Goal: Task Accomplishment & Management: Manage account settings

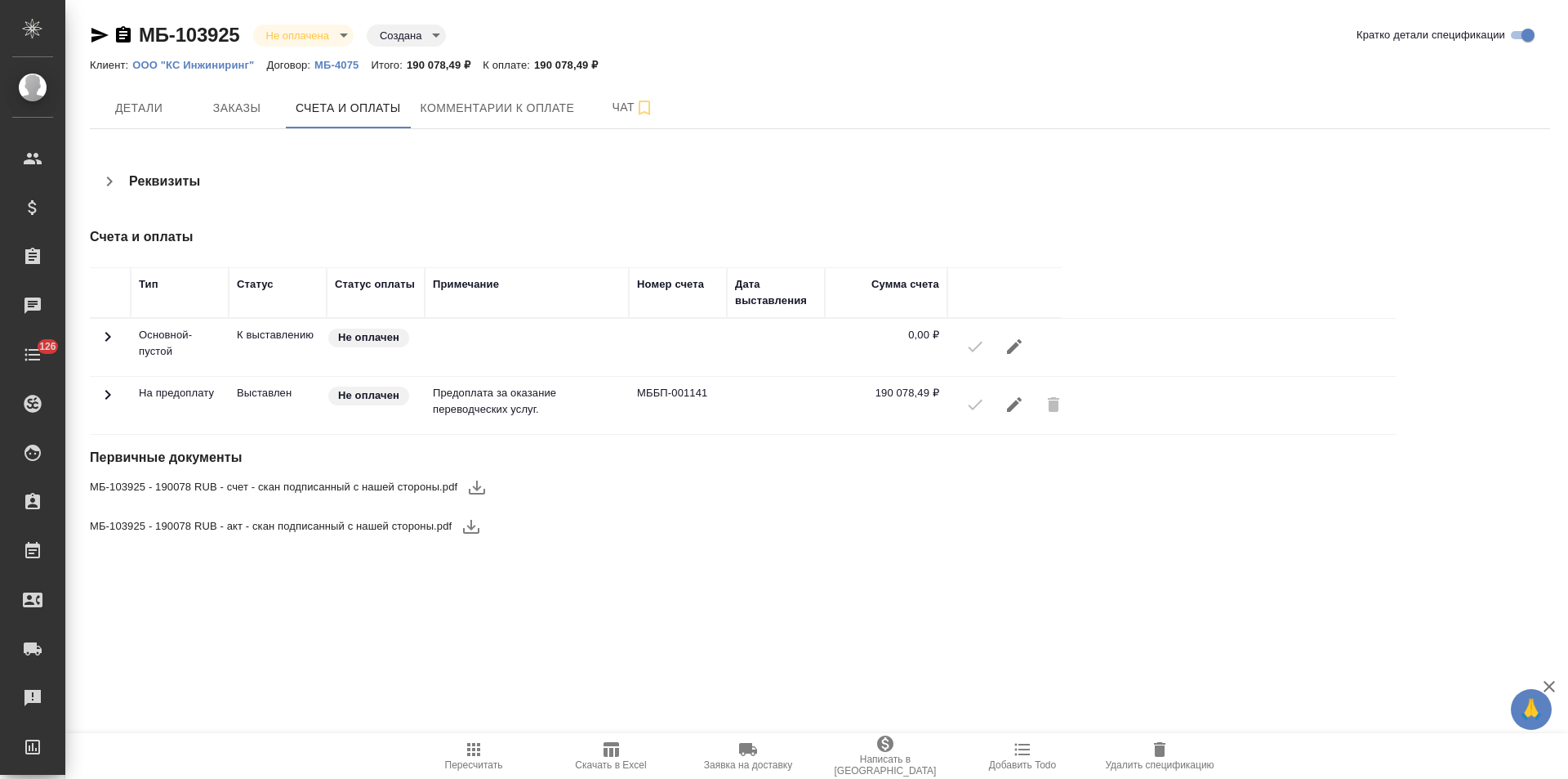
click at [96, 36] on icon "button" at bounding box center [100, 35] width 19 height 19
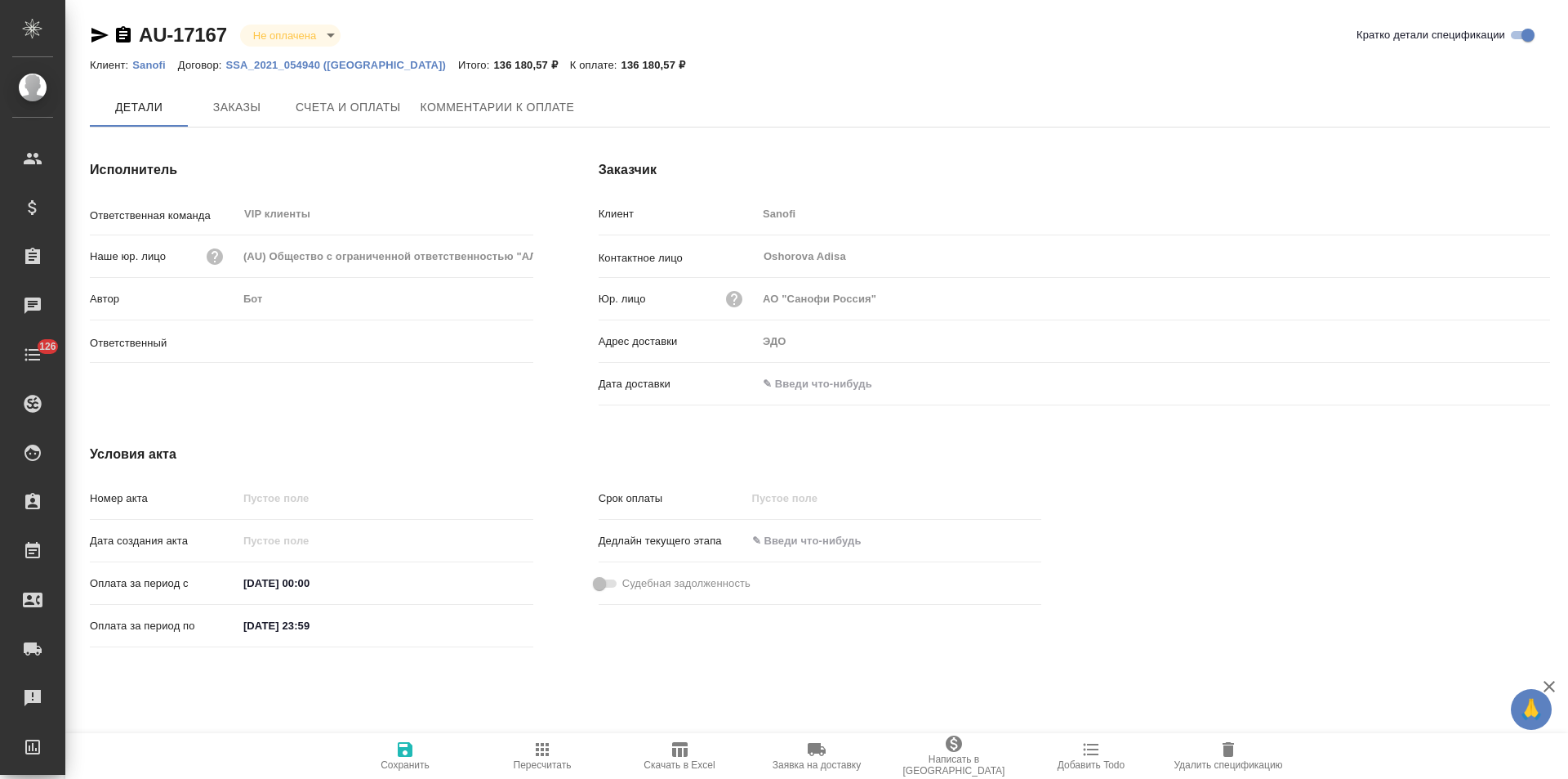
type input "[PERSON_NAME]"
click at [208, 98] on span "Заказы" at bounding box center [237, 108] width 79 height 20
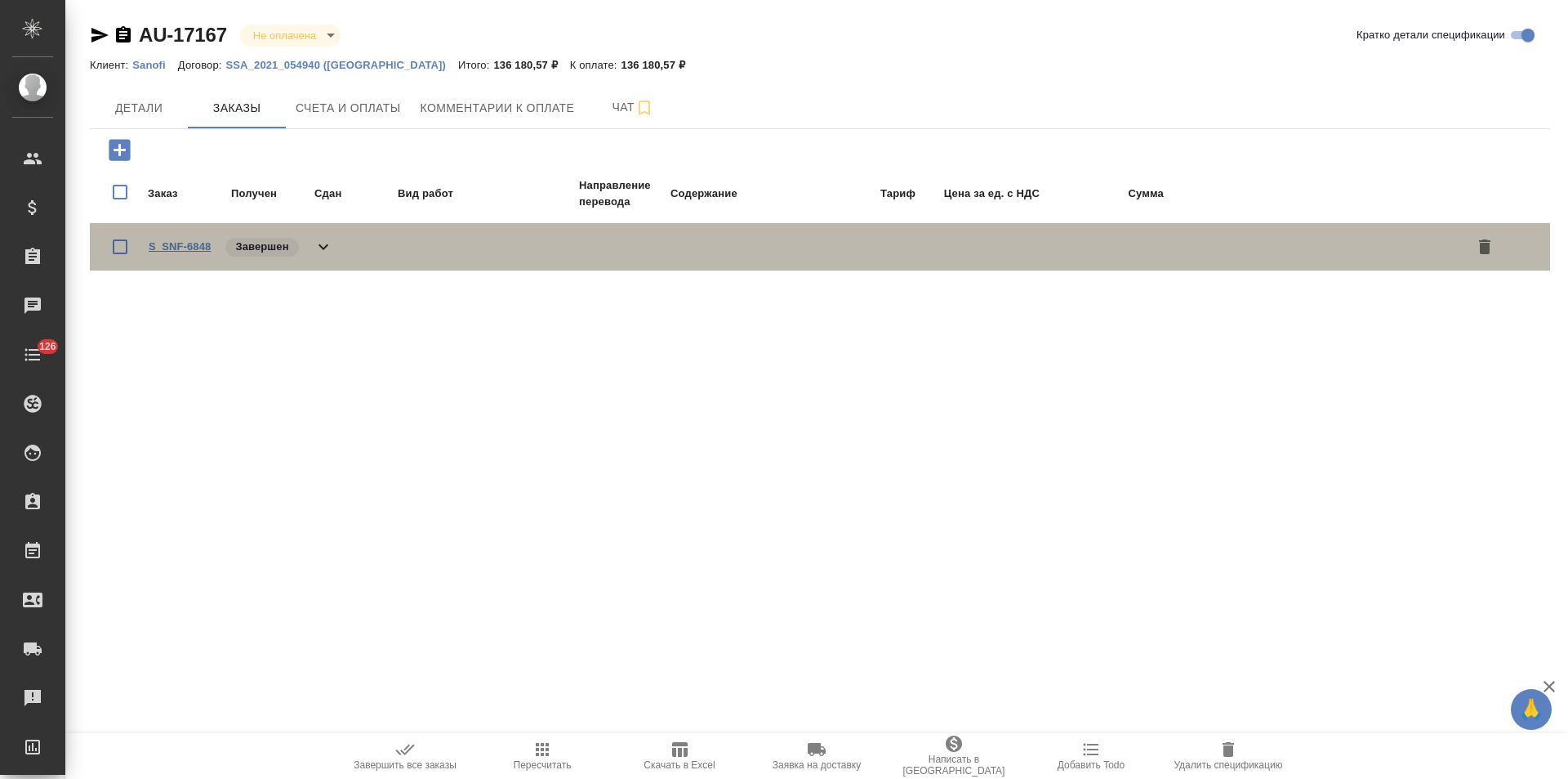
click at [187, 251] on link "S_SNF-6848" at bounding box center [180, 246] width 62 height 12
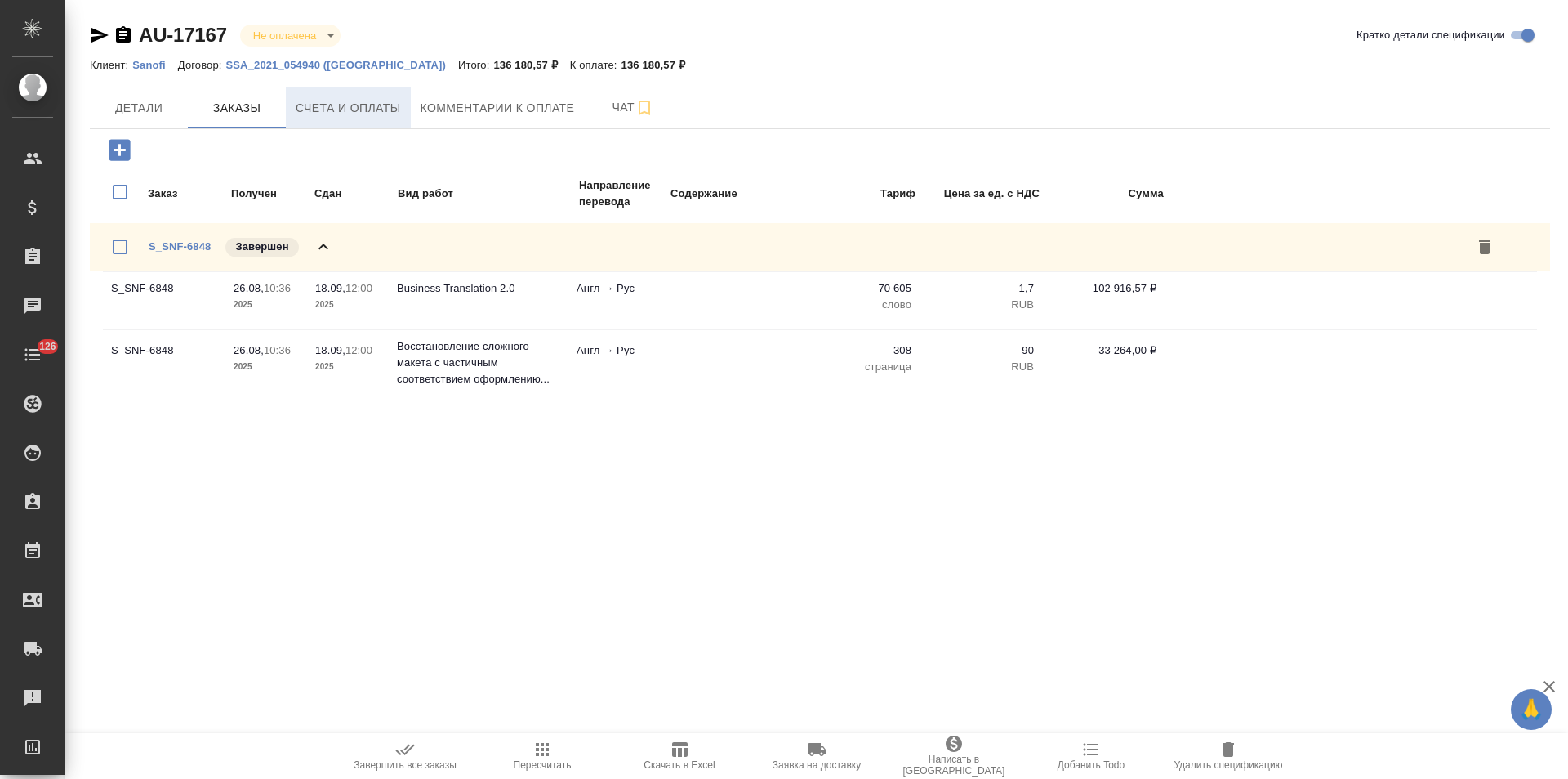
click at [368, 109] on span "Счета и оплаты" at bounding box center [349, 108] width 105 height 20
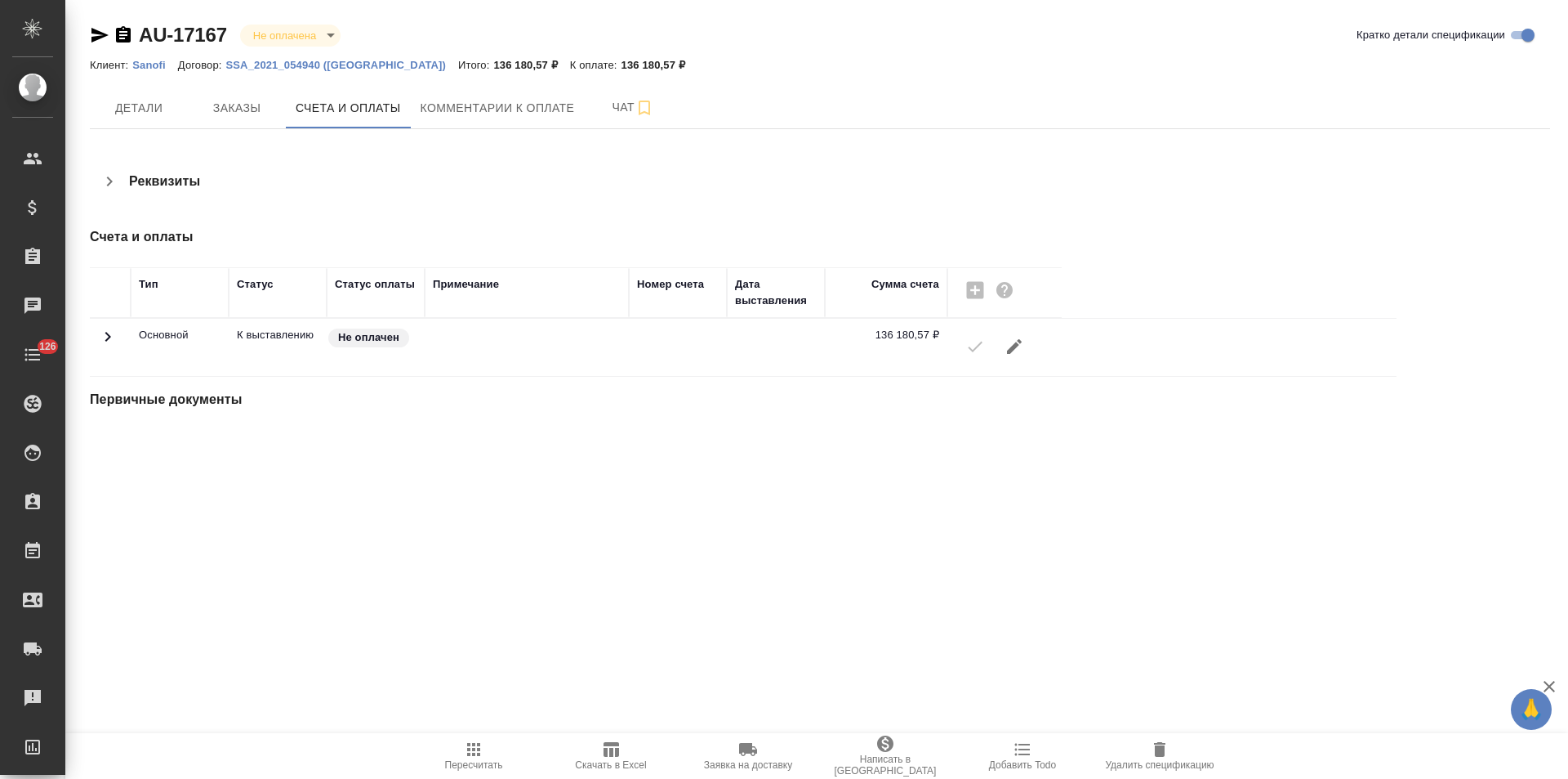
click at [173, 110] on span "Детали" at bounding box center [139, 108] width 79 height 20
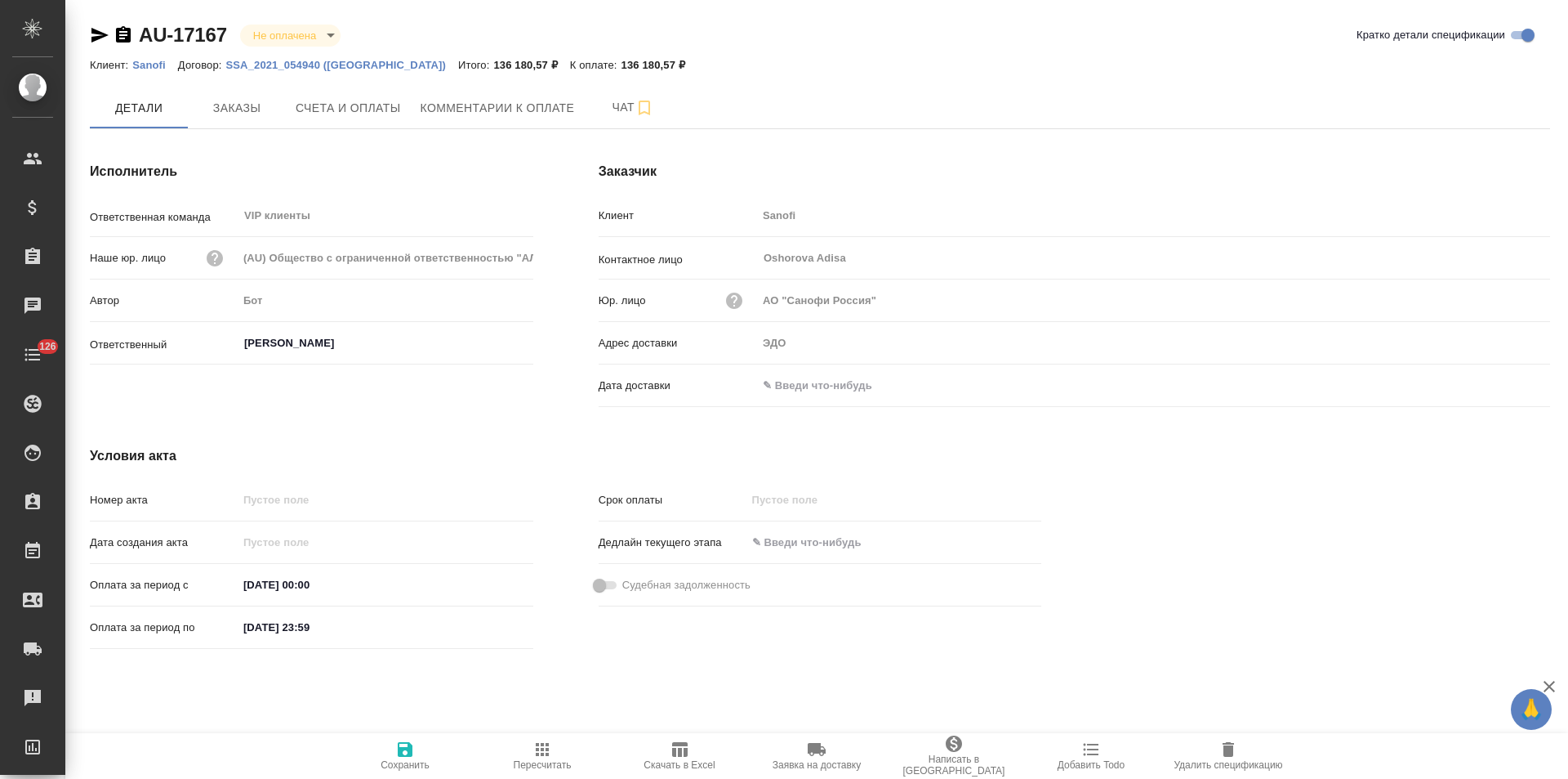
click at [127, 37] on icon "button" at bounding box center [123, 34] width 15 height 17
click at [356, 106] on span "Счета и оплаты" at bounding box center [349, 108] width 105 height 20
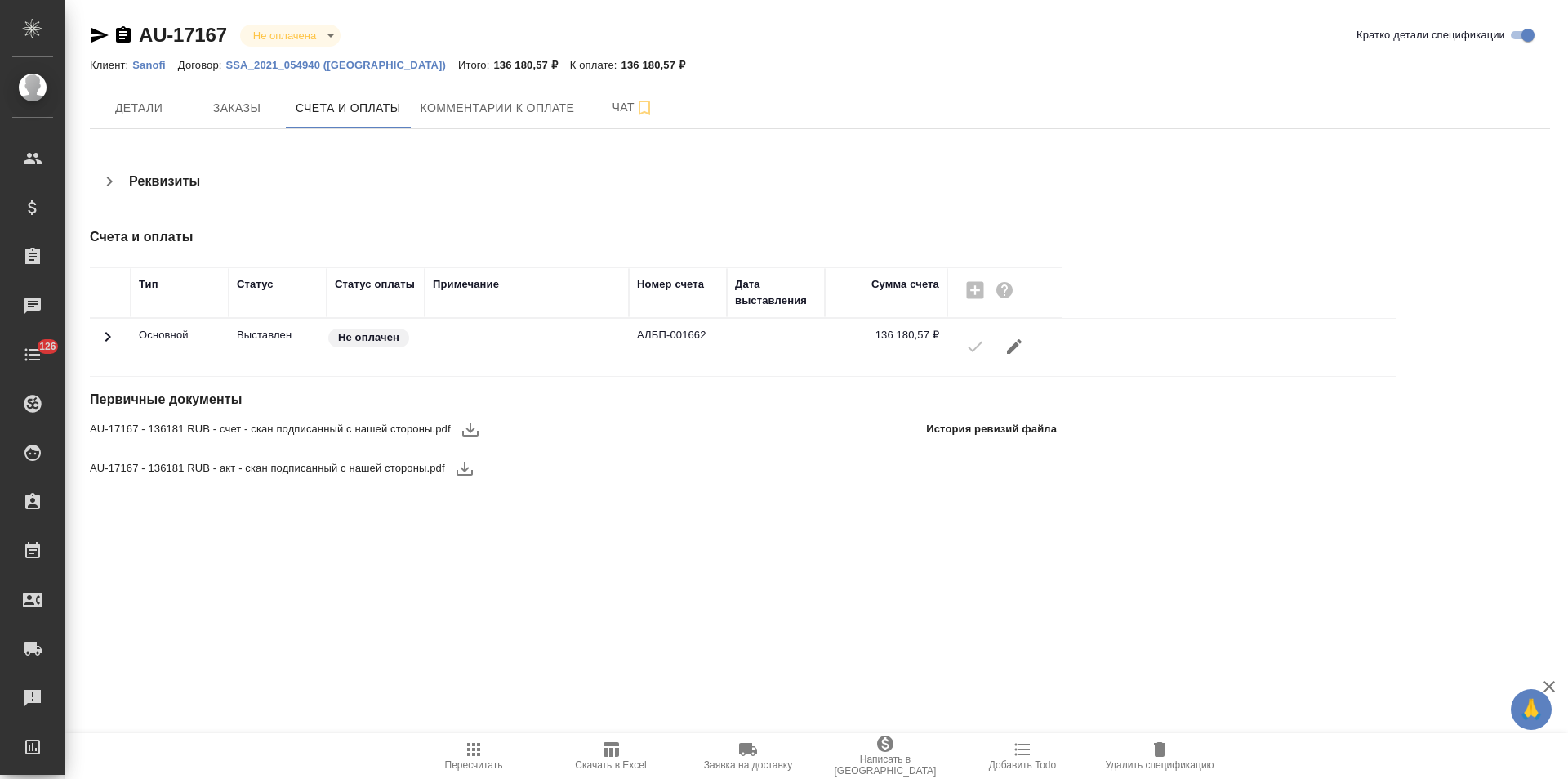
click at [170, 115] on span "Детали" at bounding box center [139, 108] width 79 height 20
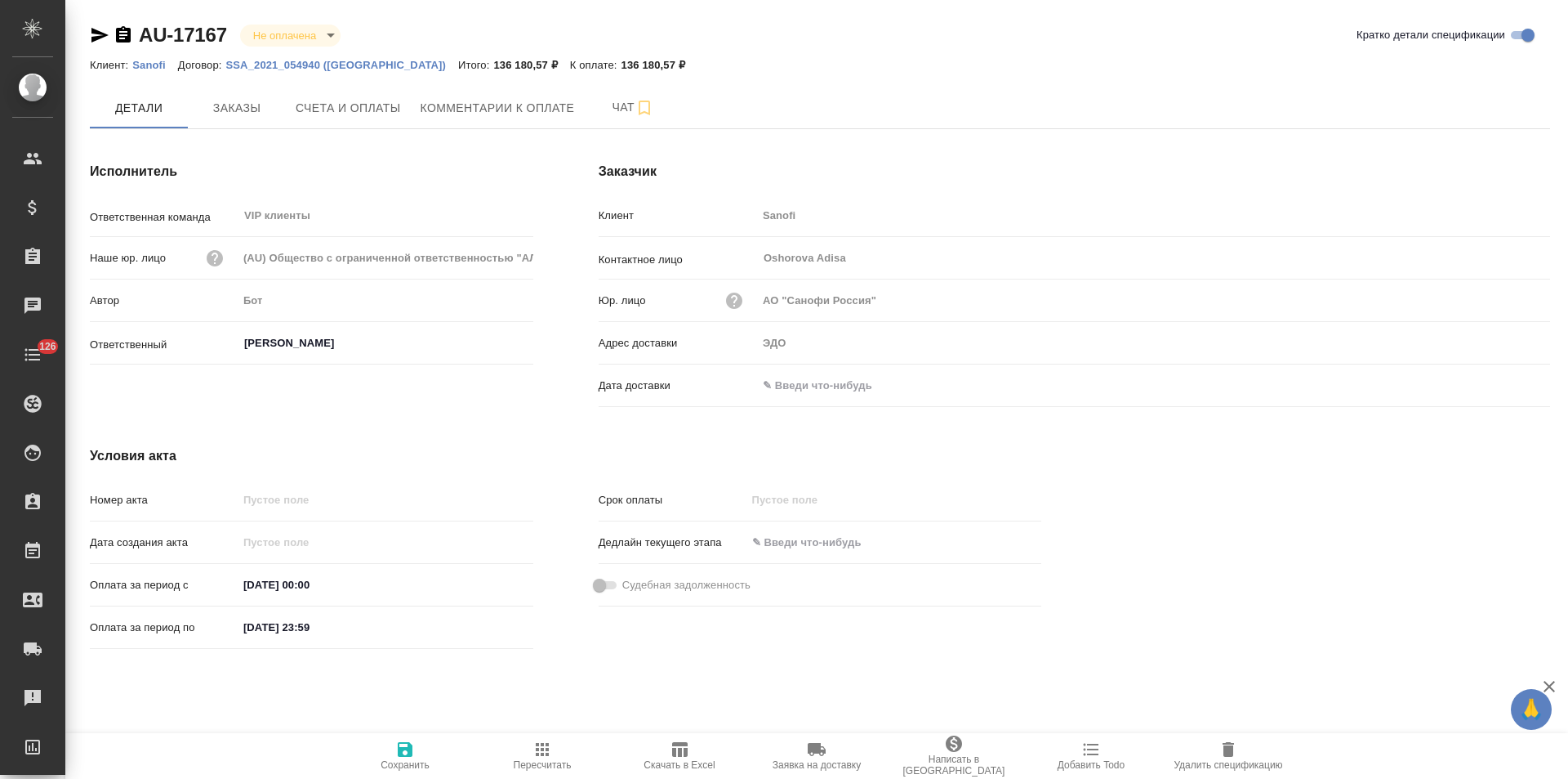
click at [818, 383] on input "text" at bounding box center [828, 385] width 143 height 24
click at [1506, 381] on icon "button" at bounding box center [1503, 385] width 19 height 19
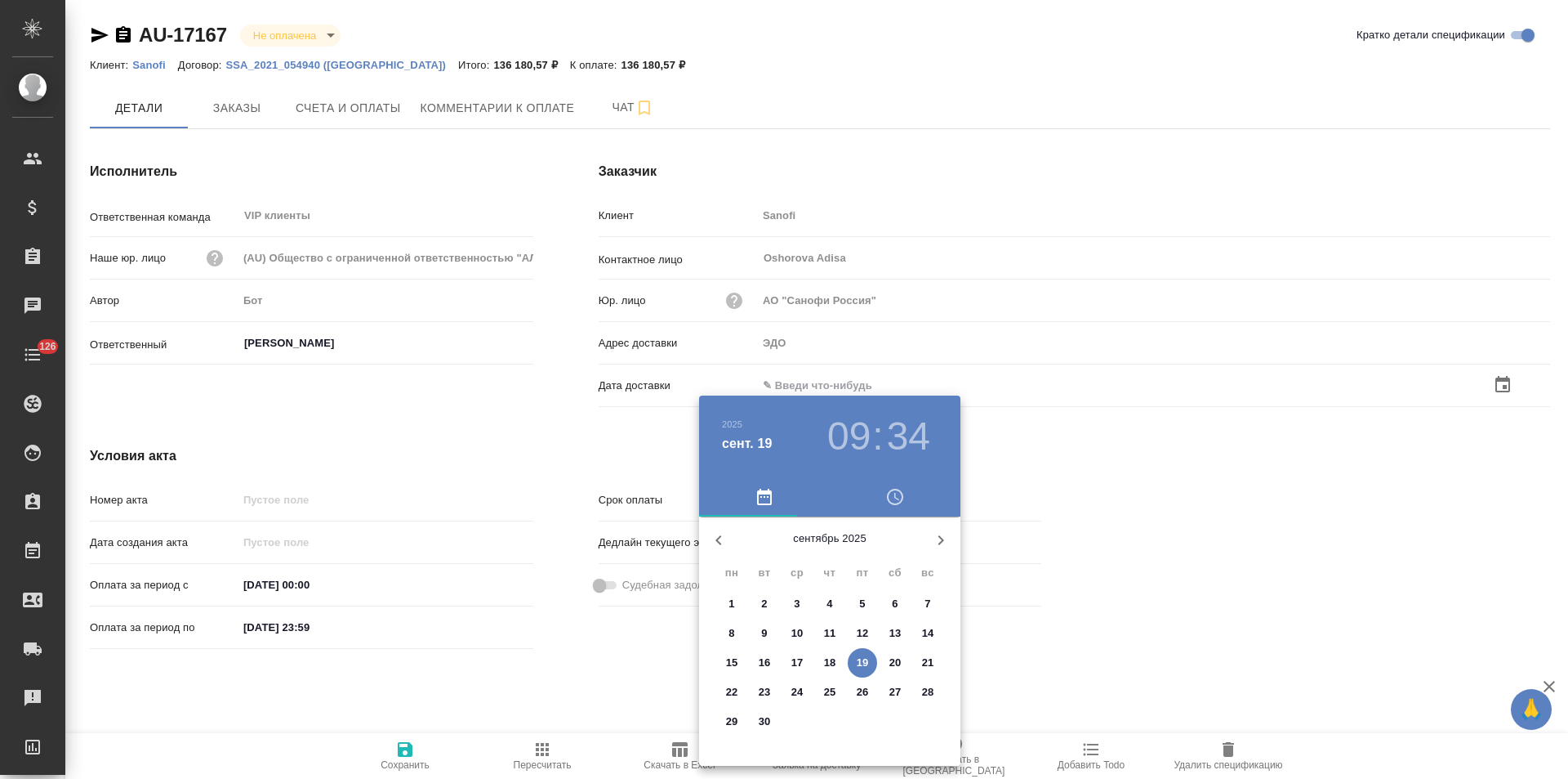
click at [866, 664] on p "19" at bounding box center [863, 662] width 12 height 17
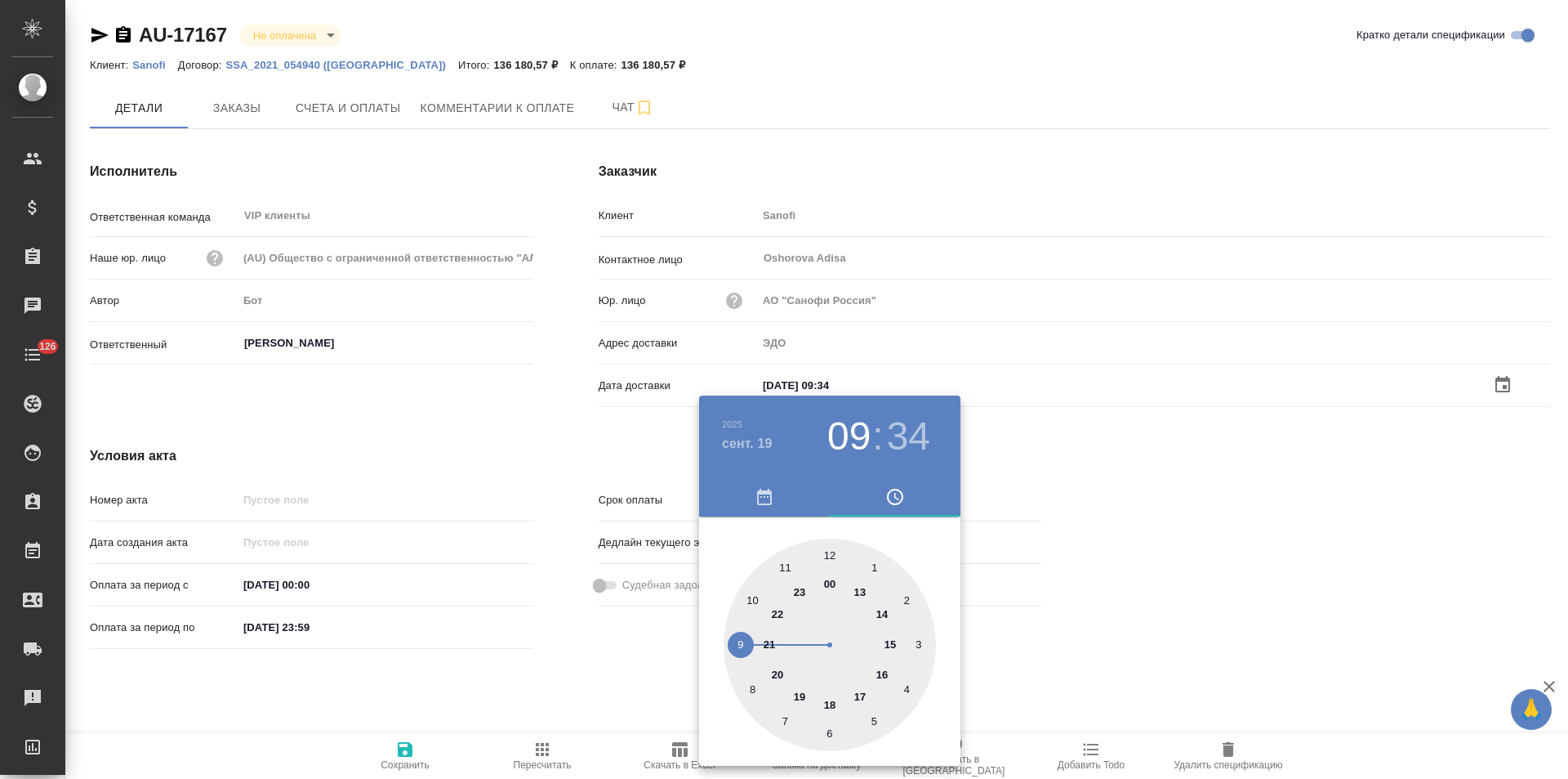
type input "19.09.2025 09:34"
click at [562, 676] on div at bounding box center [784, 389] width 1568 height 779
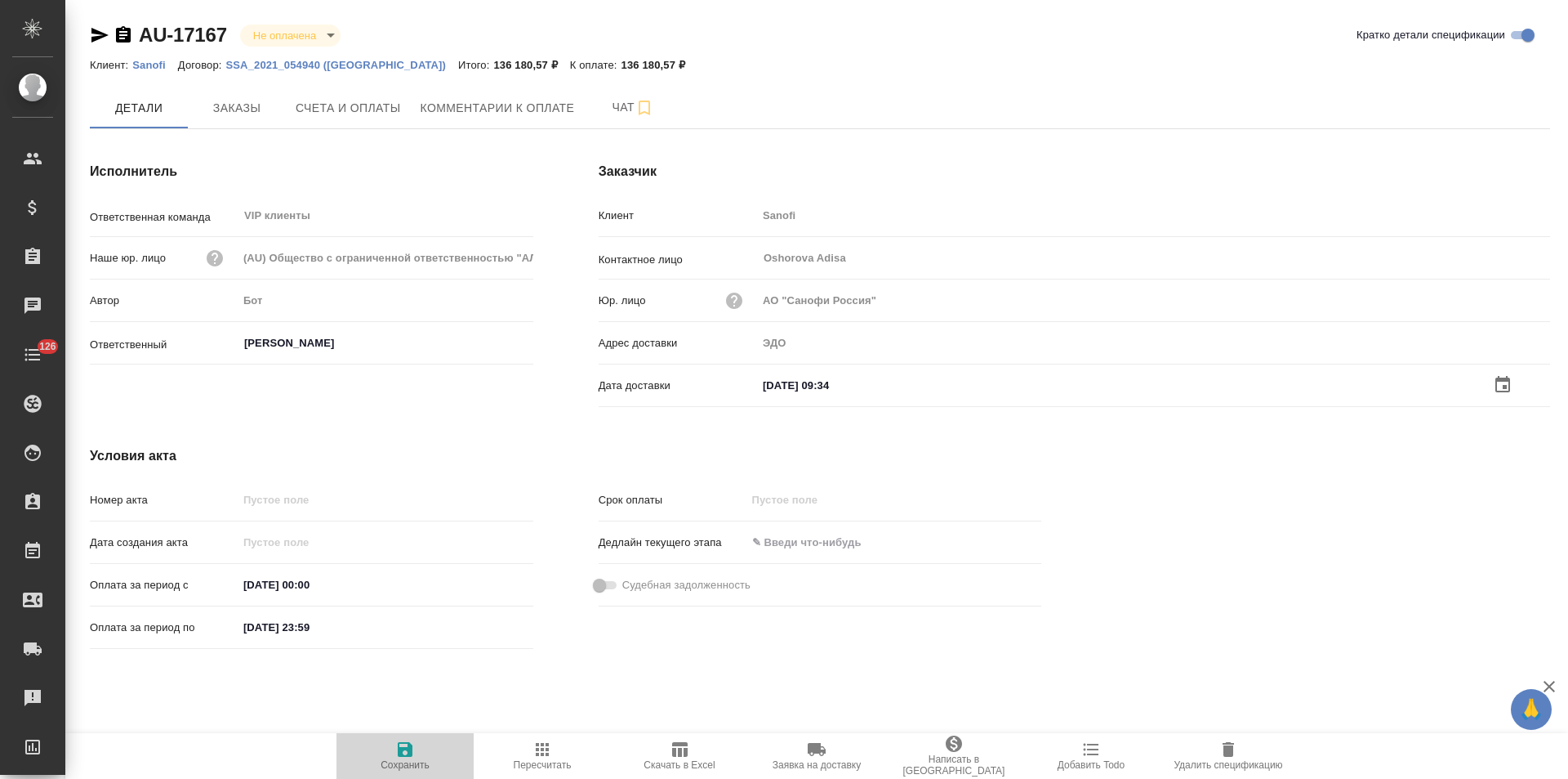
click at [411, 754] on icon "button" at bounding box center [405, 749] width 15 height 15
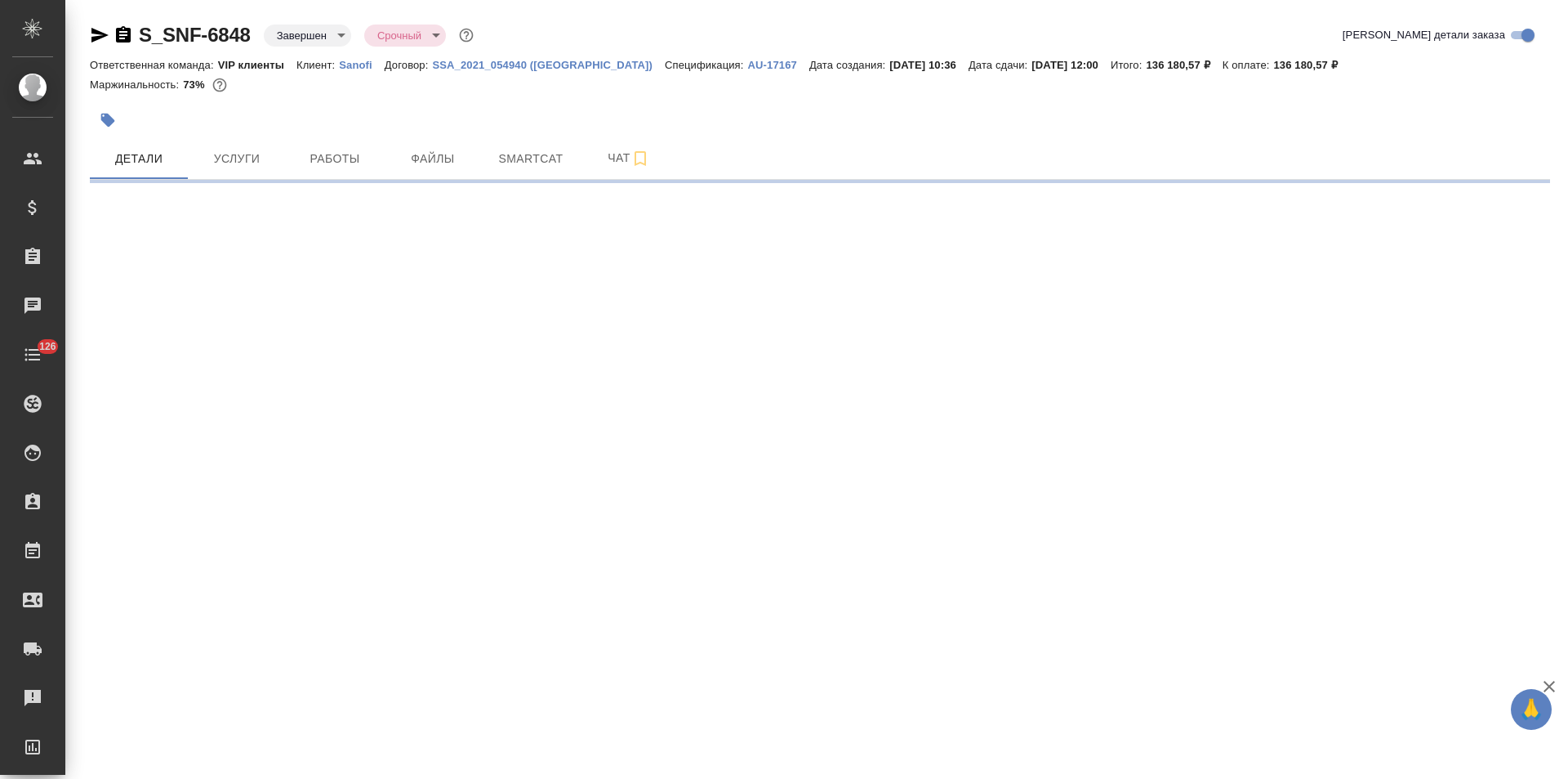
select select "RU"
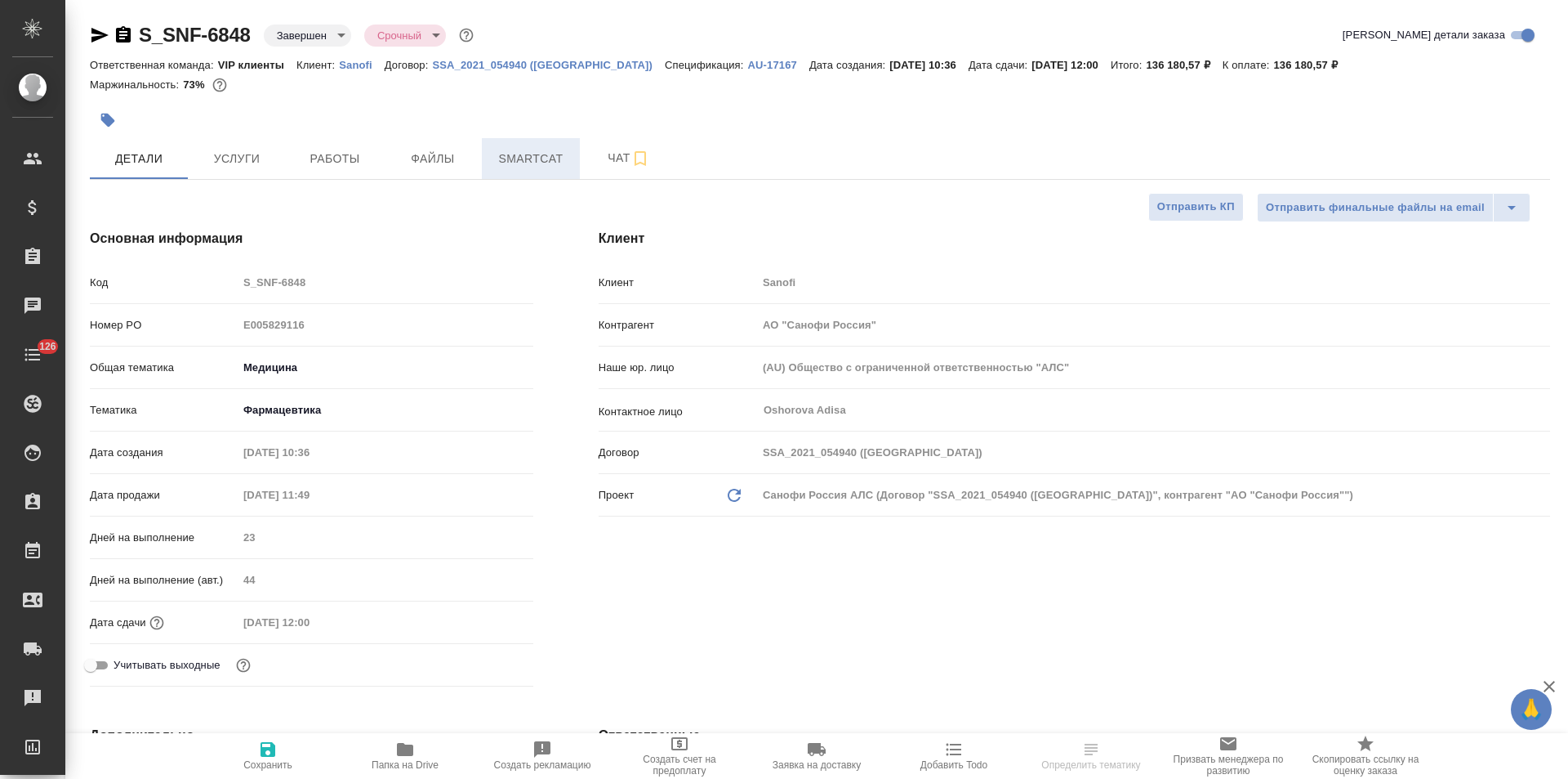
type textarea "x"
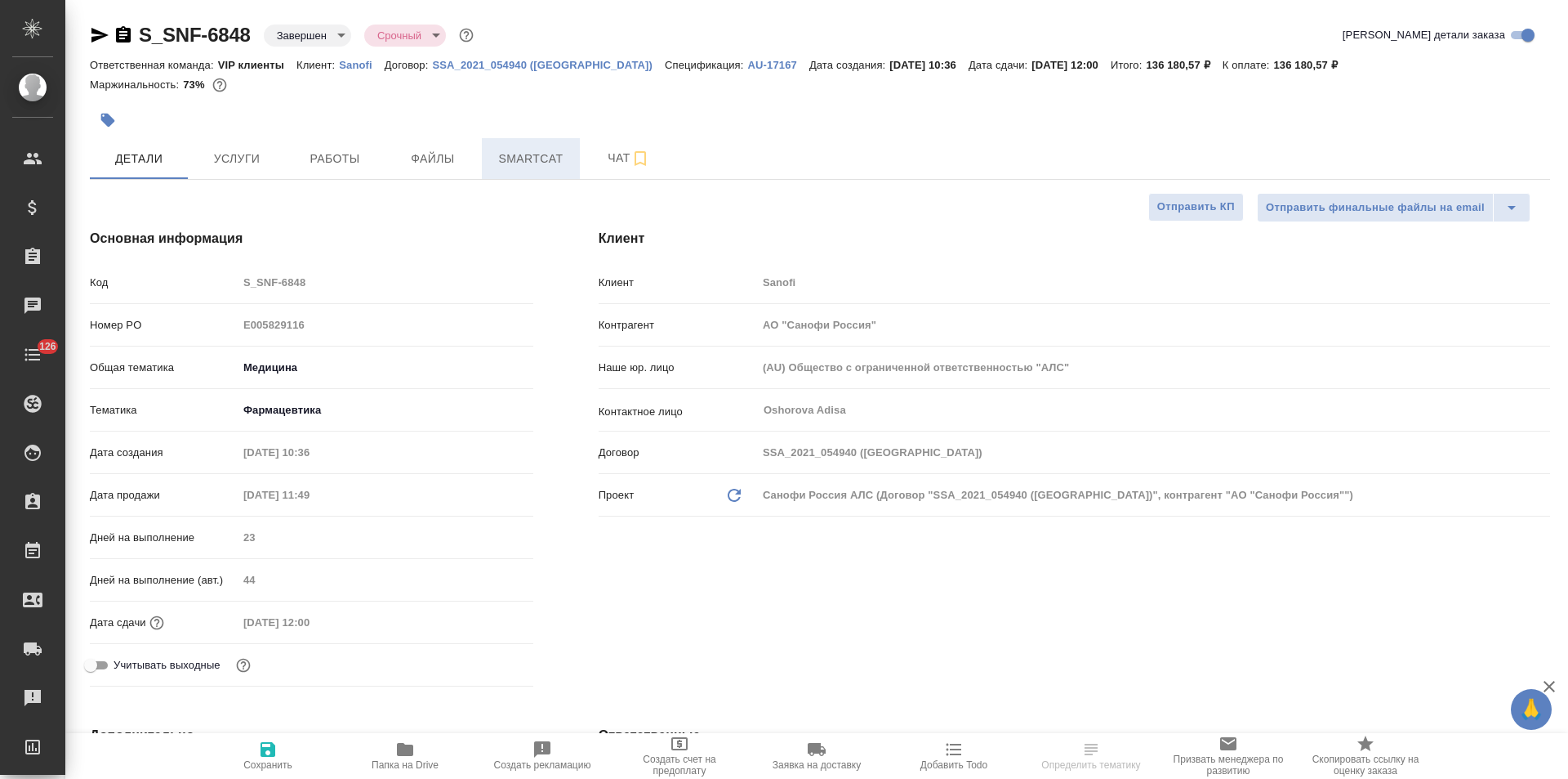
type textarea "x"
click at [597, 160] on span "Чат" at bounding box center [629, 158] width 79 height 20
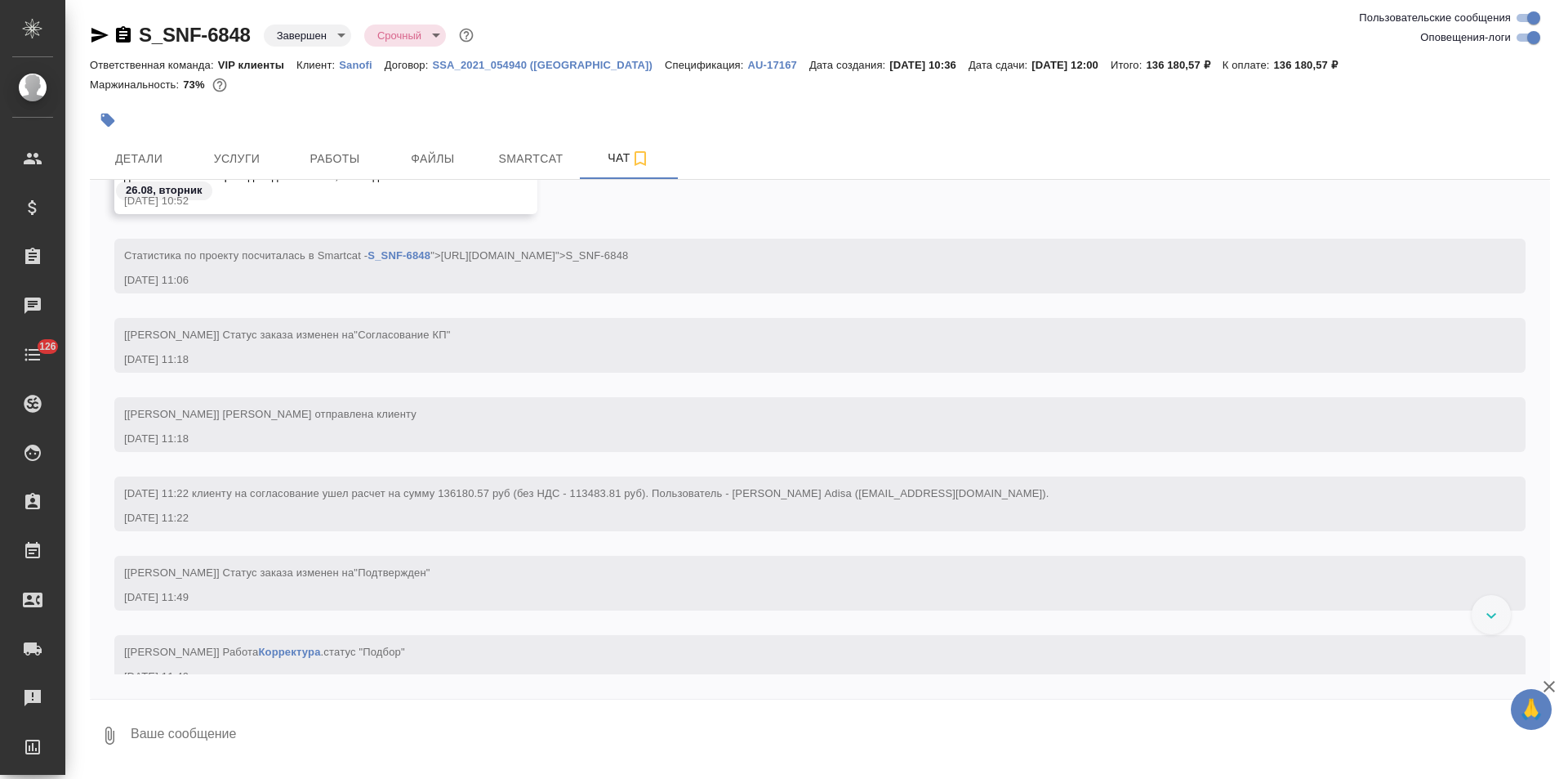
scroll to position [1784, 0]
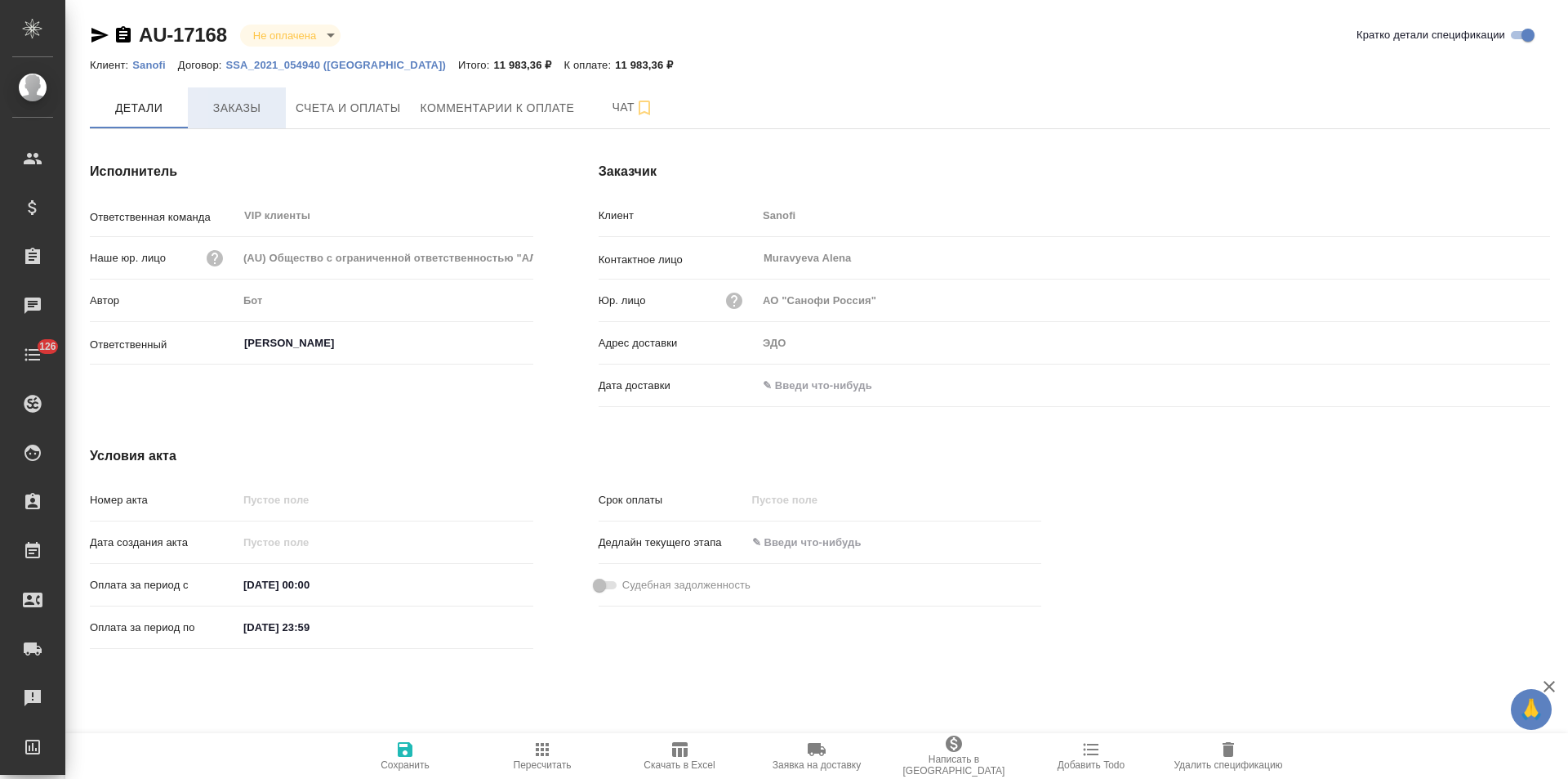
click at [230, 110] on span "Заказы" at bounding box center [237, 108] width 79 height 20
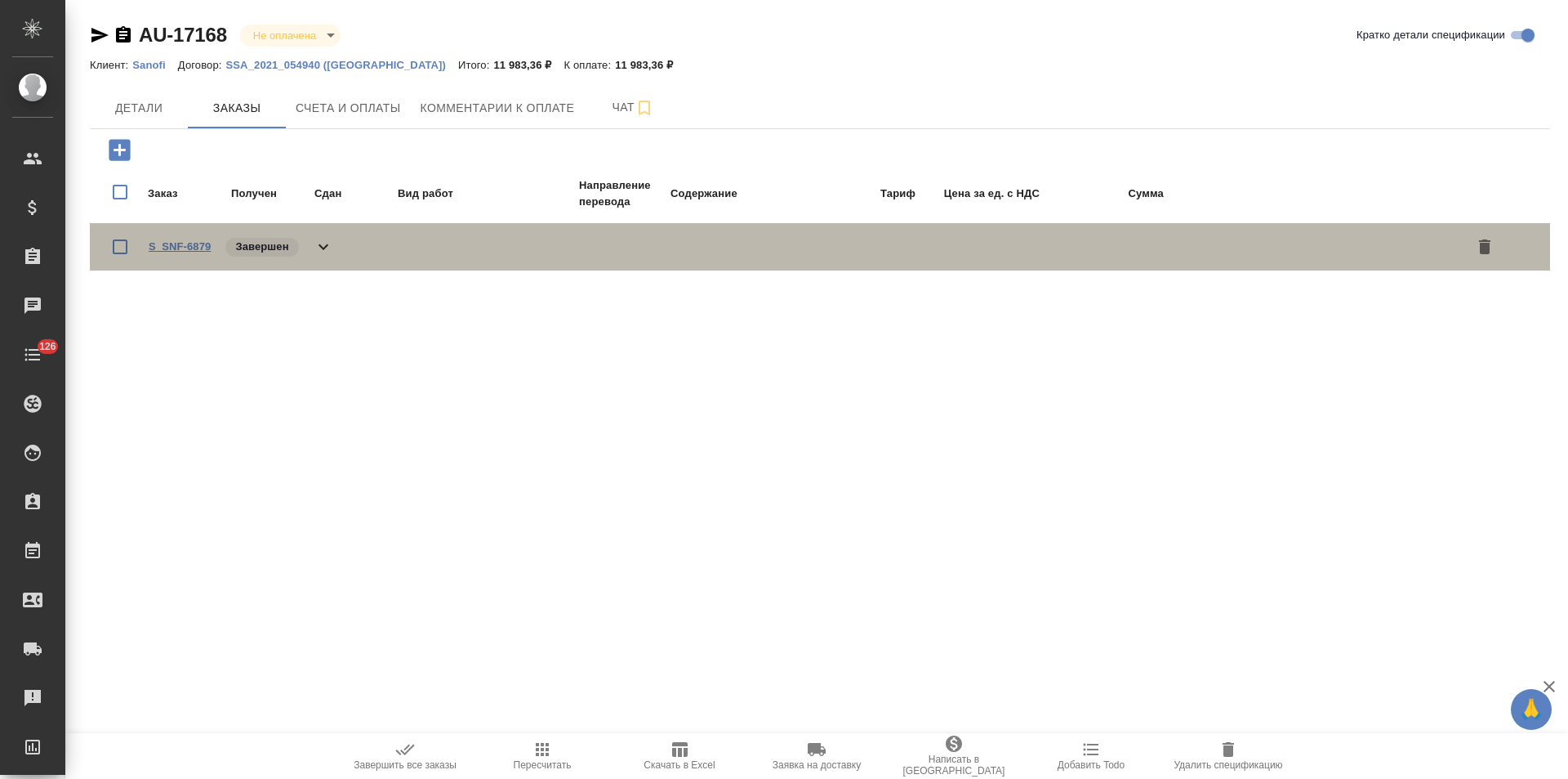
click at [181, 242] on link "S_SNF-6879" at bounding box center [180, 246] width 62 height 12
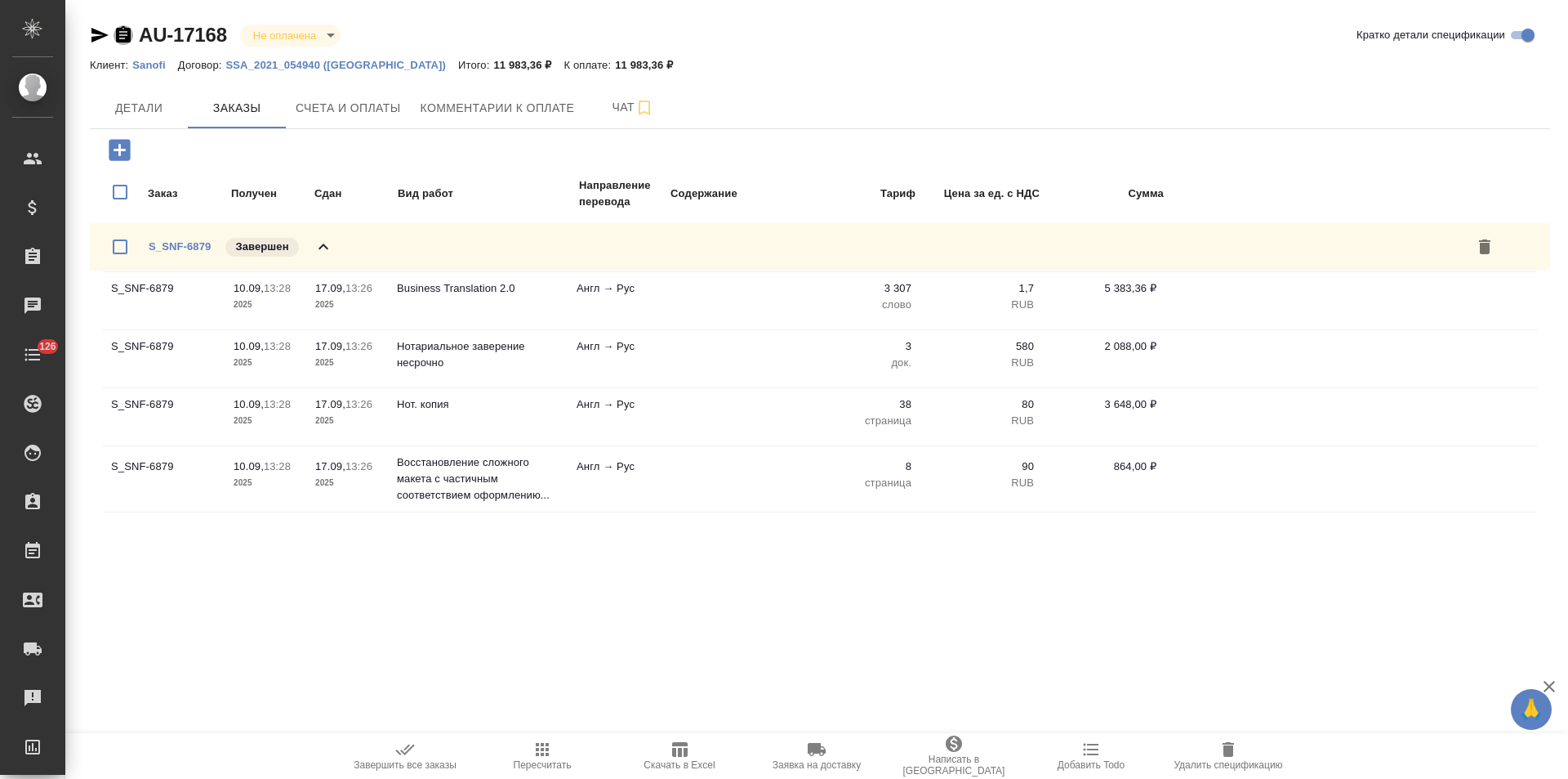
click at [118, 31] on icon "button" at bounding box center [123, 34] width 15 height 17
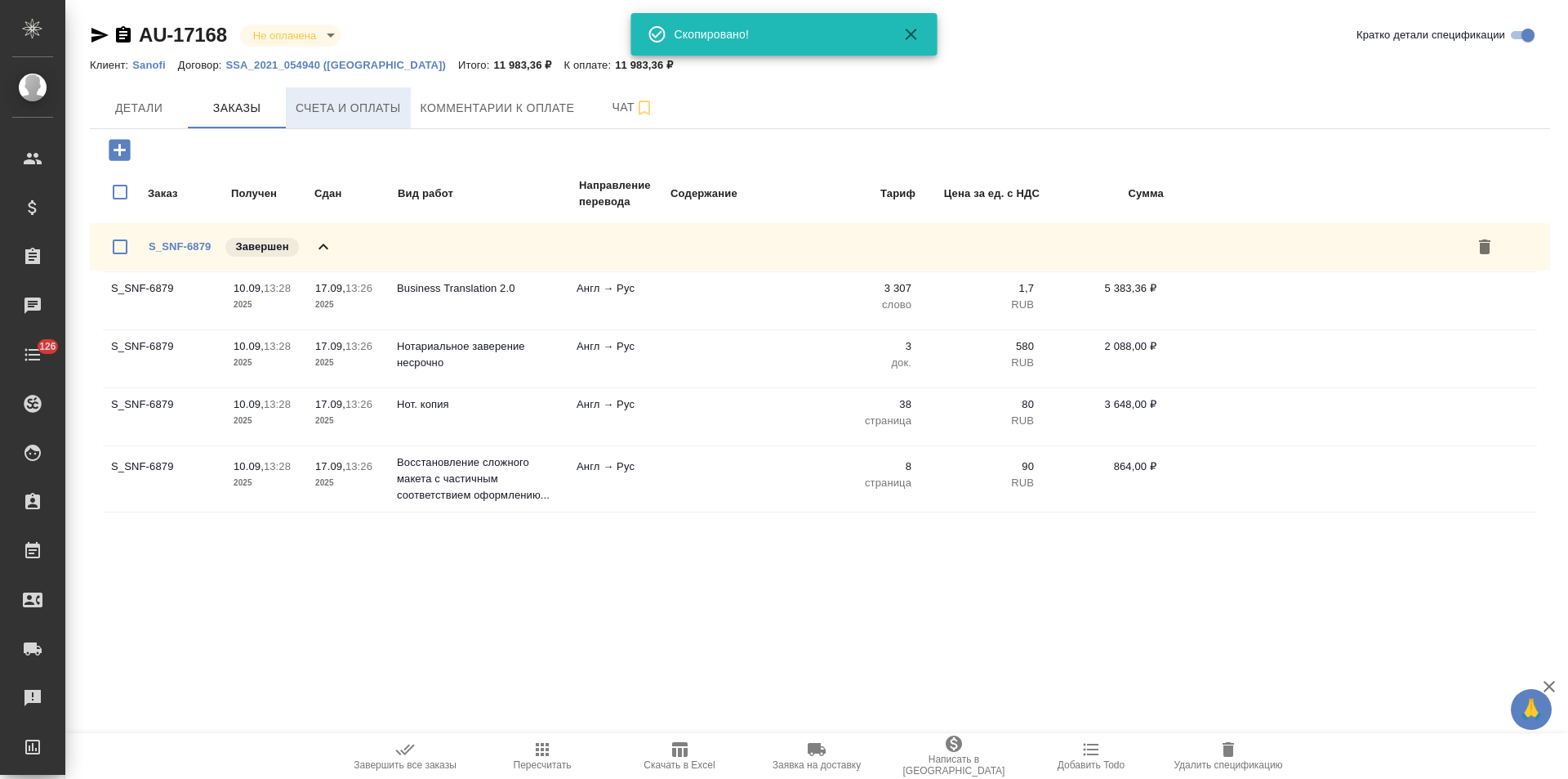
click at [368, 100] on span "Счета и оплаты" at bounding box center [349, 108] width 105 height 20
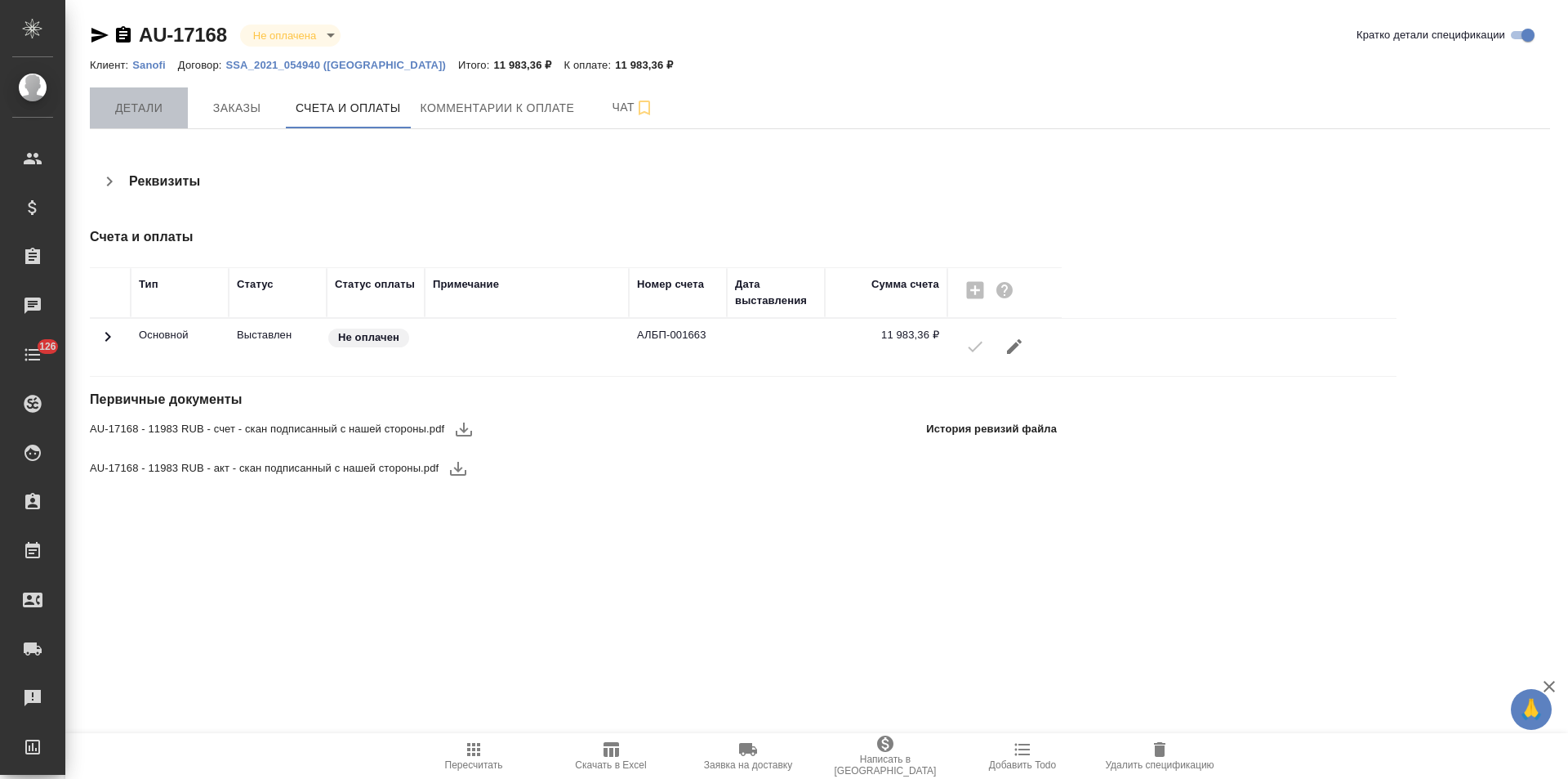
click at [152, 111] on span "Детали" at bounding box center [139, 108] width 79 height 20
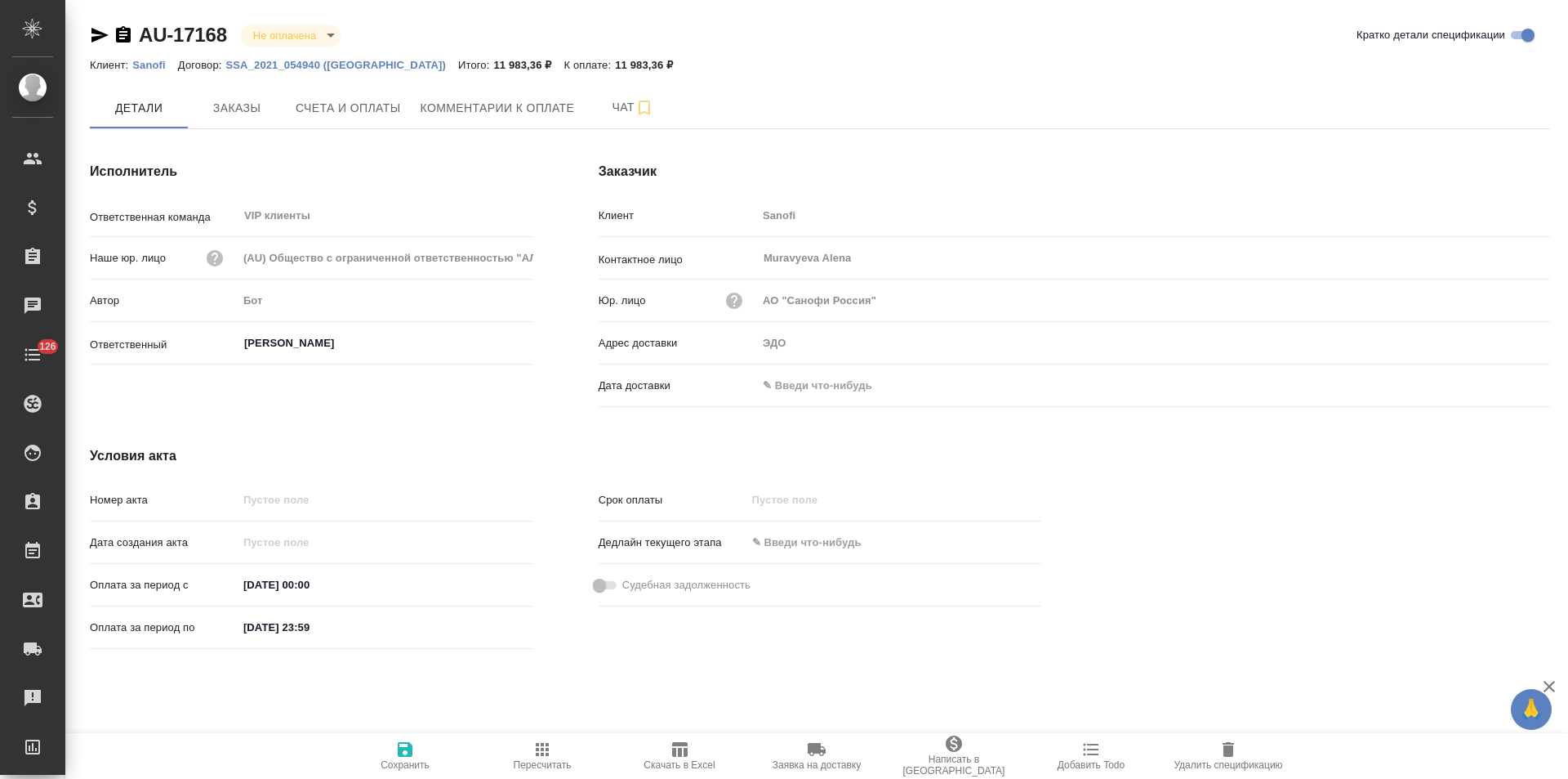
click at [857, 386] on input "text" at bounding box center [828, 385] width 143 height 24
click at [1501, 385] on icon "button" at bounding box center [1503, 384] width 19 height 19
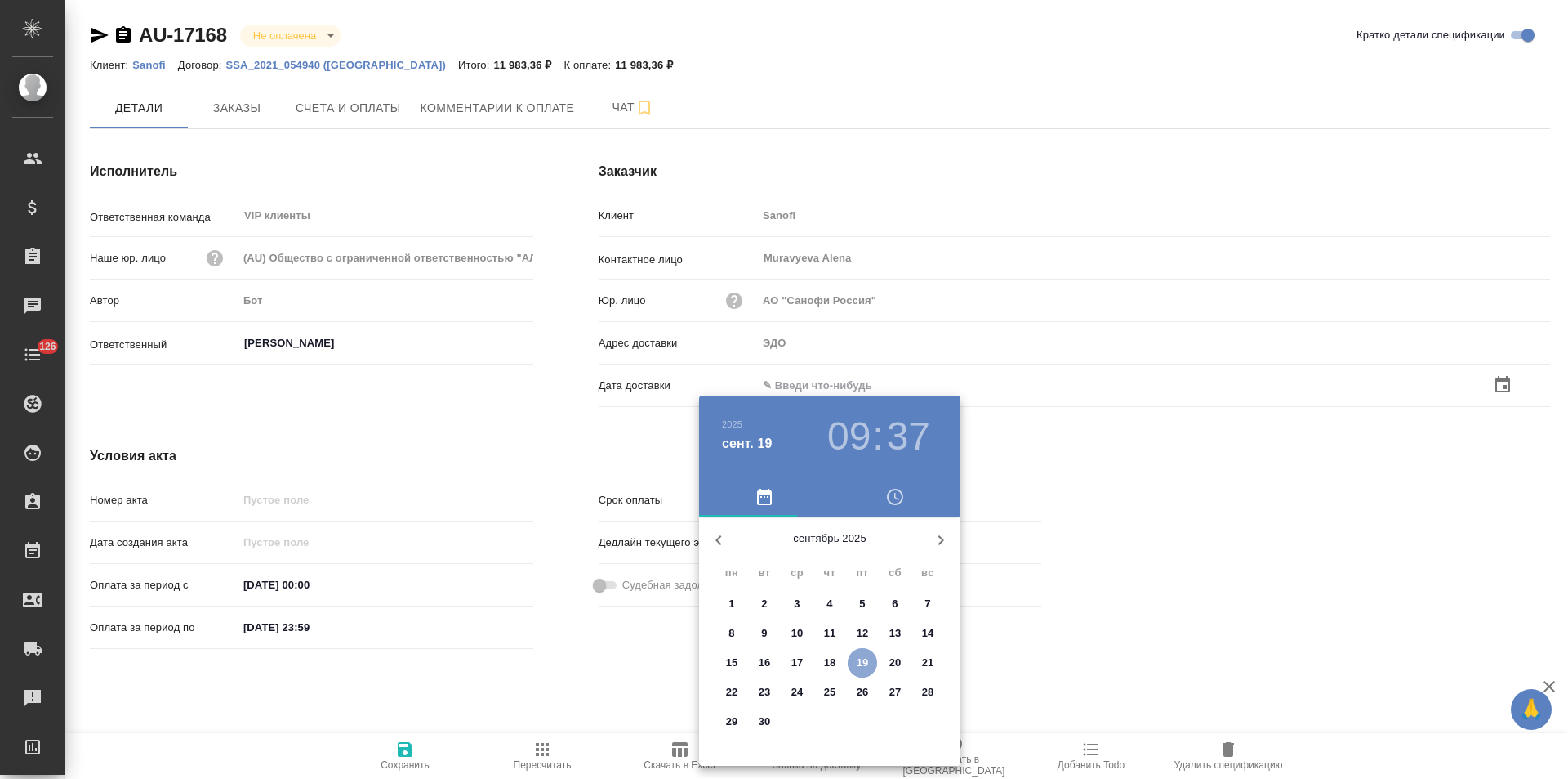
click at [868, 656] on p "19" at bounding box center [863, 662] width 12 height 17
type input "19.09.2025 09:37"
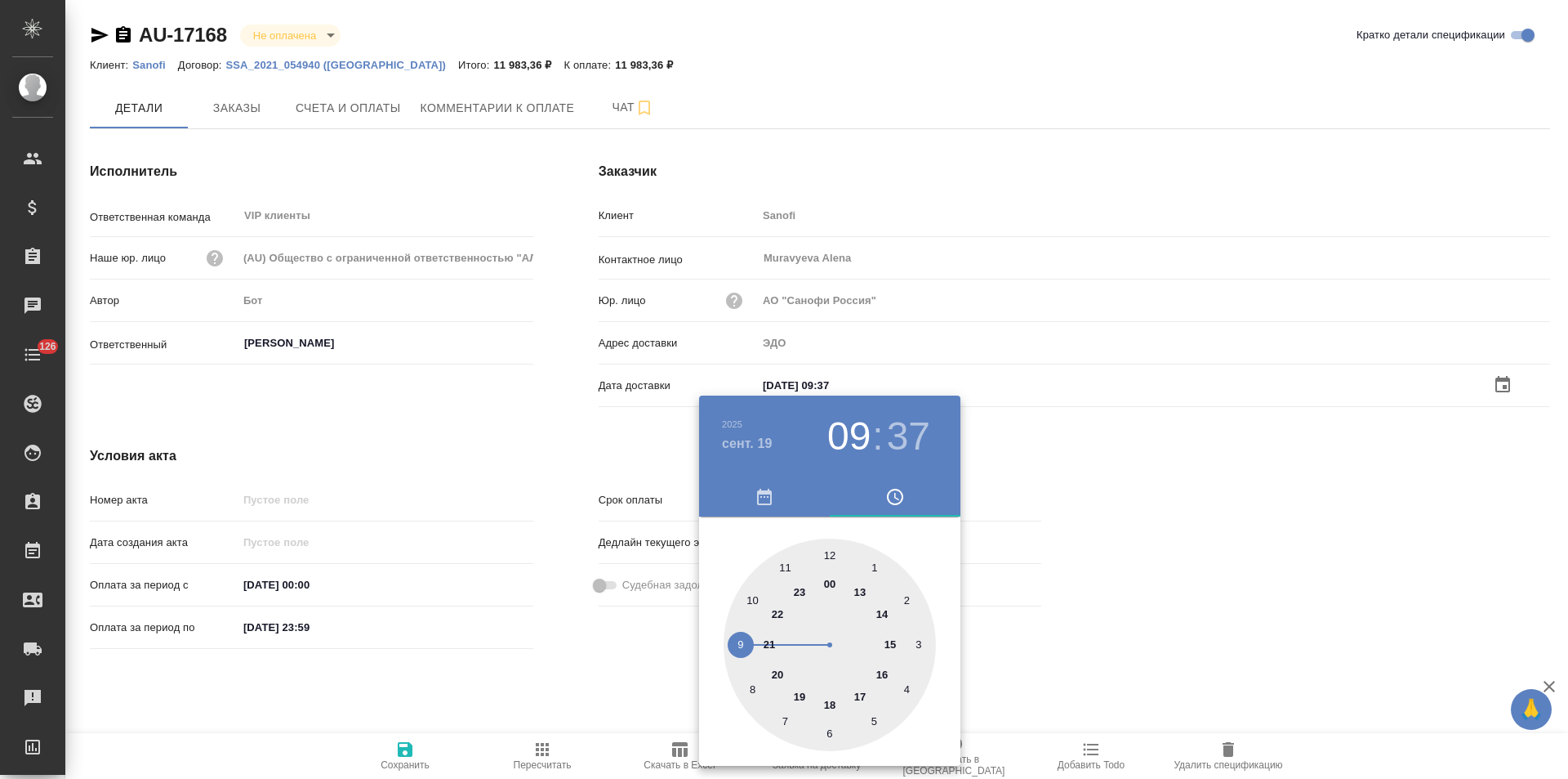
click at [639, 670] on div at bounding box center [784, 389] width 1568 height 779
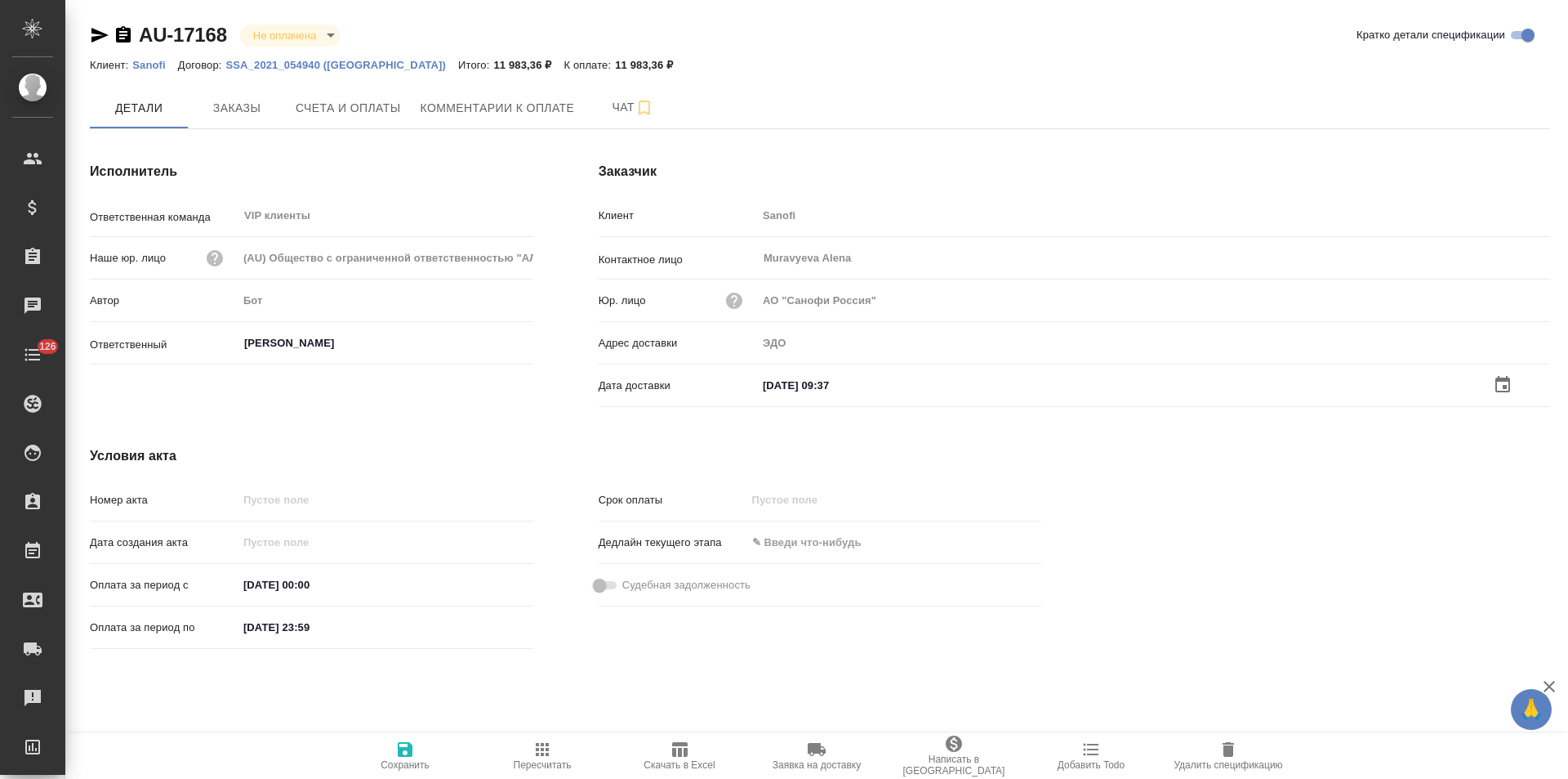
click at [406, 760] on span "Сохранить" at bounding box center [406, 764] width 49 height 11
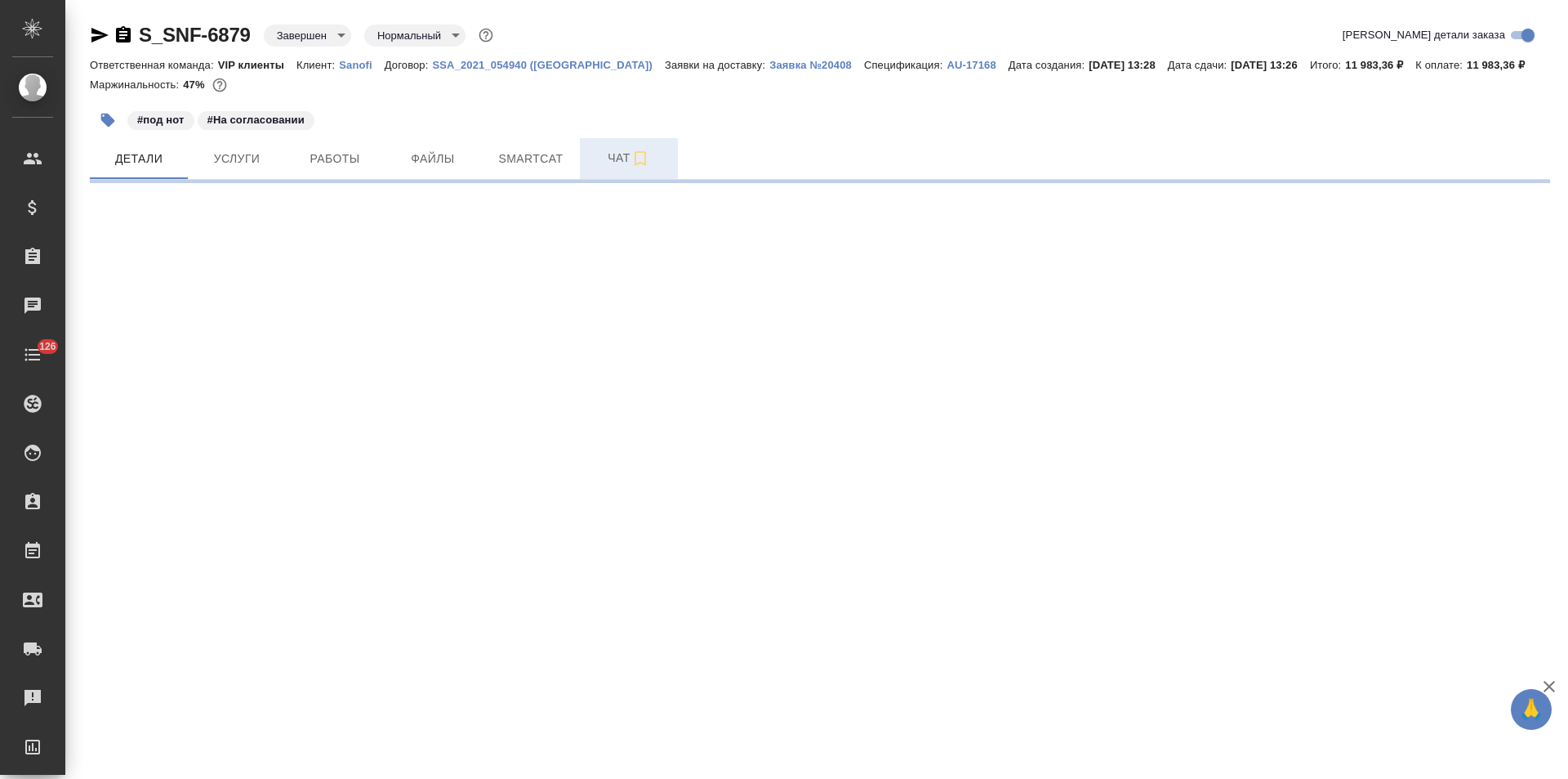
select select "RU"
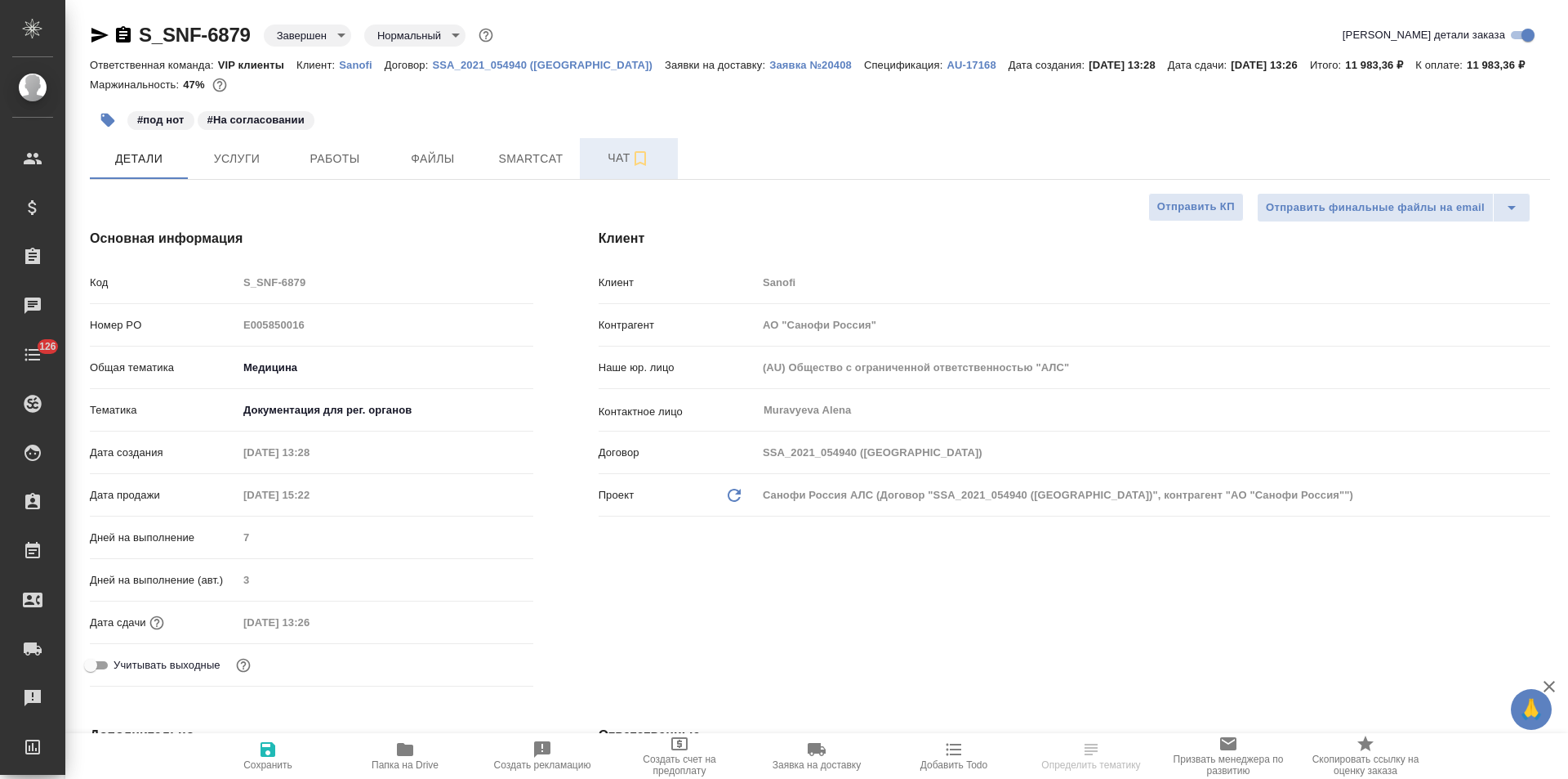
type textarea "x"
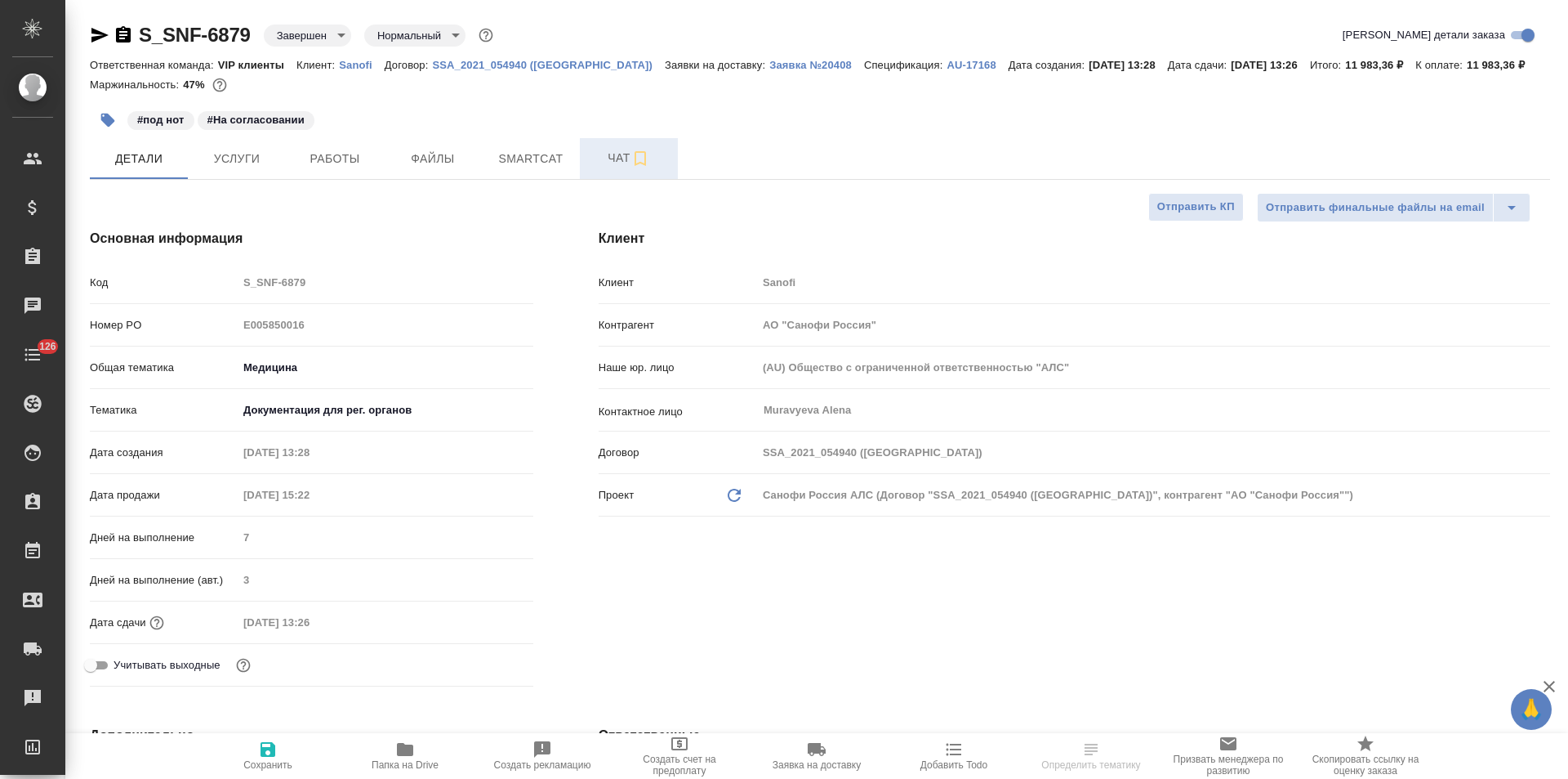
type textarea "x"
click at [604, 154] on span "Чат" at bounding box center [629, 158] width 79 height 20
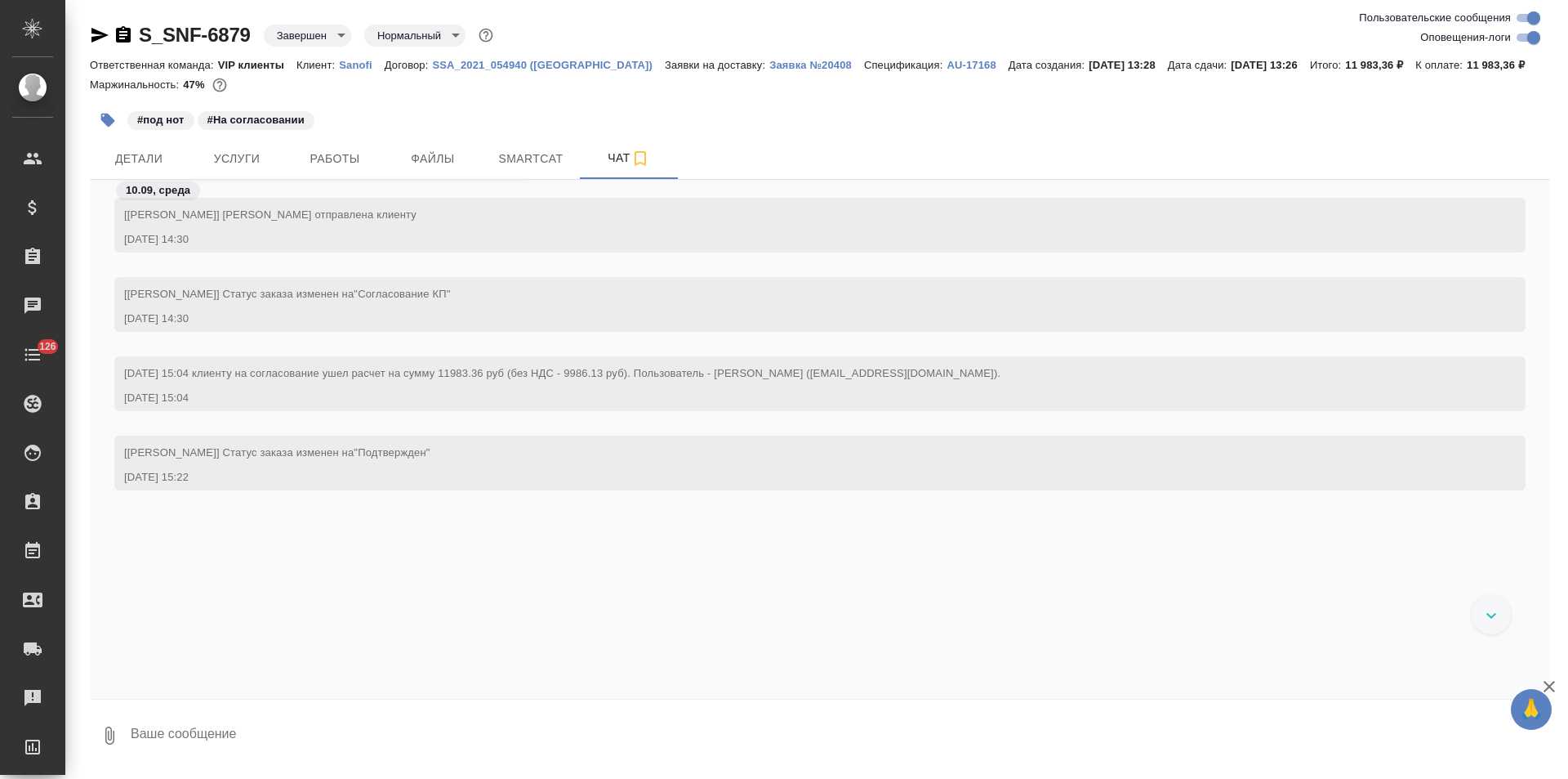
scroll to position [1399, 0]
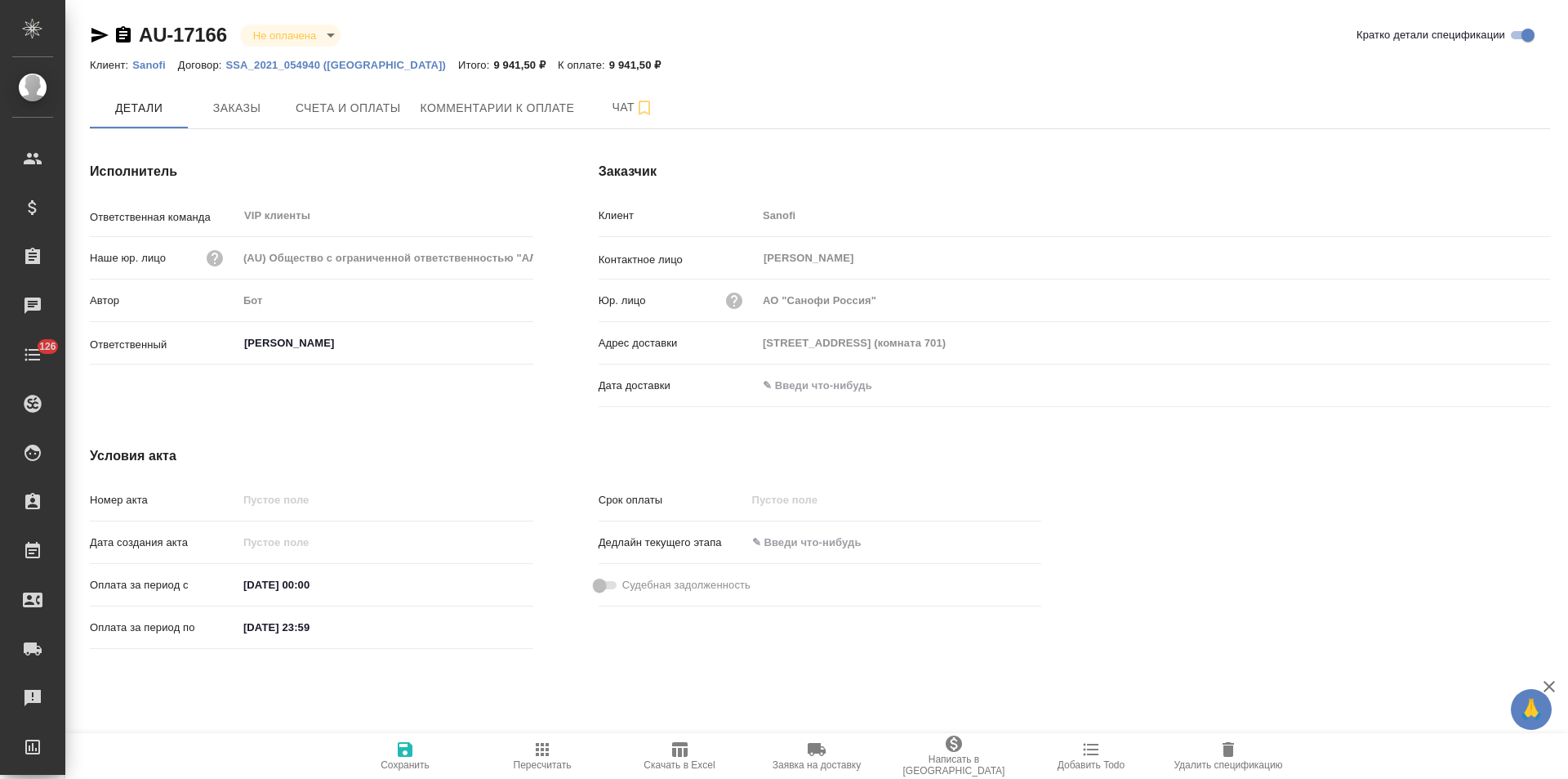
click at [124, 37] on icon "button" at bounding box center [123, 34] width 15 height 17
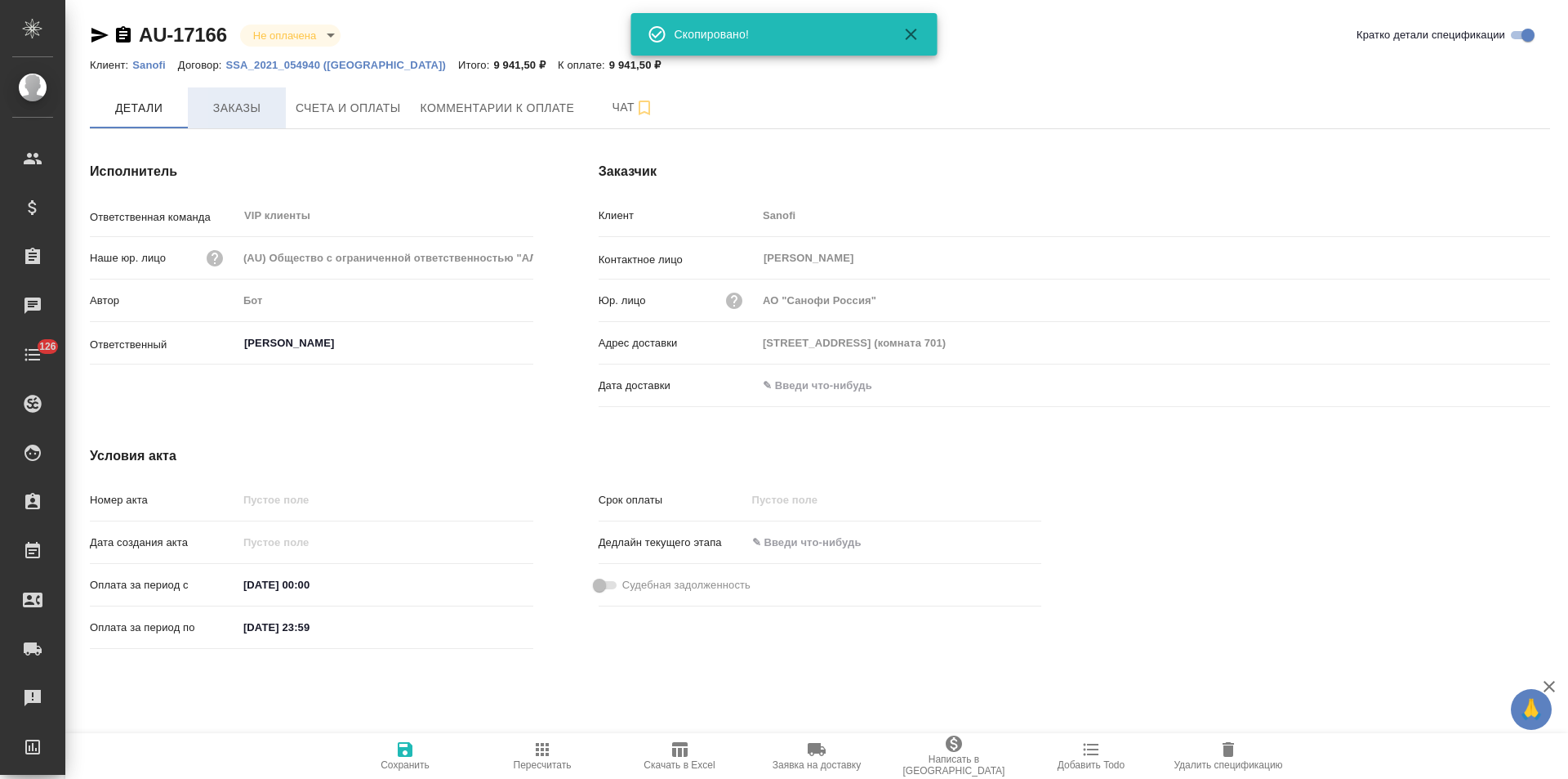
click at [234, 110] on span "Заказы" at bounding box center [237, 108] width 79 height 20
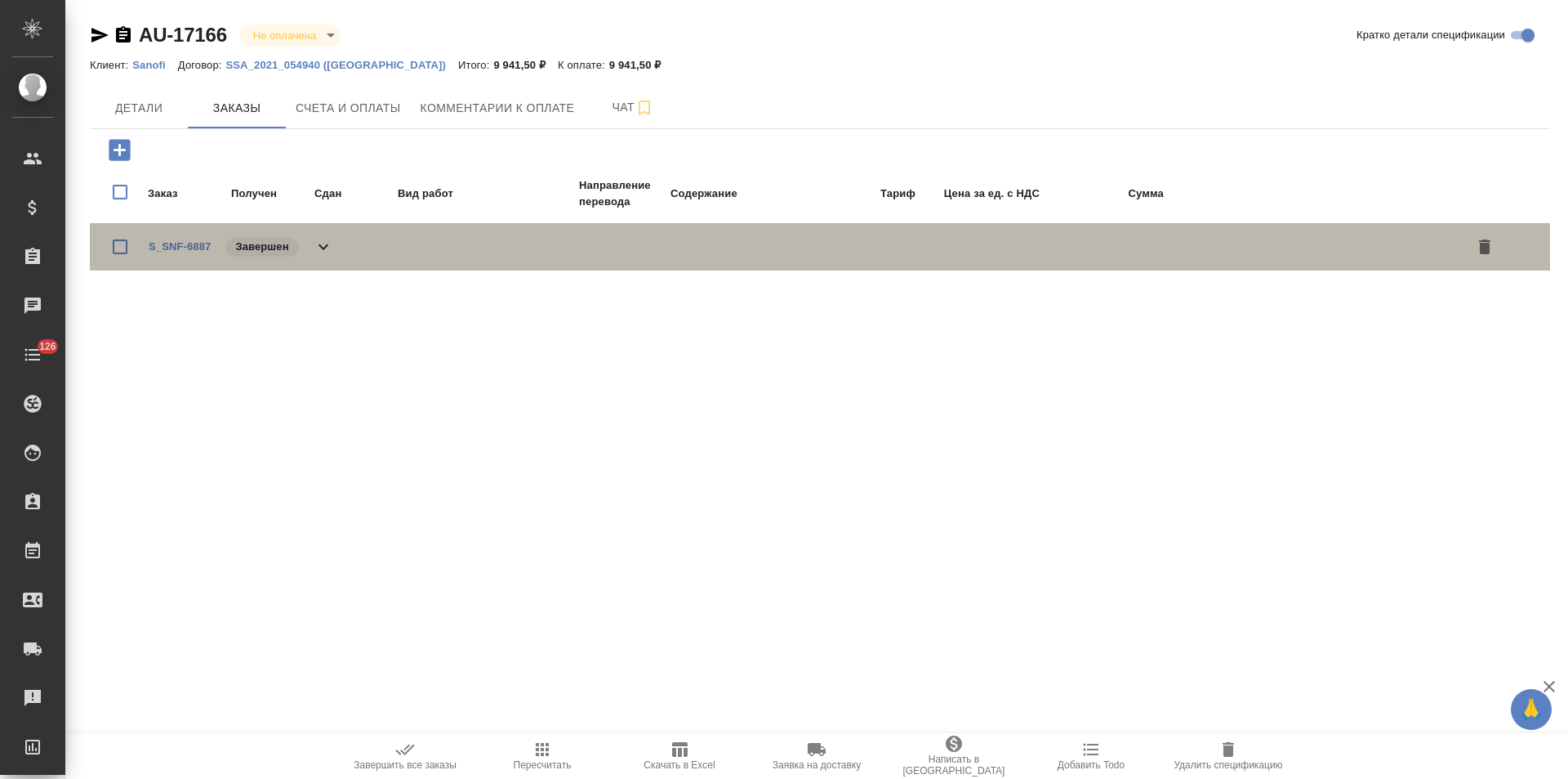
click at [189, 238] on span "S_SNF-6887" at bounding box center [180, 246] width 62 height 17
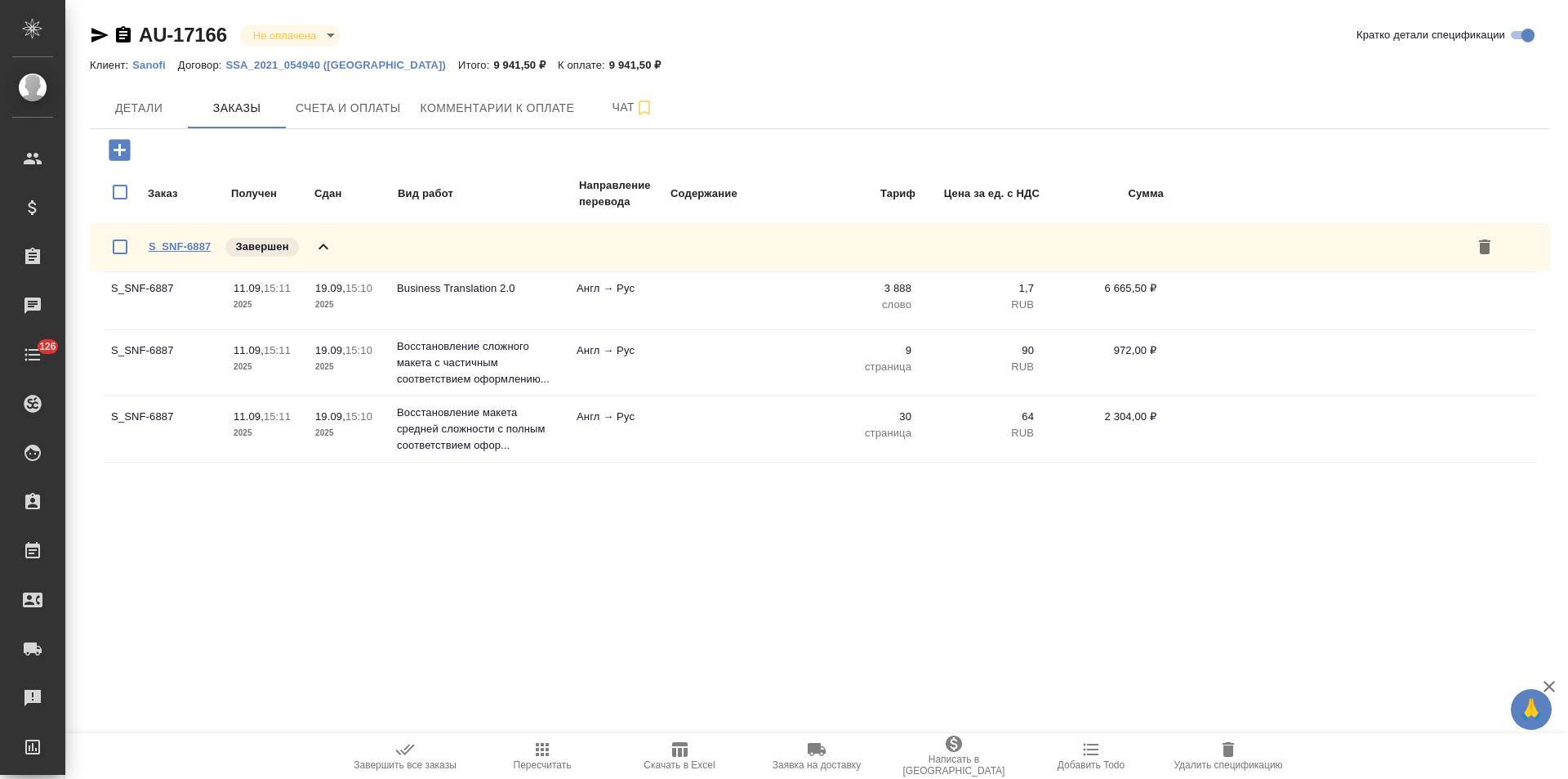
click at [174, 247] on link "S_SNF-6887" at bounding box center [180, 246] width 62 height 12
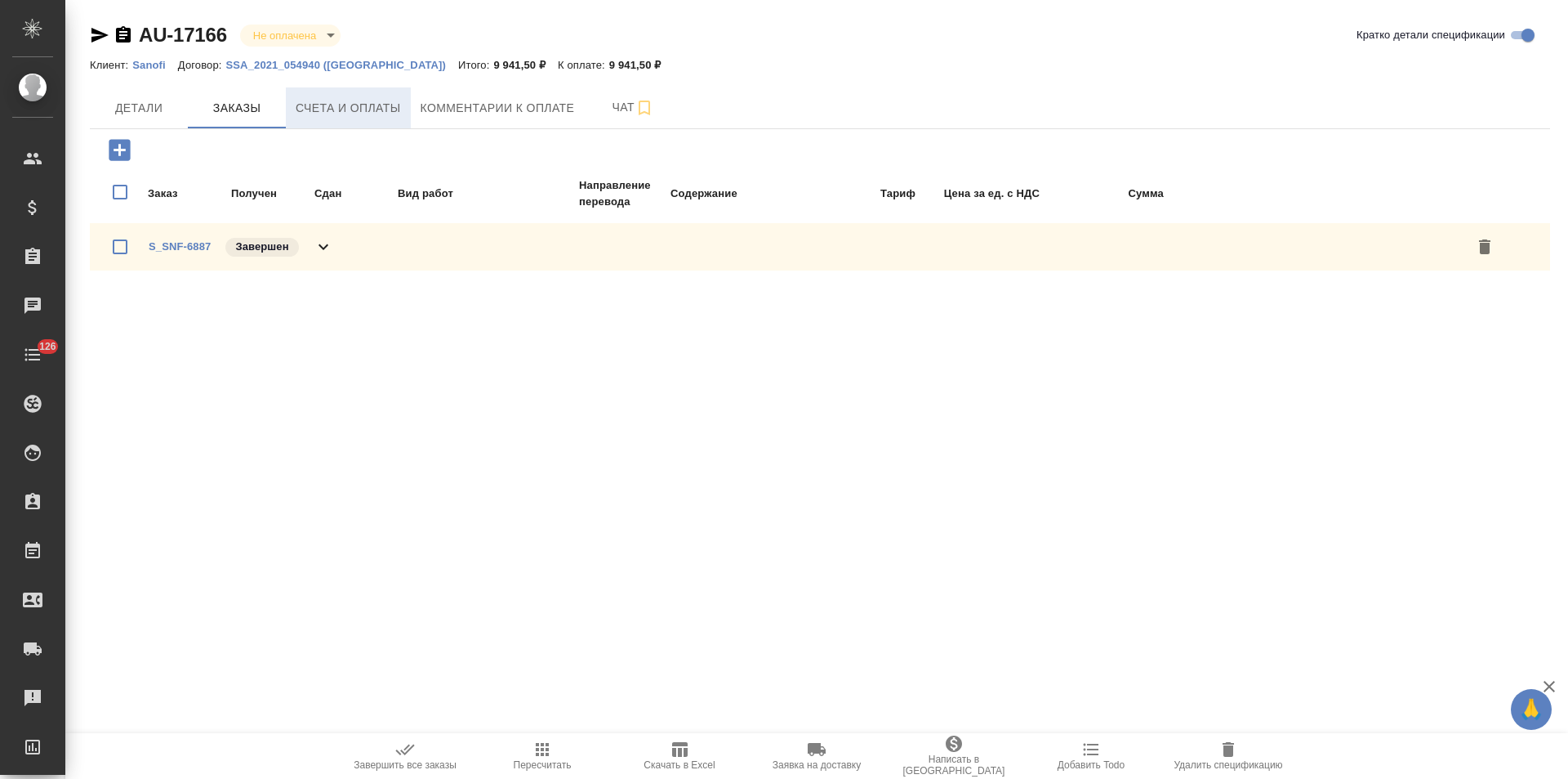
click at [386, 100] on span "Счета и оплаты" at bounding box center [349, 108] width 105 height 20
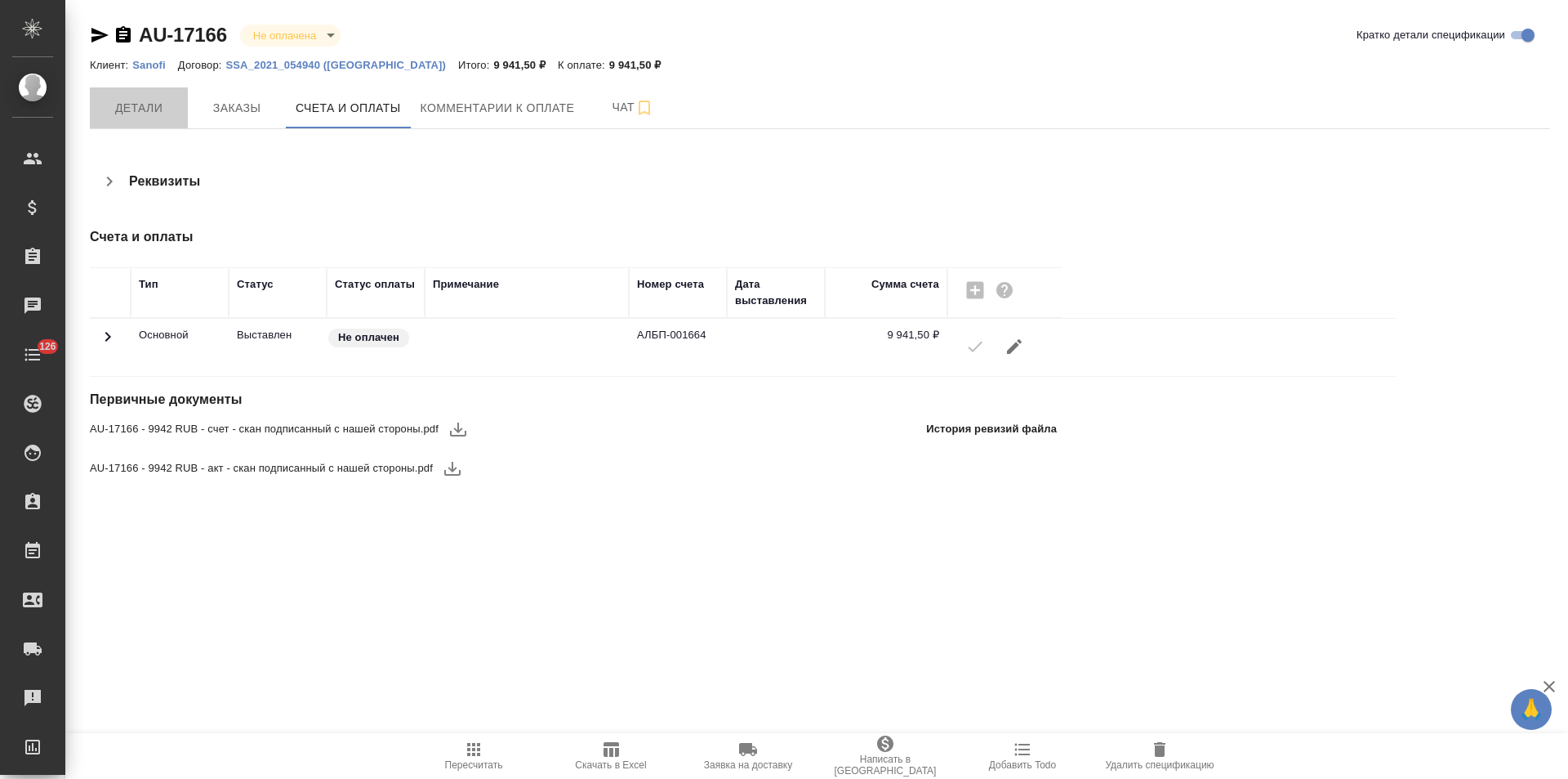
click at [152, 119] on button "Детали" at bounding box center [139, 108] width 98 height 41
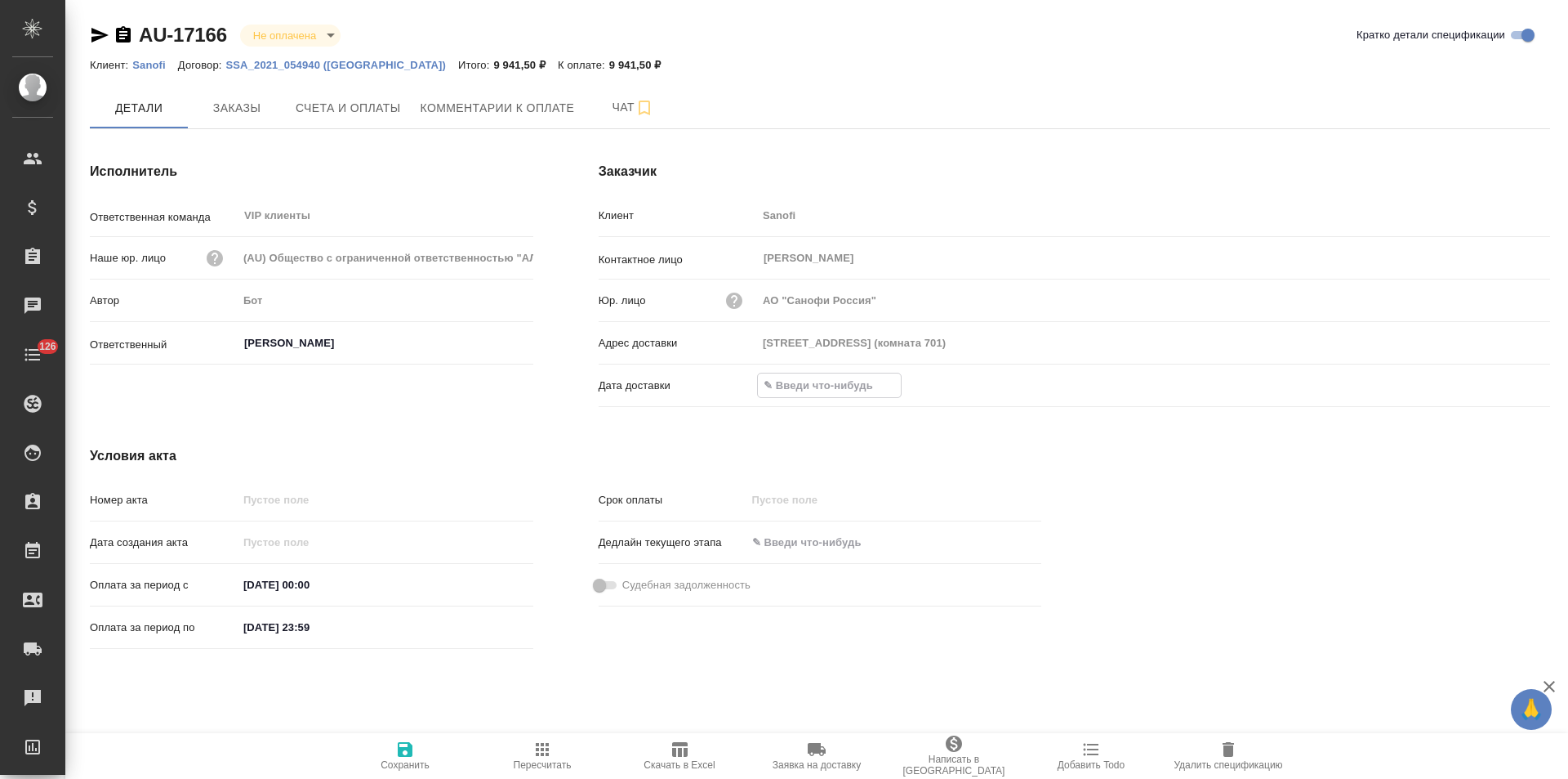
click at [846, 383] on input "text" at bounding box center [829, 385] width 143 height 24
click at [1501, 381] on icon "button" at bounding box center [1503, 384] width 19 height 19
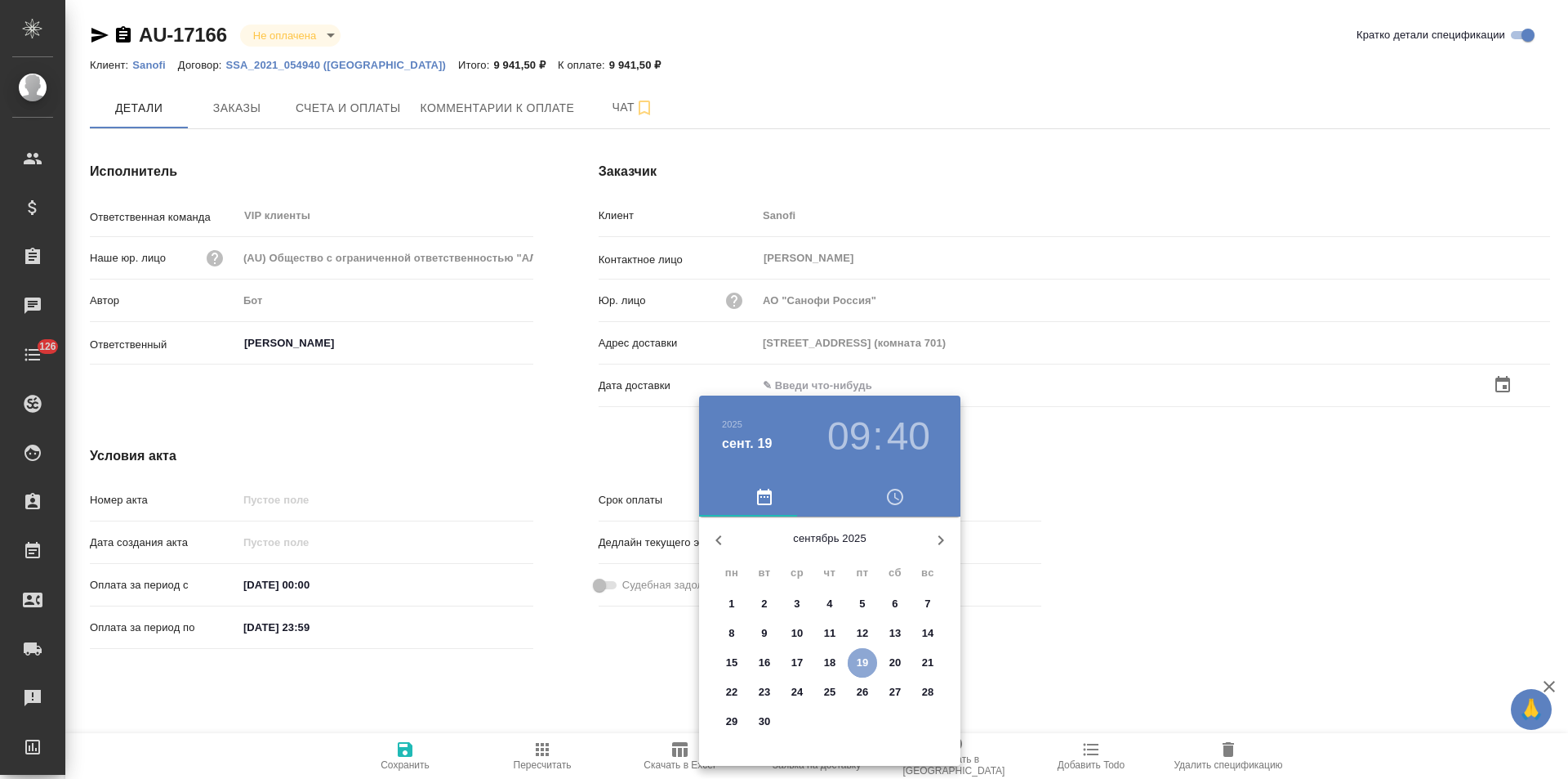
click at [855, 660] on span "19" at bounding box center [863, 662] width 30 height 17
type input "19.09.2025 09:40"
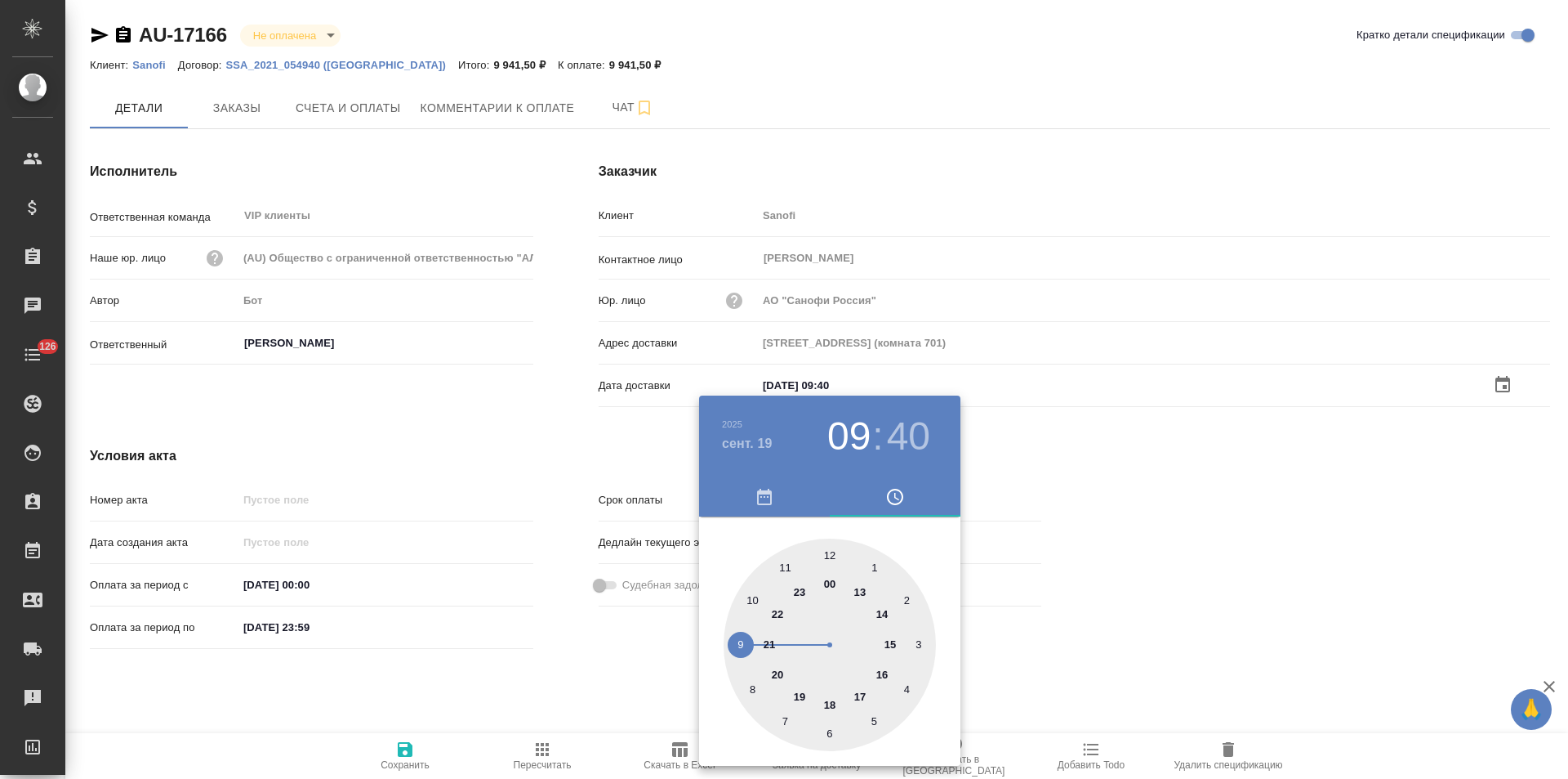
click at [542, 430] on div at bounding box center [784, 389] width 1568 height 779
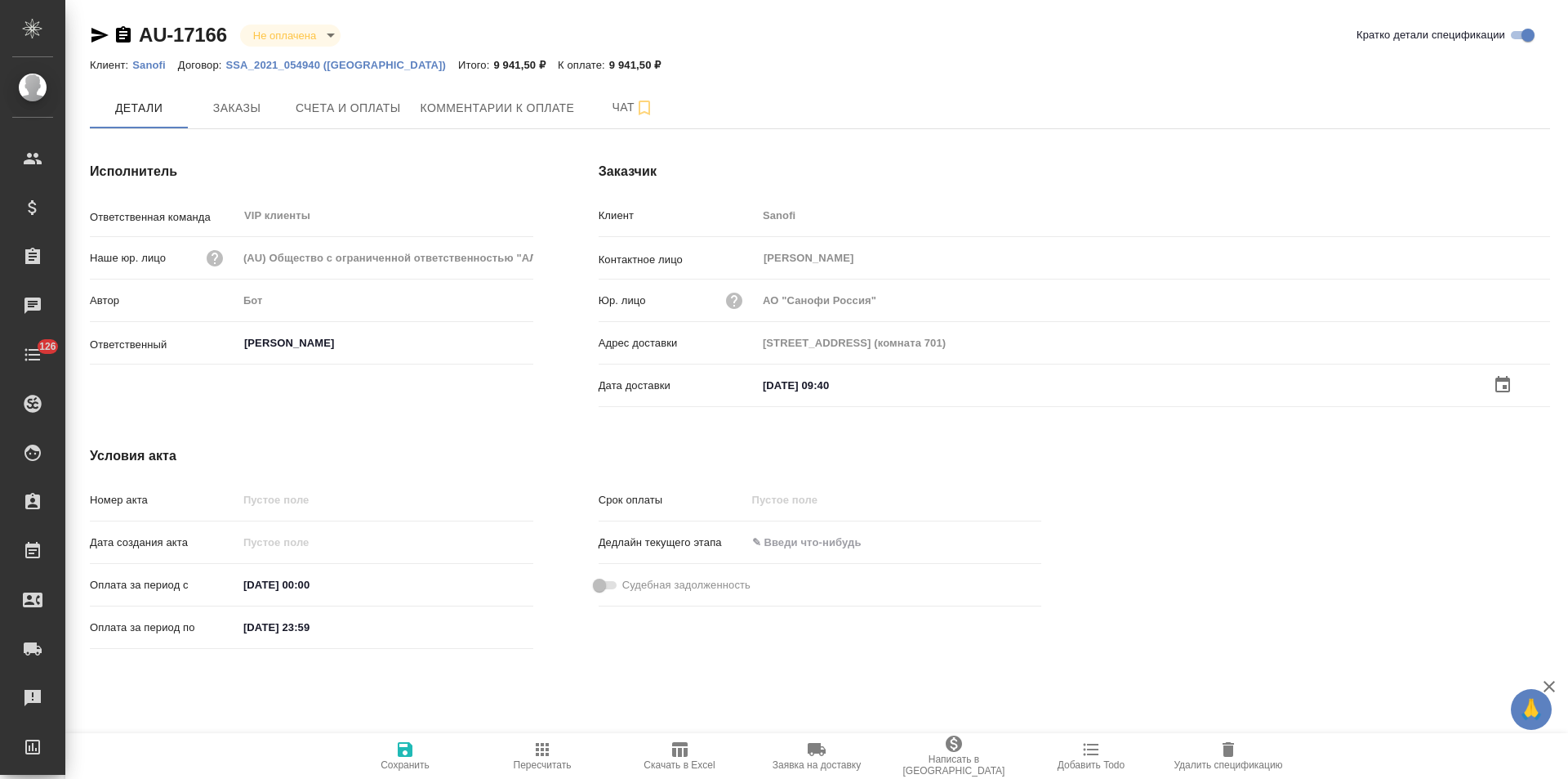
click at [404, 757] on icon "button" at bounding box center [405, 749] width 19 height 19
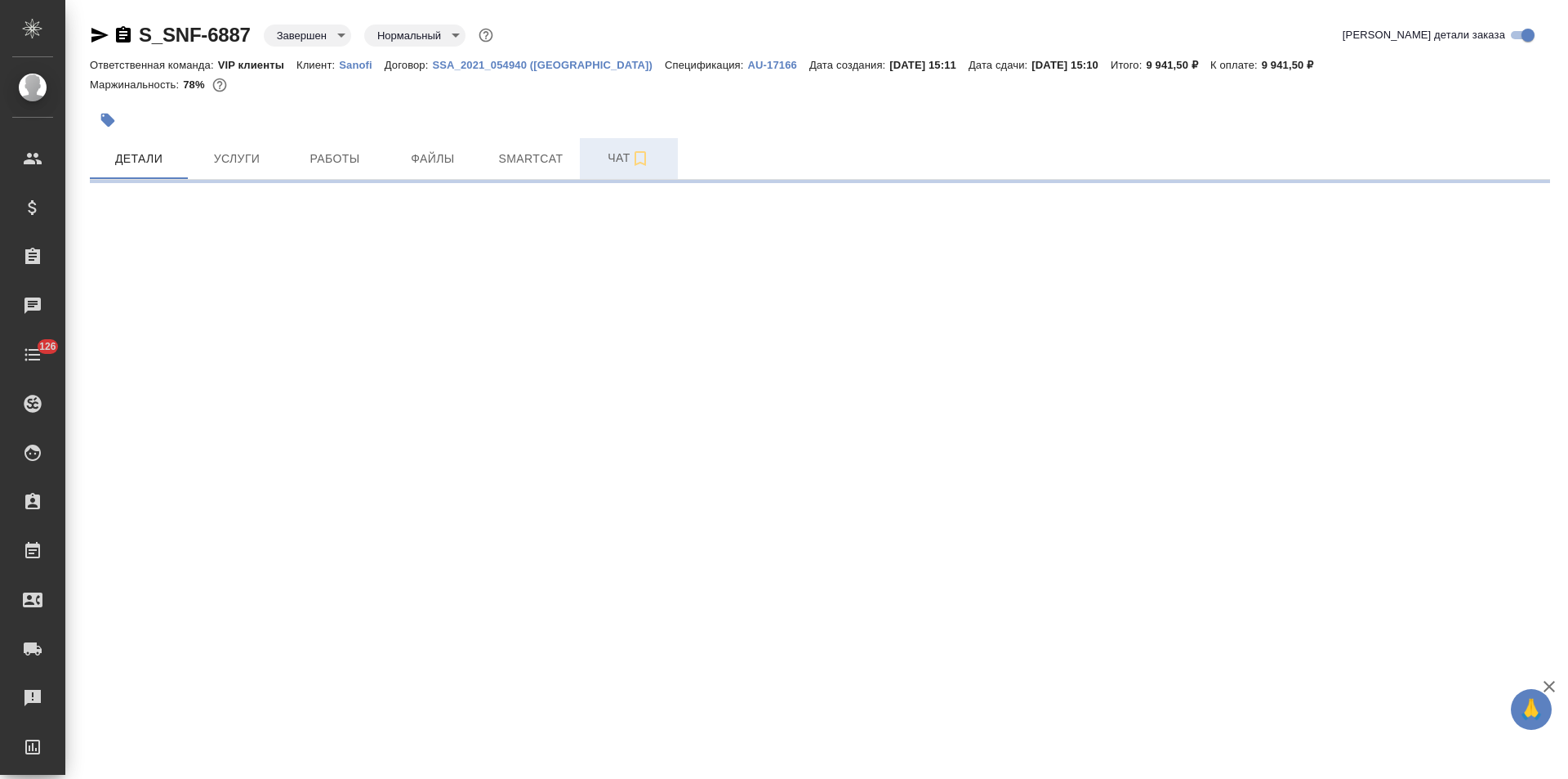
select select "RU"
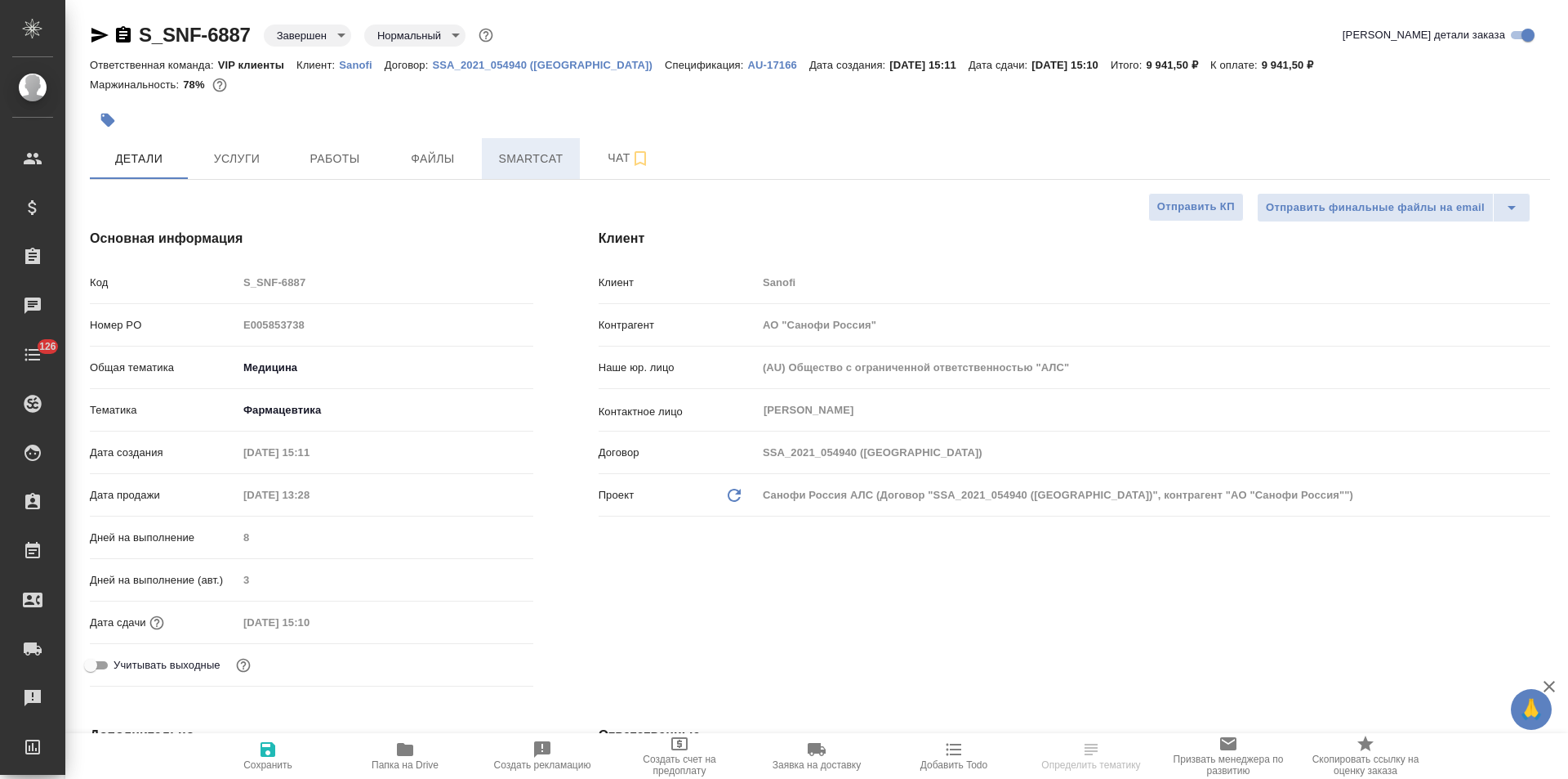
type textarea "x"
click at [596, 156] on span "Чат" at bounding box center [629, 158] width 79 height 20
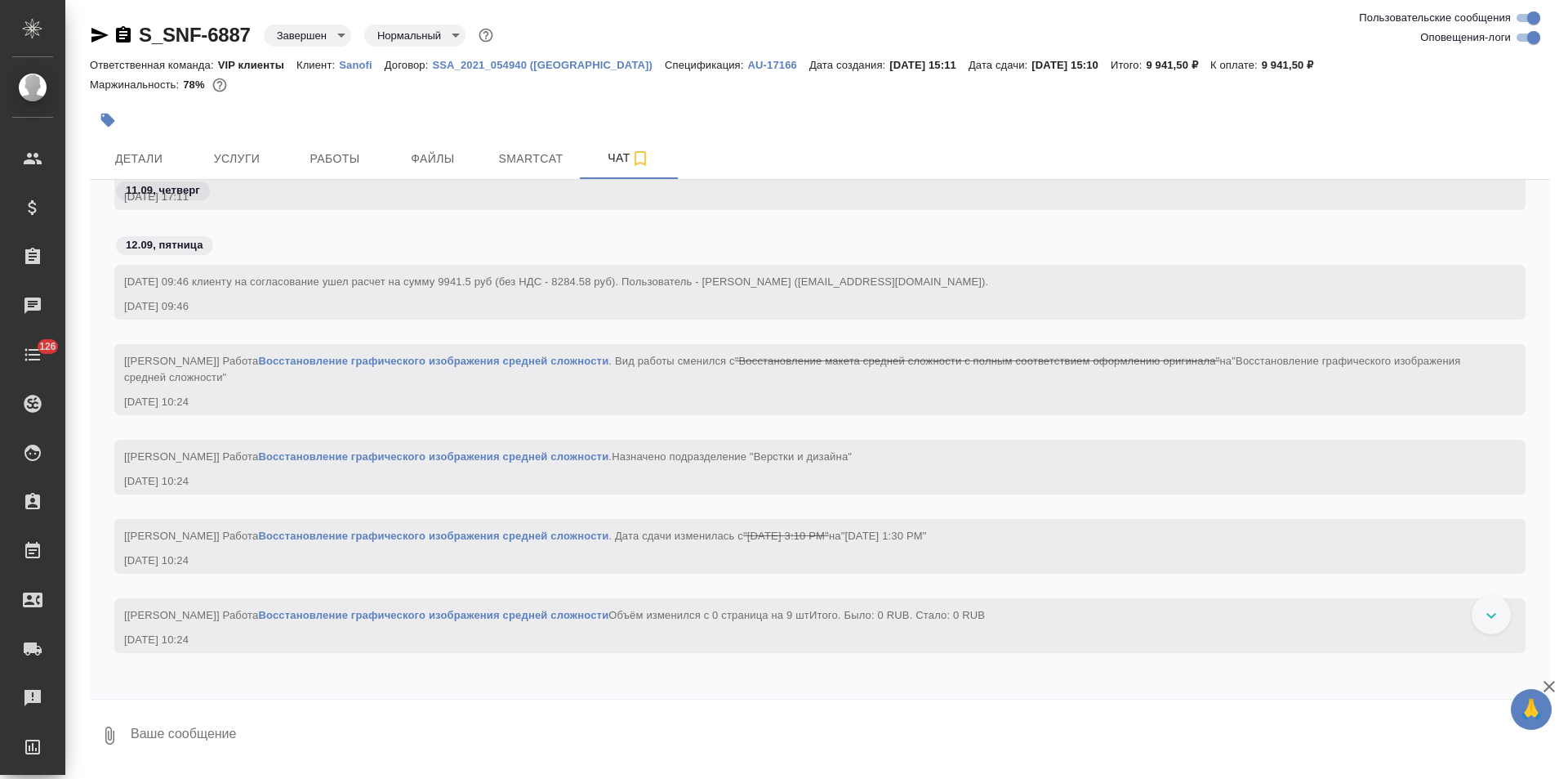
scroll to position [1602, 0]
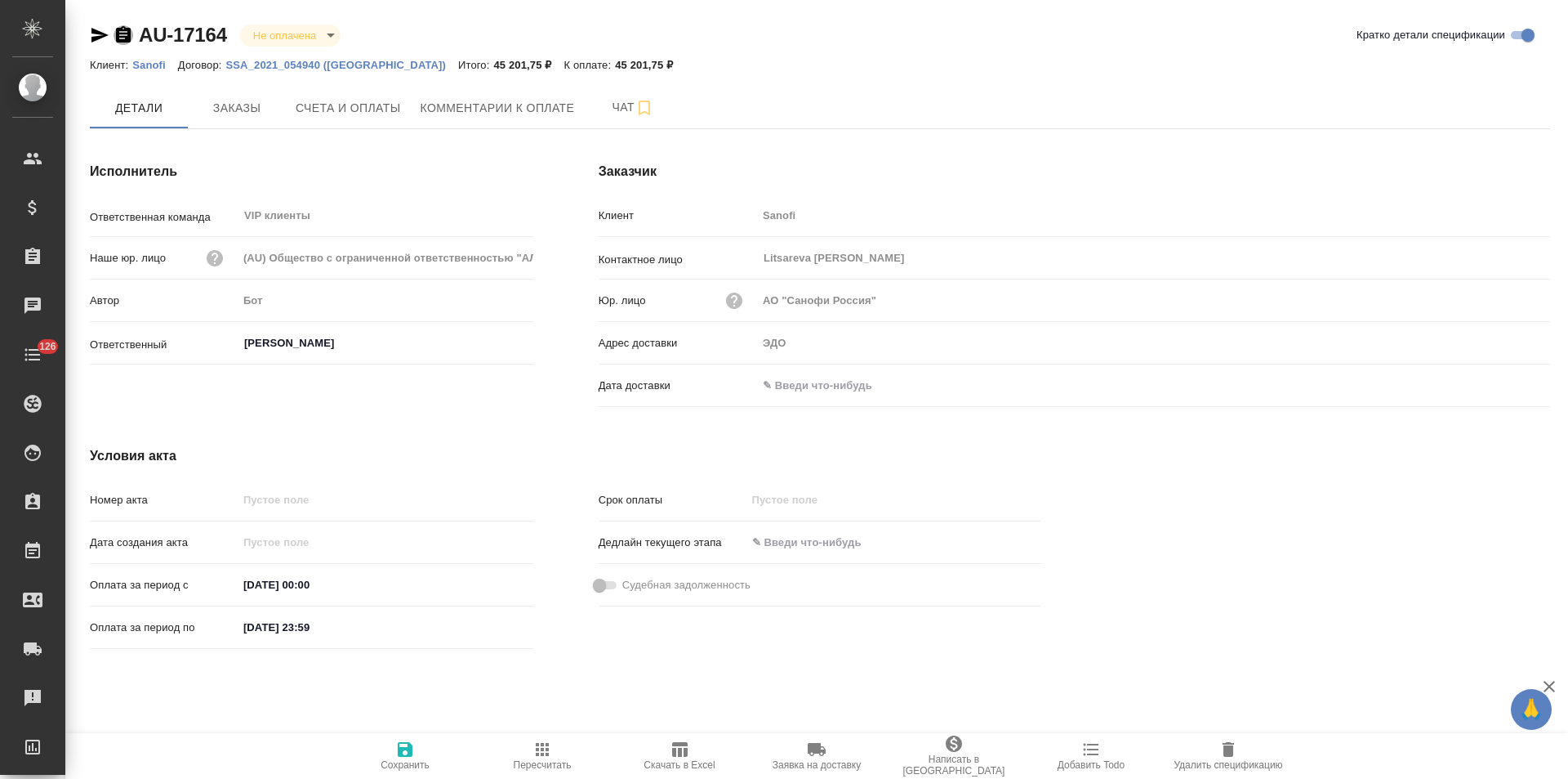
click at [123, 37] on icon "button" at bounding box center [123, 34] width 15 height 17
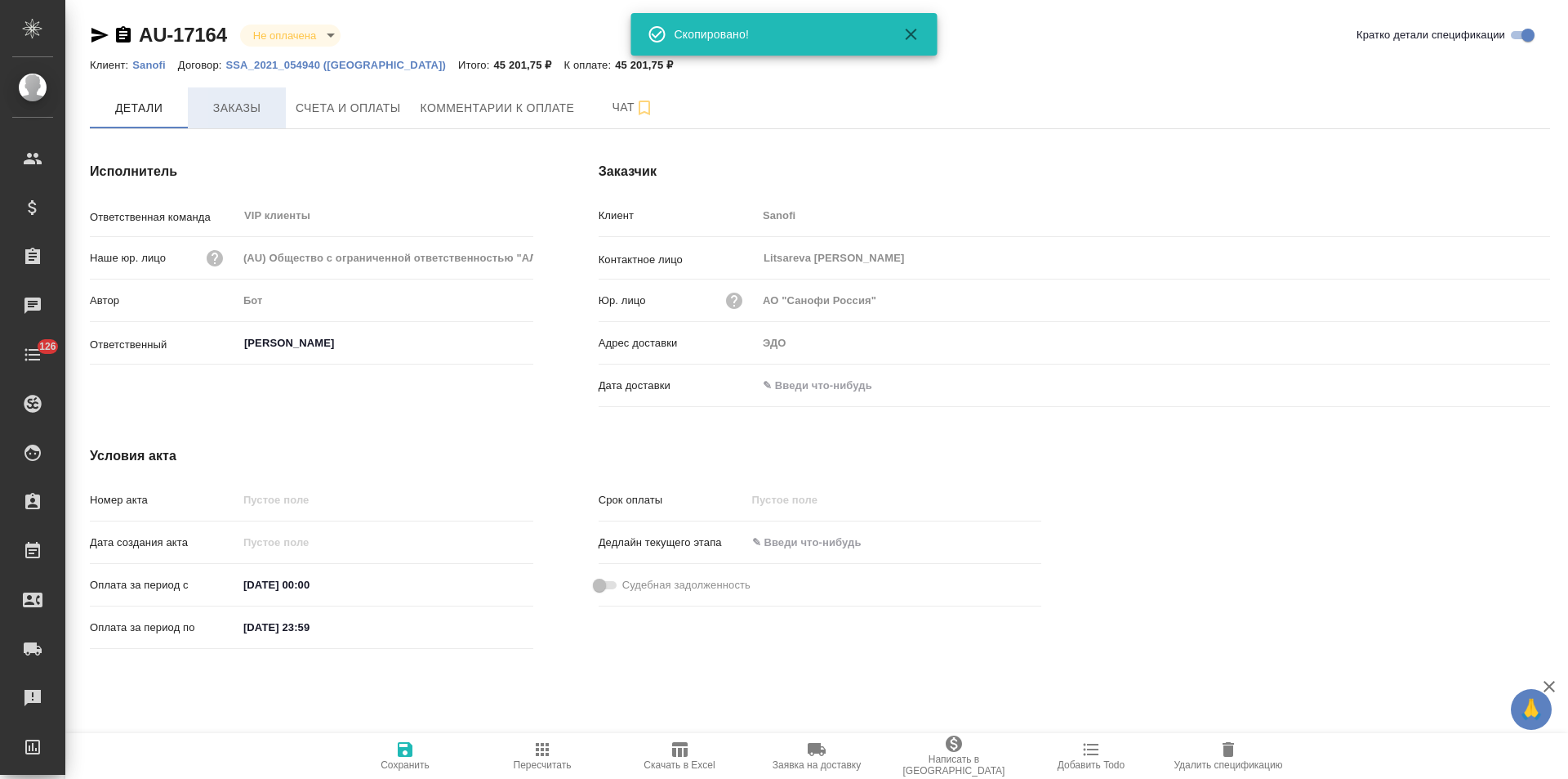
click at [250, 115] on span "Заказы" at bounding box center [237, 108] width 79 height 20
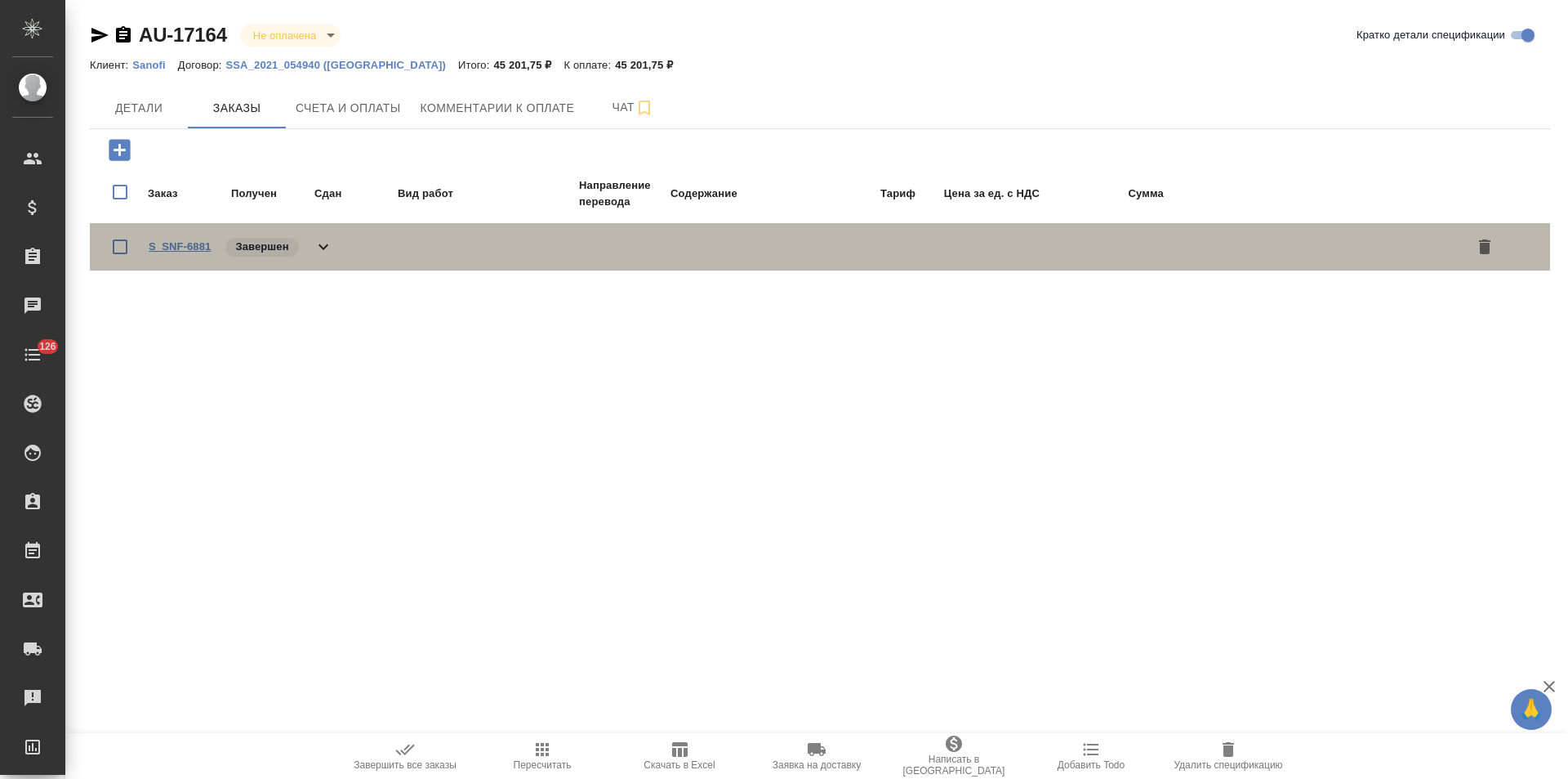
click at [169, 246] on link "S_SNF-6881" at bounding box center [180, 246] width 62 height 12
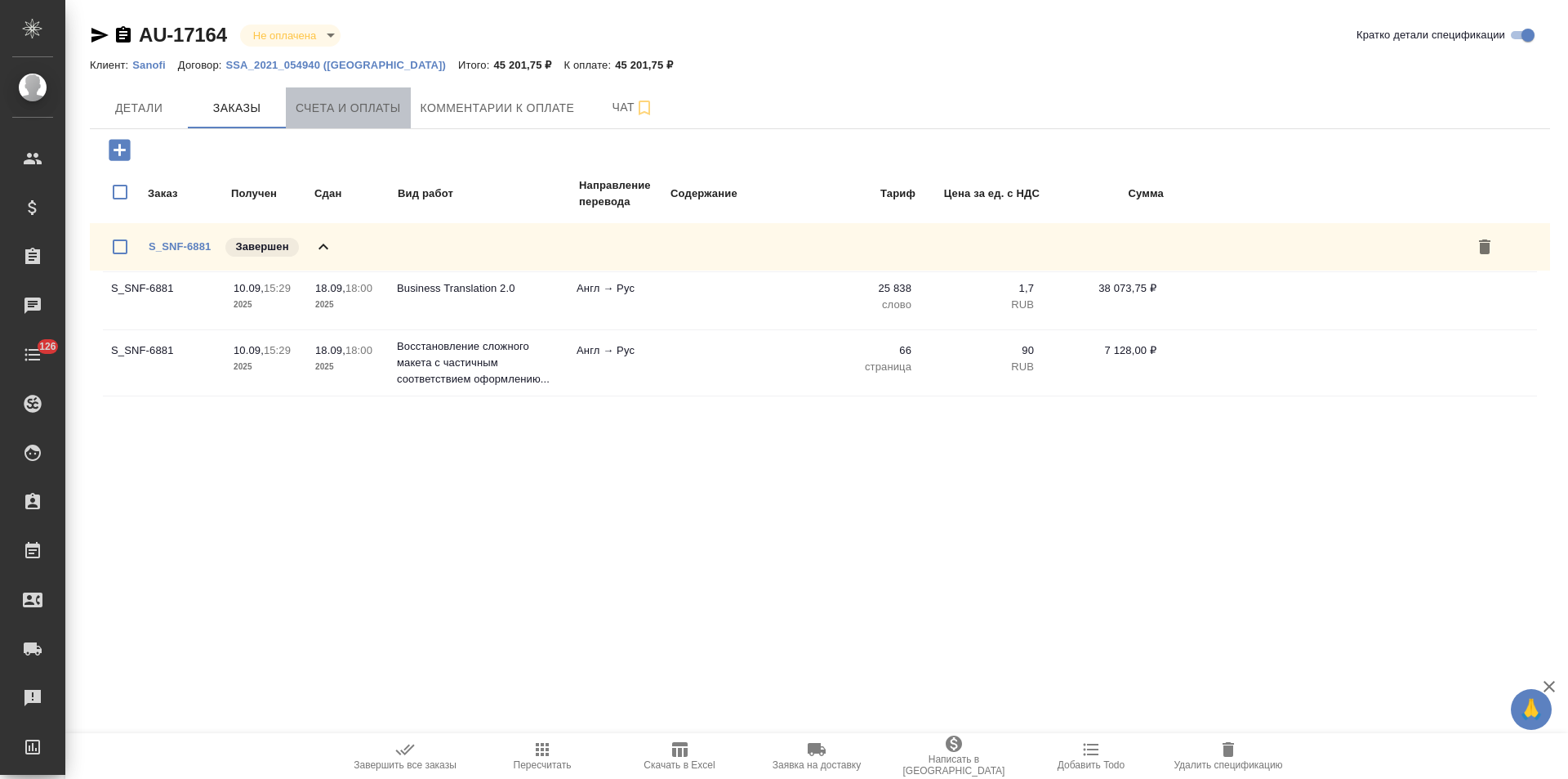
click at [388, 112] on span "Счета и оплаты" at bounding box center [349, 108] width 105 height 20
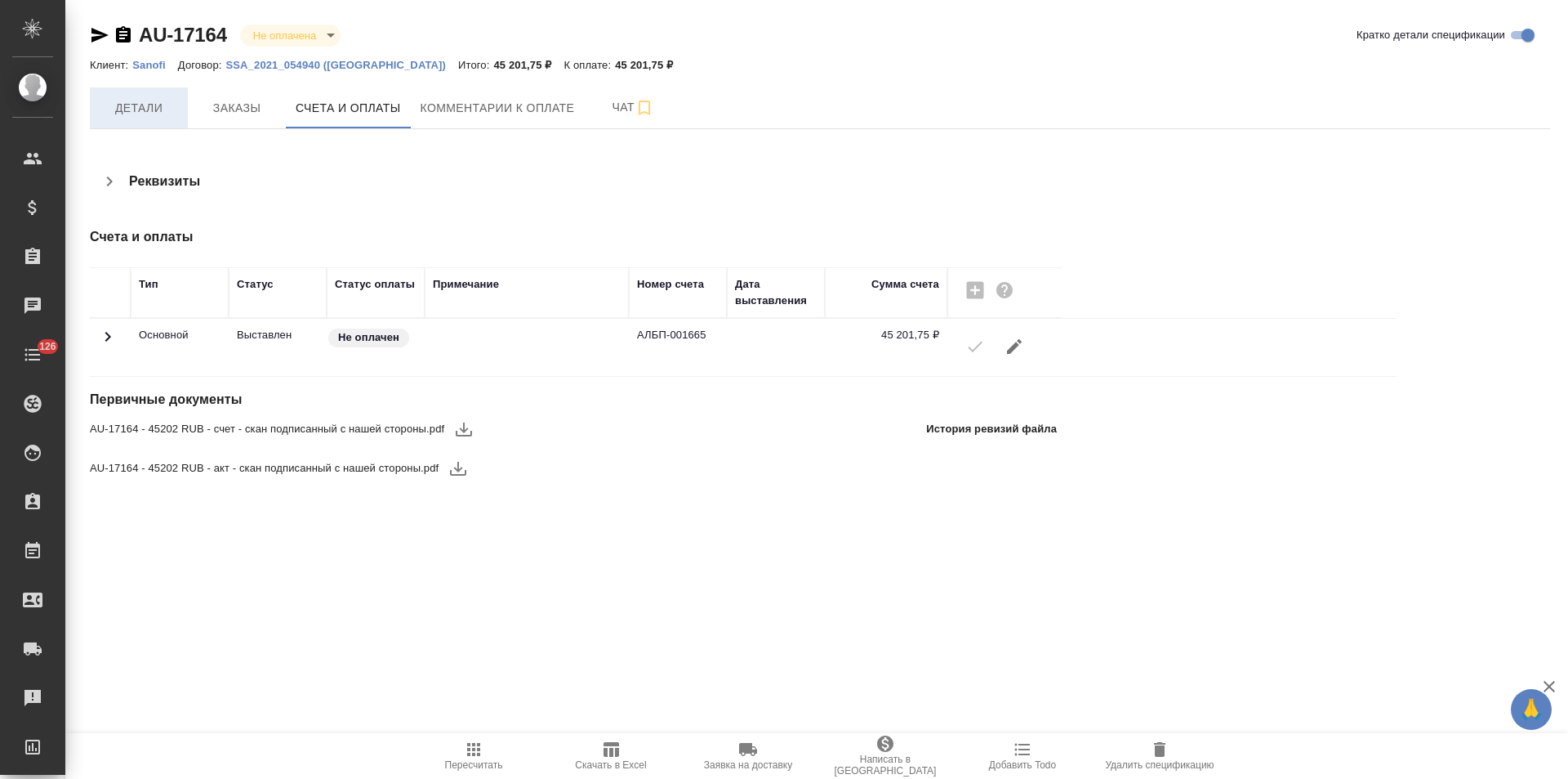
click at [159, 117] on span "Детали" at bounding box center [139, 108] width 79 height 20
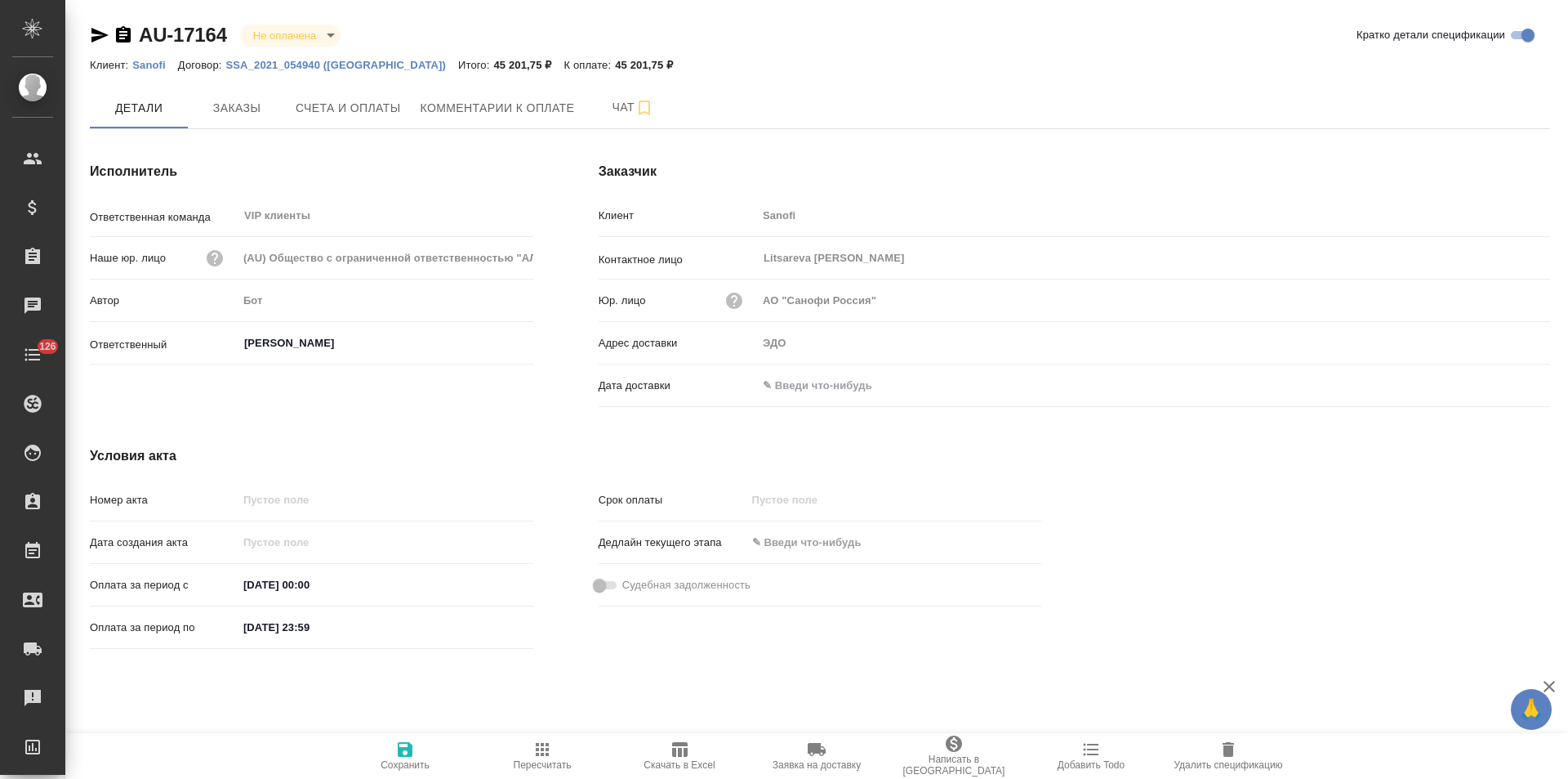
click at [877, 386] on input "text" at bounding box center [828, 385] width 143 height 24
click at [1502, 381] on icon "button" at bounding box center [1503, 384] width 19 height 19
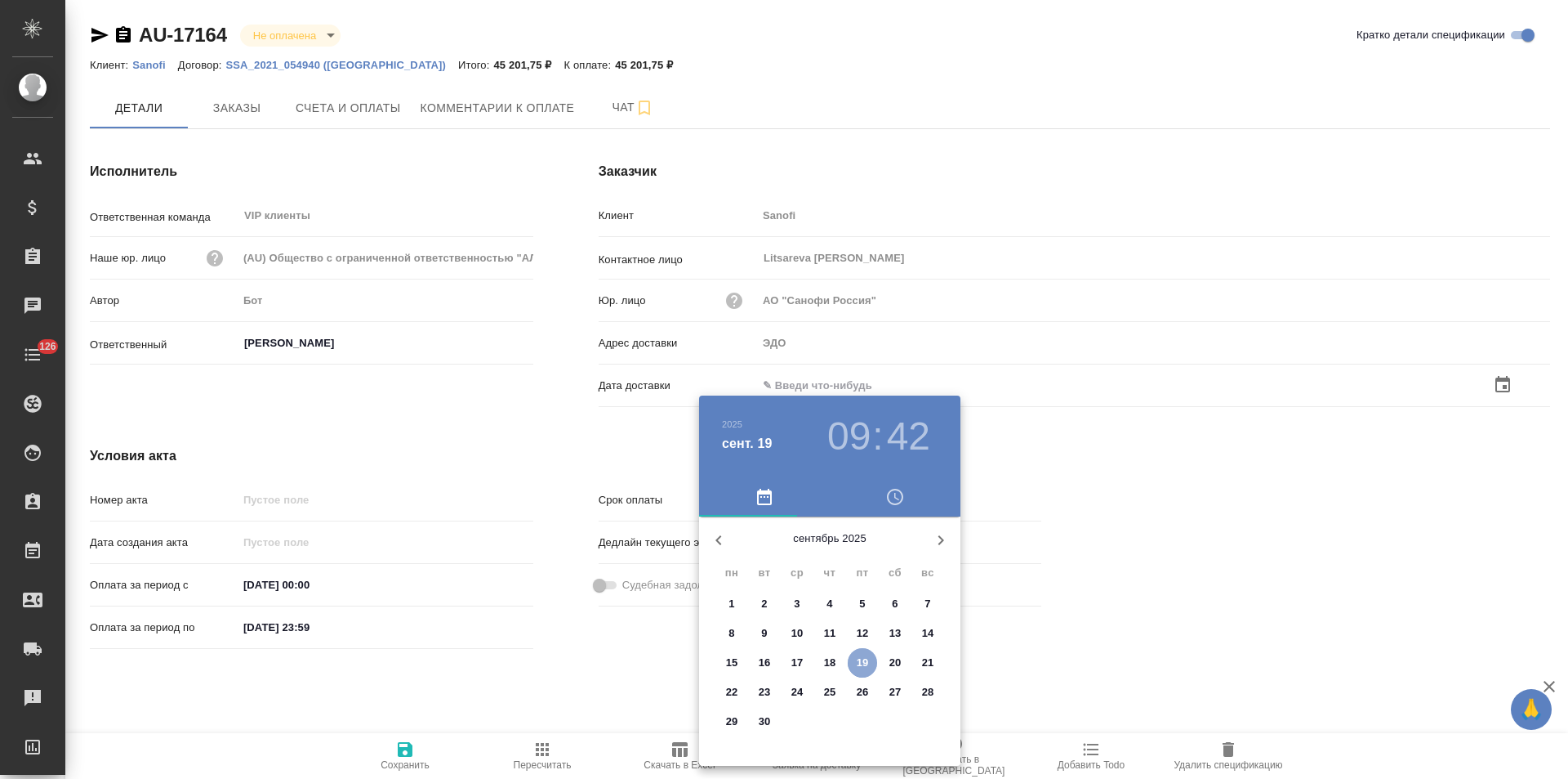
click at [865, 657] on p "19" at bounding box center [863, 662] width 12 height 17
type input "19.09.2025 09:42"
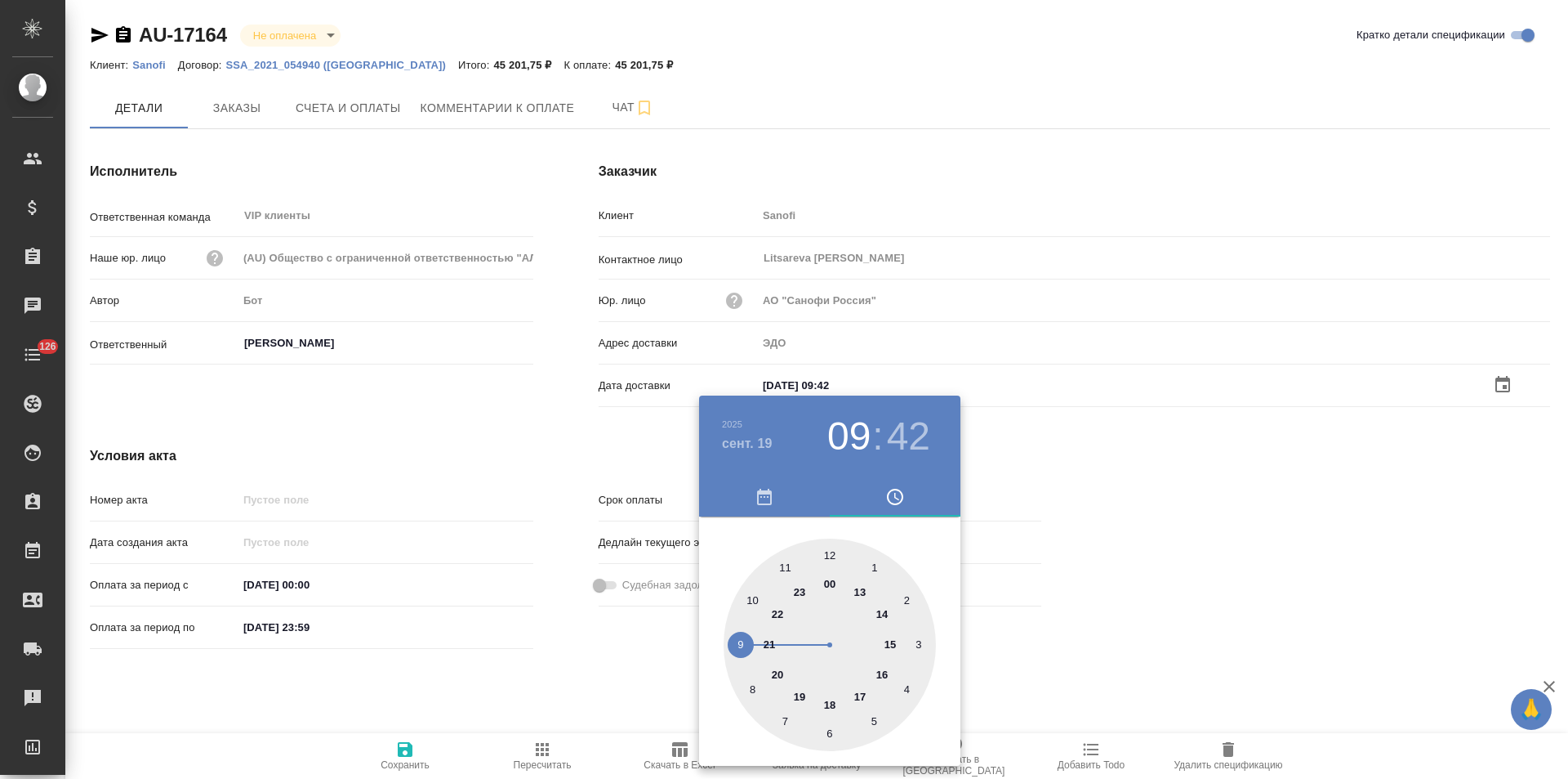
click at [516, 421] on div at bounding box center [784, 389] width 1568 height 779
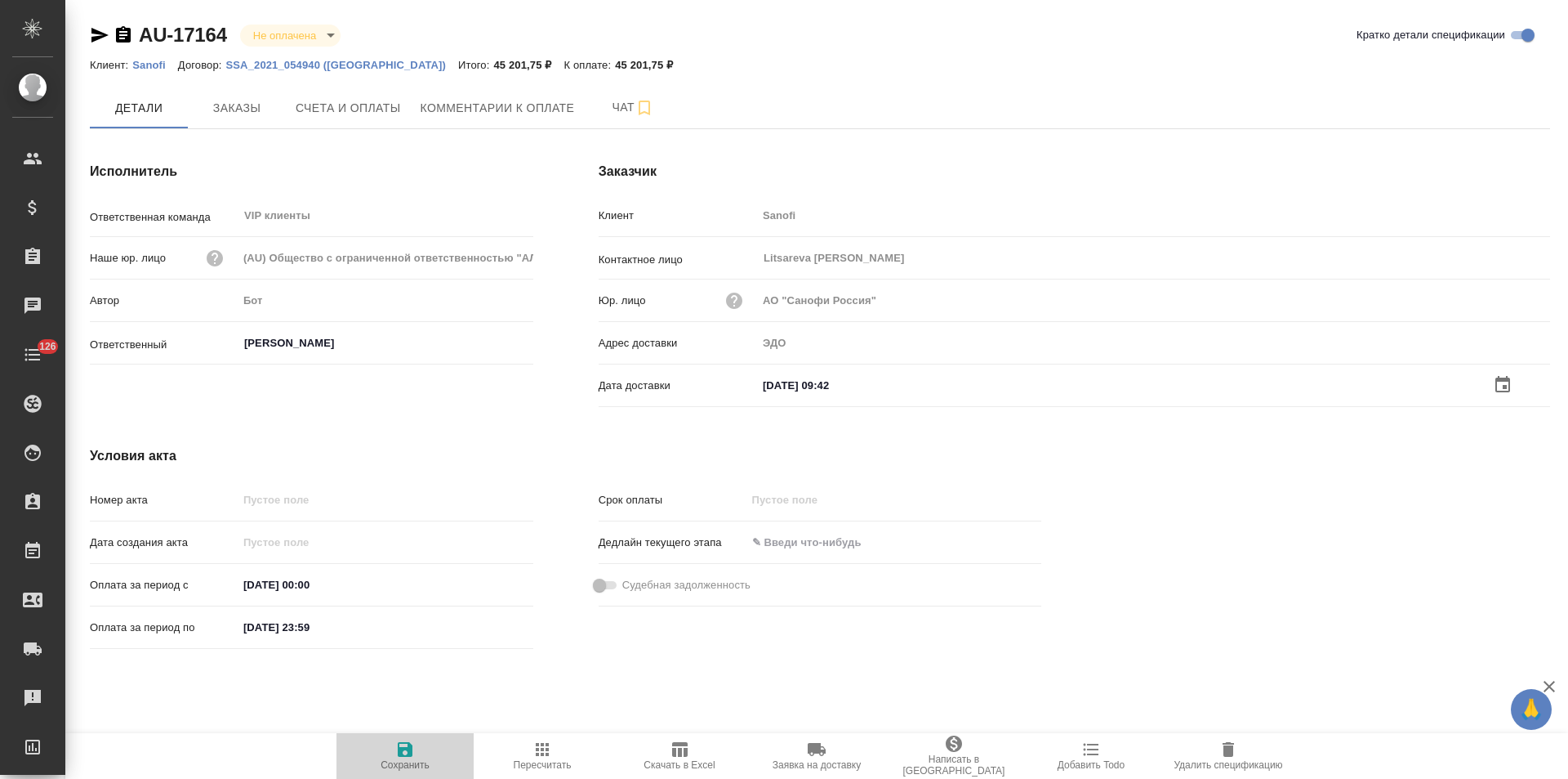
click at [413, 750] on icon "button" at bounding box center [405, 749] width 19 height 19
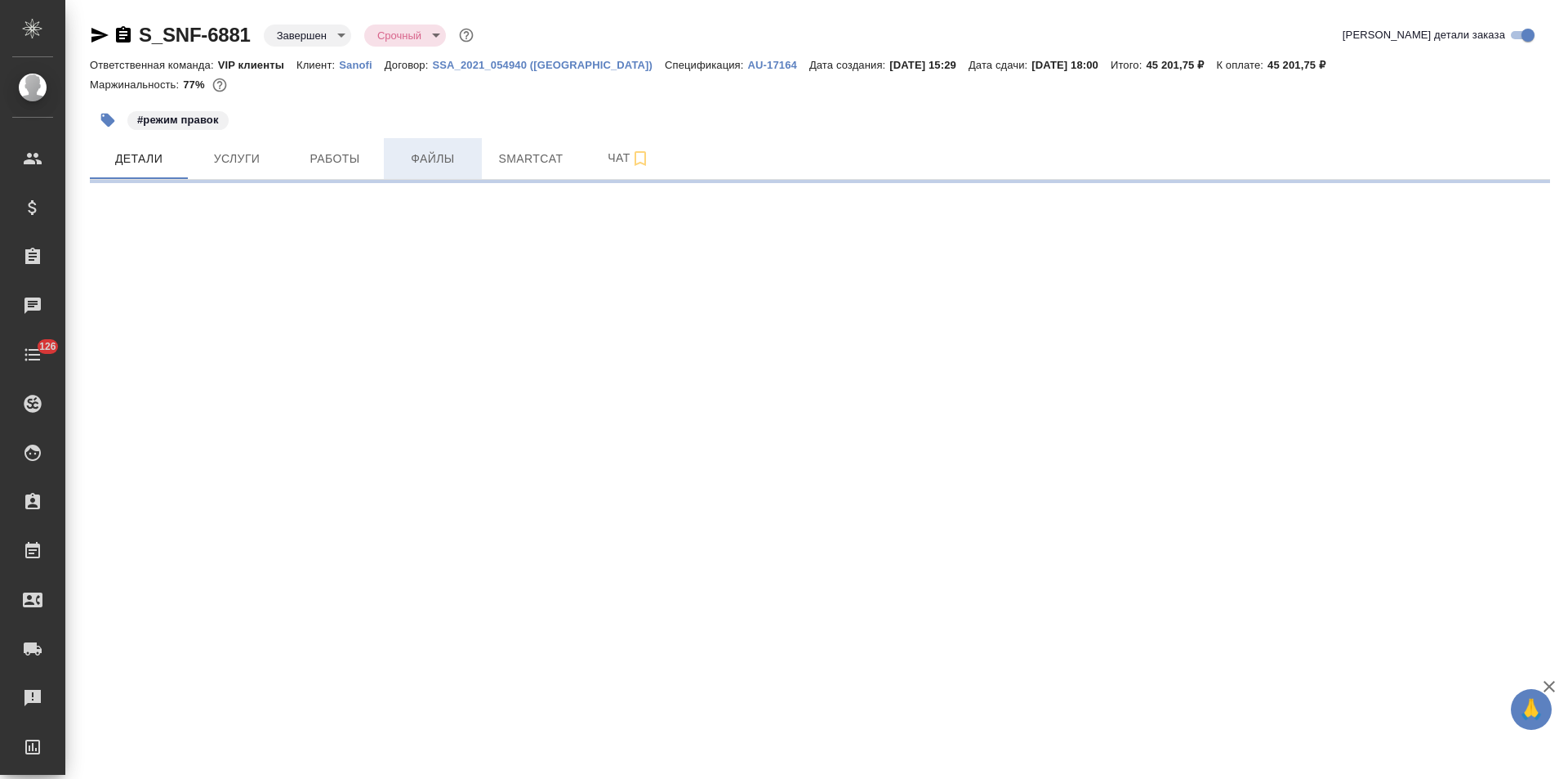
select select "RU"
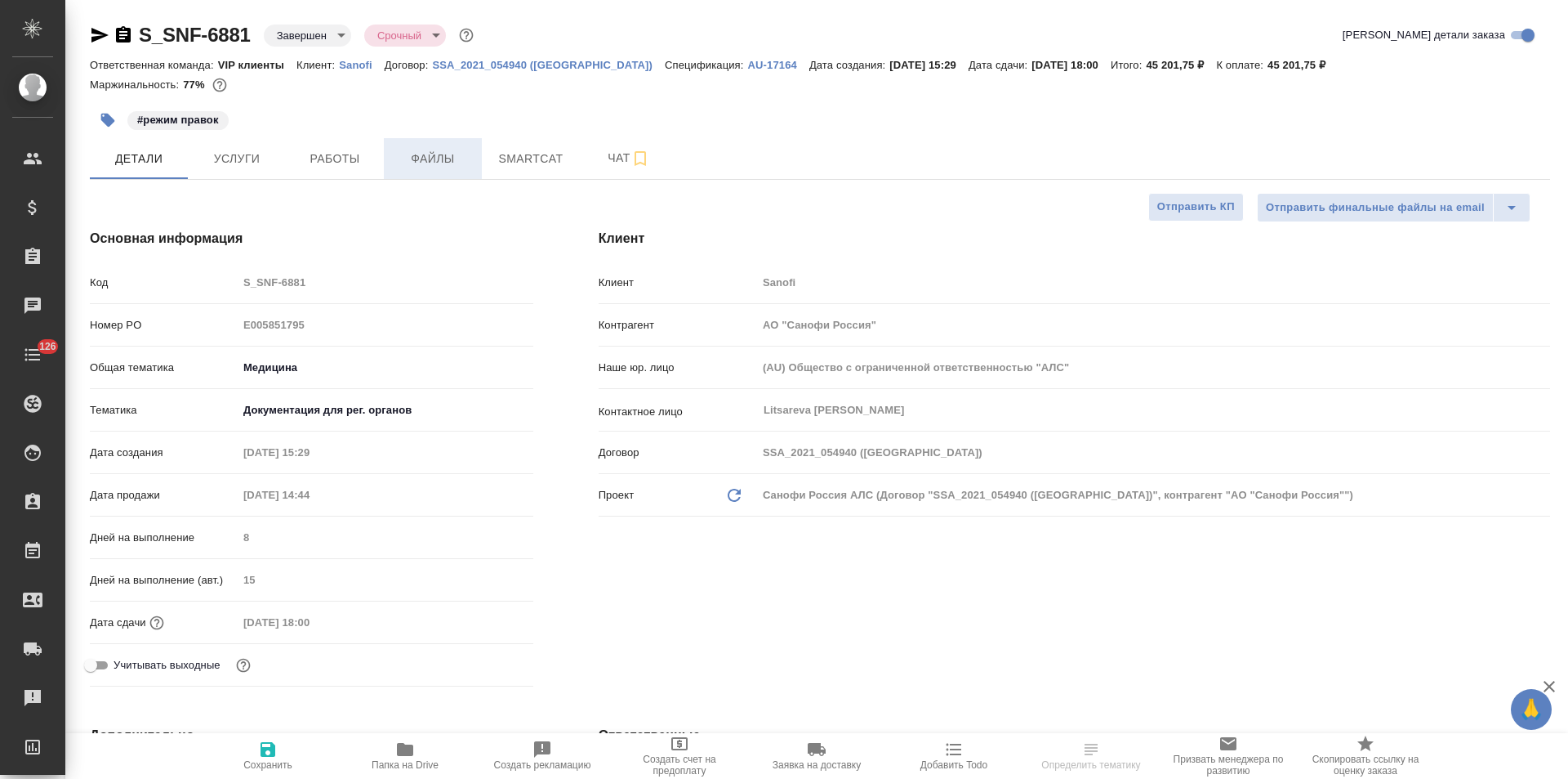
type textarea "x"
click at [595, 172] on button "Чат" at bounding box center [629, 159] width 98 height 41
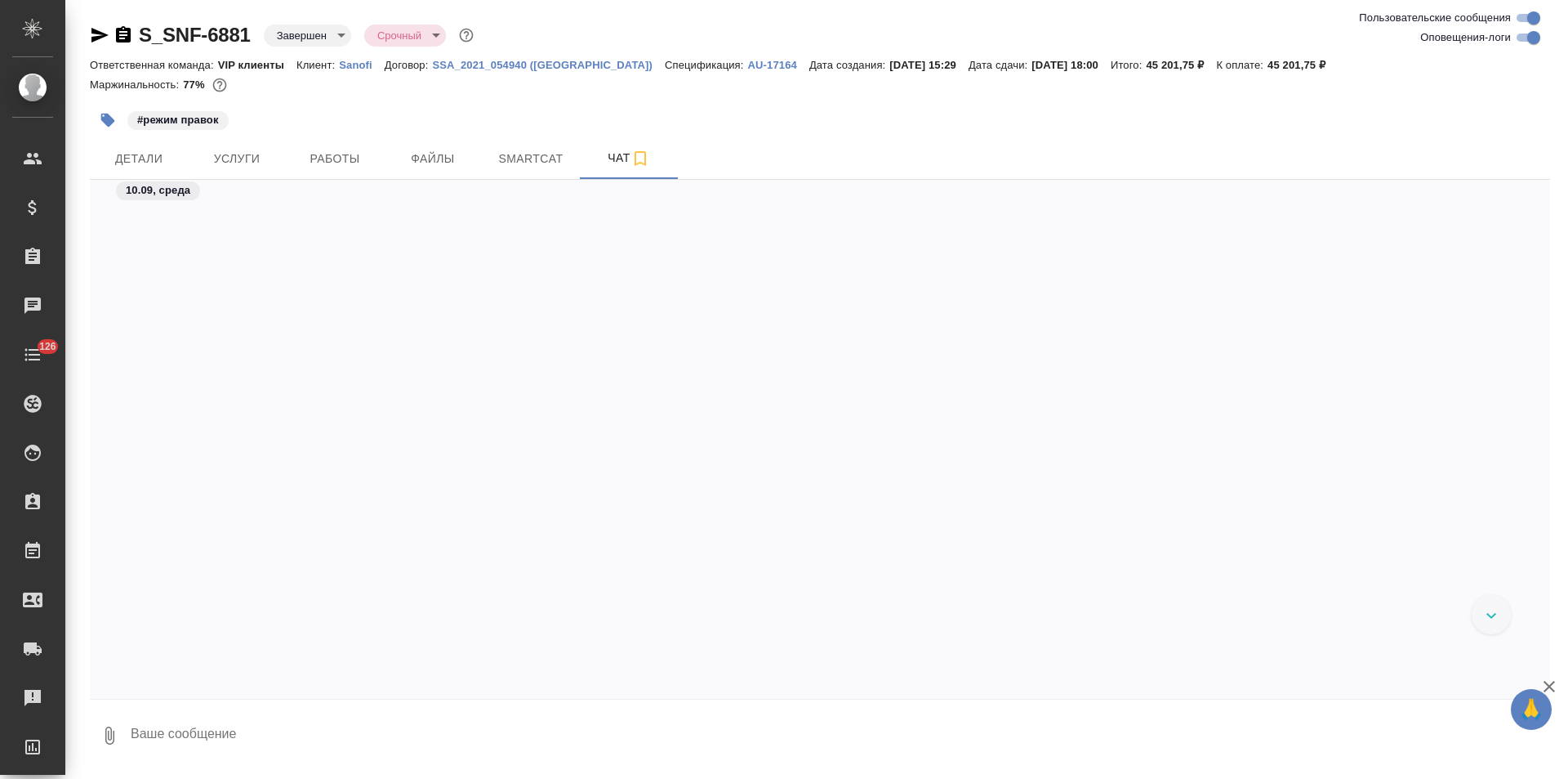
scroll to position [4479, 0]
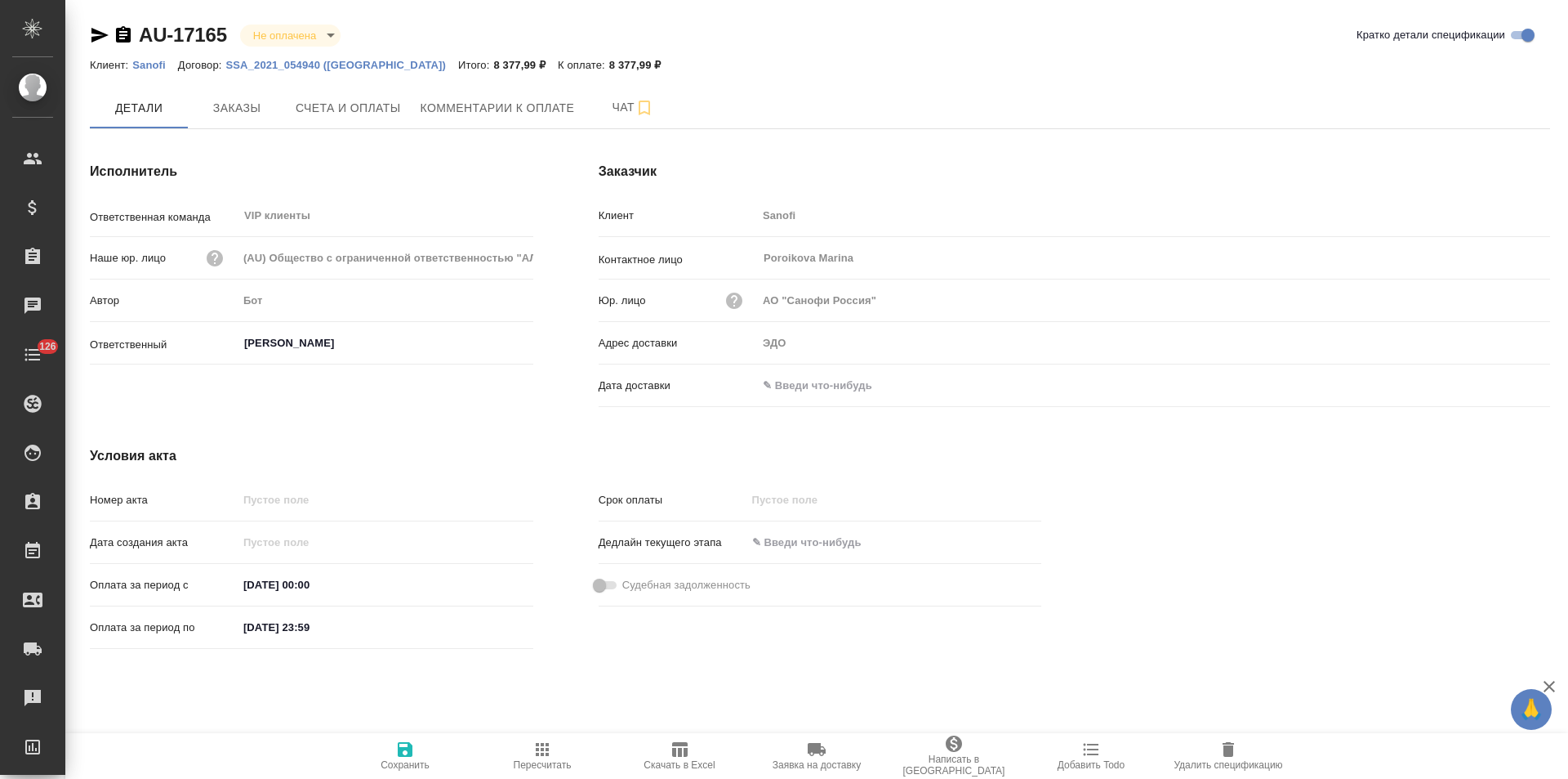
click at [124, 34] on icon "button" at bounding box center [123, 34] width 15 height 17
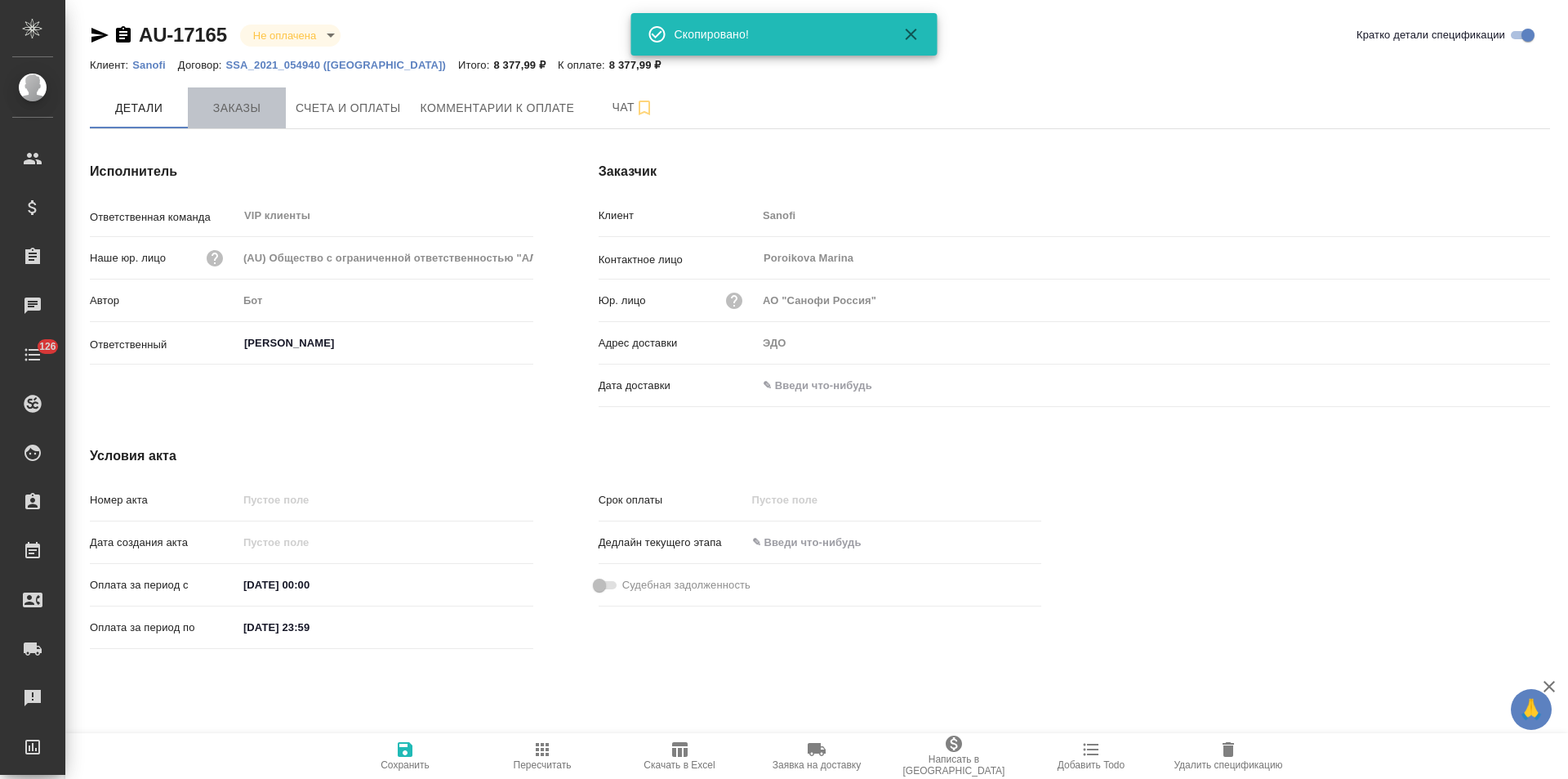
click at [233, 105] on span "Заказы" at bounding box center [237, 108] width 79 height 20
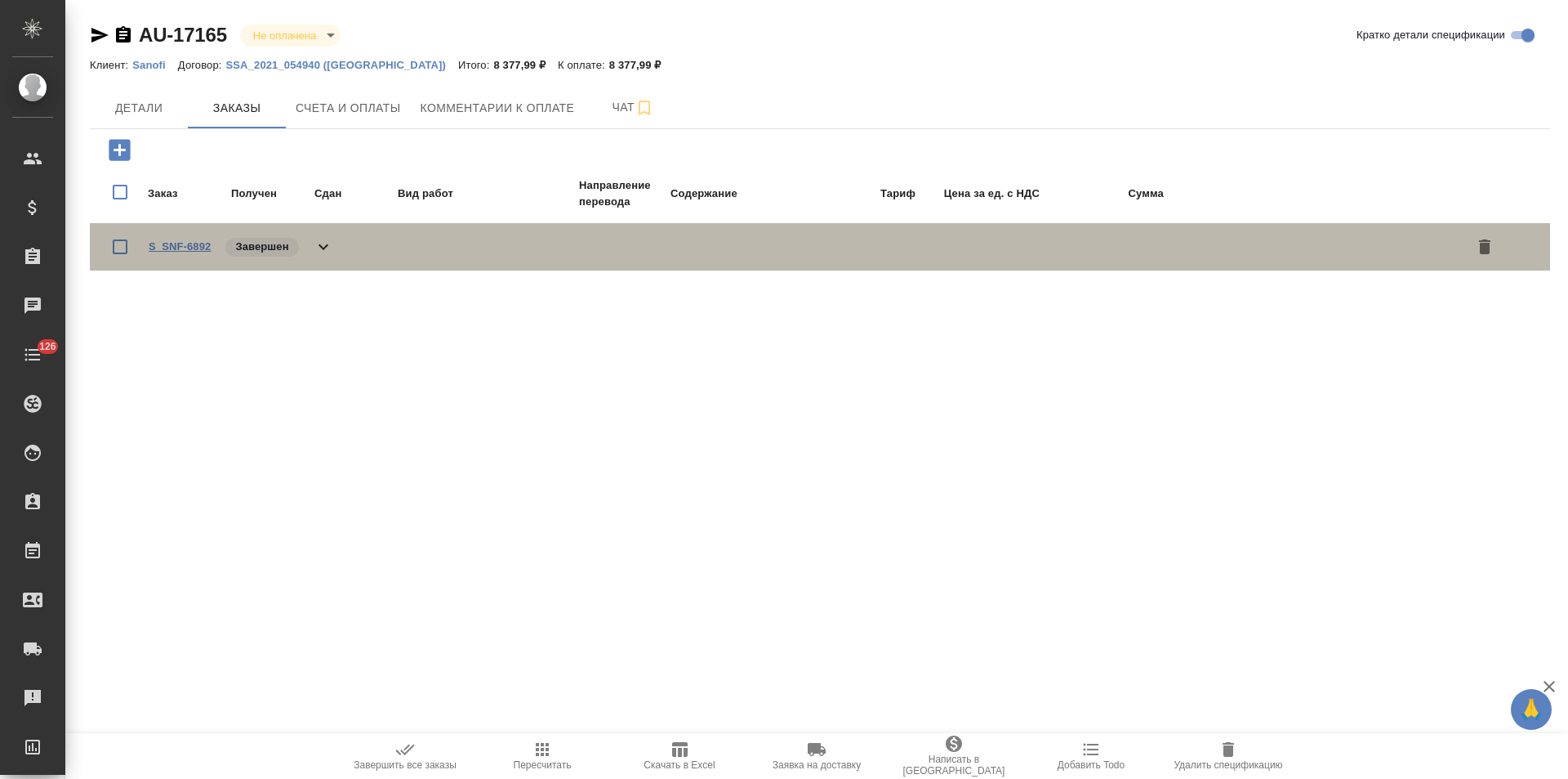
click at [163, 245] on link "S_SNF-6892" at bounding box center [180, 246] width 62 height 12
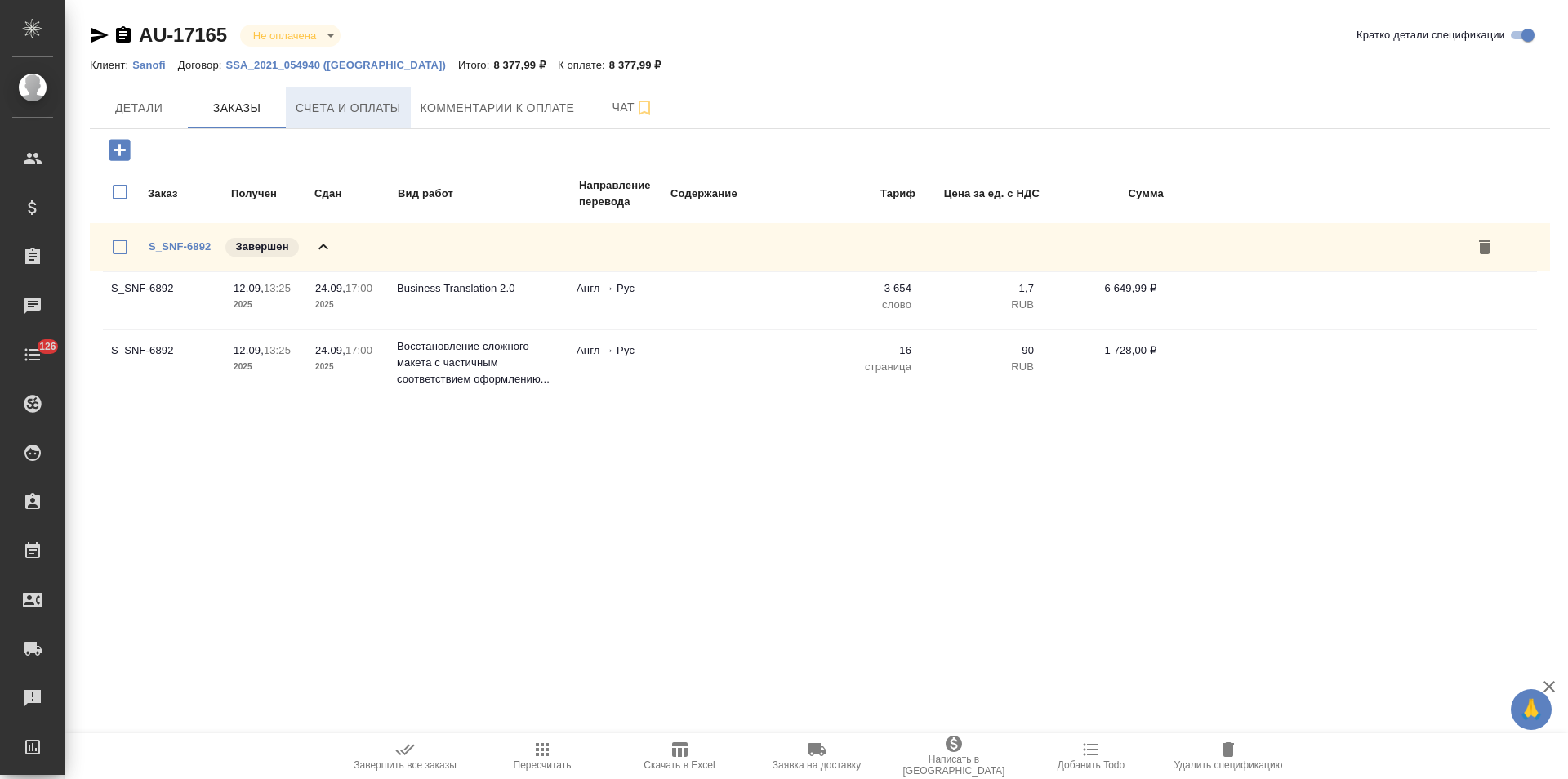
click at [383, 110] on span "Счета и оплаты" at bounding box center [349, 108] width 105 height 20
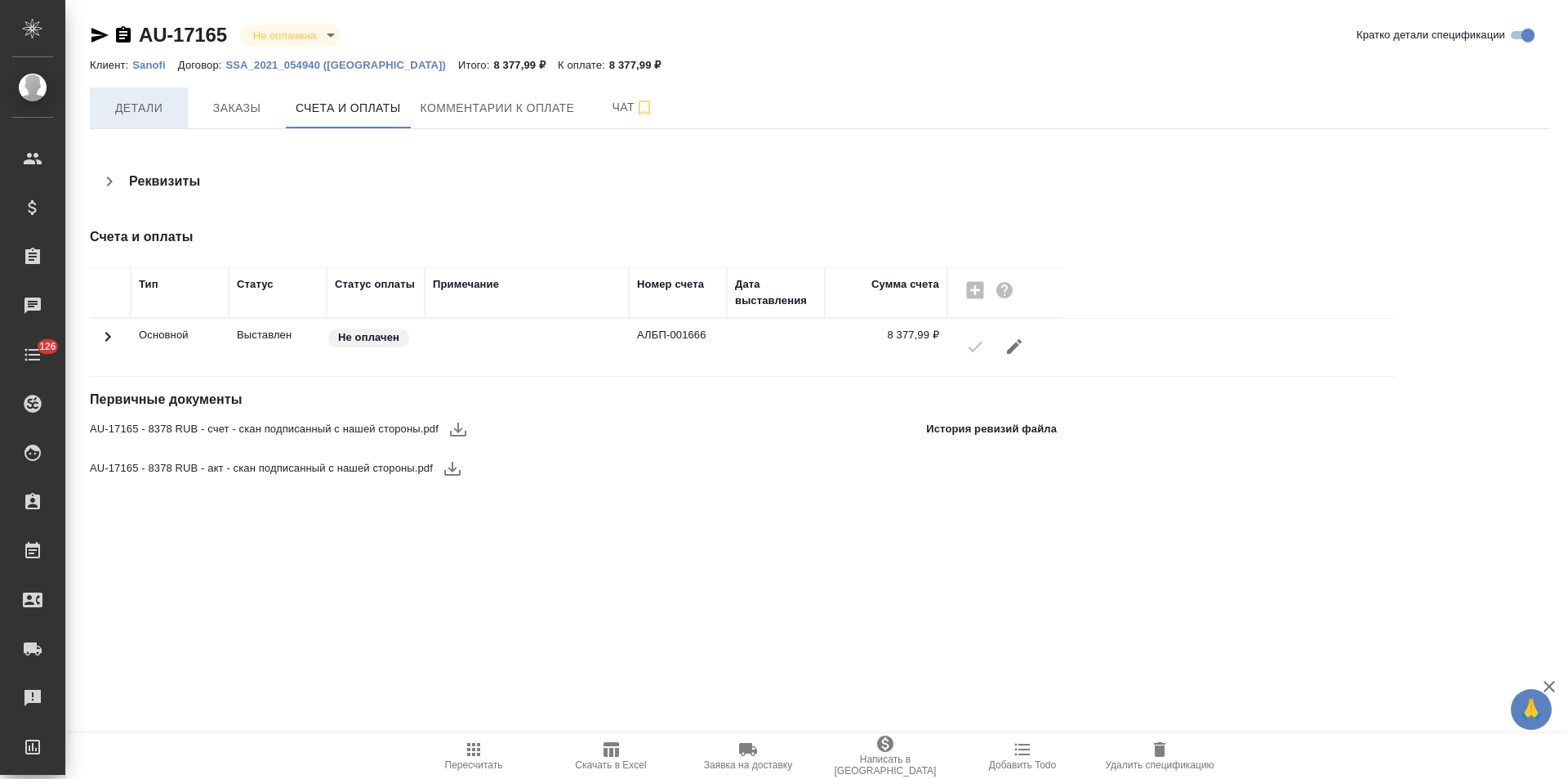
click at [121, 110] on span "Детали" at bounding box center [139, 108] width 79 height 20
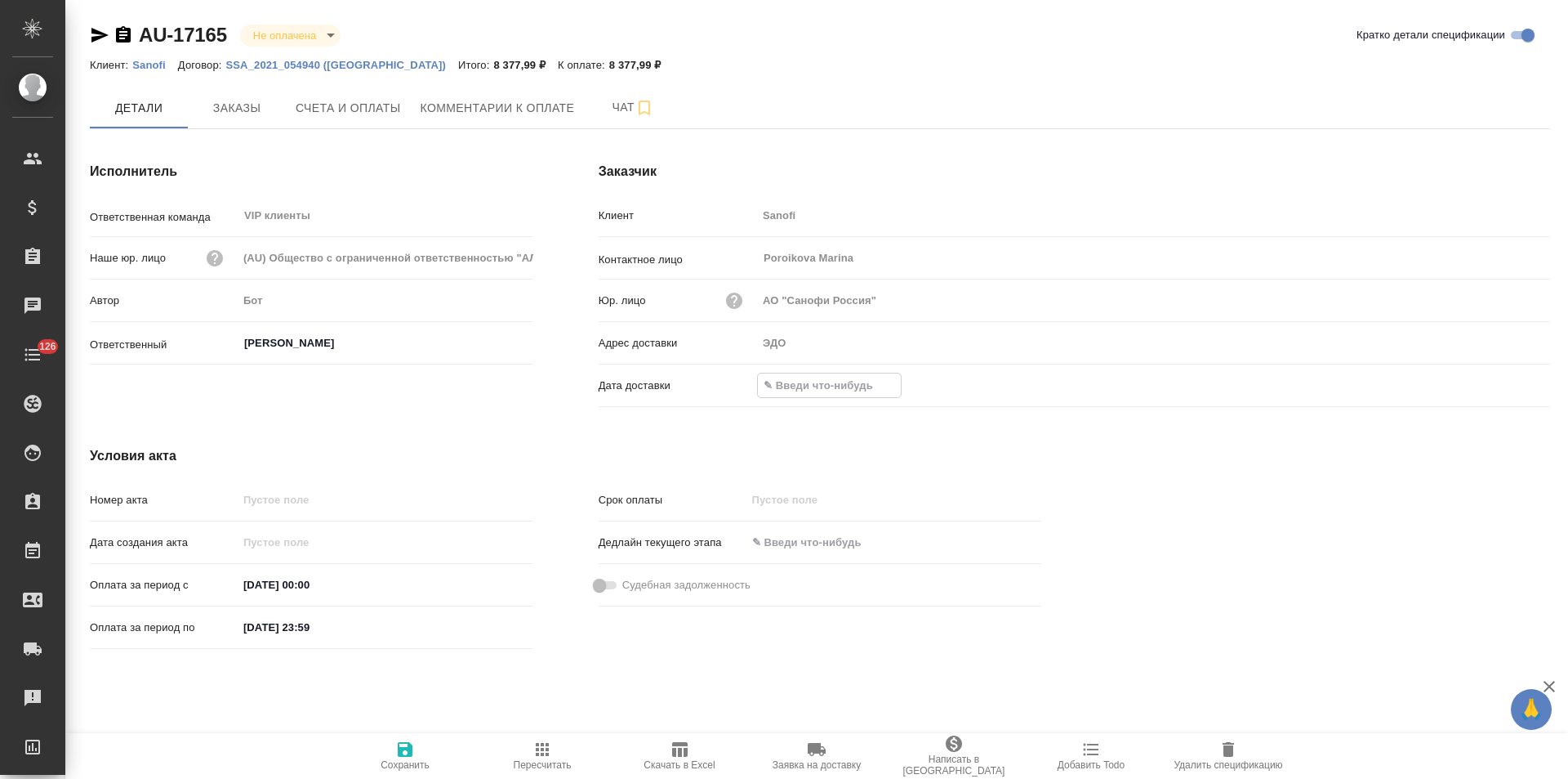
click at [802, 388] on input "text" at bounding box center [829, 385] width 143 height 24
click at [1504, 390] on icon "button" at bounding box center [1503, 384] width 19 height 19
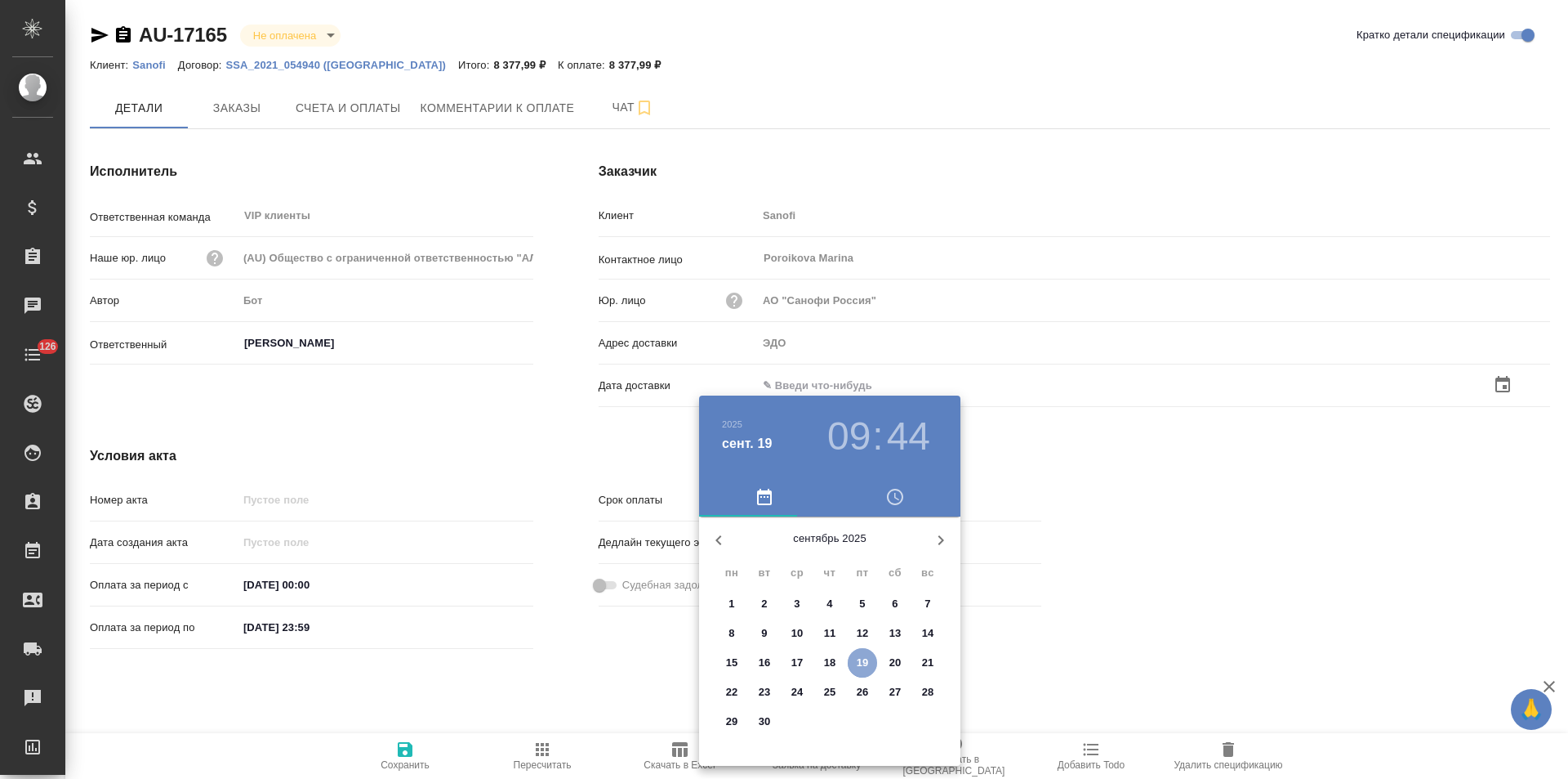
click at [857, 662] on p "19" at bounding box center [863, 662] width 12 height 17
type input "19.09.2025 09:44"
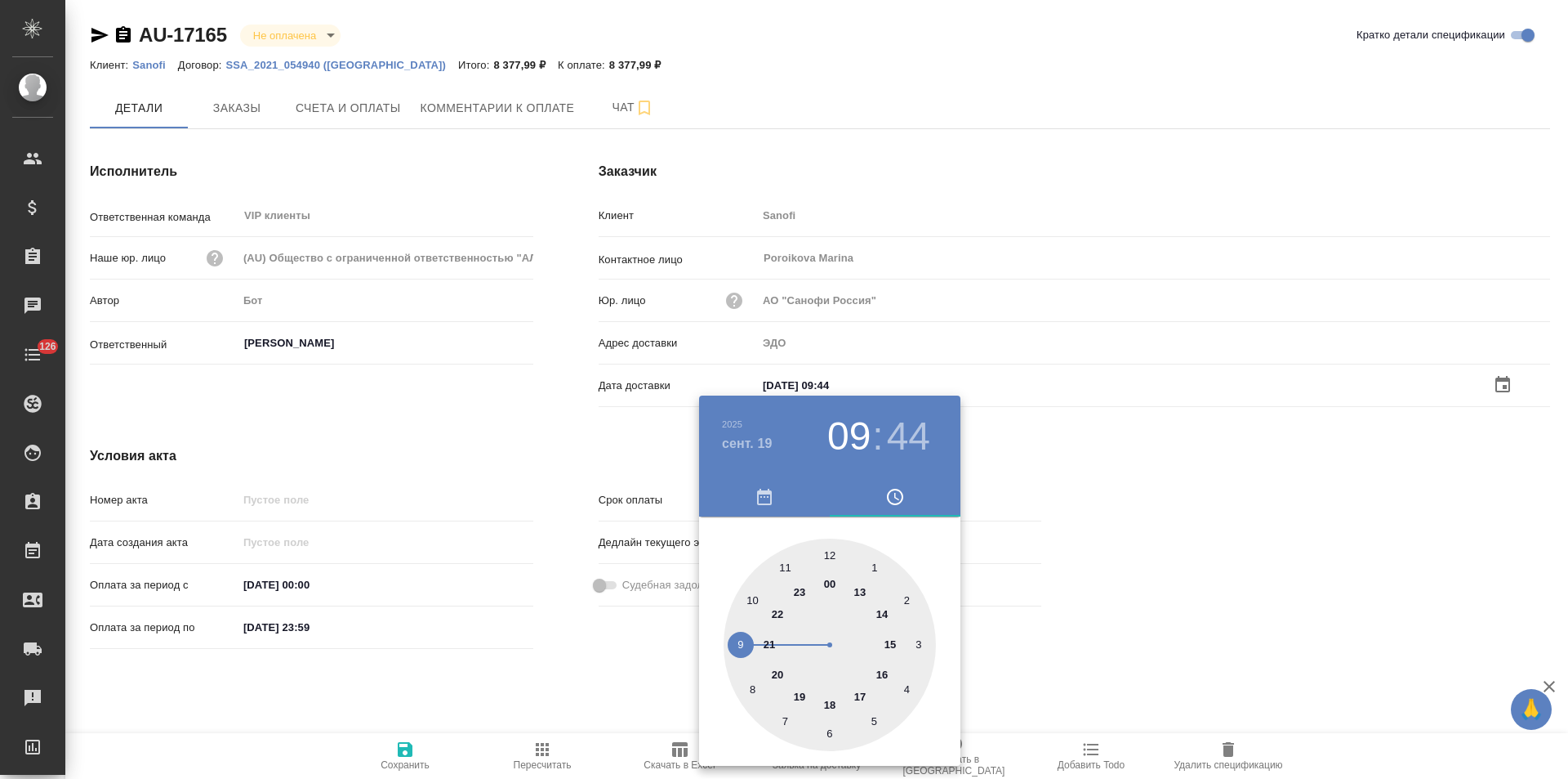
click at [585, 465] on div at bounding box center [784, 389] width 1568 height 779
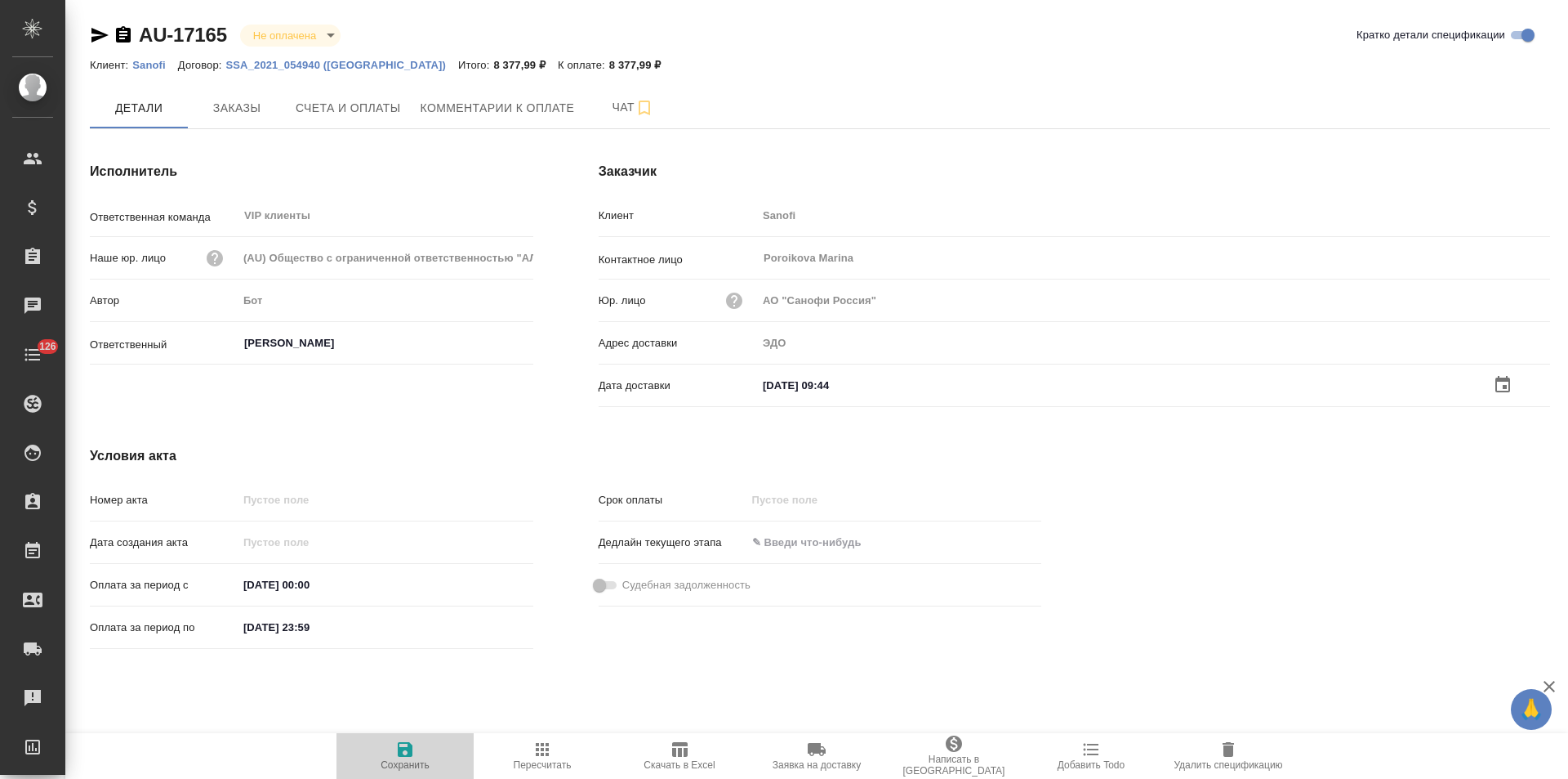
click at [408, 746] on icon "button" at bounding box center [405, 749] width 15 height 15
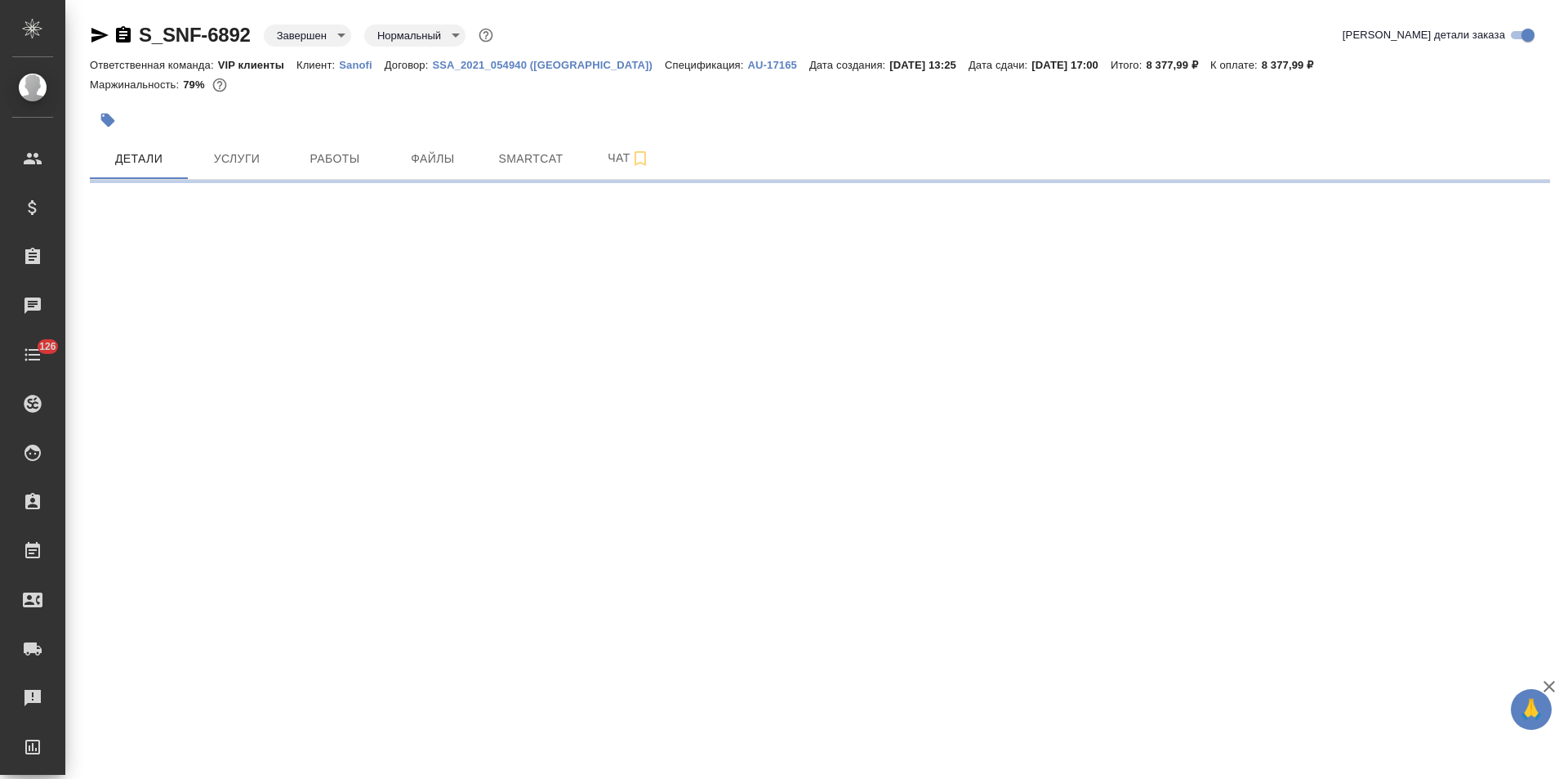
select select "RU"
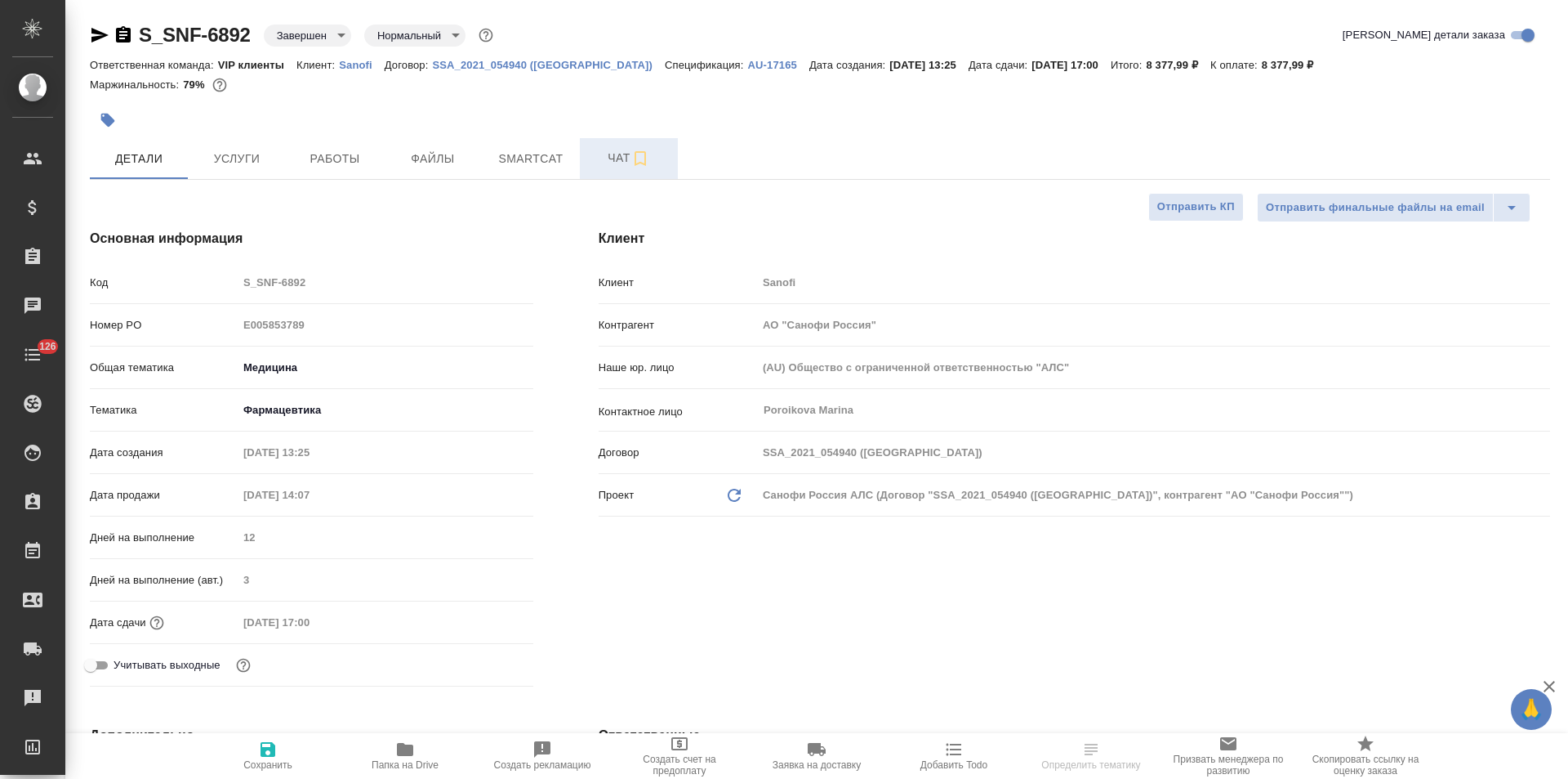
click at [604, 166] on span "Чат" at bounding box center [629, 158] width 79 height 20
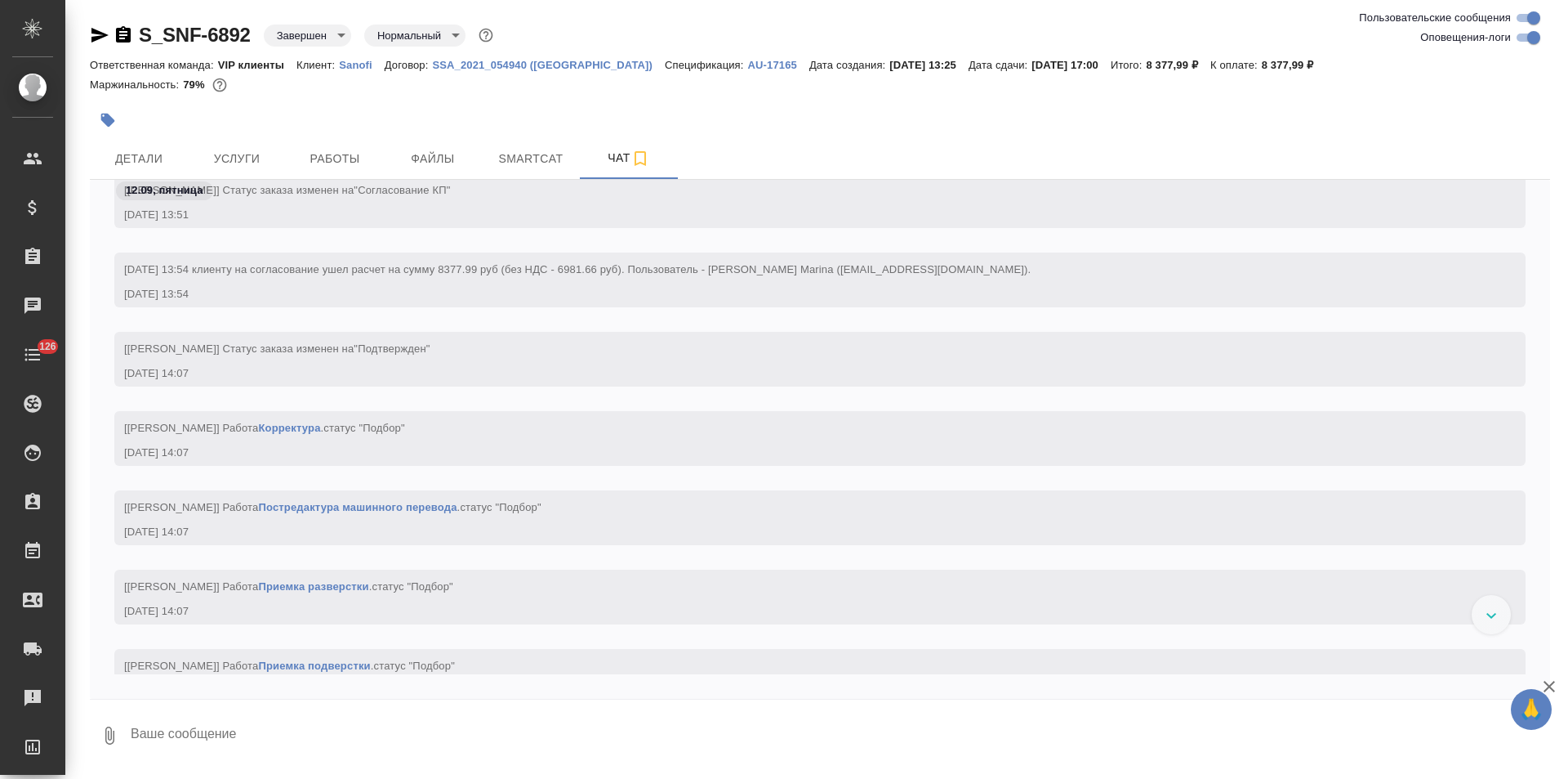
scroll to position [1265, 0]
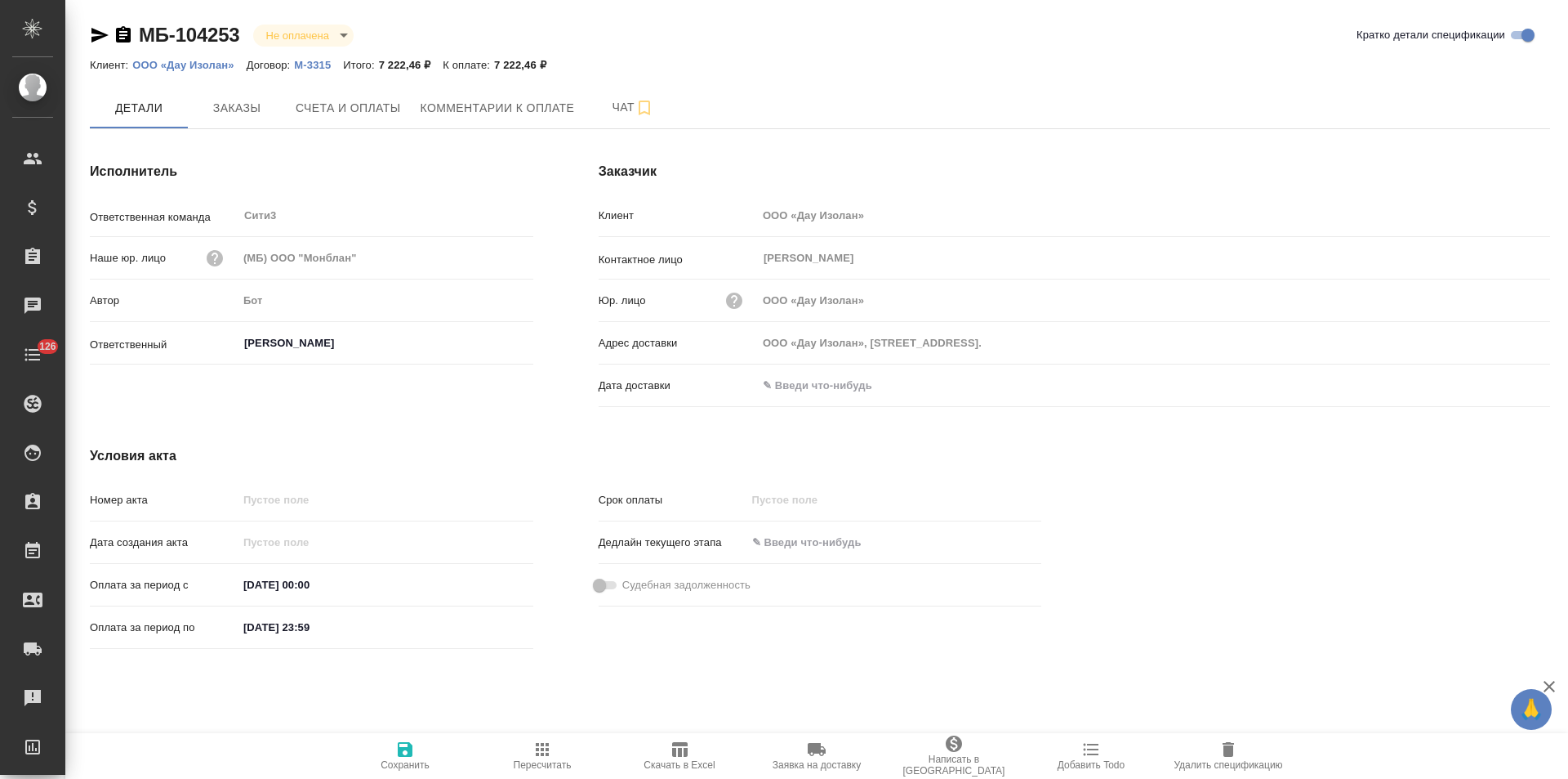
click at [314, 65] on p "М-3315" at bounding box center [319, 65] width 49 height 12
click at [212, 120] on button "Заказы" at bounding box center [237, 108] width 98 height 41
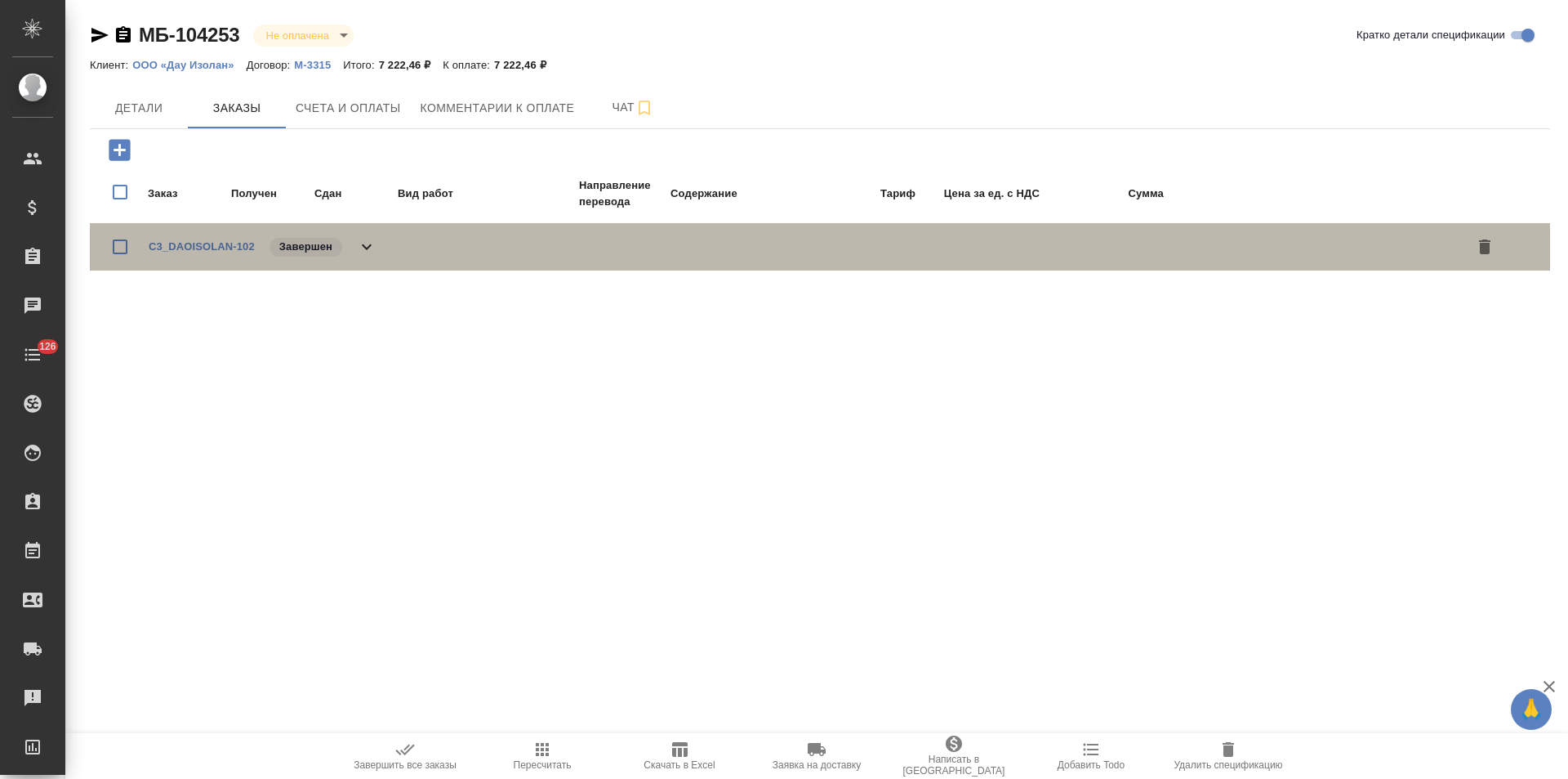
click at [387, 249] on div "C3_DAOISOLAN-102 Завершен" at bounding box center [820, 247] width 1460 height 47
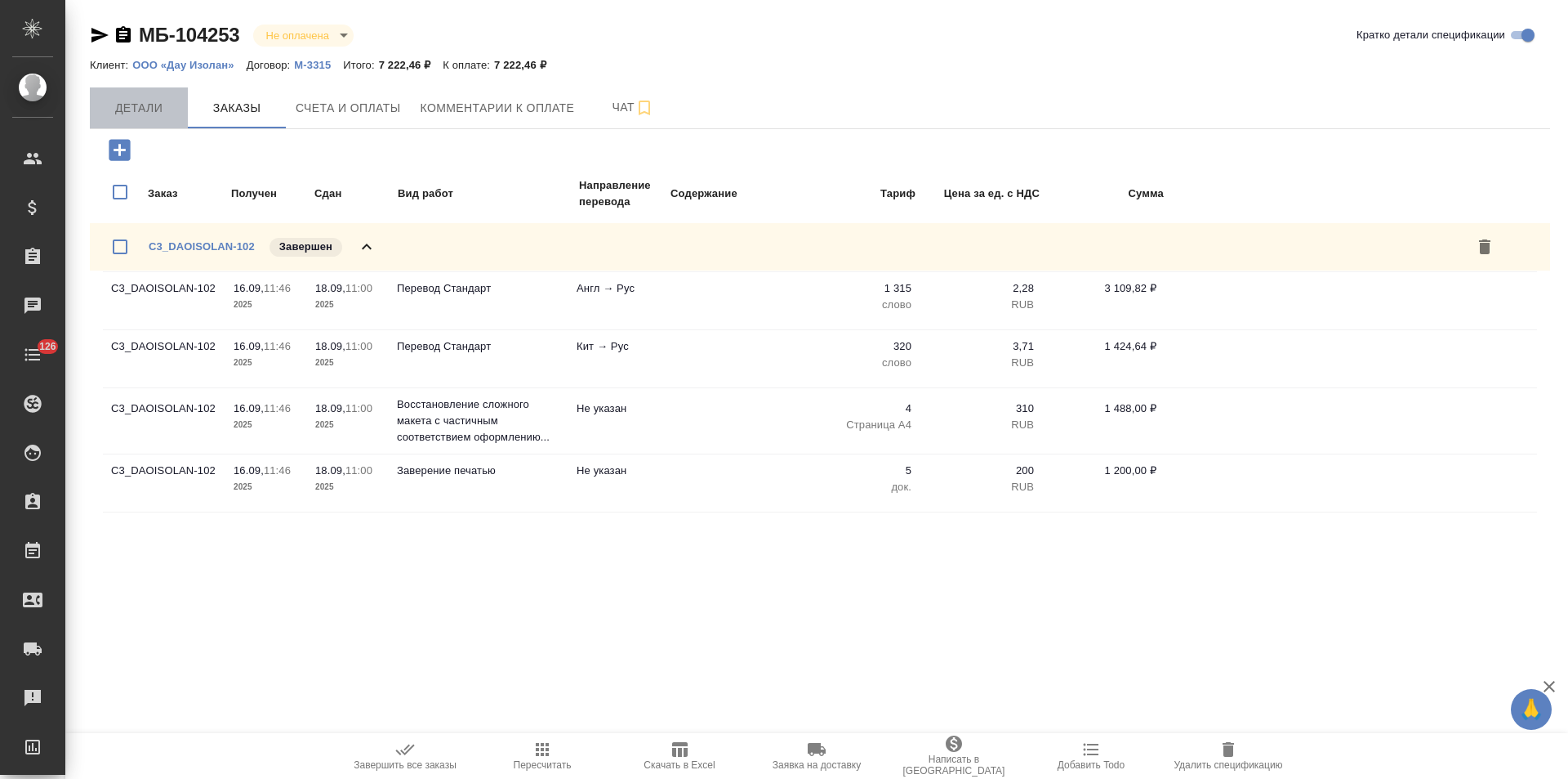
click at [146, 109] on span "Детали" at bounding box center [139, 108] width 79 height 20
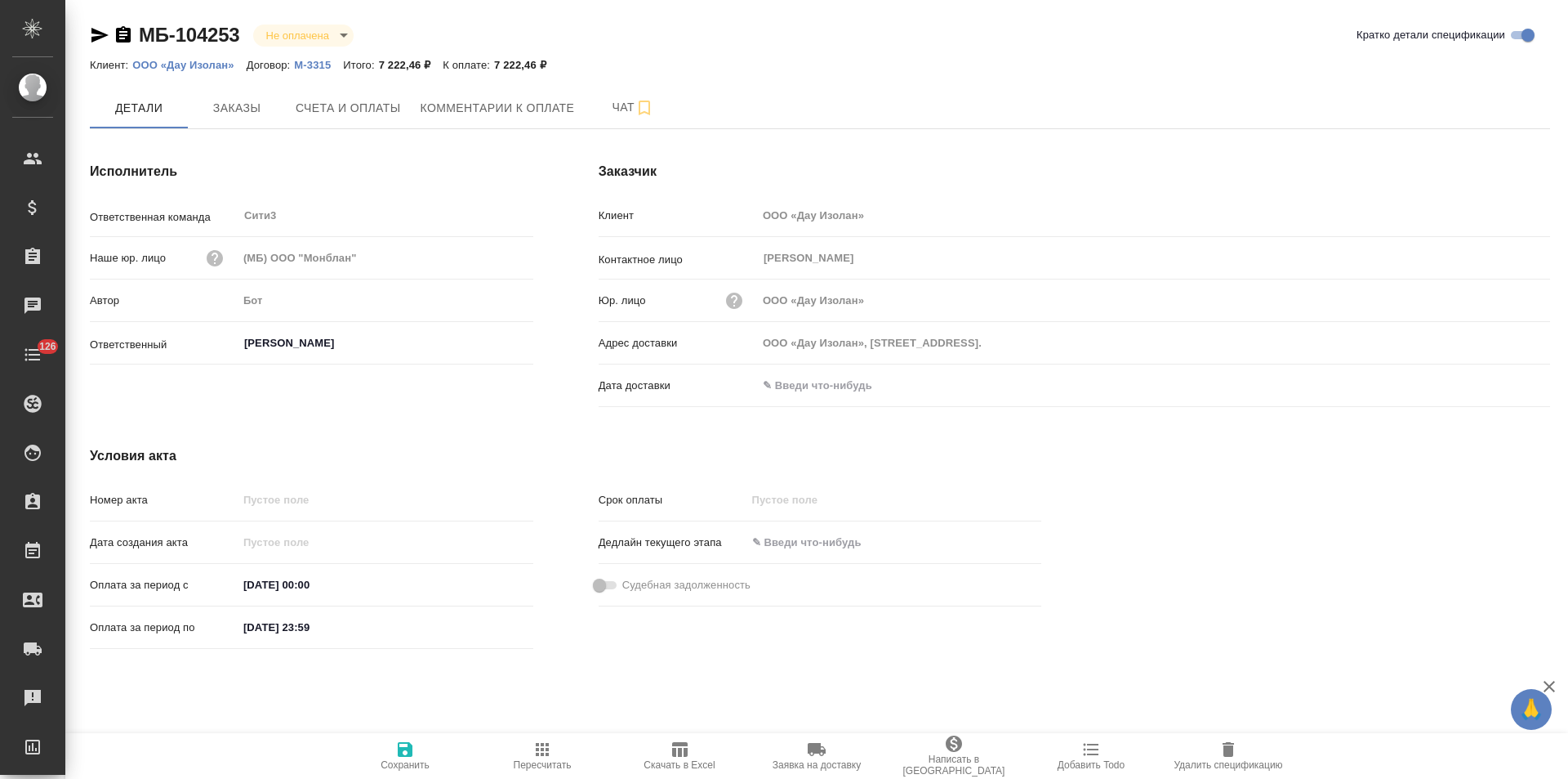
click at [126, 39] on icon "button" at bounding box center [123, 34] width 15 height 17
click at [369, 104] on span "Счета и оплаты" at bounding box center [349, 108] width 105 height 20
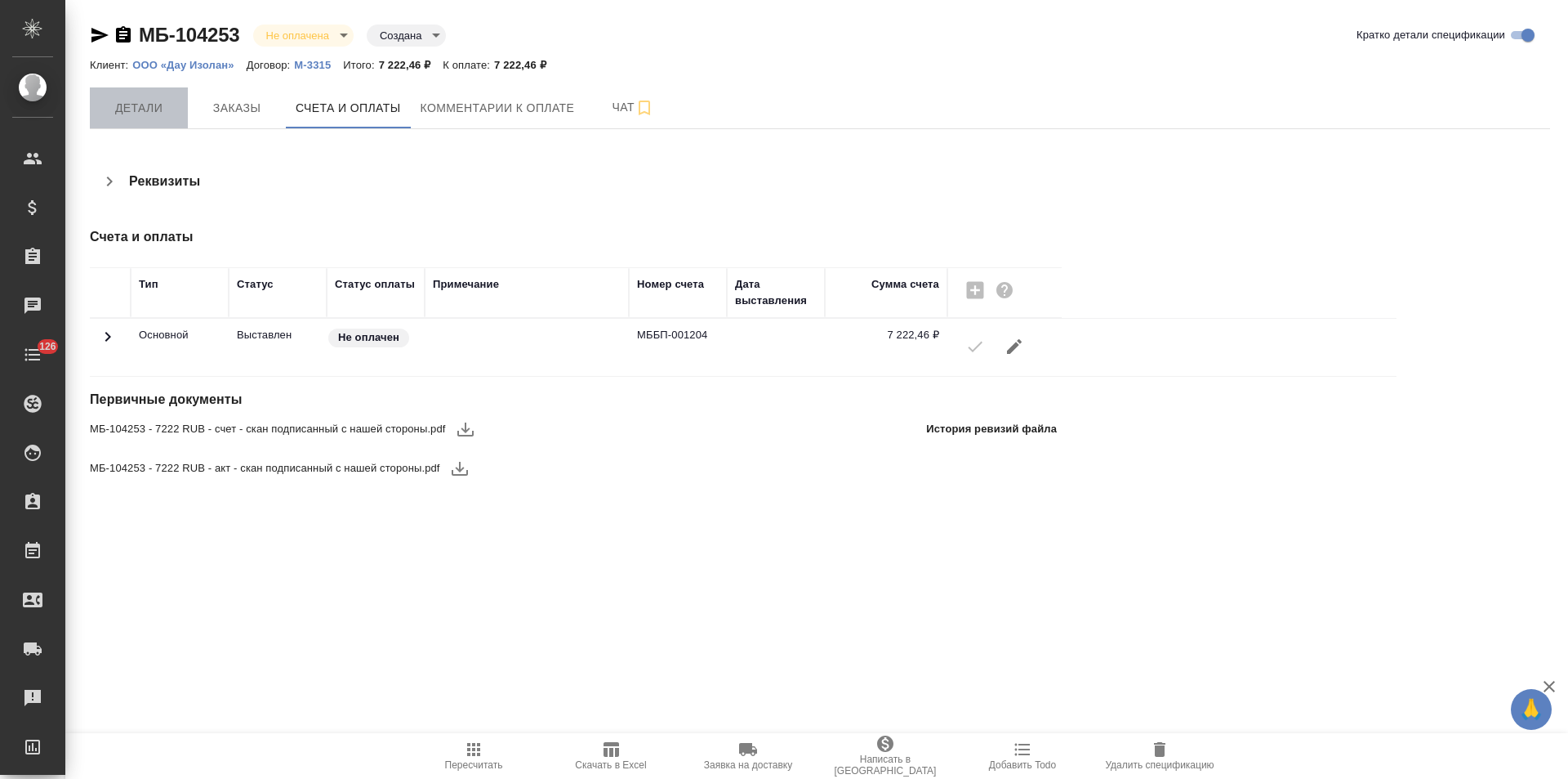
click at [138, 117] on span "Детали" at bounding box center [139, 108] width 79 height 20
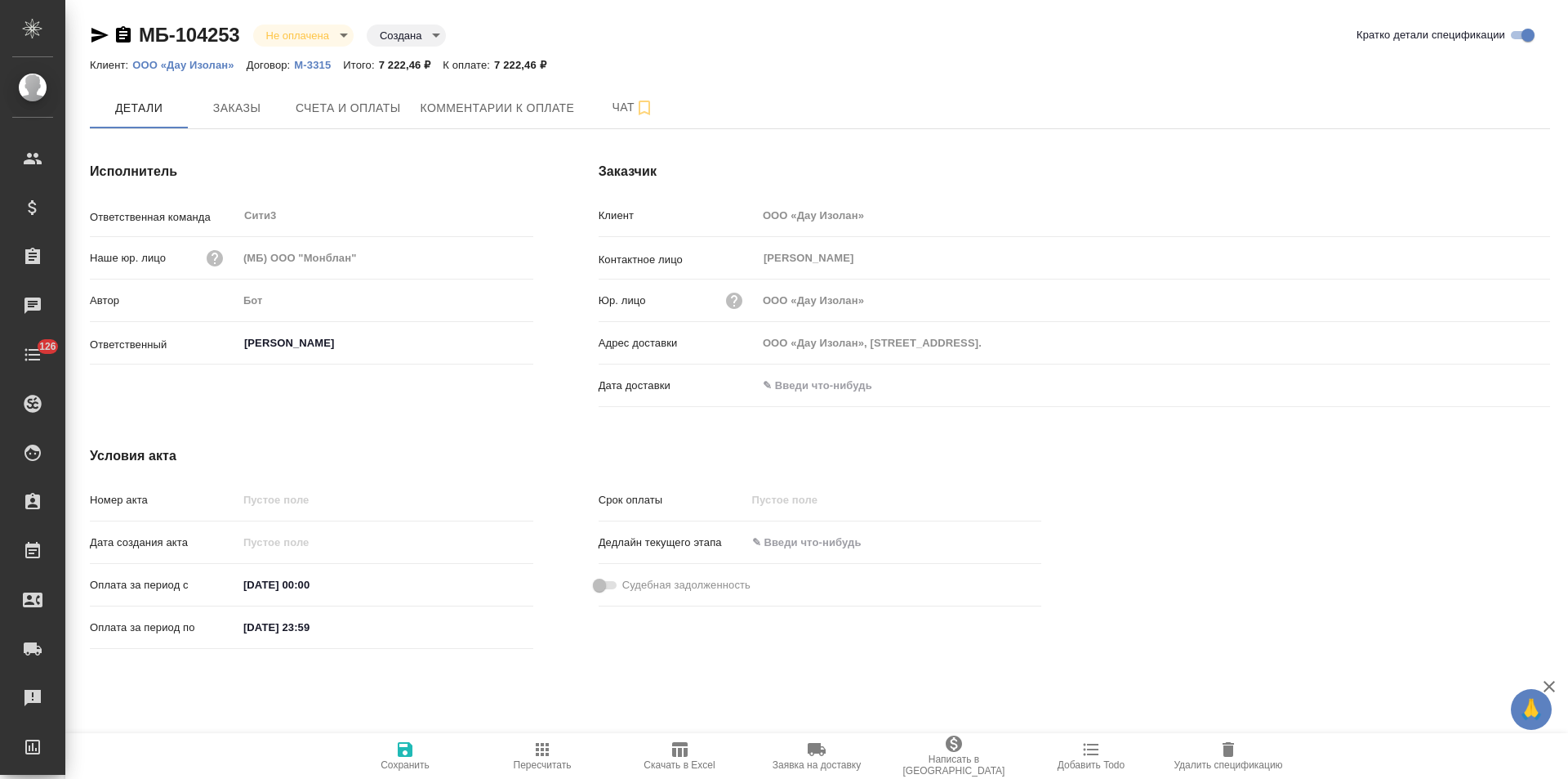
click at [823, 388] on input "text" at bounding box center [828, 385] width 143 height 24
click at [1506, 386] on icon "button" at bounding box center [1502, 383] width 15 height 17
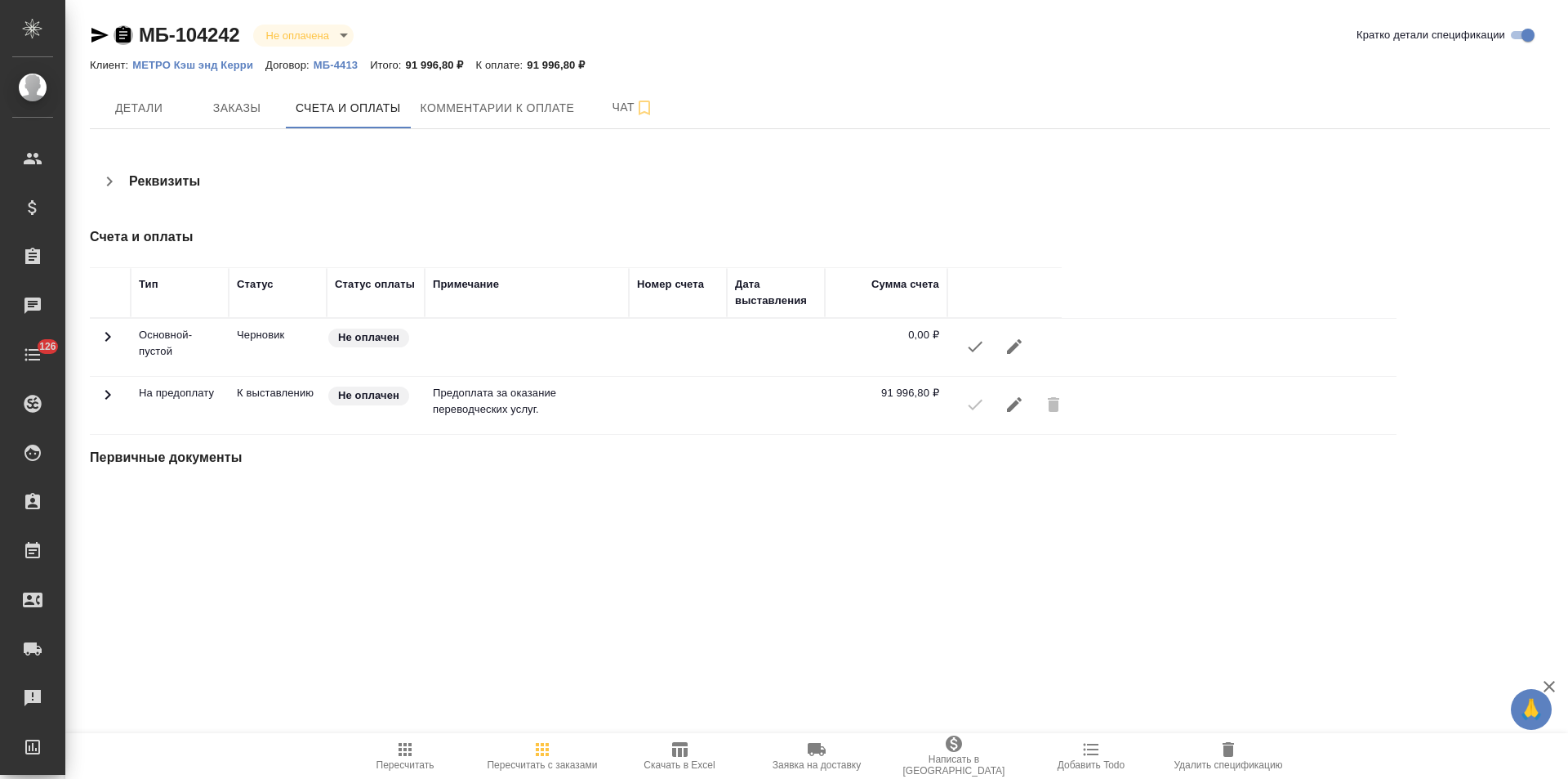
click at [124, 37] on icon "button" at bounding box center [123, 34] width 15 height 17
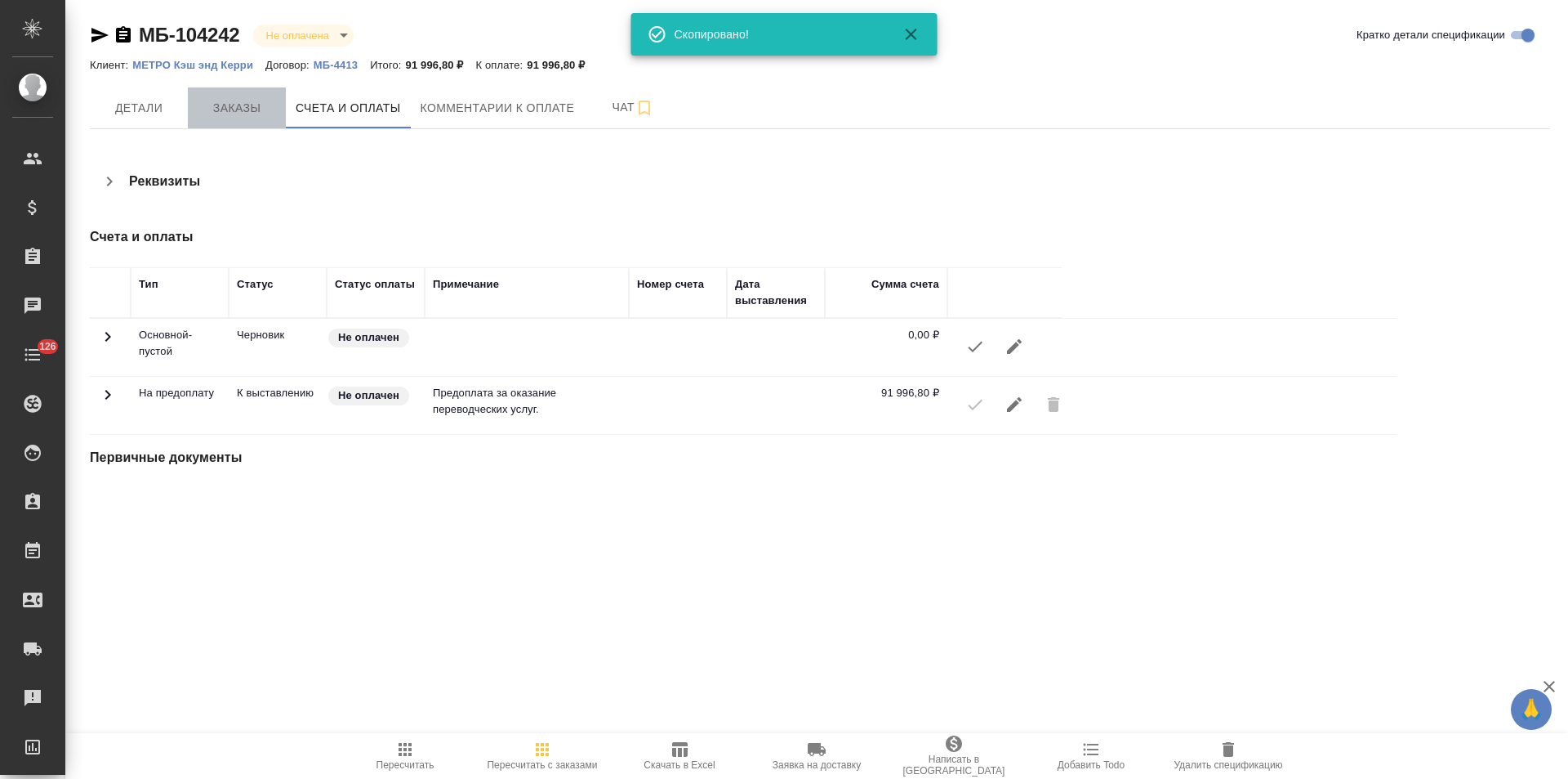
click at [229, 110] on span "Заказы" at bounding box center [237, 108] width 79 height 20
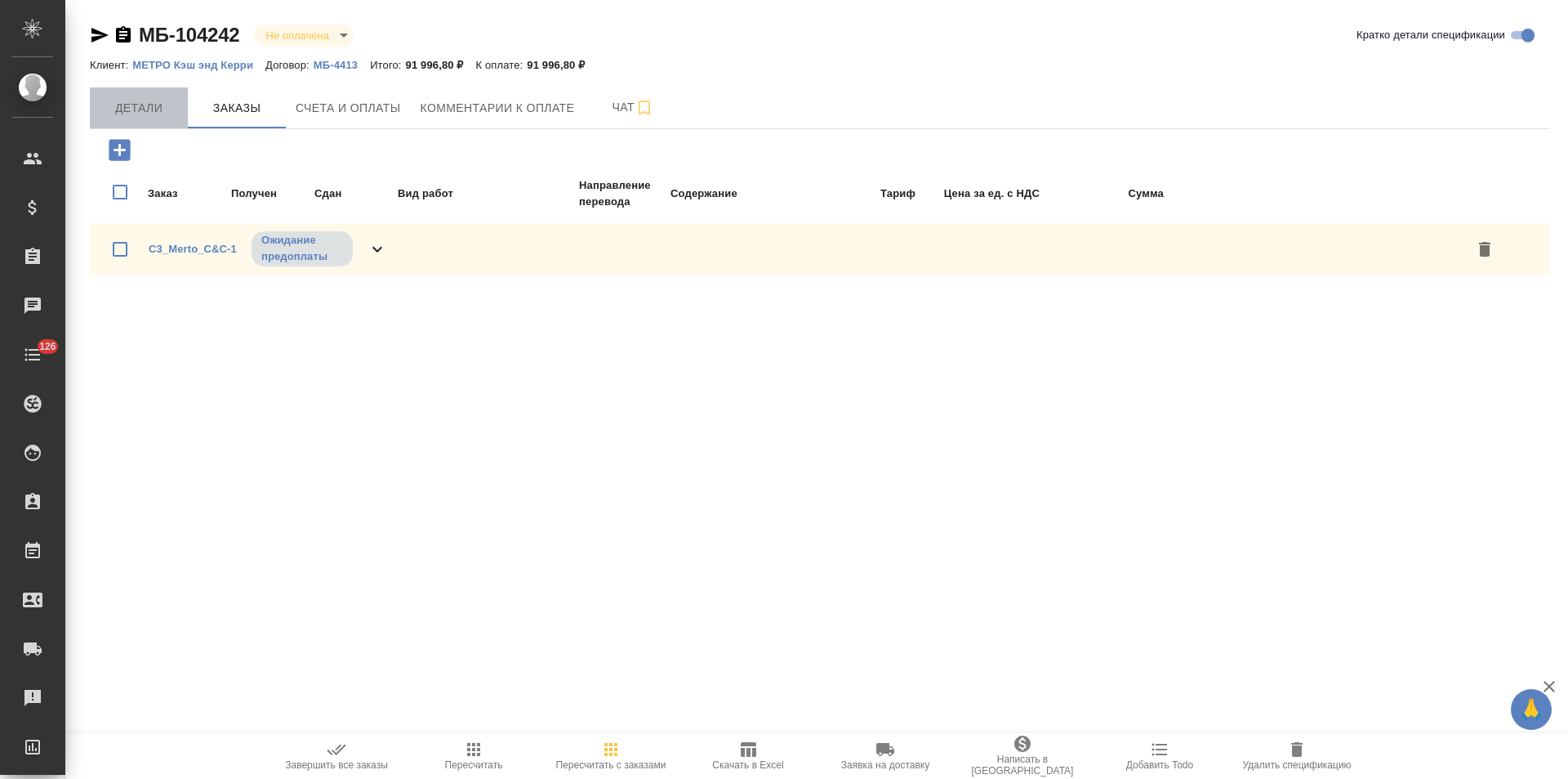
click at [154, 105] on span "Детали" at bounding box center [139, 108] width 79 height 20
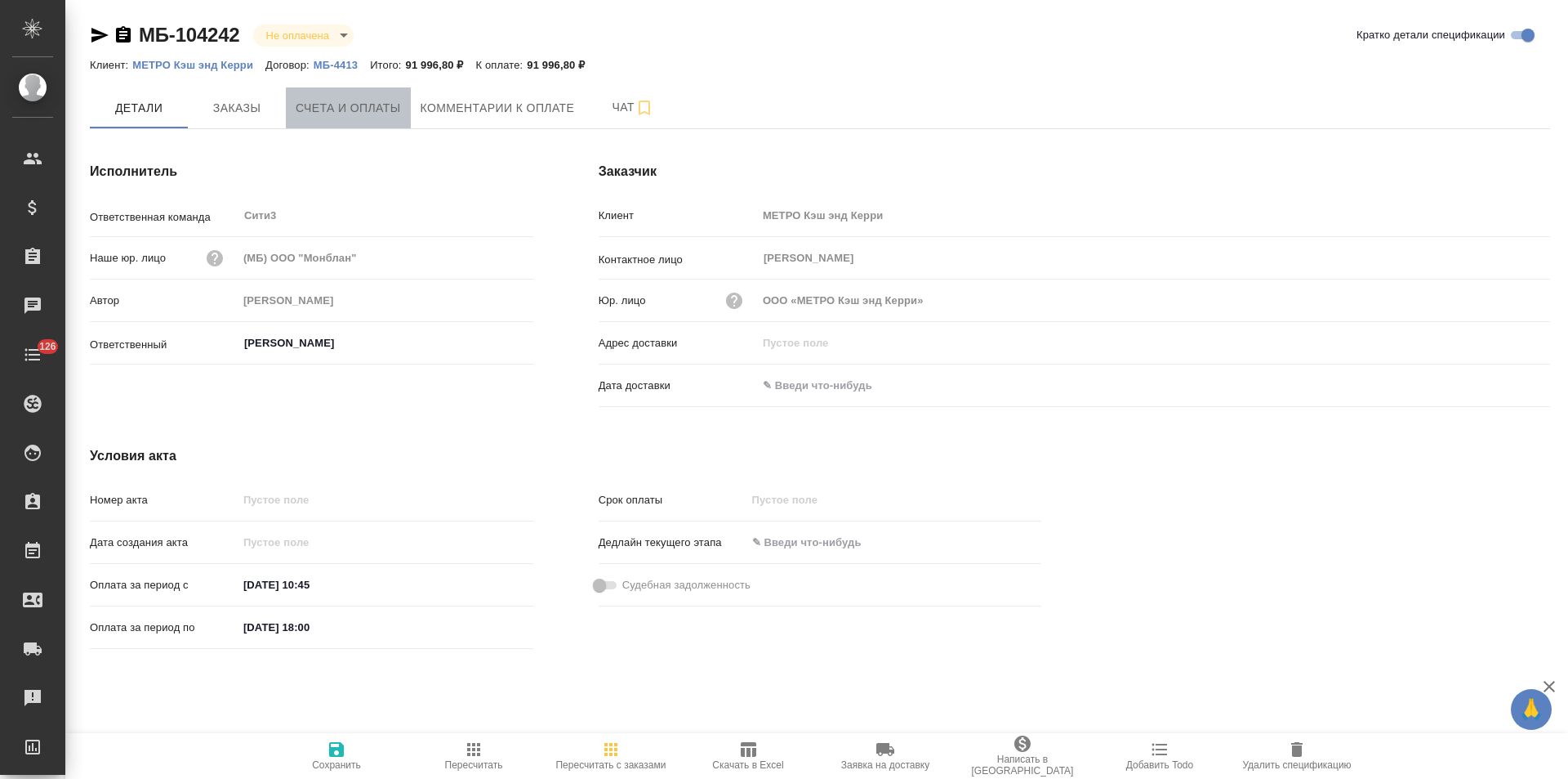
click at [329, 113] on span "Счета и оплаты" at bounding box center [349, 108] width 105 height 20
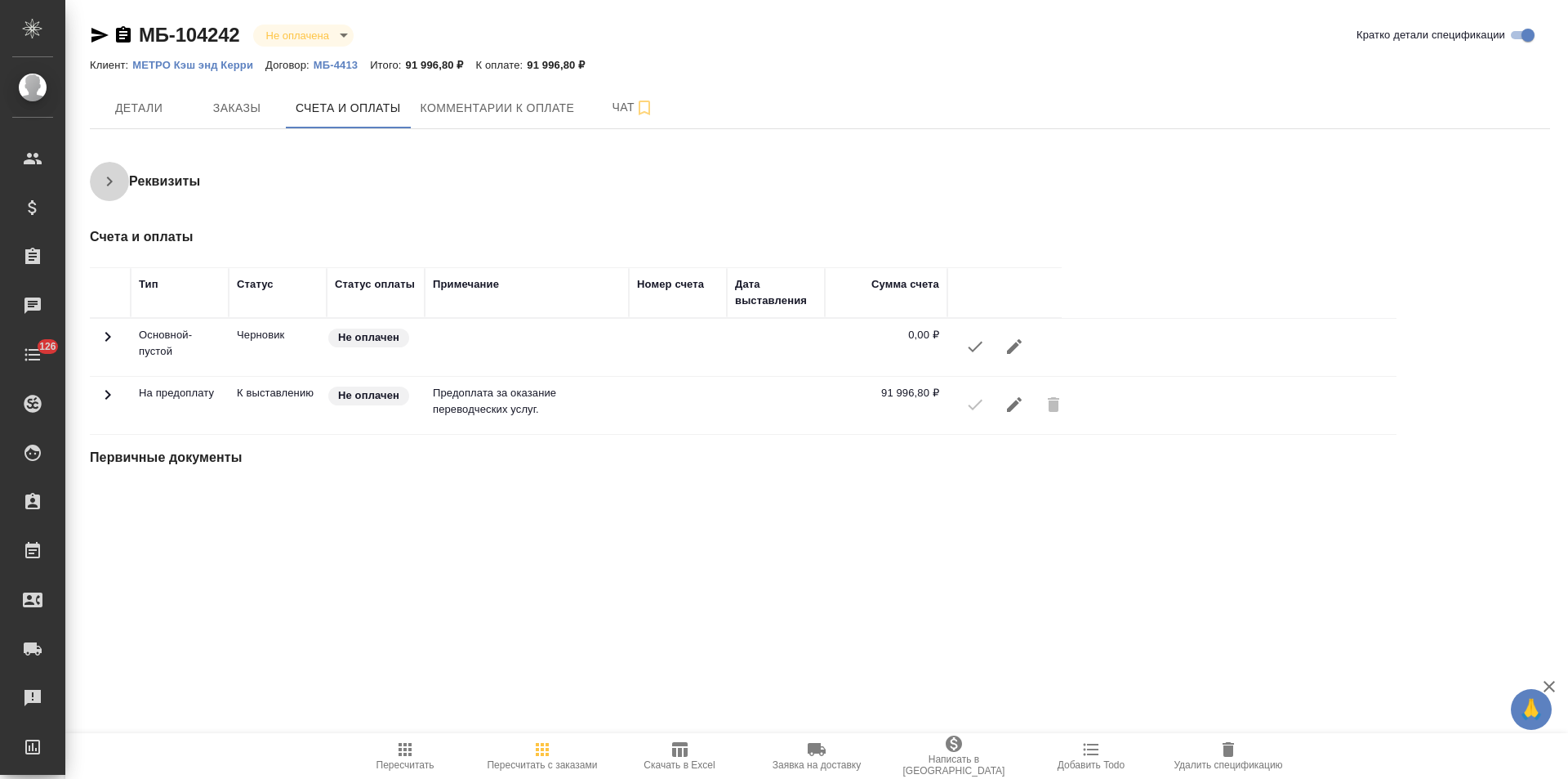
click at [109, 184] on icon "button" at bounding box center [109, 181] width 6 height 10
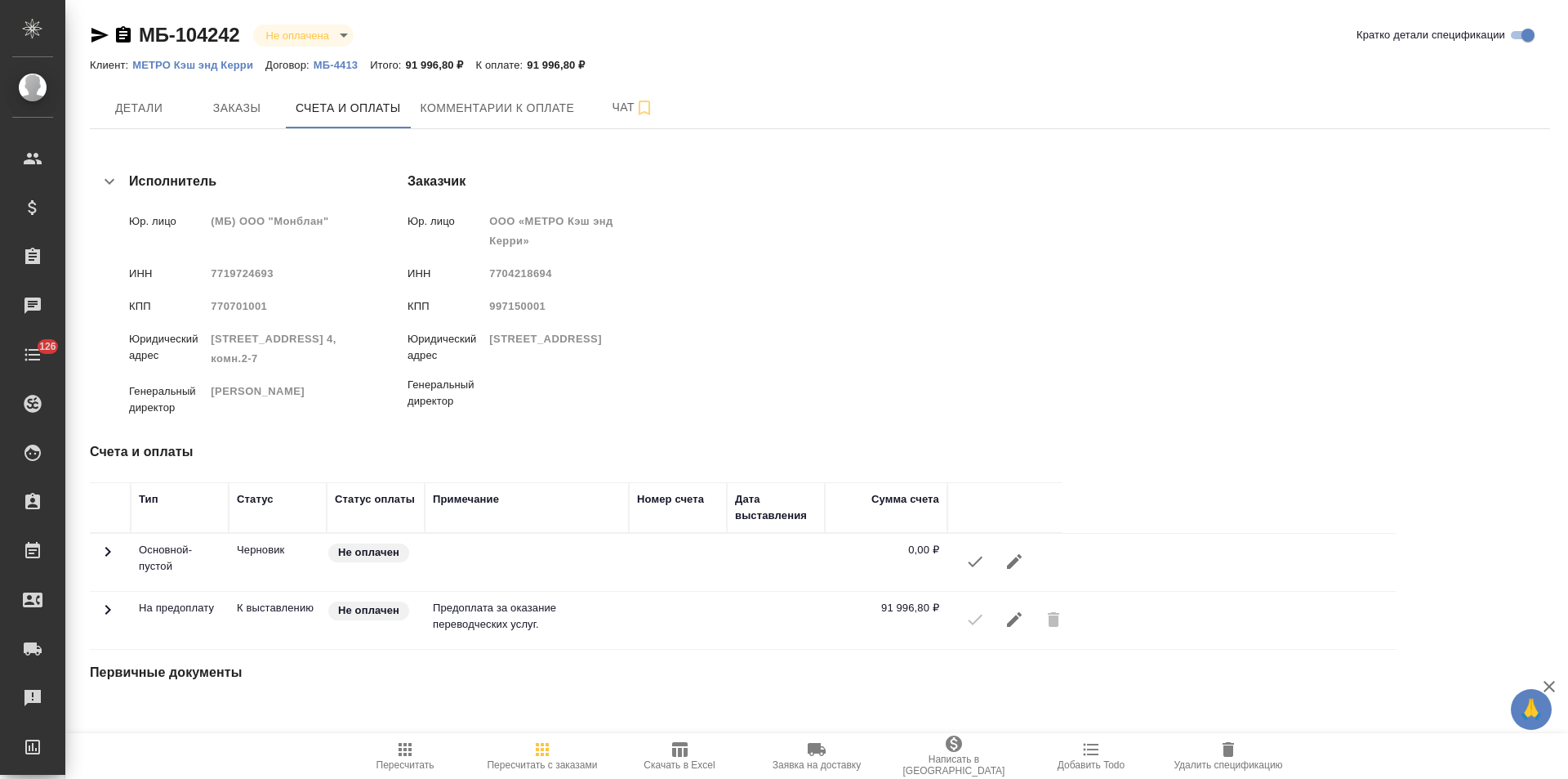
click at [123, 33] on icon "button" at bounding box center [123, 34] width 15 height 17
drag, startPoint x: 794, startPoint y: 305, endPoint x: 740, endPoint y: 306, distance: 54.0
click at [546, 306] on span "997150001" at bounding box center [518, 306] width 56 height 12
copy span "997150001"
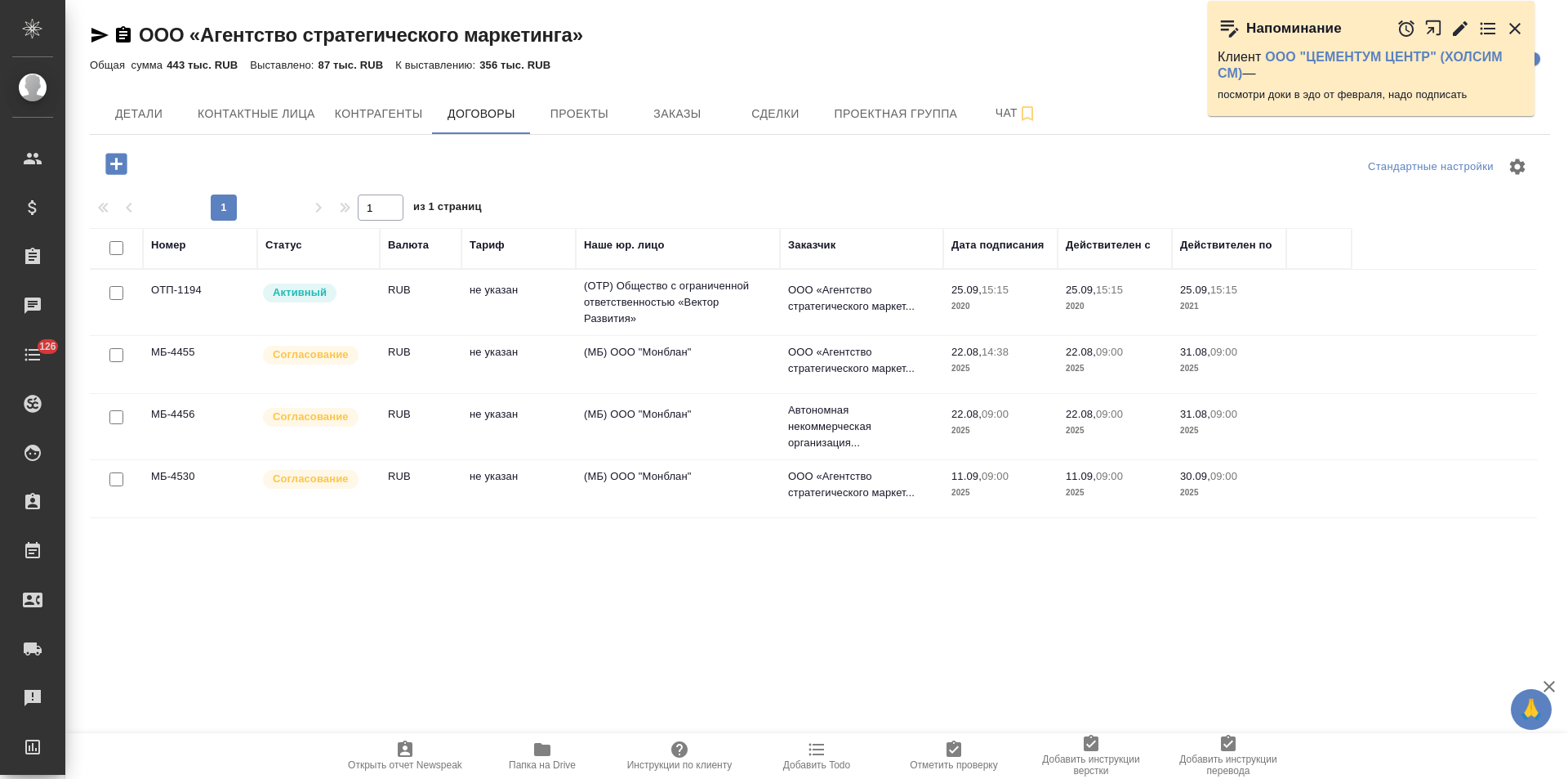
click at [1458, 29] on icon "button" at bounding box center [1460, 27] width 15 height 15
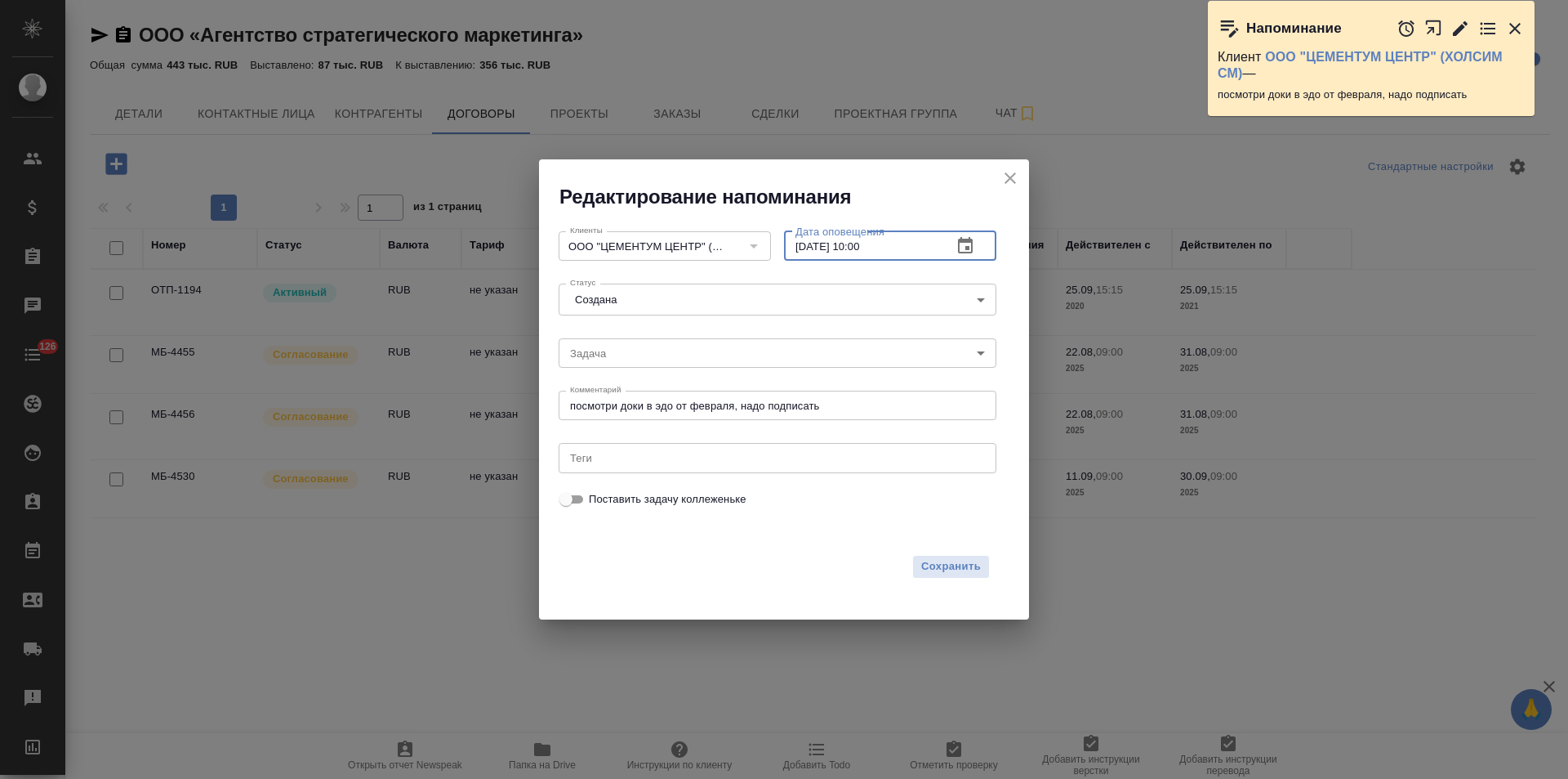
click at [865, 248] on input "19.09.2025 10:00" at bounding box center [861, 246] width 155 height 30
type input "19.09.2025 13:00"
click at [964, 567] on span "Сохранить" at bounding box center [951, 566] width 60 height 18
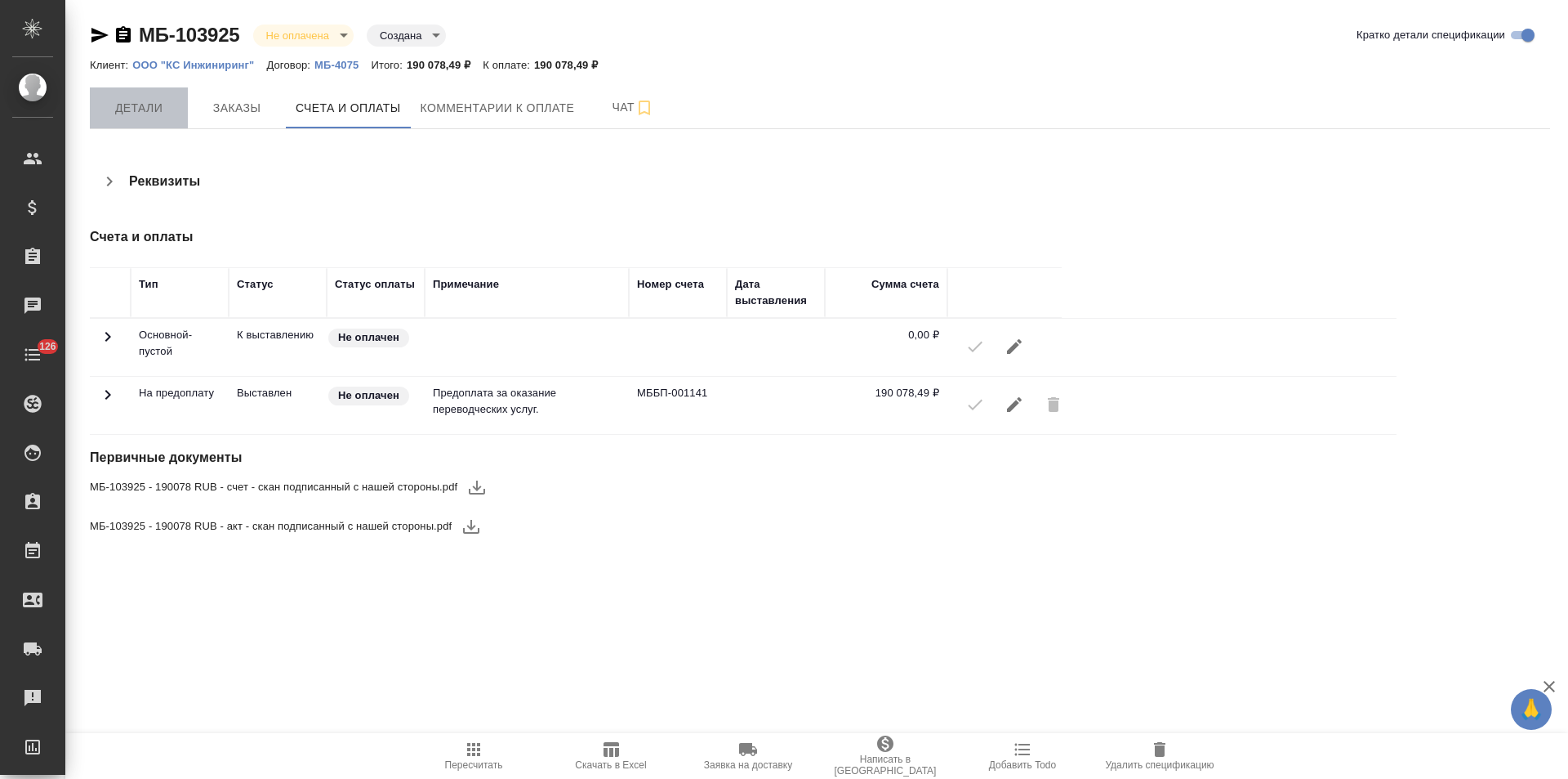
click at [141, 114] on span "Детали" at bounding box center [139, 108] width 79 height 20
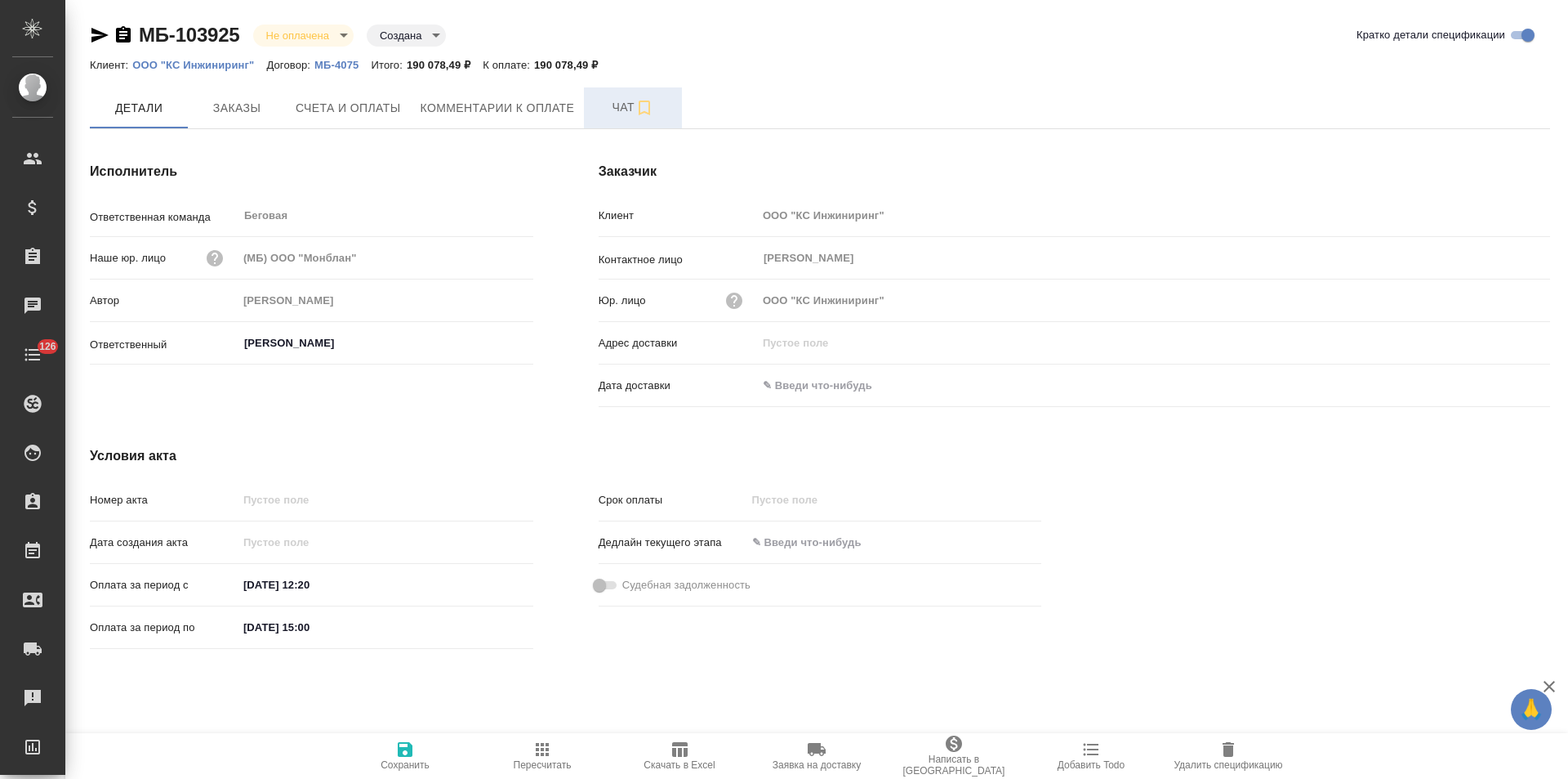
click at [608, 119] on button "Чат" at bounding box center [633, 108] width 98 height 41
type input "[PERSON_NAME]"
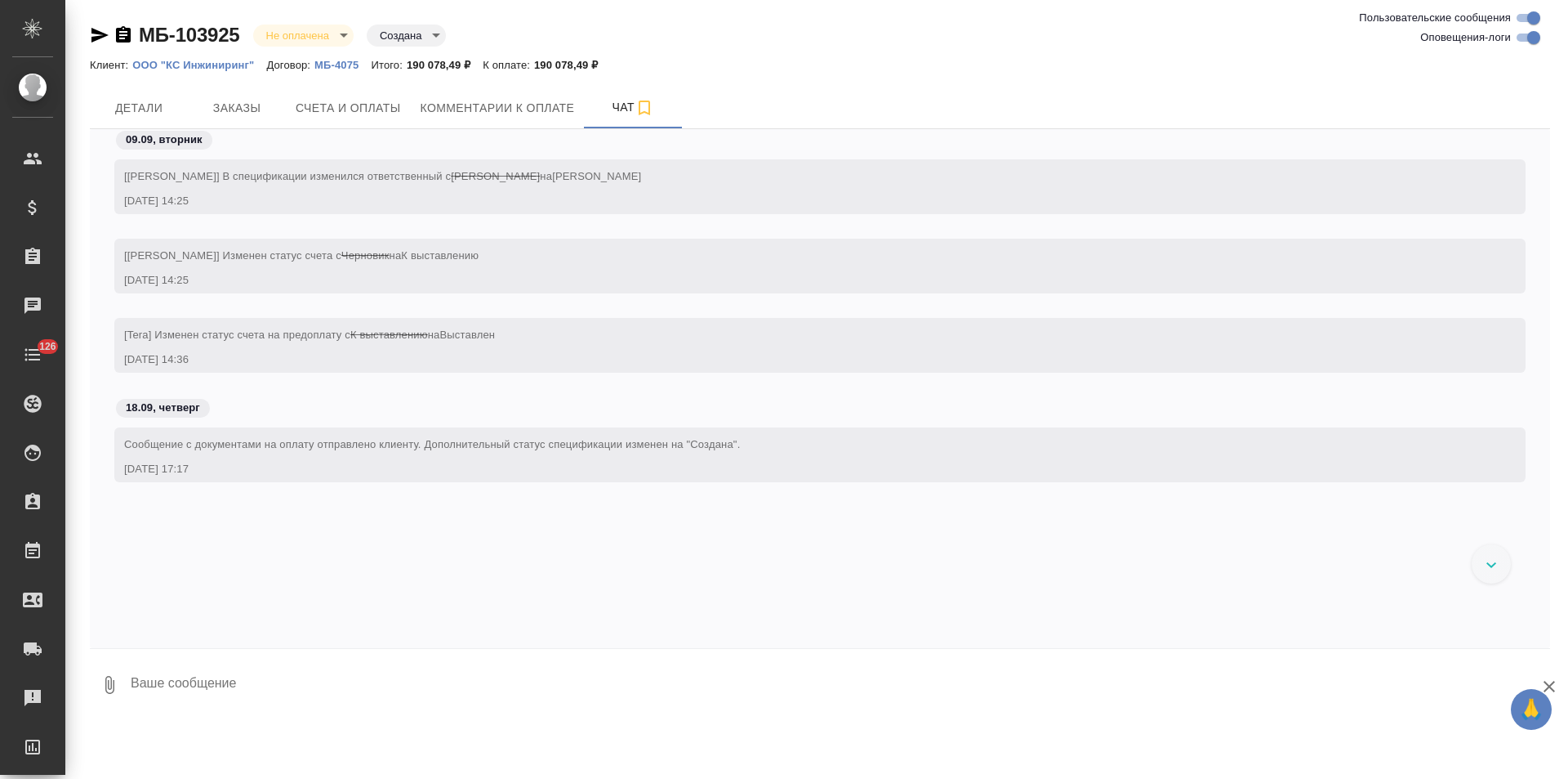
click at [127, 36] on icon "button" at bounding box center [123, 34] width 15 height 17
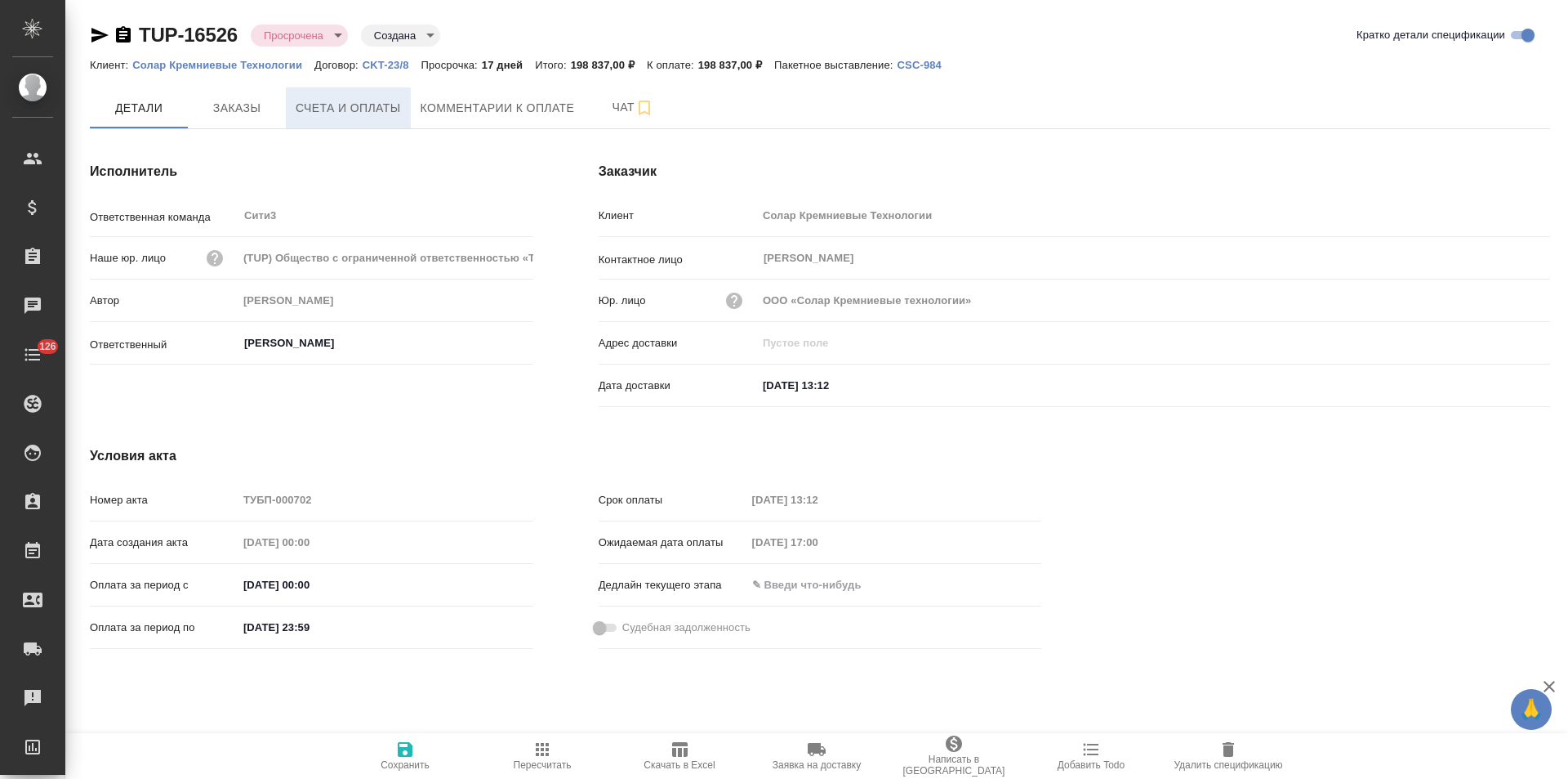
click at [339, 110] on span "Счета и оплаты" at bounding box center [349, 108] width 105 height 20
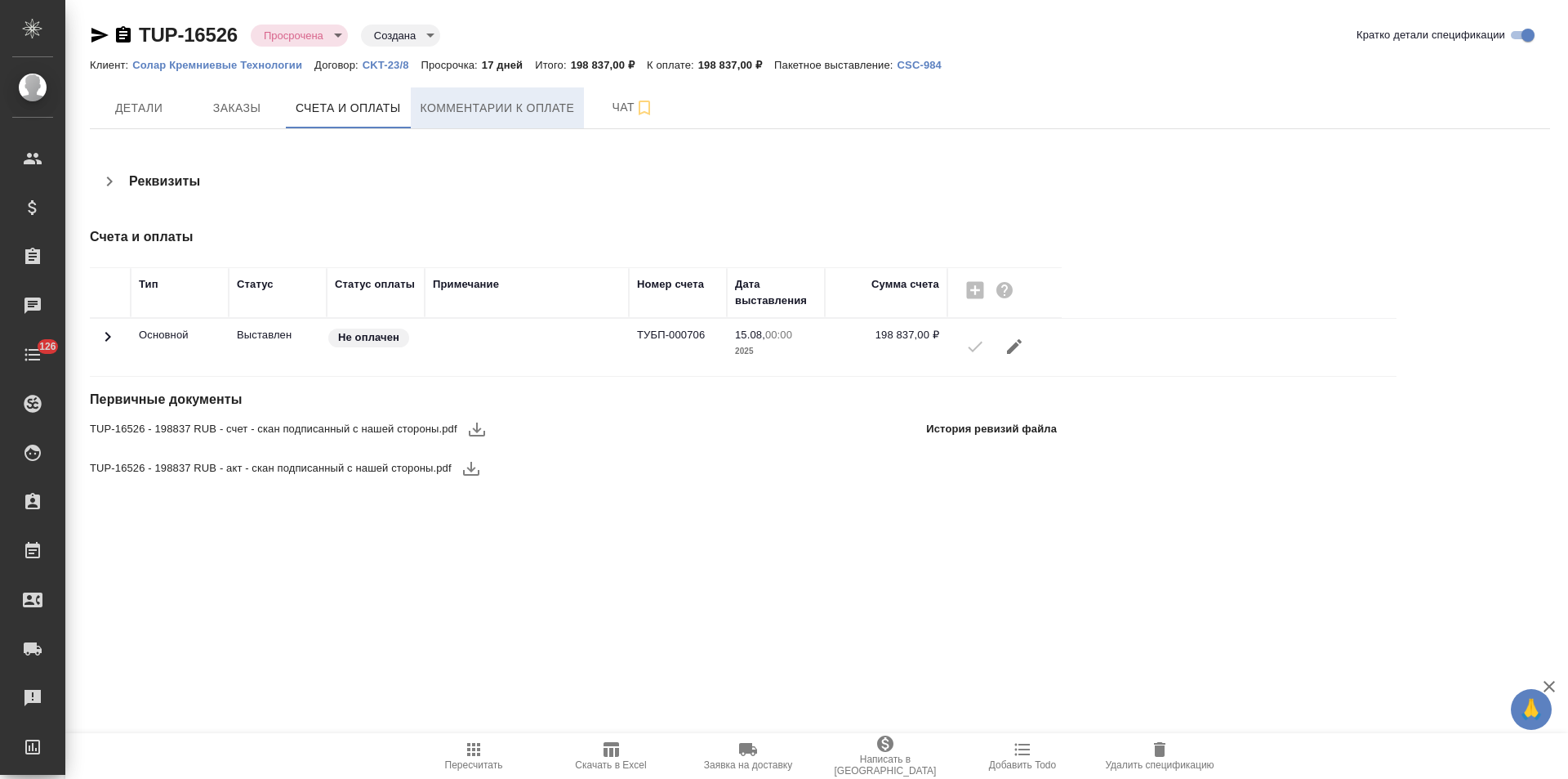
click at [455, 112] on span "Комментарии к оплате" at bounding box center [498, 108] width 154 height 20
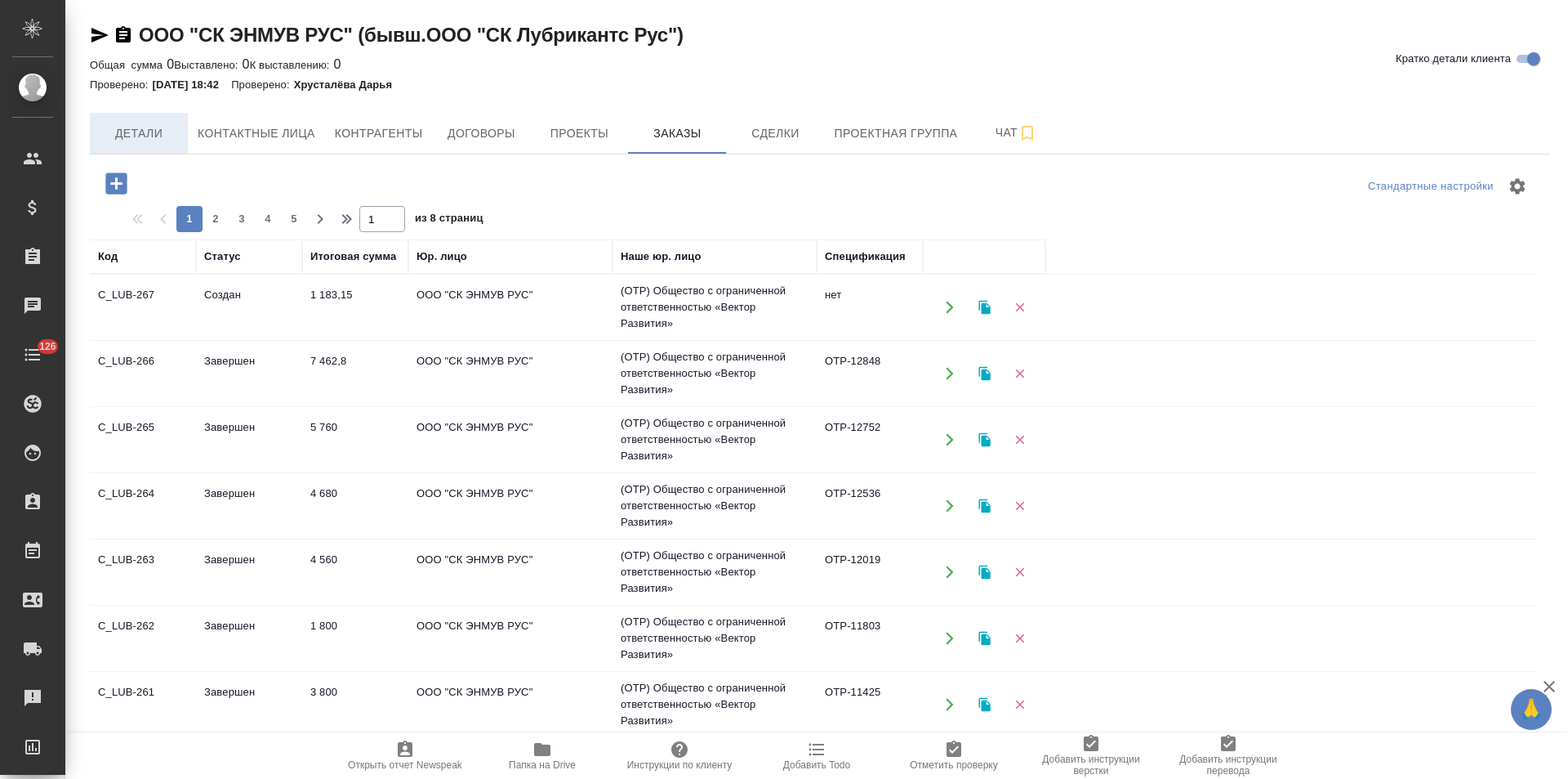
click at [152, 137] on span "Детали" at bounding box center [139, 133] width 79 height 20
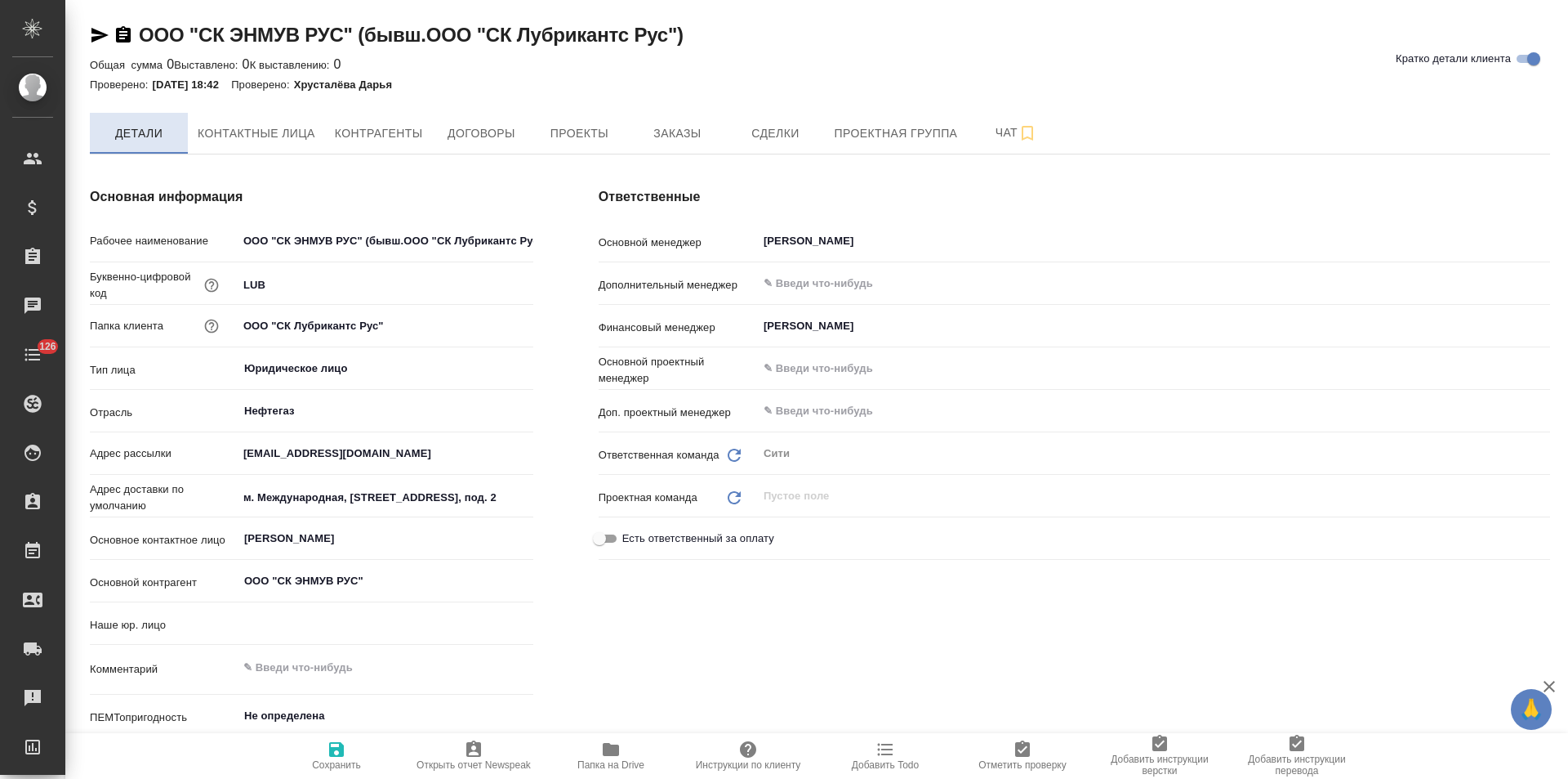
type input "(Т2) ООО "Трактат24""
type textarea "x"
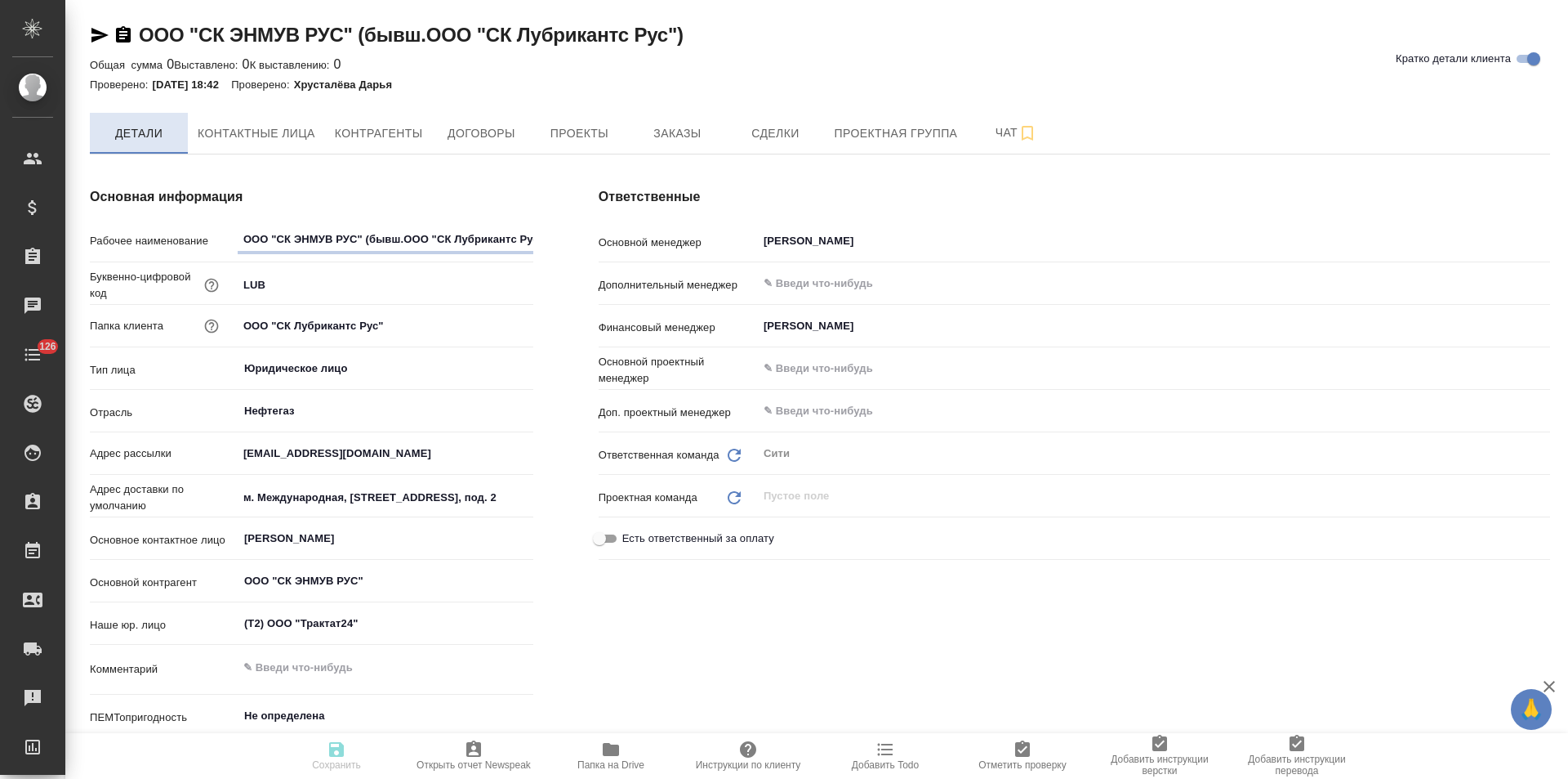
type textarea "x"
click at [502, 150] on button "Договоры" at bounding box center [481, 133] width 98 height 41
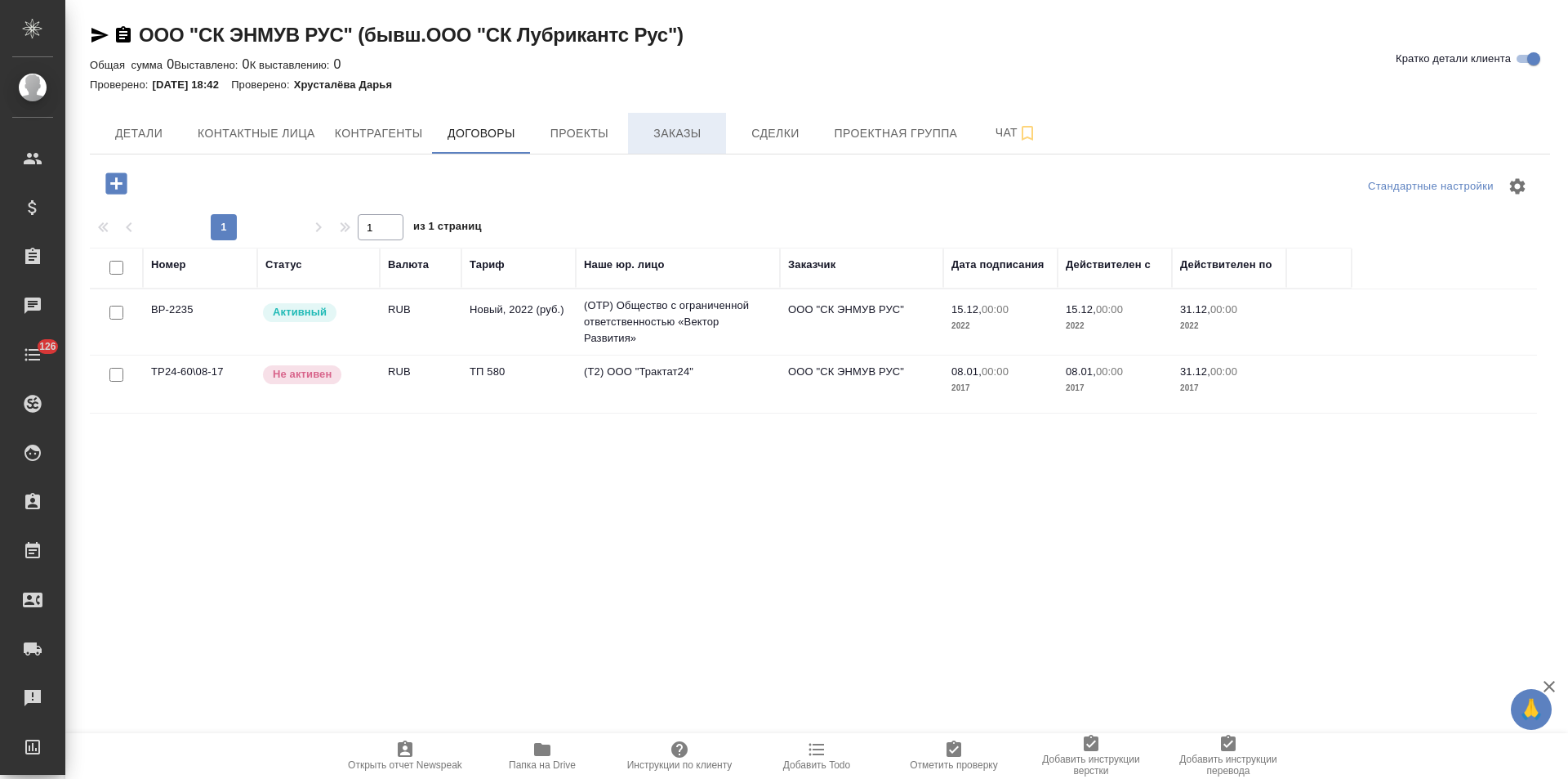
click at [665, 147] on button "Заказы" at bounding box center [677, 133] width 98 height 41
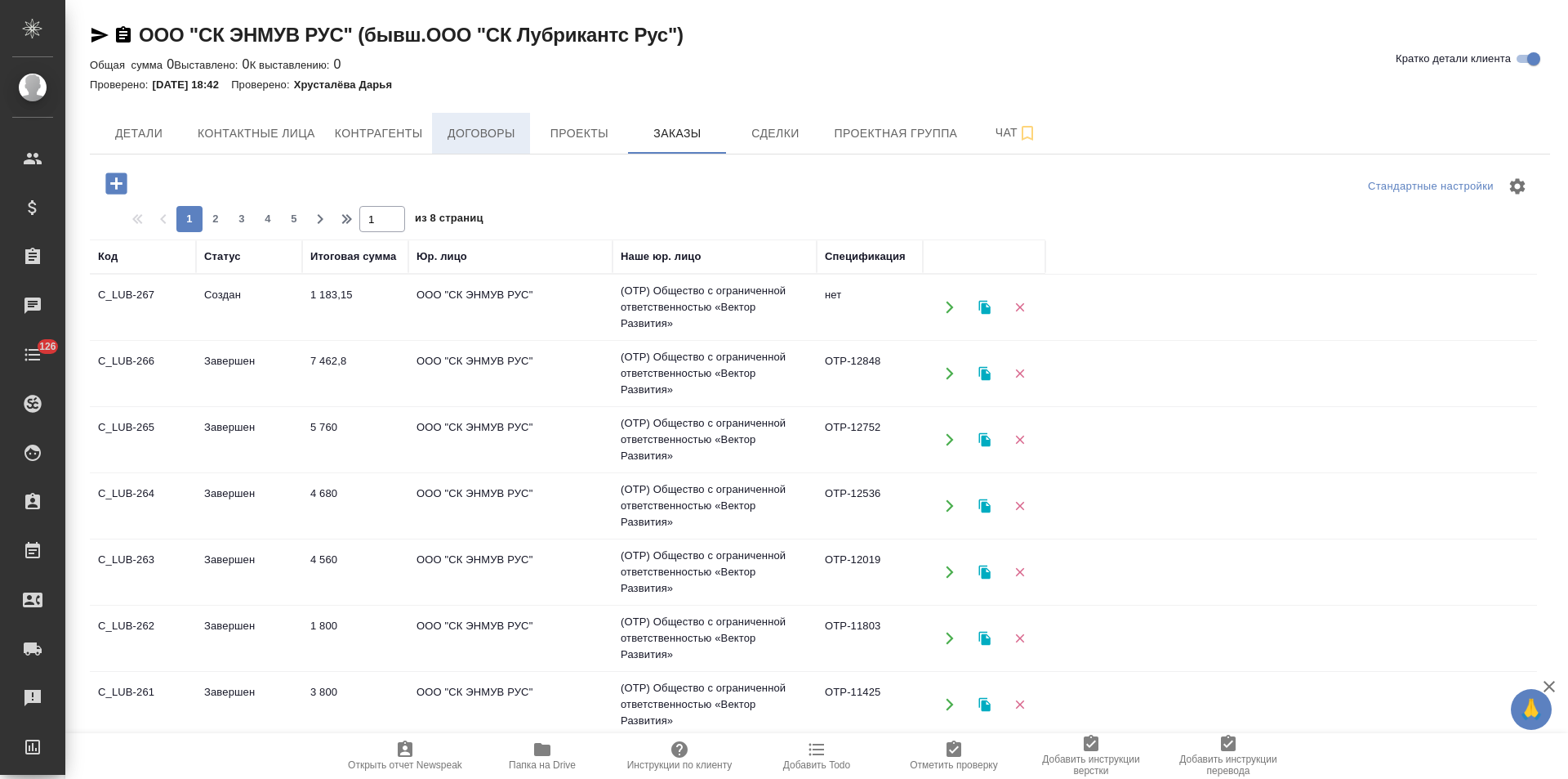
click at [459, 120] on button "Договоры" at bounding box center [481, 133] width 98 height 41
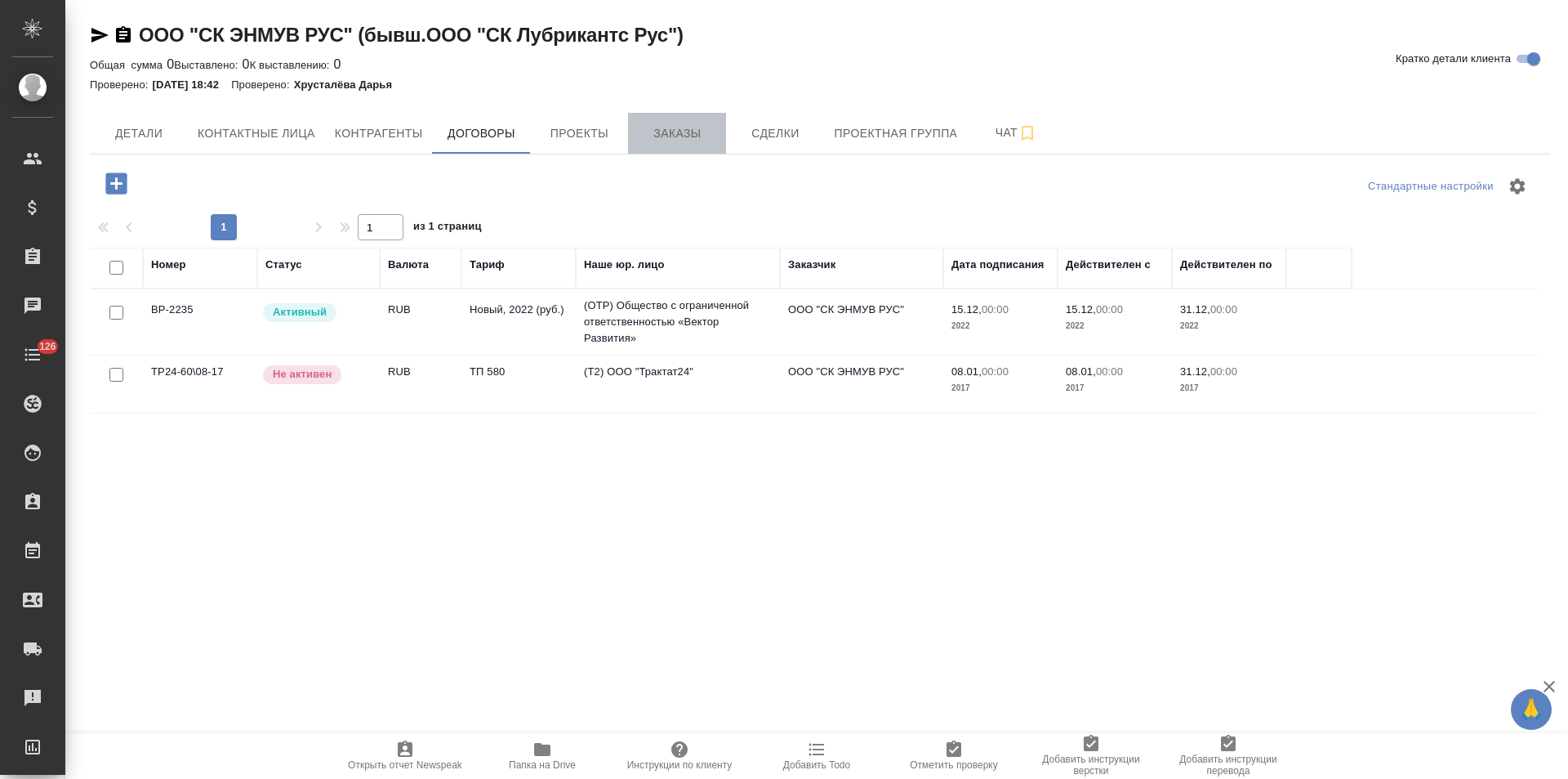
click at [657, 136] on span "Заказы" at bounding box center [677, 133] width 79 height 20
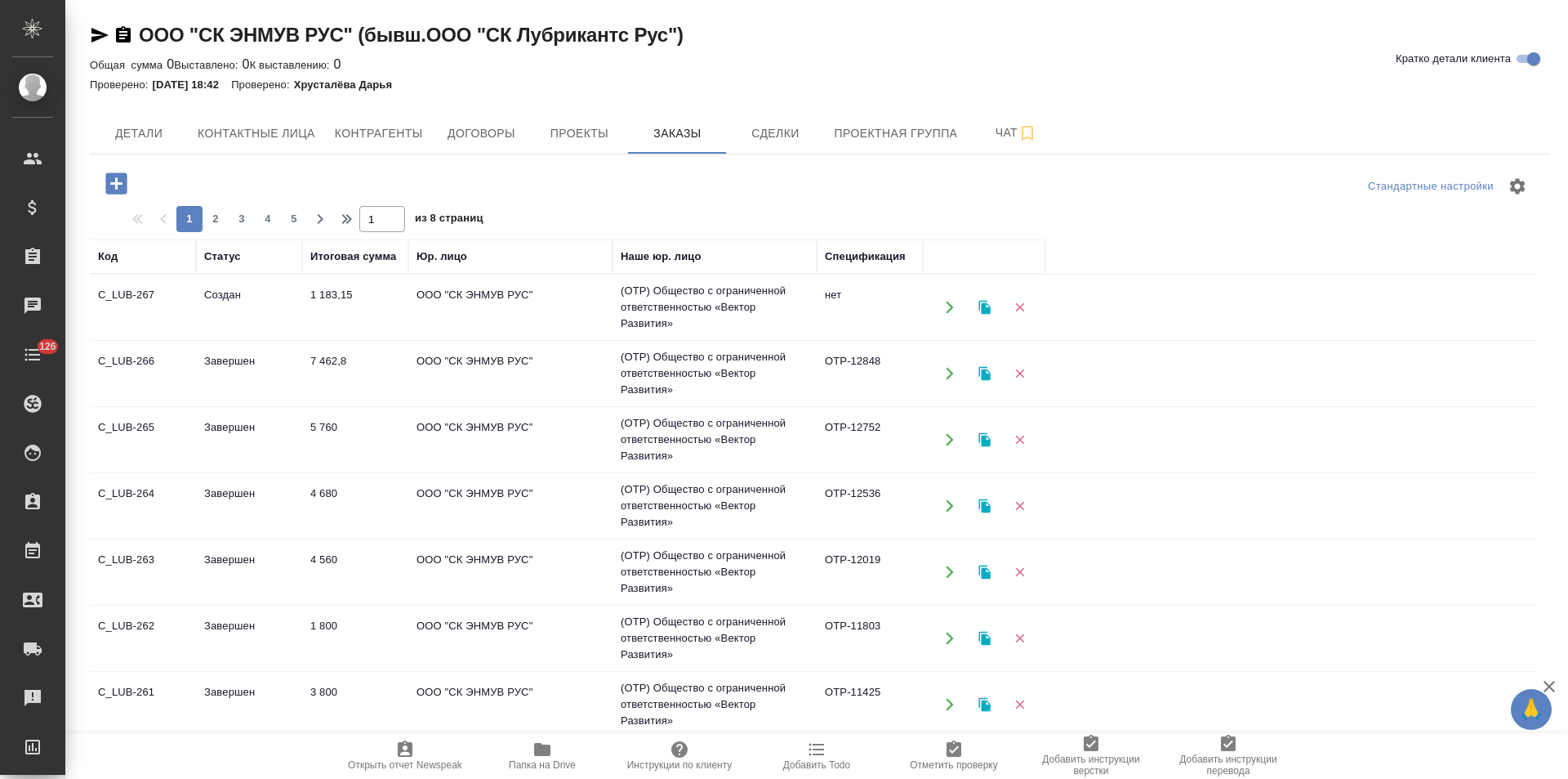
click at [851, 376] on td "OTP-12848" at bounding box center [869, 372] width 106 height 57
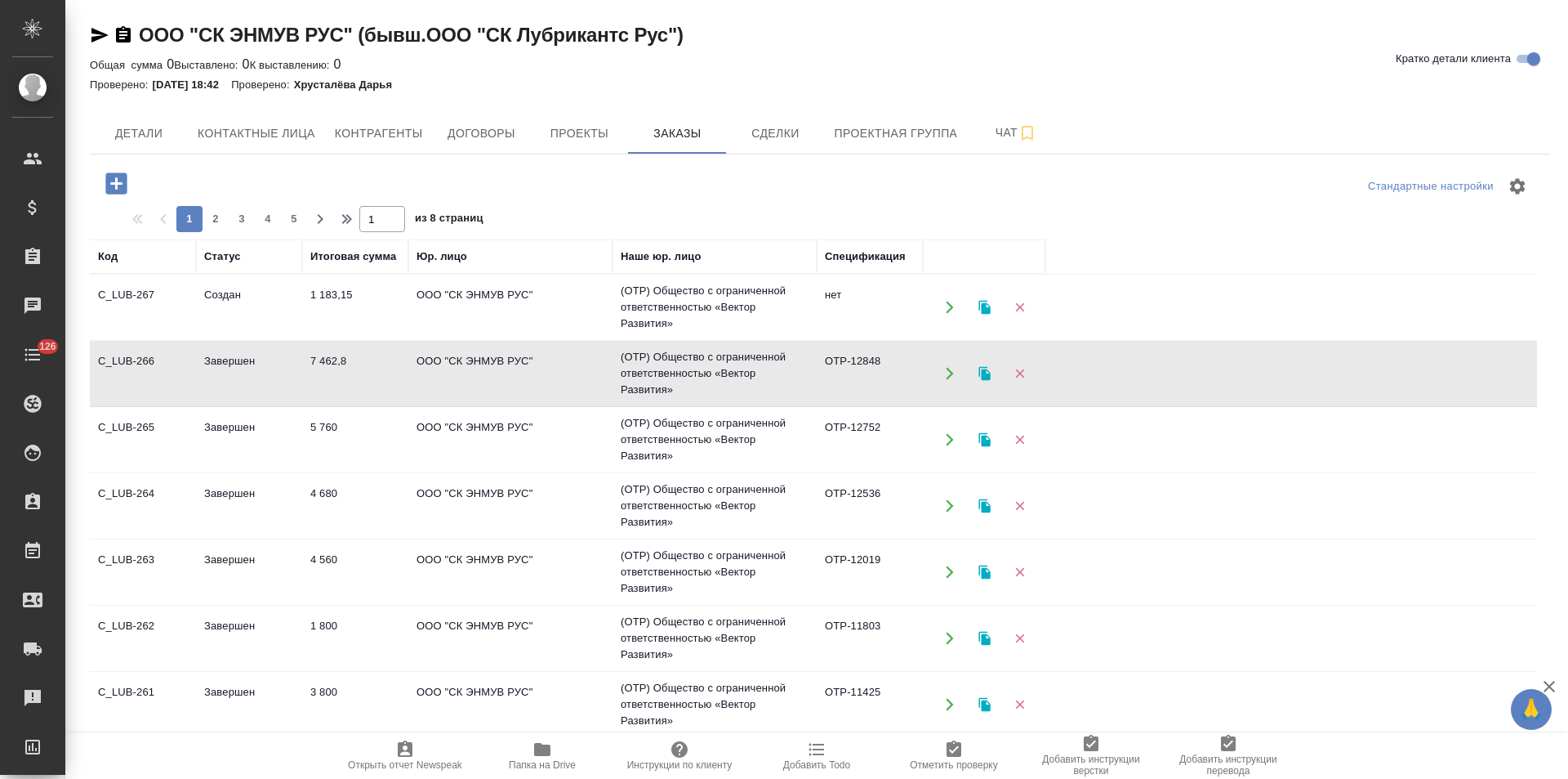
click at [851, 376] on td "OTP-12848" at bounding box center [869, 372] width 106 height 57
click at [490, 137] on span "Договоры" at bounding box center [481, 133] width 79 height 20
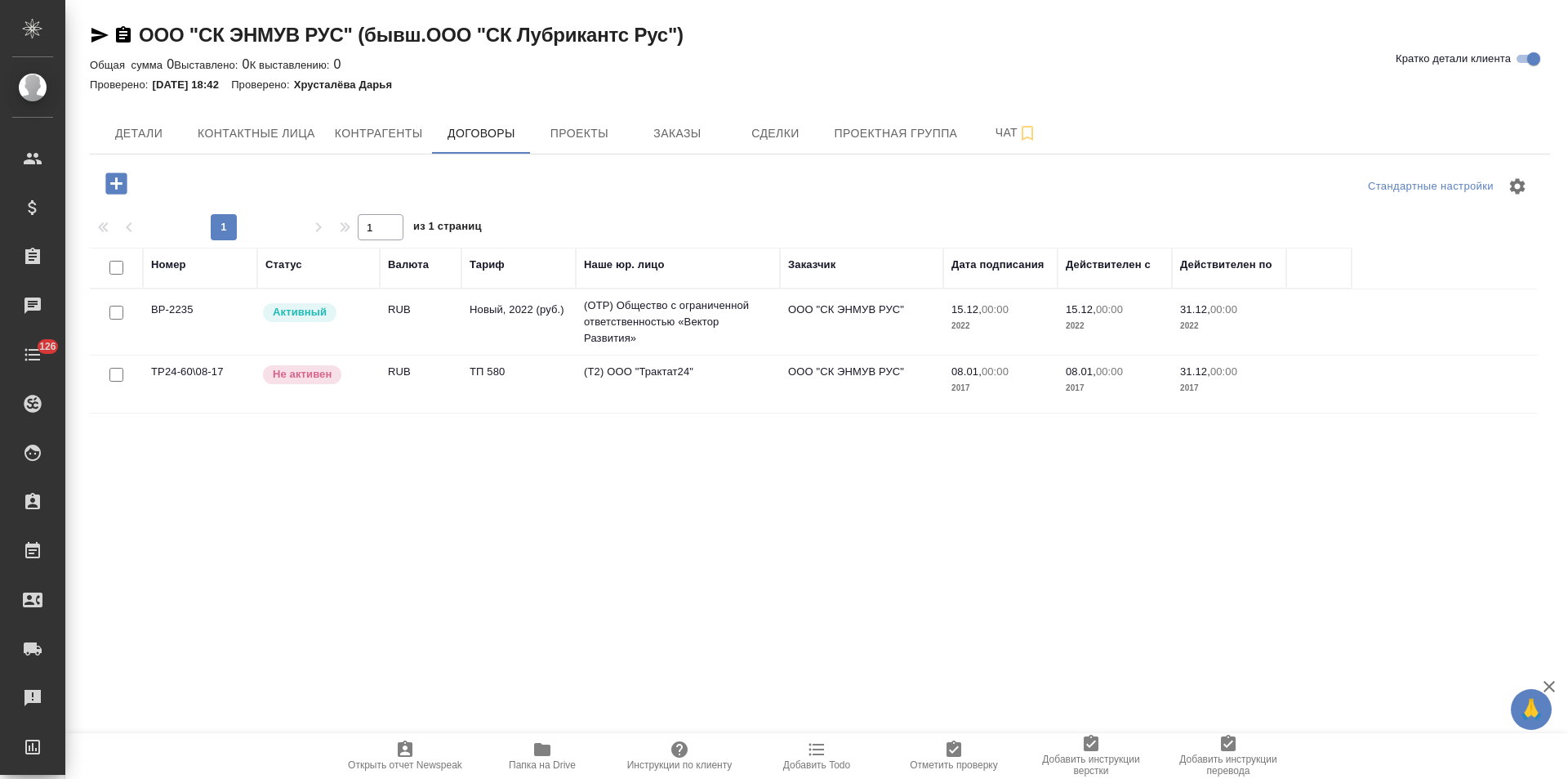
click at [637, 308] on td "(OTP) Общество с ограниченной ответственностью «Вектор Развития»" at bounding box center [677, 322] width 204 height 66
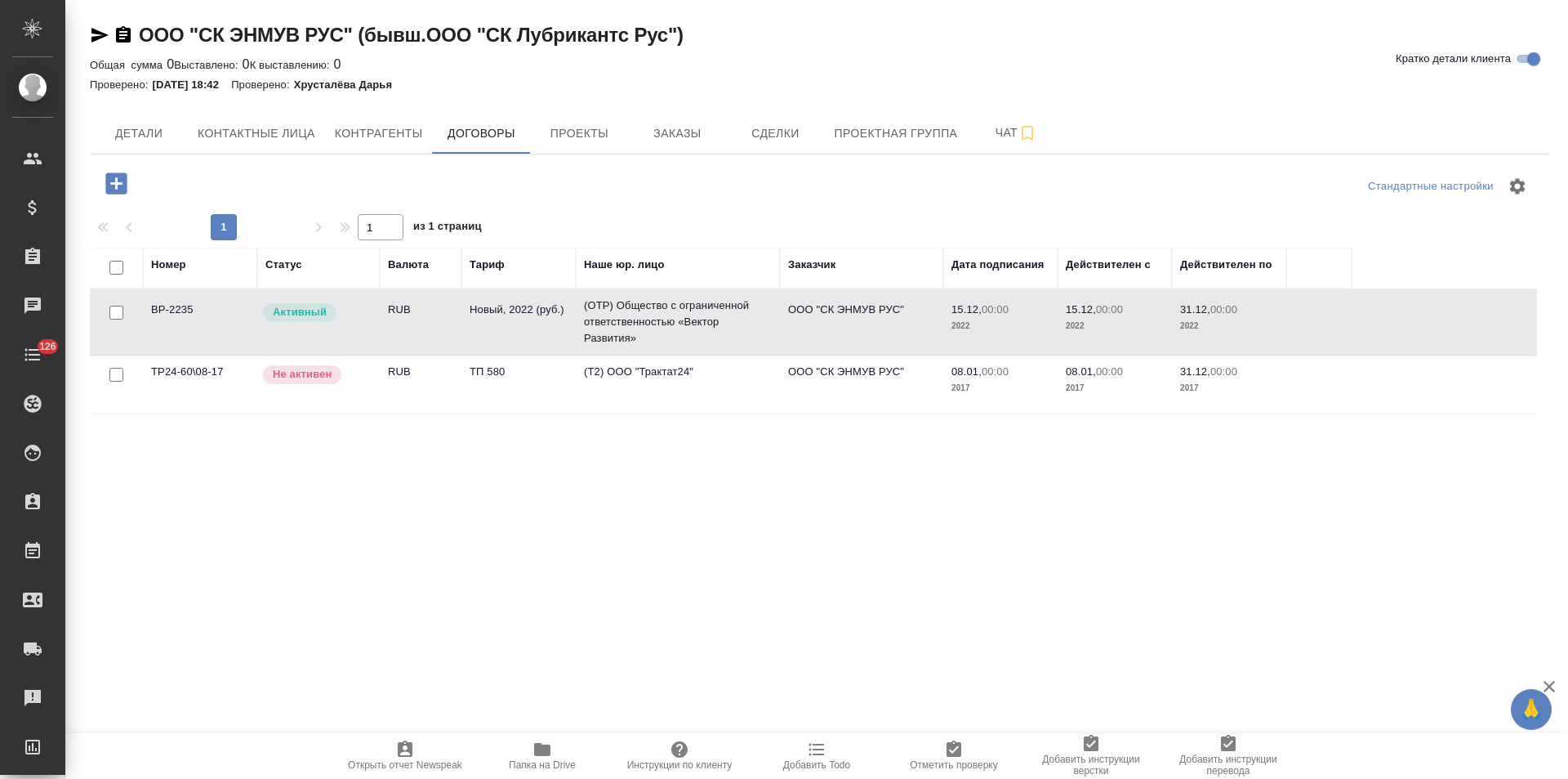
click at [637, 308] on td "(OTP) Общество с ограниченной ответственностью «Вектор Развития»" at bounding box center [677, 322] width 204 height 66
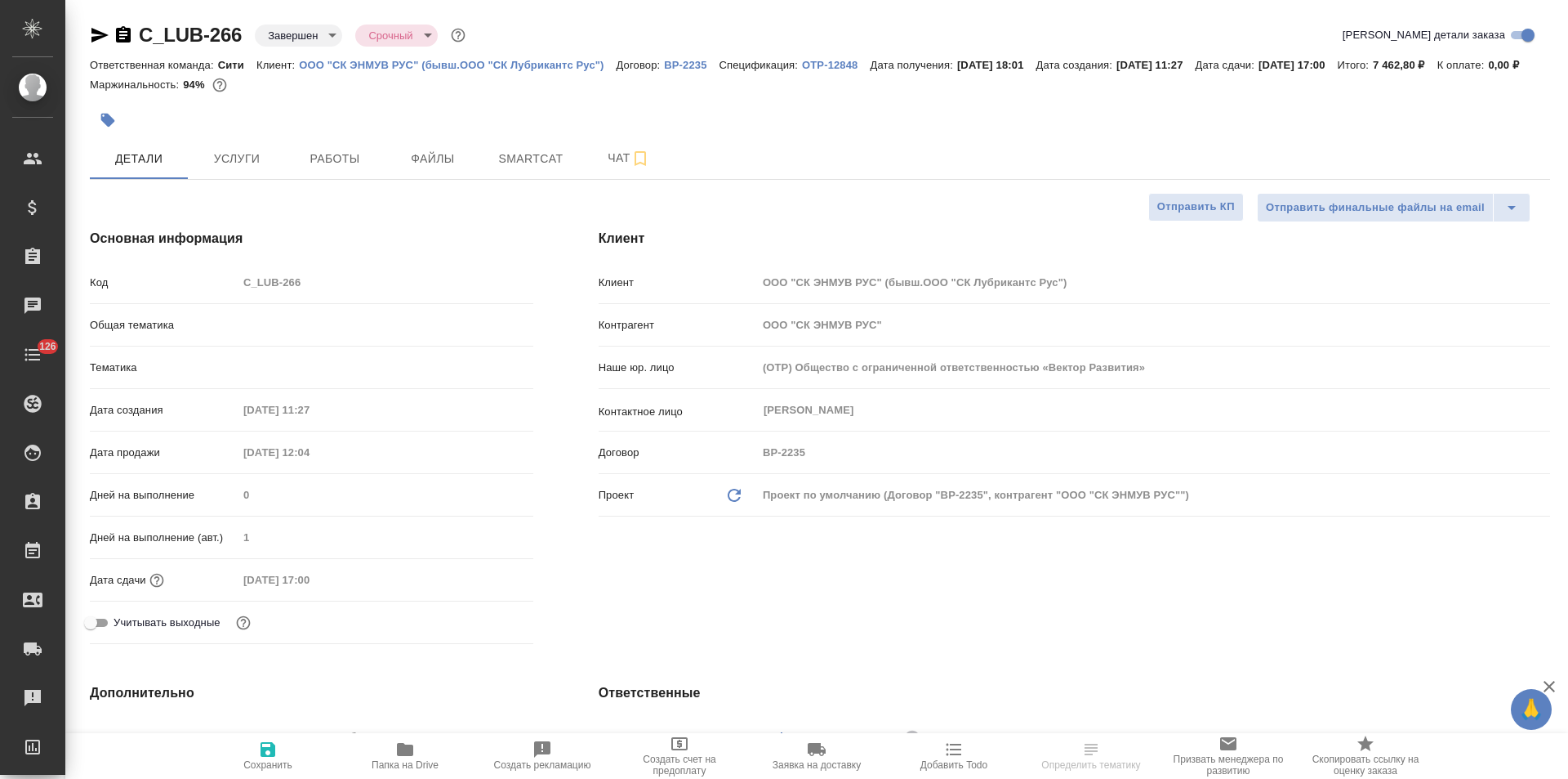
select select "RU"
click at [822, 67] on p "OTP-12848" at bounding box center [836, 65] width 67 height 12
select select "RU"
type textarea "x"
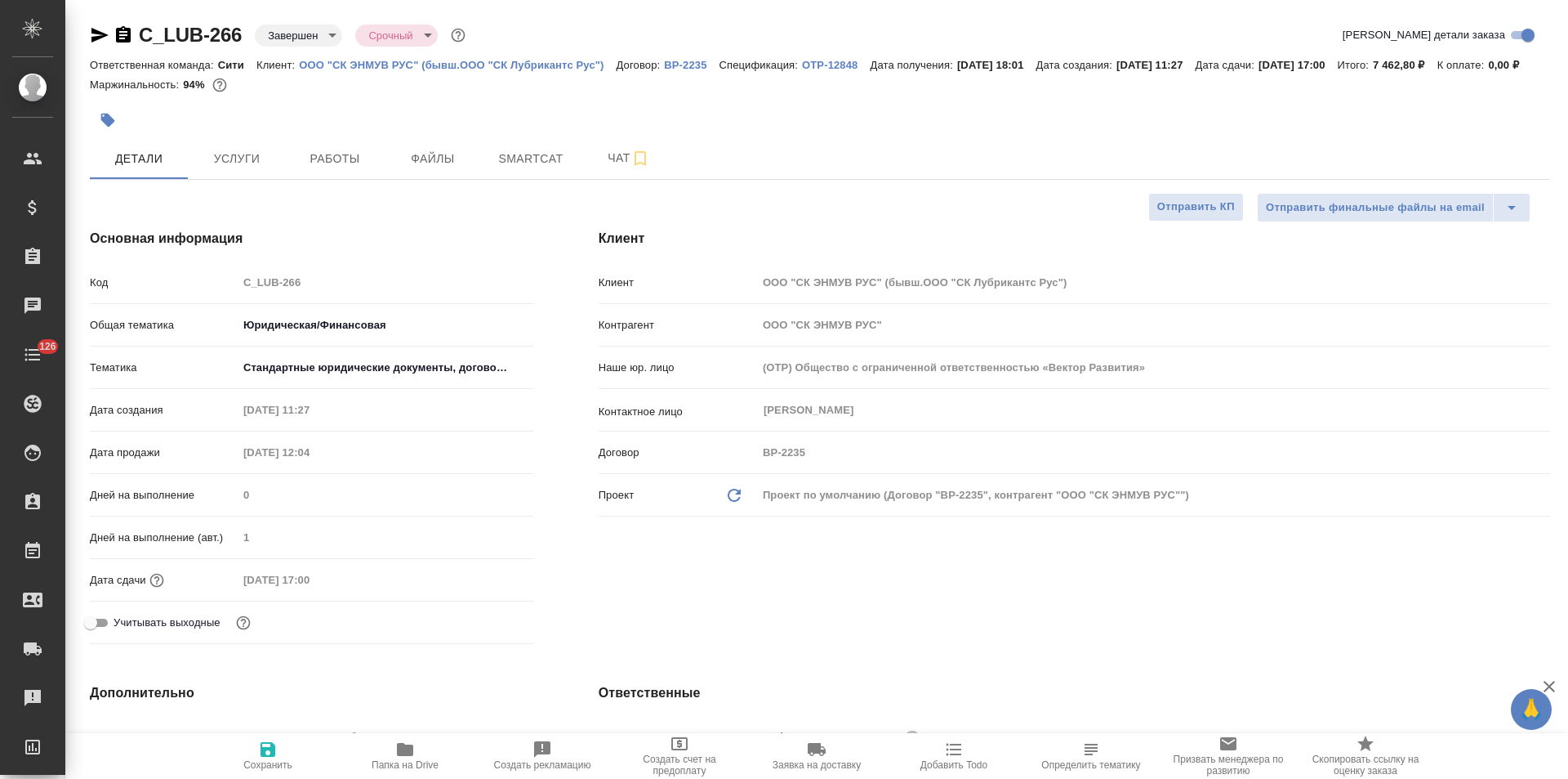
type textarea "x"
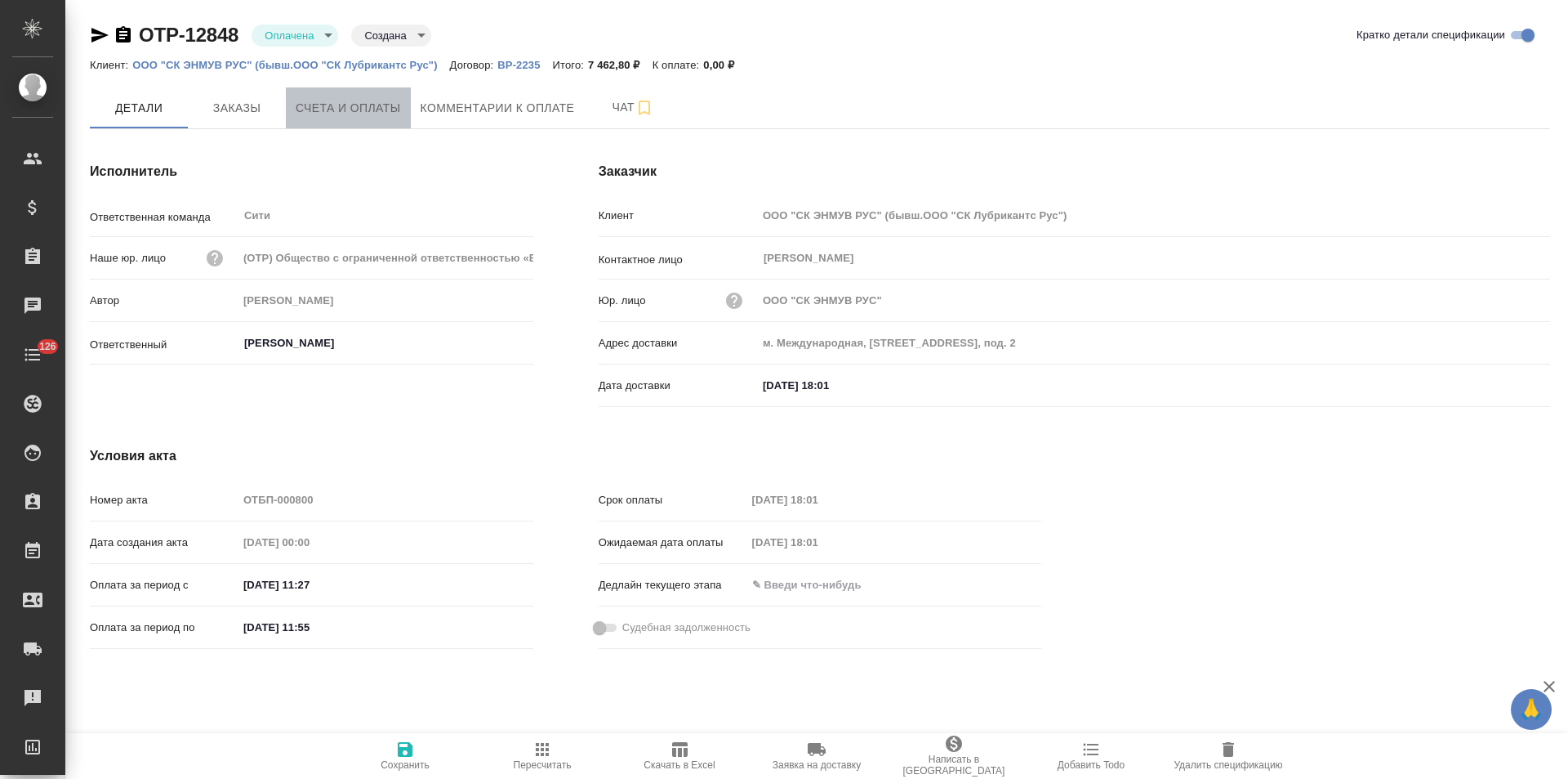
click at [385, 124] on button "Счета и оплаты" at bounding box center [348, 108] width 125 height 41
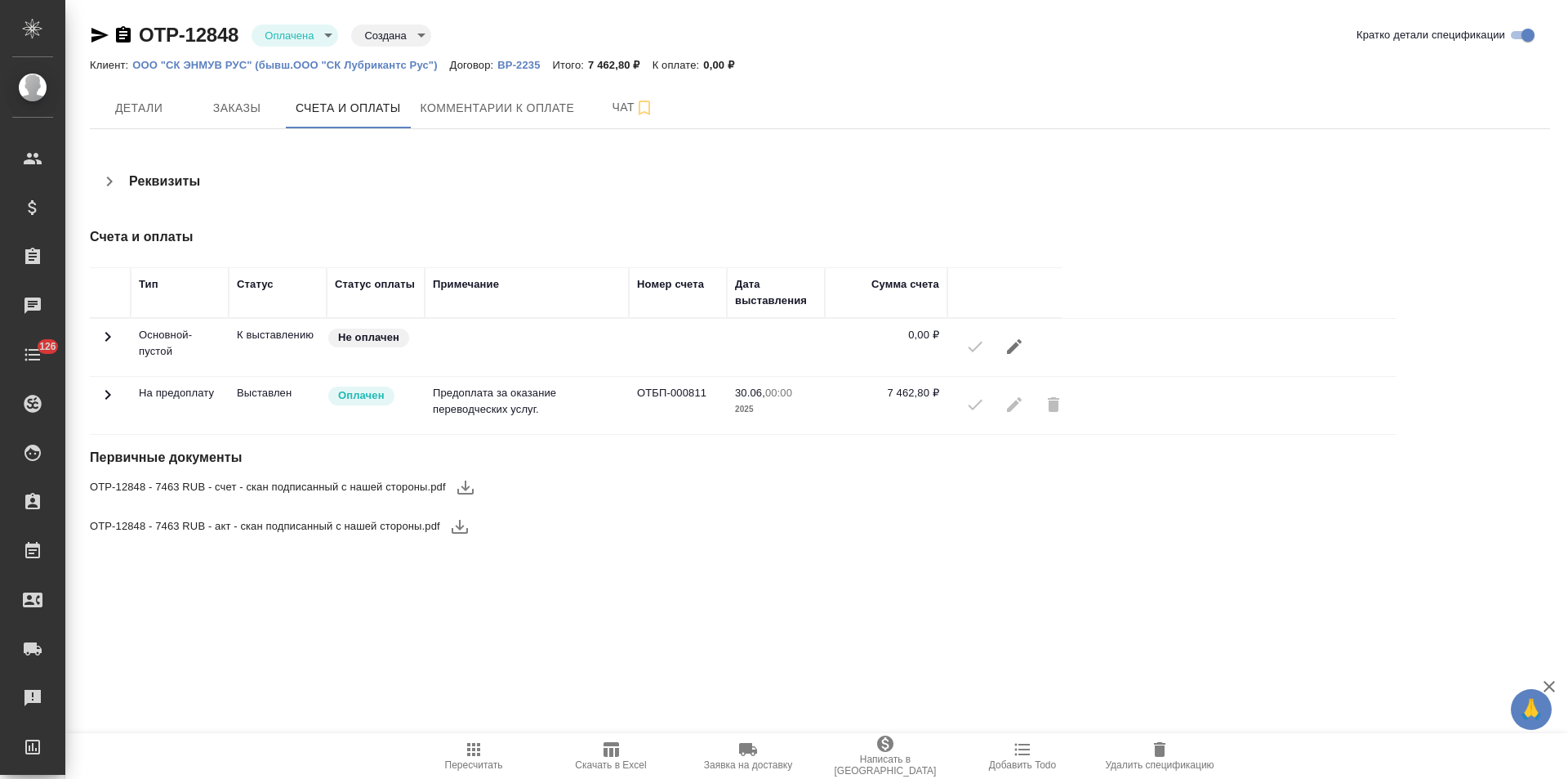
click at [124, 35] on icon "button" at bounding box center [124, 35] width 19 height 19
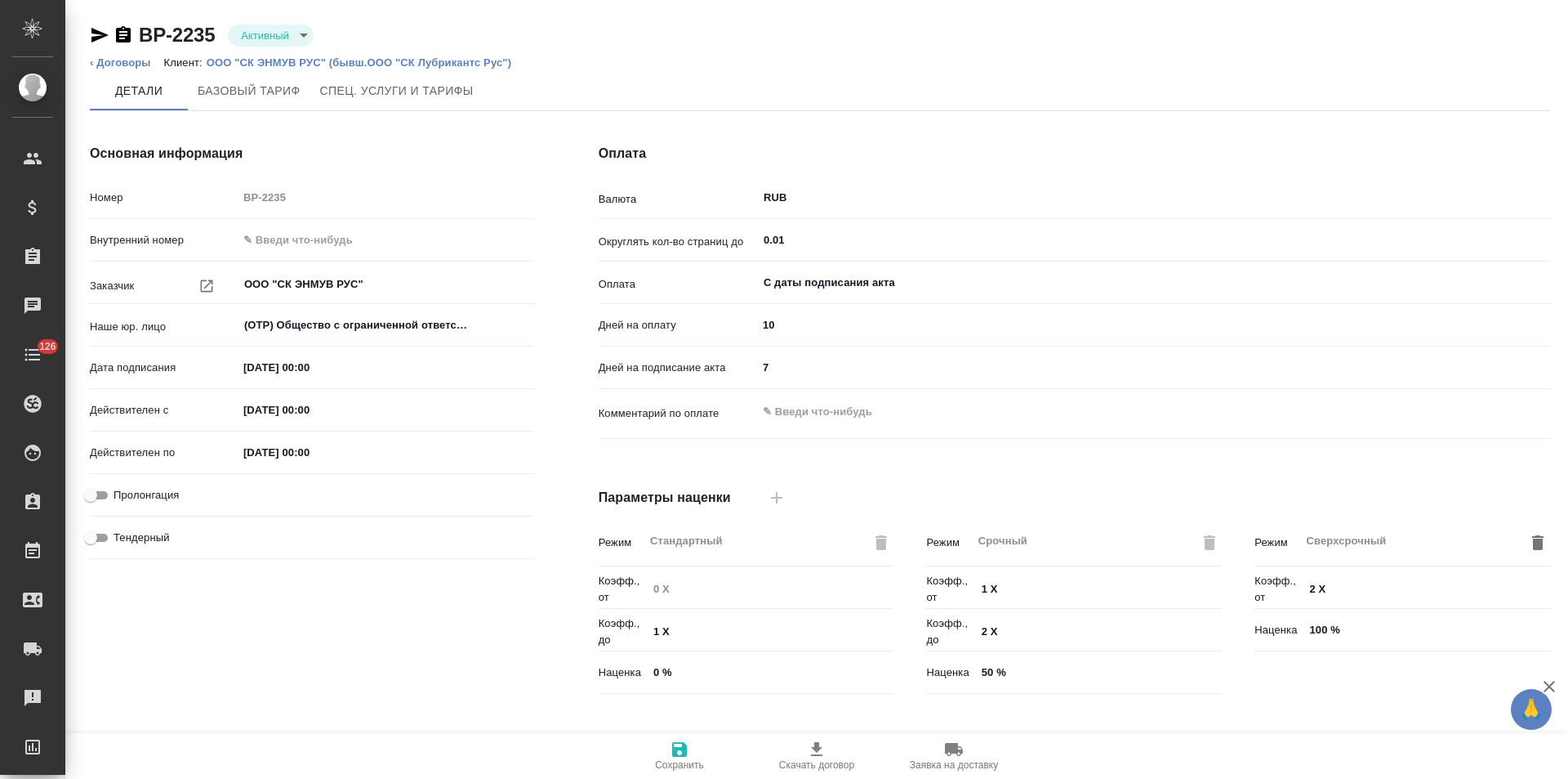
type input "Новый, 2022 (руб.)"
type input "Стандартный шаблон - [PHONE_NUMBER] - ВЫБЕРИ МЕНЯ!"
click at [300, 31] on body "🙏 .cls-1 fill:#fff; AWATERA [PERSON_NAME] Спецификации Заказы Чаты 126 Todo Про…" at bounding box center [784, 389] width 1568 height 779
click at [322, 144] on button "Требуются изменения" at bounding box center [300, 146] width 118 height 18
type input "Новый, 2022 (руб.)"
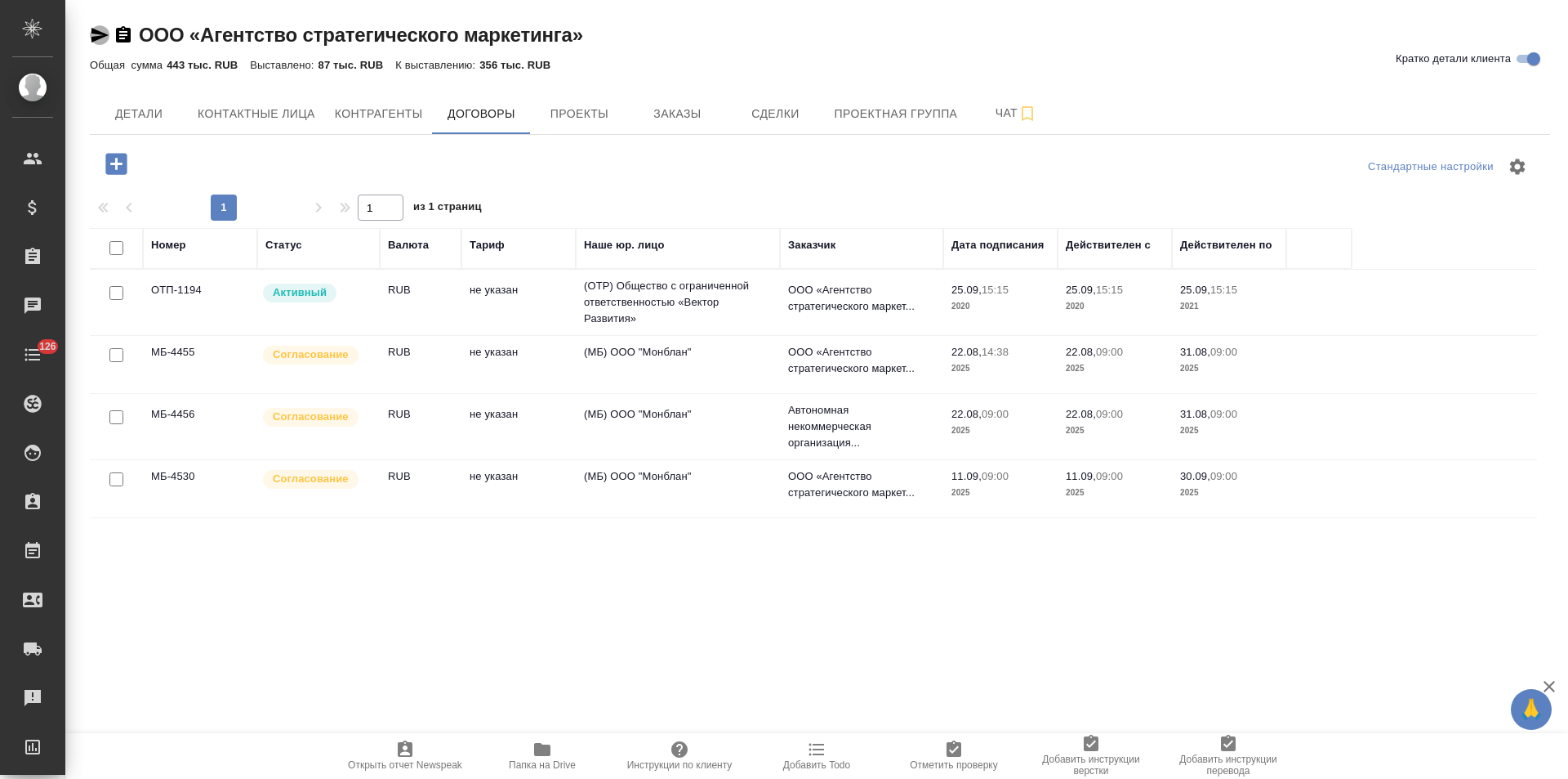
click at [101, 40] on icon "button" at bounding box center [100, 35] width 19 height 19
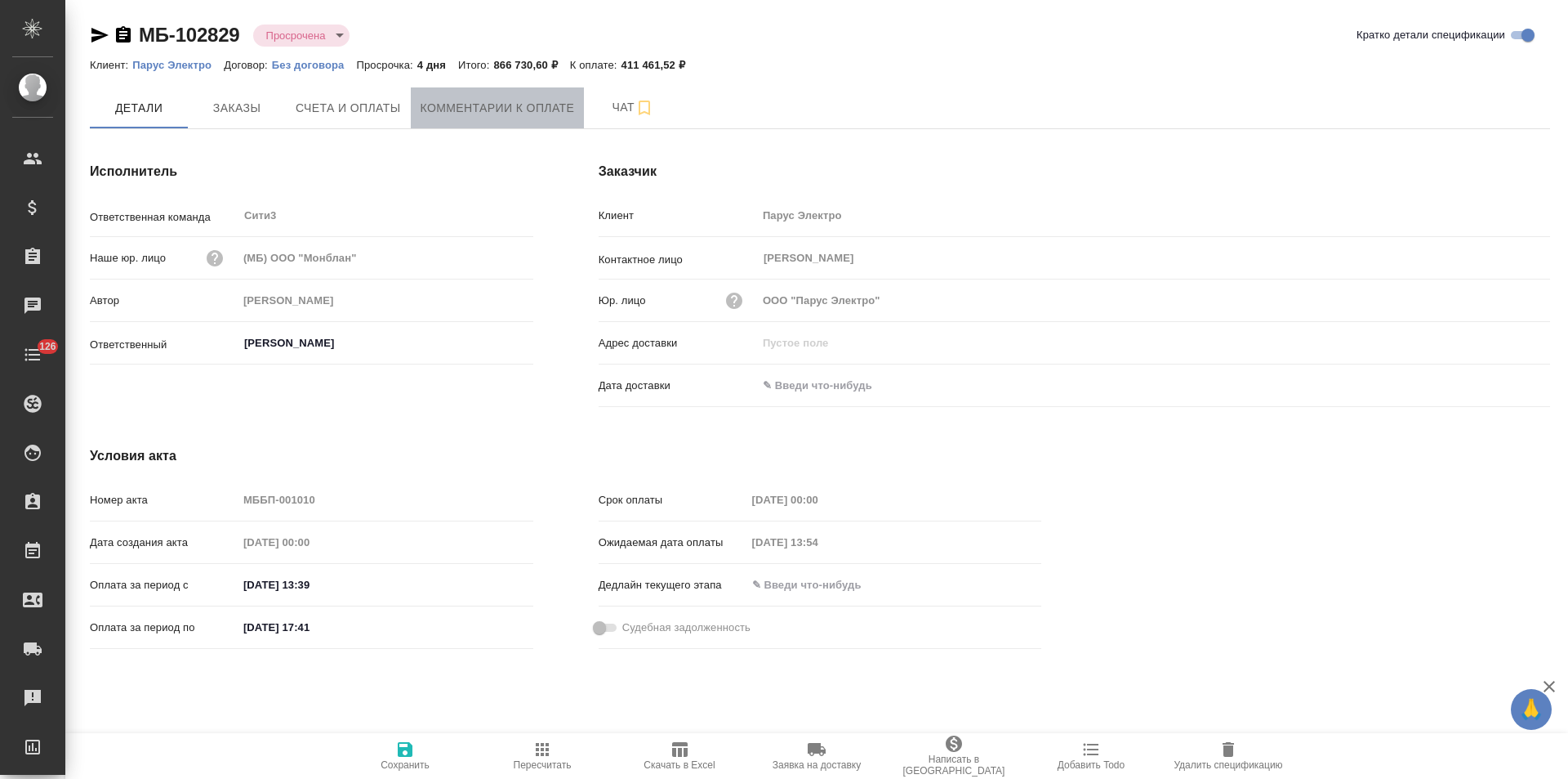
click at [431, 114] on span "Комментарии к оплате" at bounding box center [498, 108] width 154 height 20
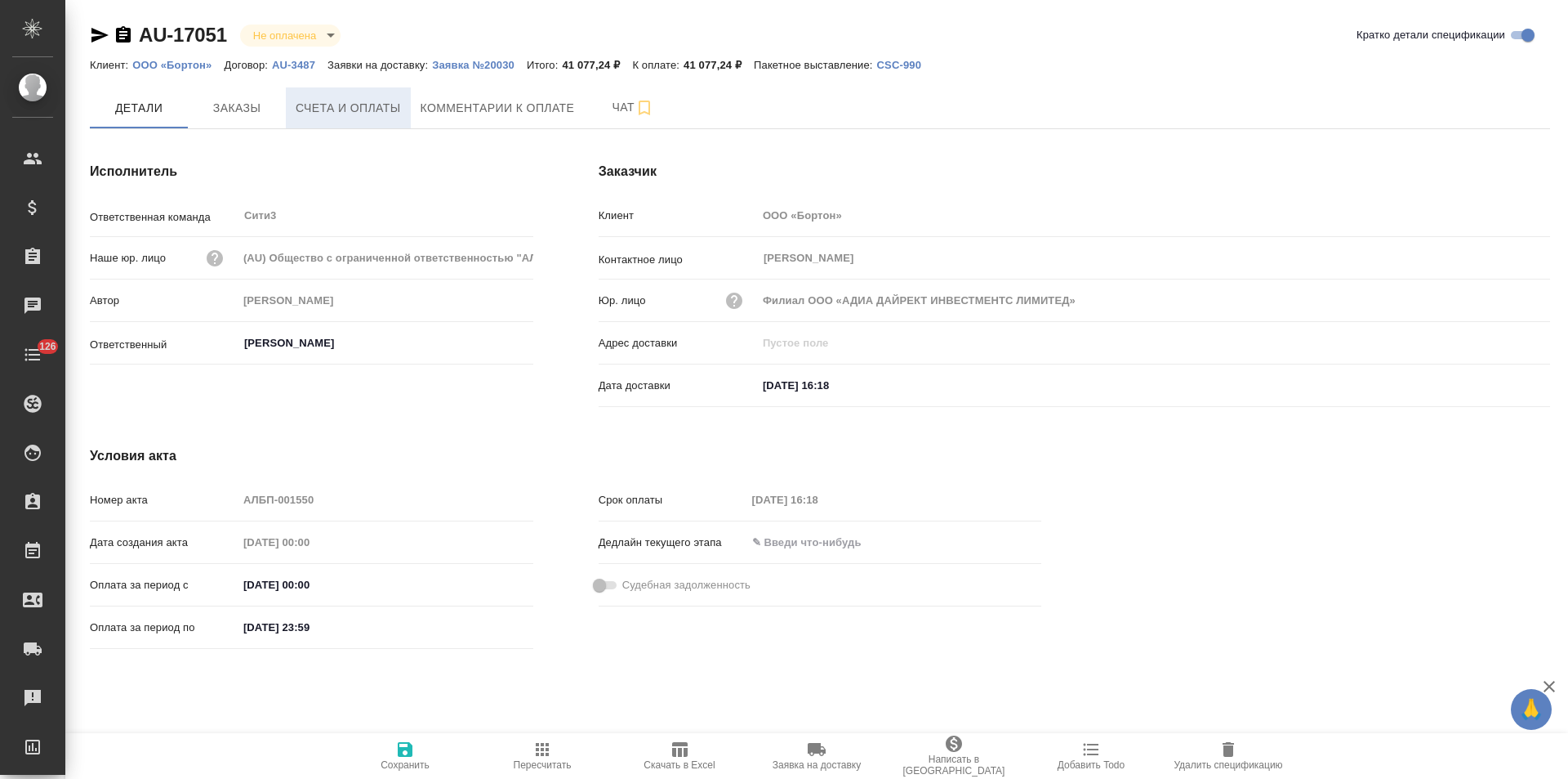
click at [375, 110] on span "Счета и оплаты" at bounding box center [349, 108] width 105 height 20
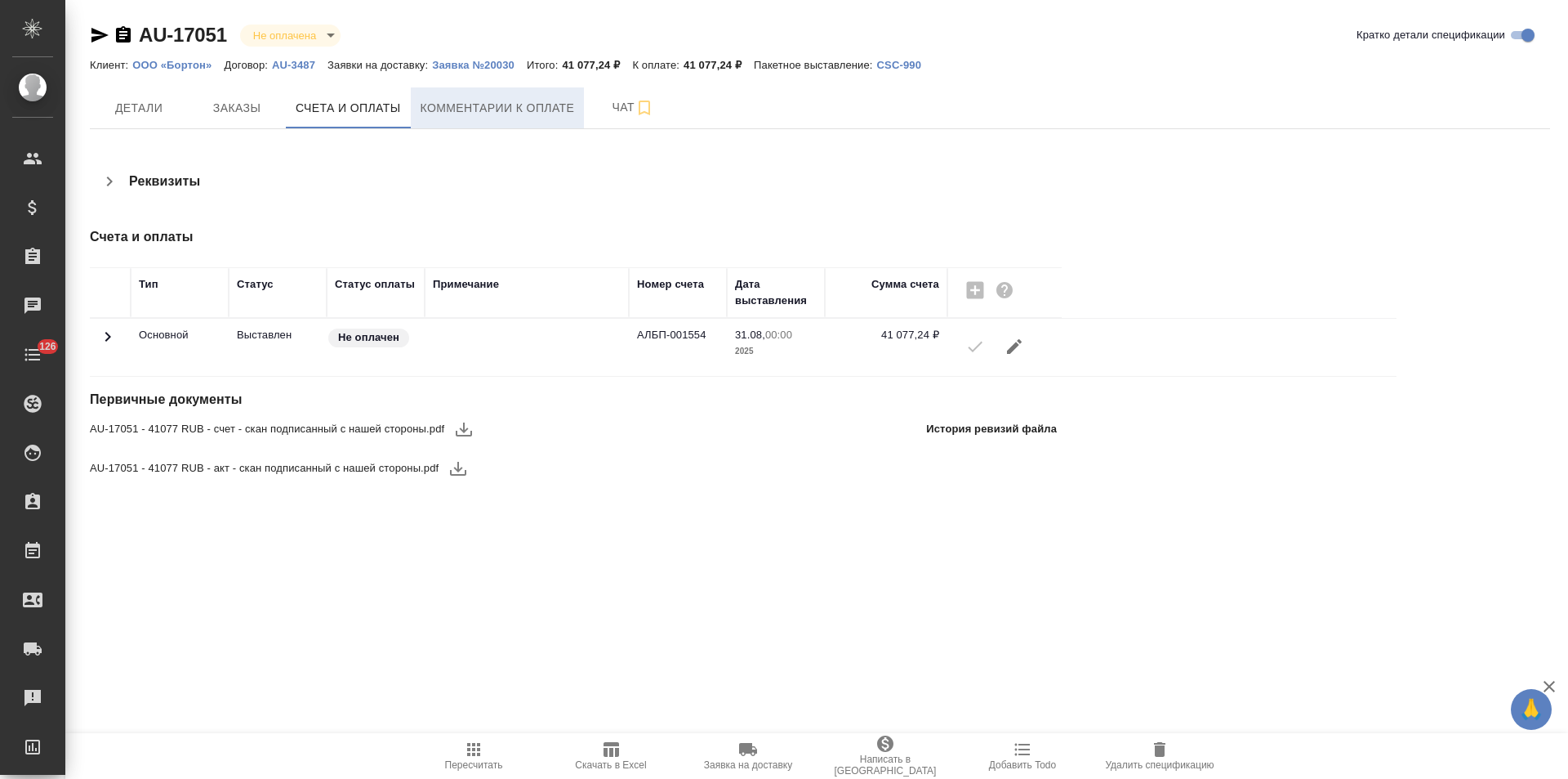
click at [490, 104] on span "Комментарии к оплате" at bounding box center [498, 108] width 154 height 20
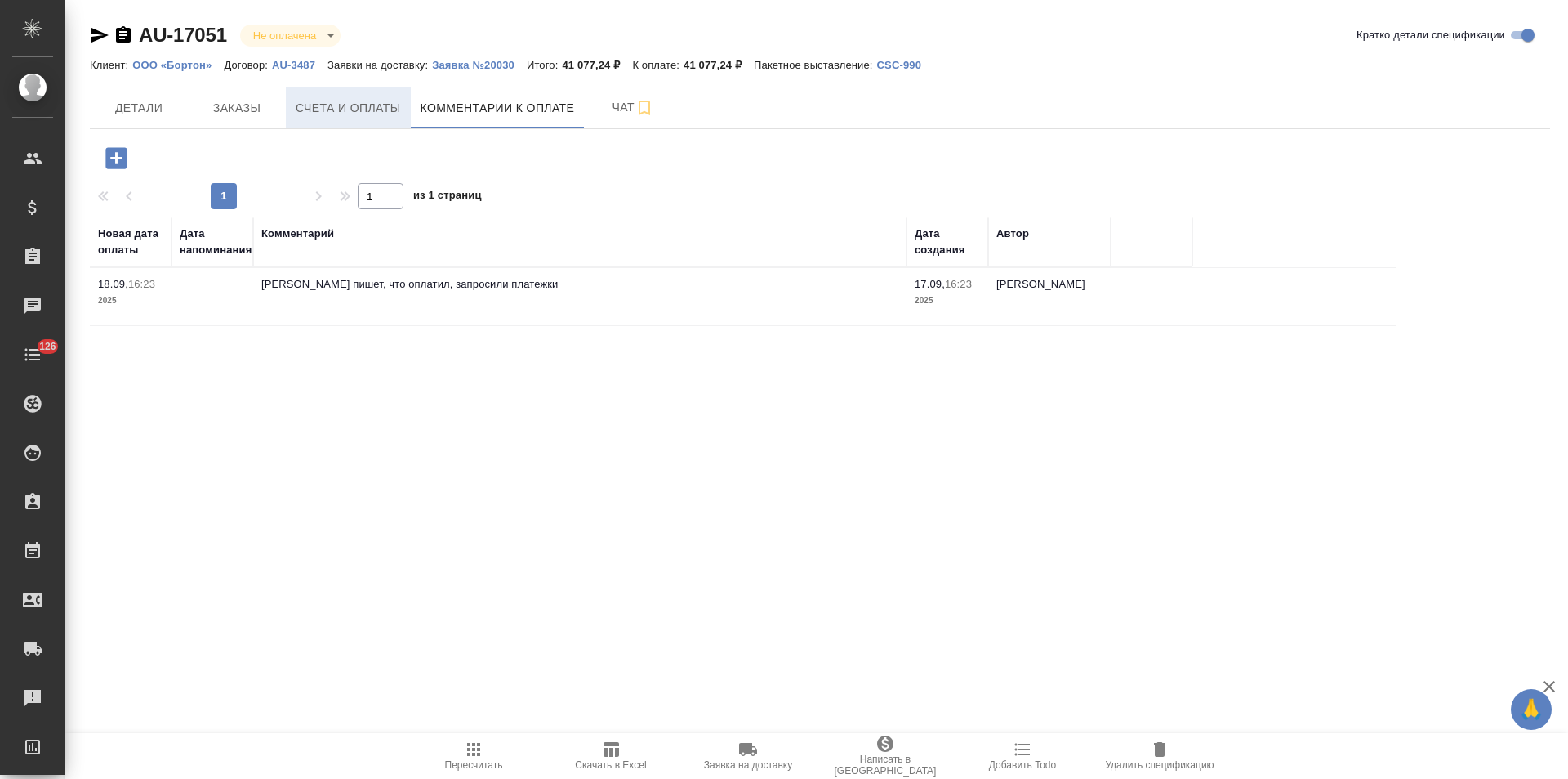
click at [375, 113] on span "Счета и оплаты" at bounding box center [349, 108] width 105 height 20
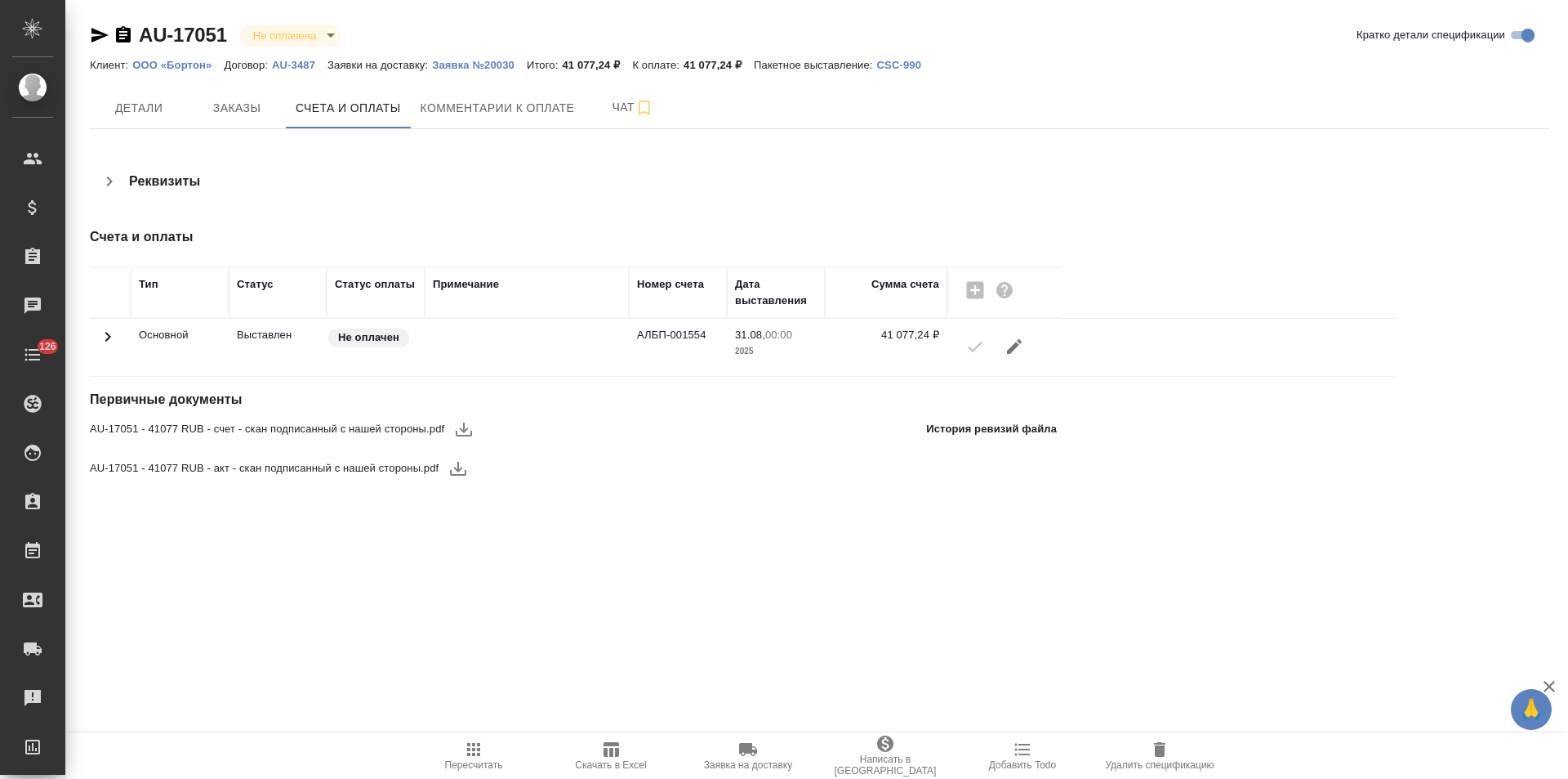
click at [95, 39] on icon "button" at bounding box center [100, 35] width 18 height 15
click at [99, 39] on icon "button" at bounding box center [100, 35] width 18 height 15
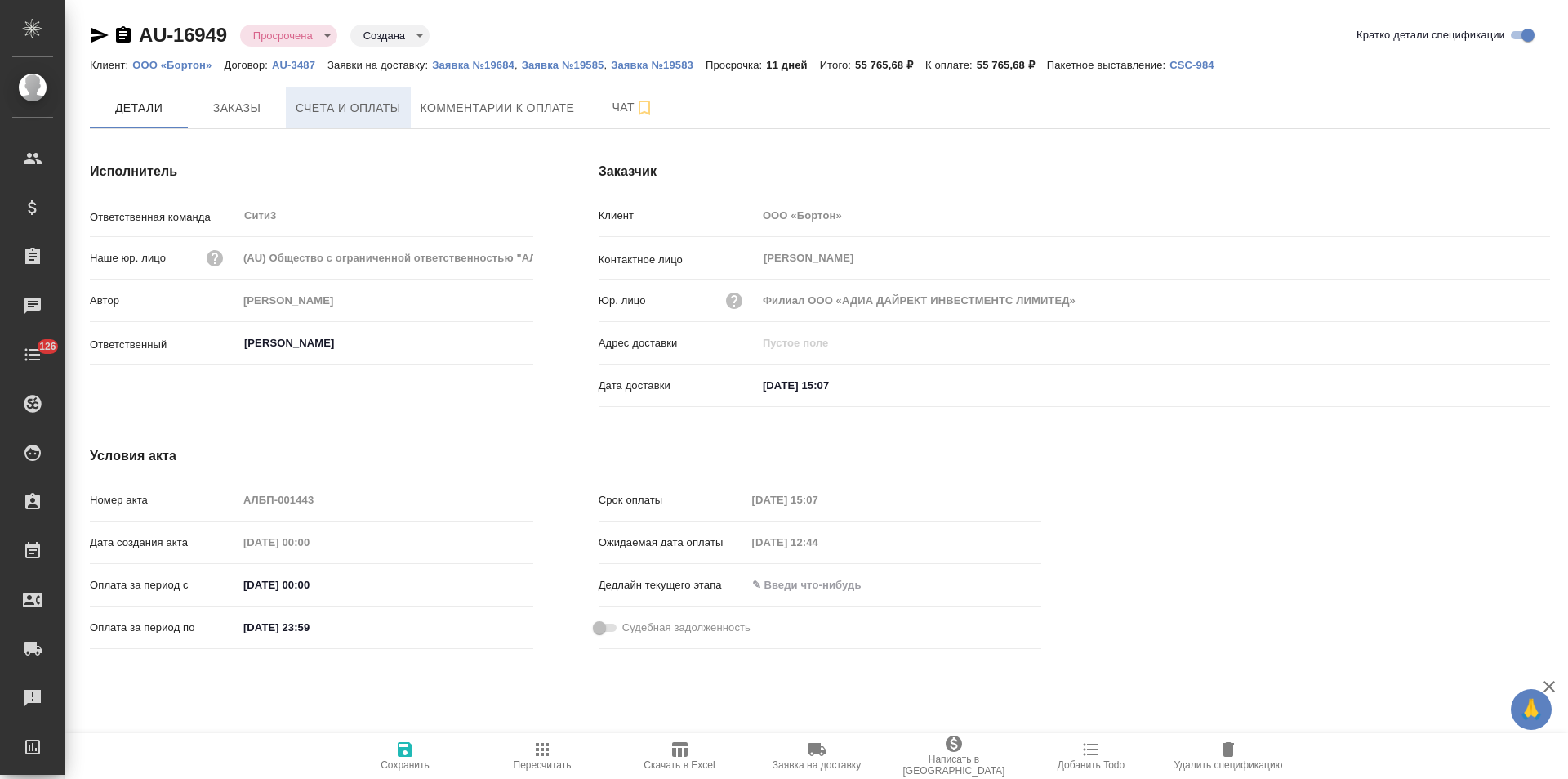
click at [388, 114] on span "Счета и оплаты" at bounding box center [349, 108] width 105 height 20
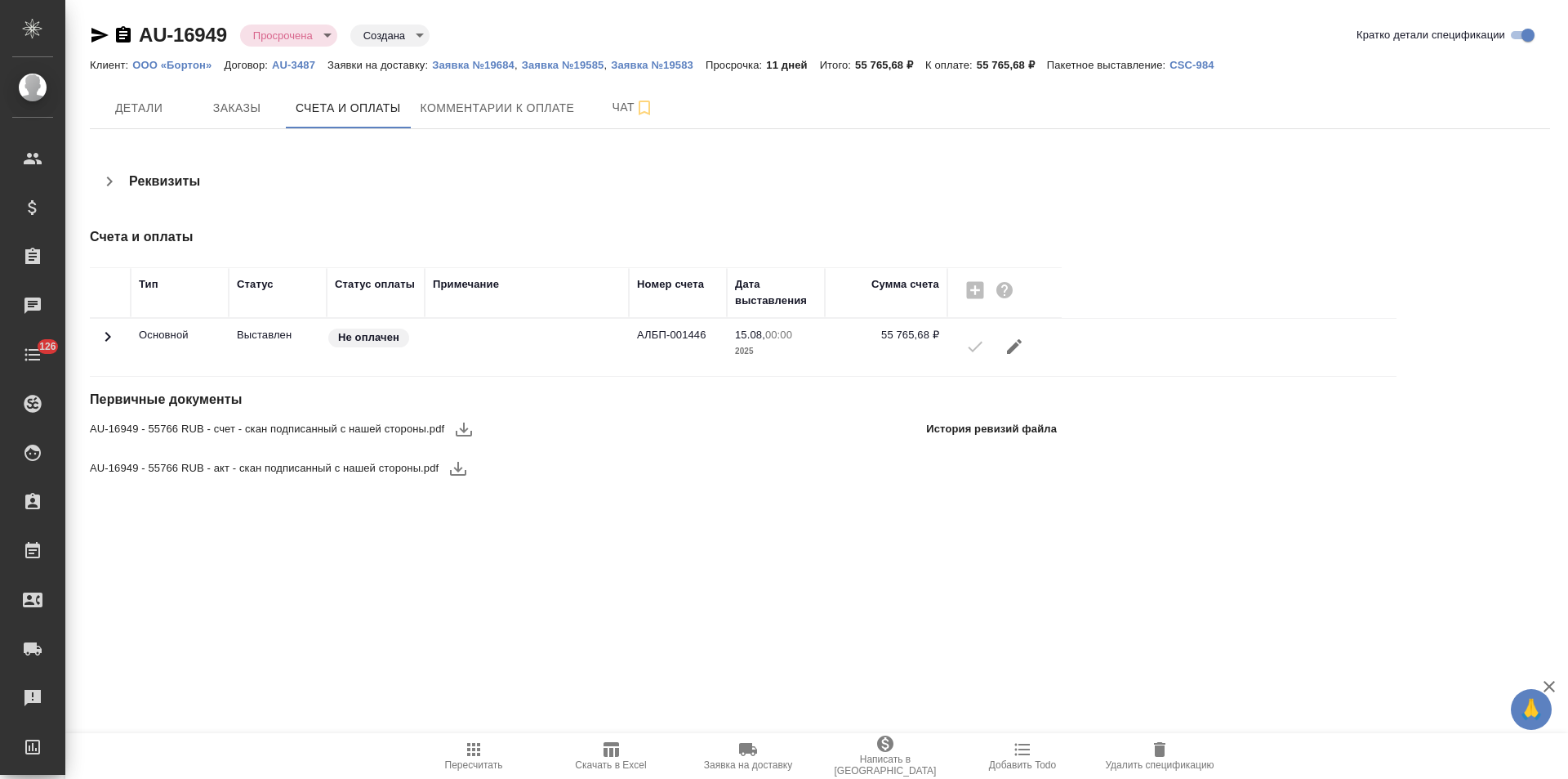
click at [99, 35] on icon "button" at bounding box center [100, 35] width 19 height 19
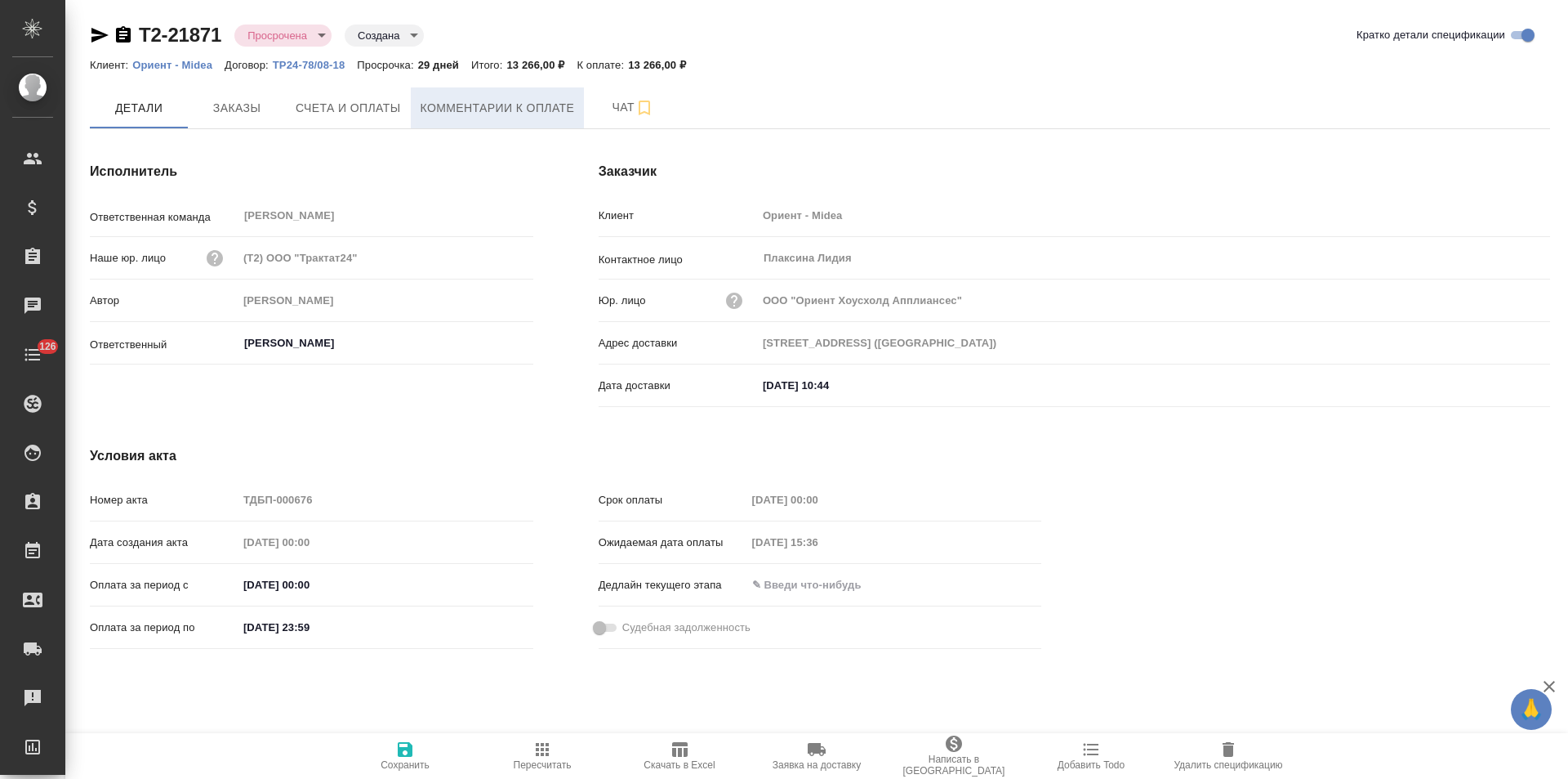
click at [512, 107] on span "Комментарии к оплате" at bounding box center [498, 108] width 154 height 20
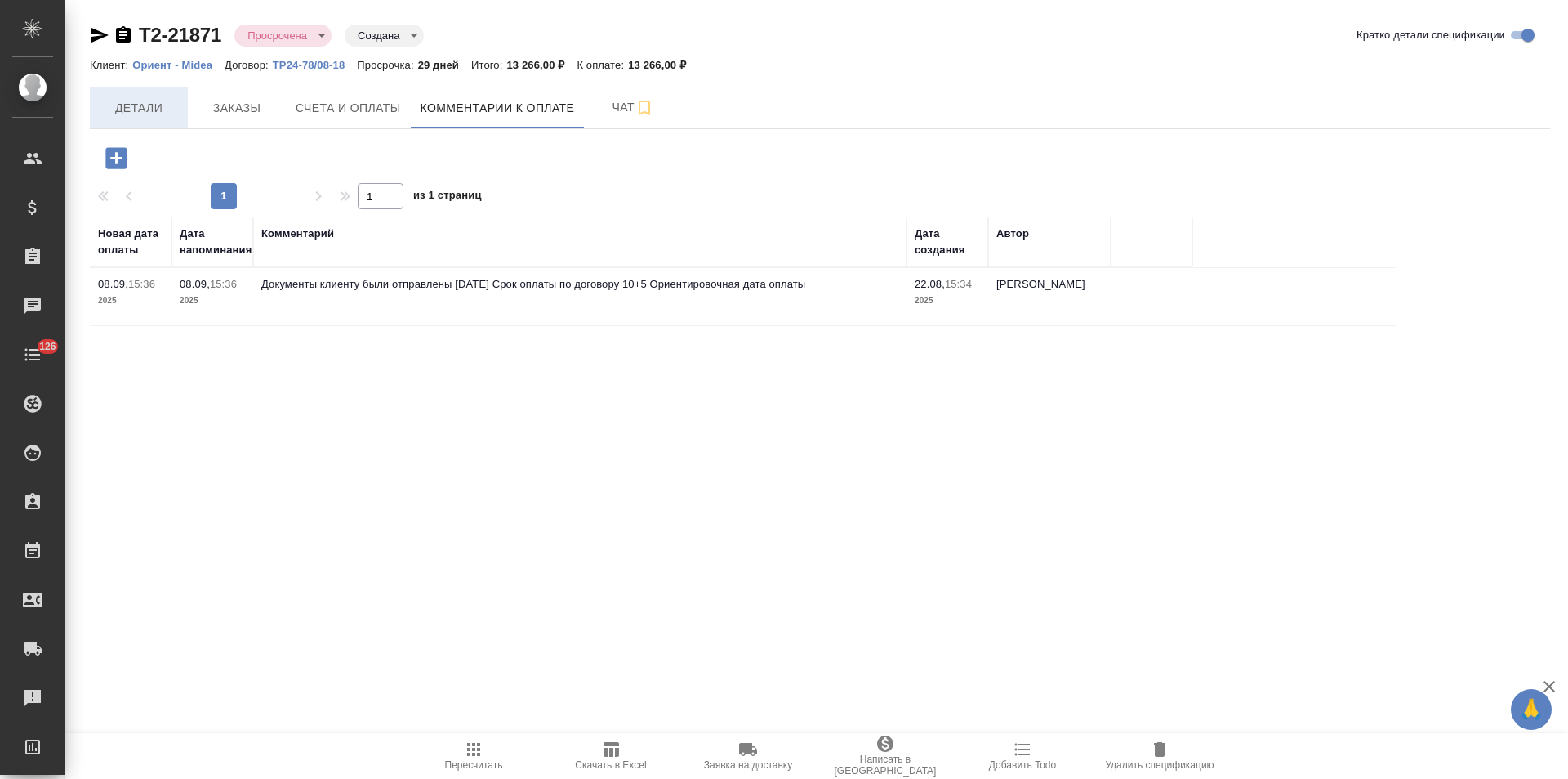
click at [152, 114] on span "Детали" at bounding box center [139, 108] width 79 height 20
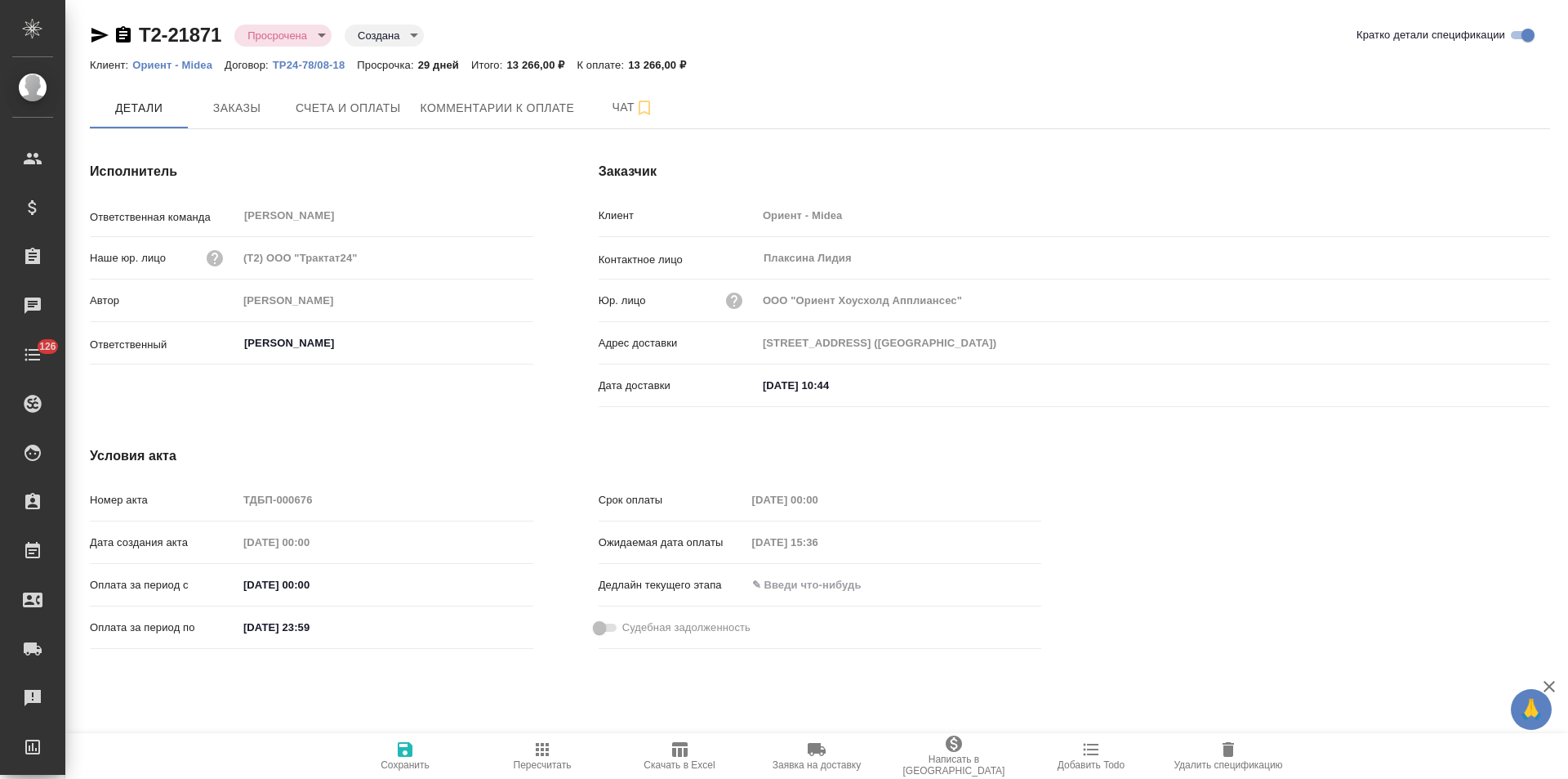
click at [450, 115] on span "Комментарии к оплате" at bounding box center [498, 108] width 154 height 20
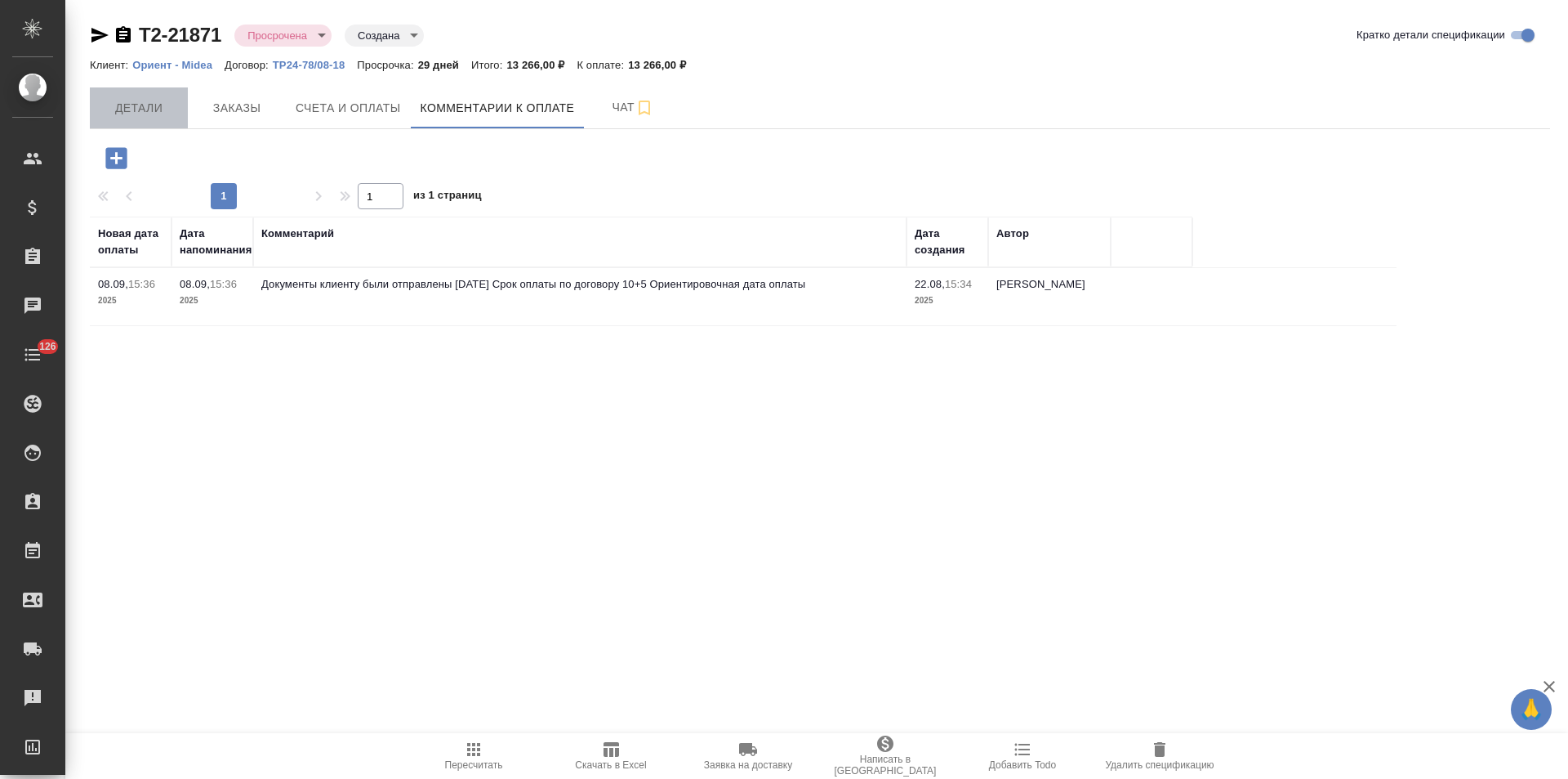
click at [156, 115] on span "Детали" at bounding box center [139, 108] width 79 height 20
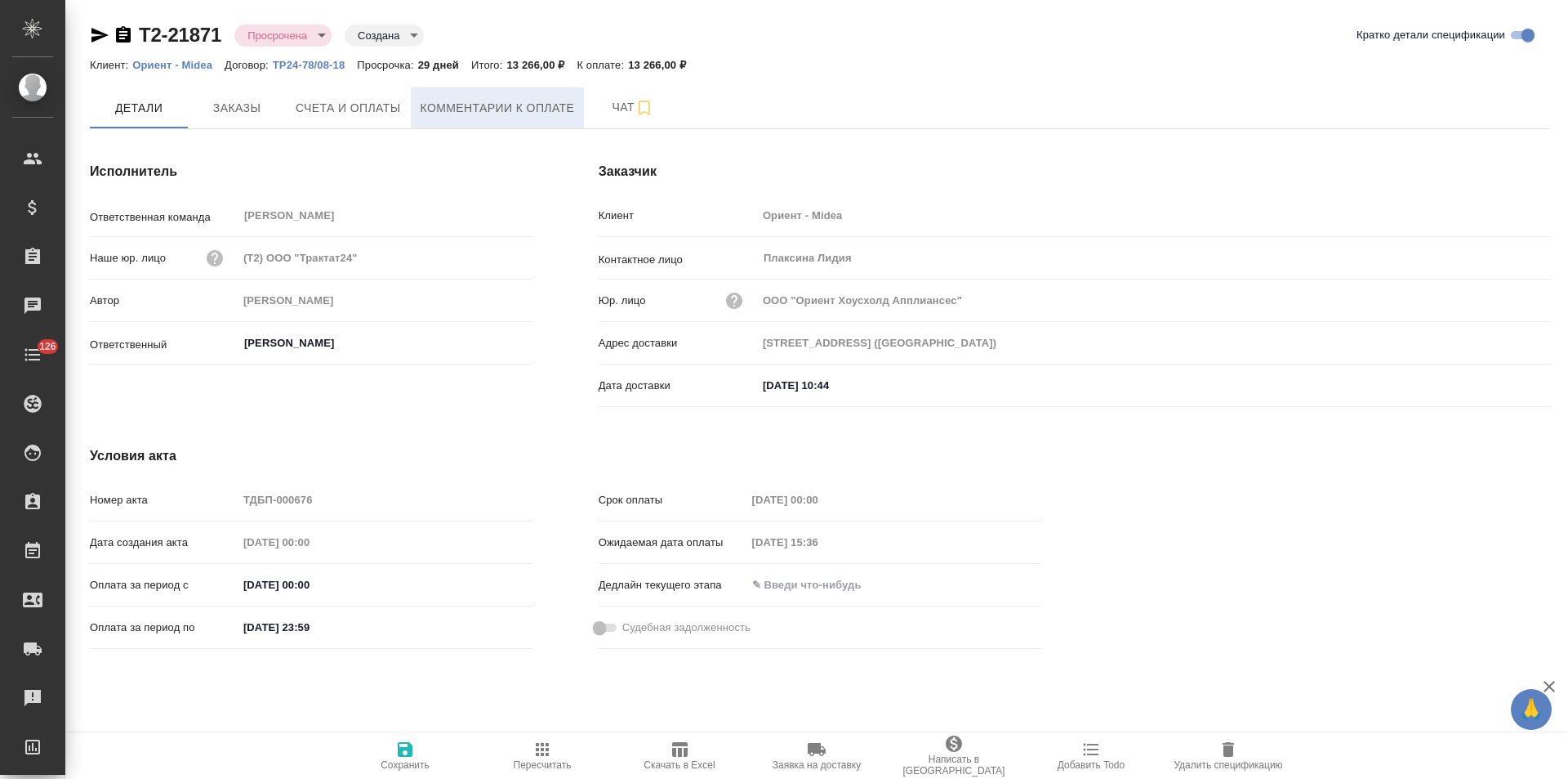
click at [481, 110] on span "Комментарии к оплате" at bounding box center [498, 108] width 154 height 20
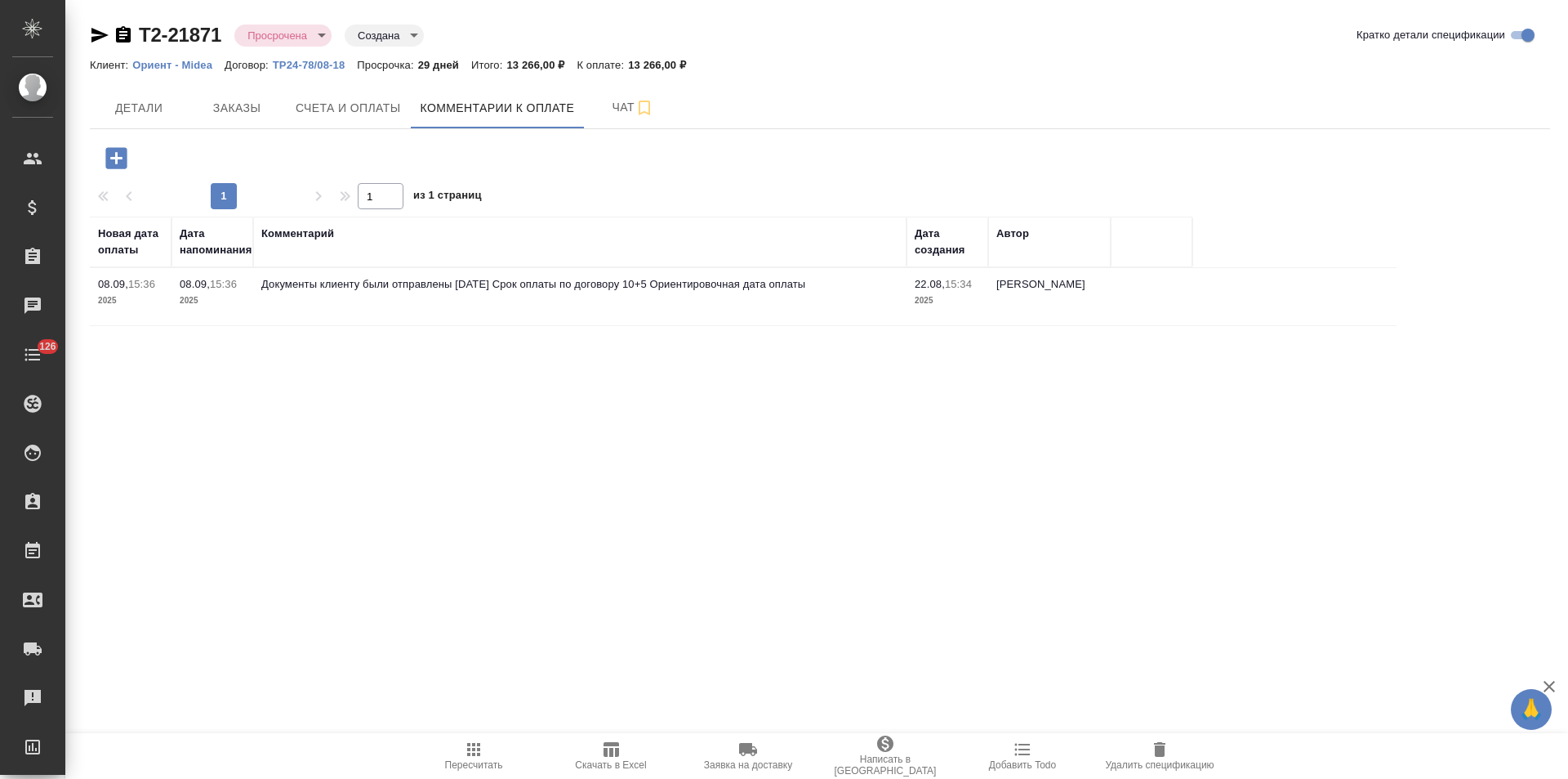
click at [100, 36] on icon "button" at bounding box center [100, 35] width 18 height 15
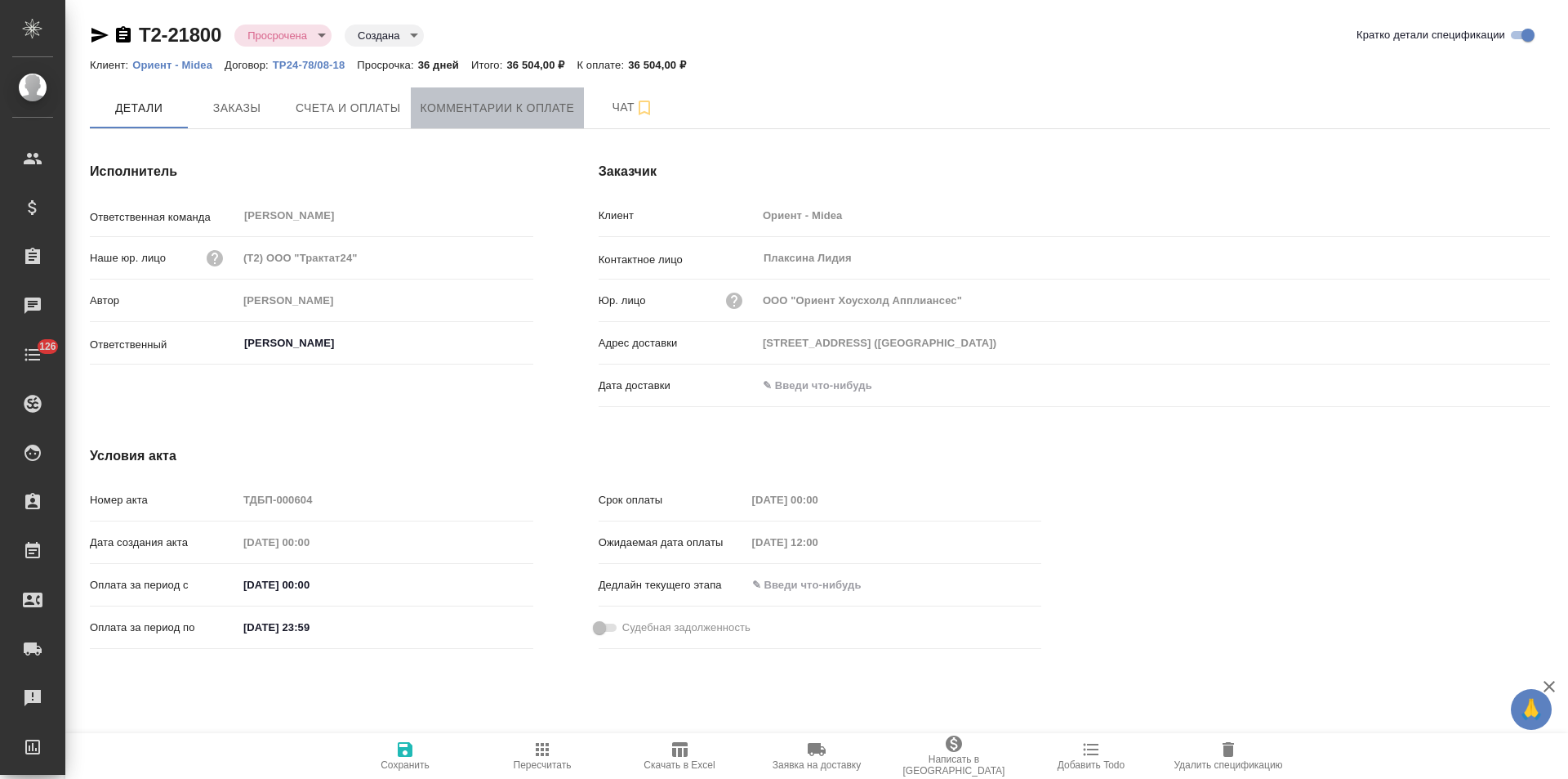
click at [490, 110] on span "Комментарии к оплате" at bounding box center [498, 108] width 154 height 20
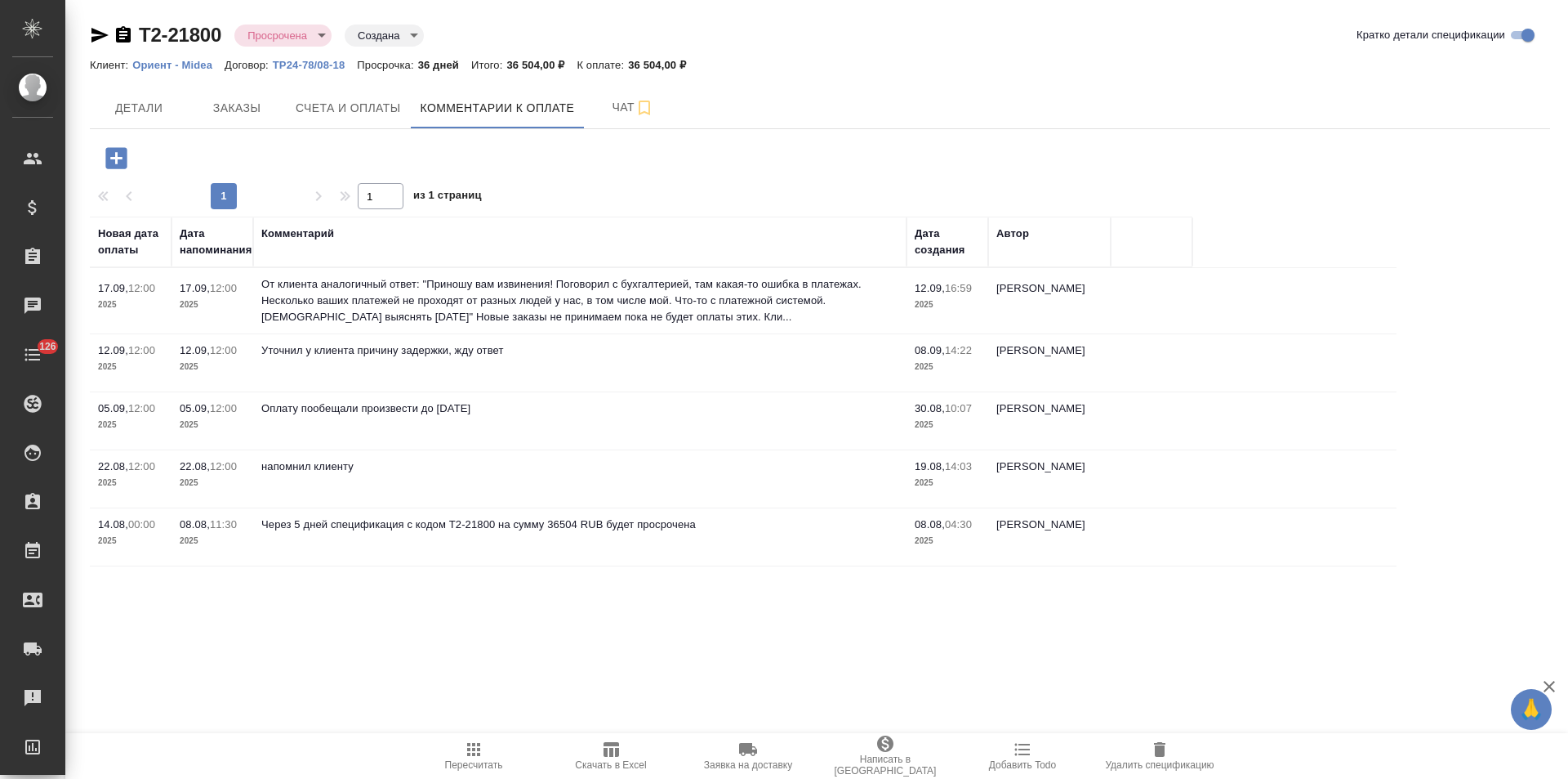
click at [97, 35] on icon "button" at bounding box center [100, 35] width 19 height 19
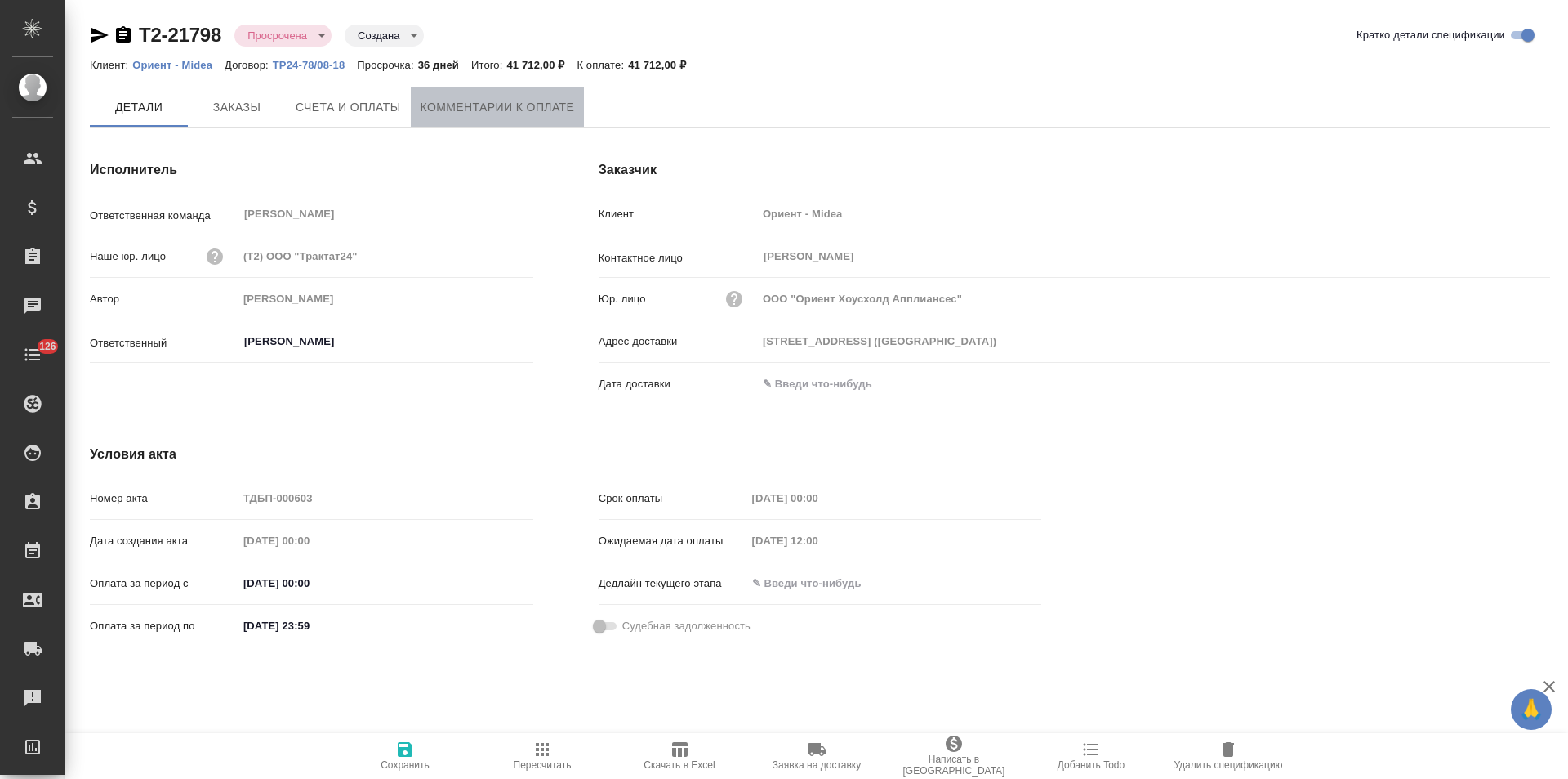
click at [476, 109] on span "Комментарии к оплате" at bounding box center [498, 107] width 154 height 20
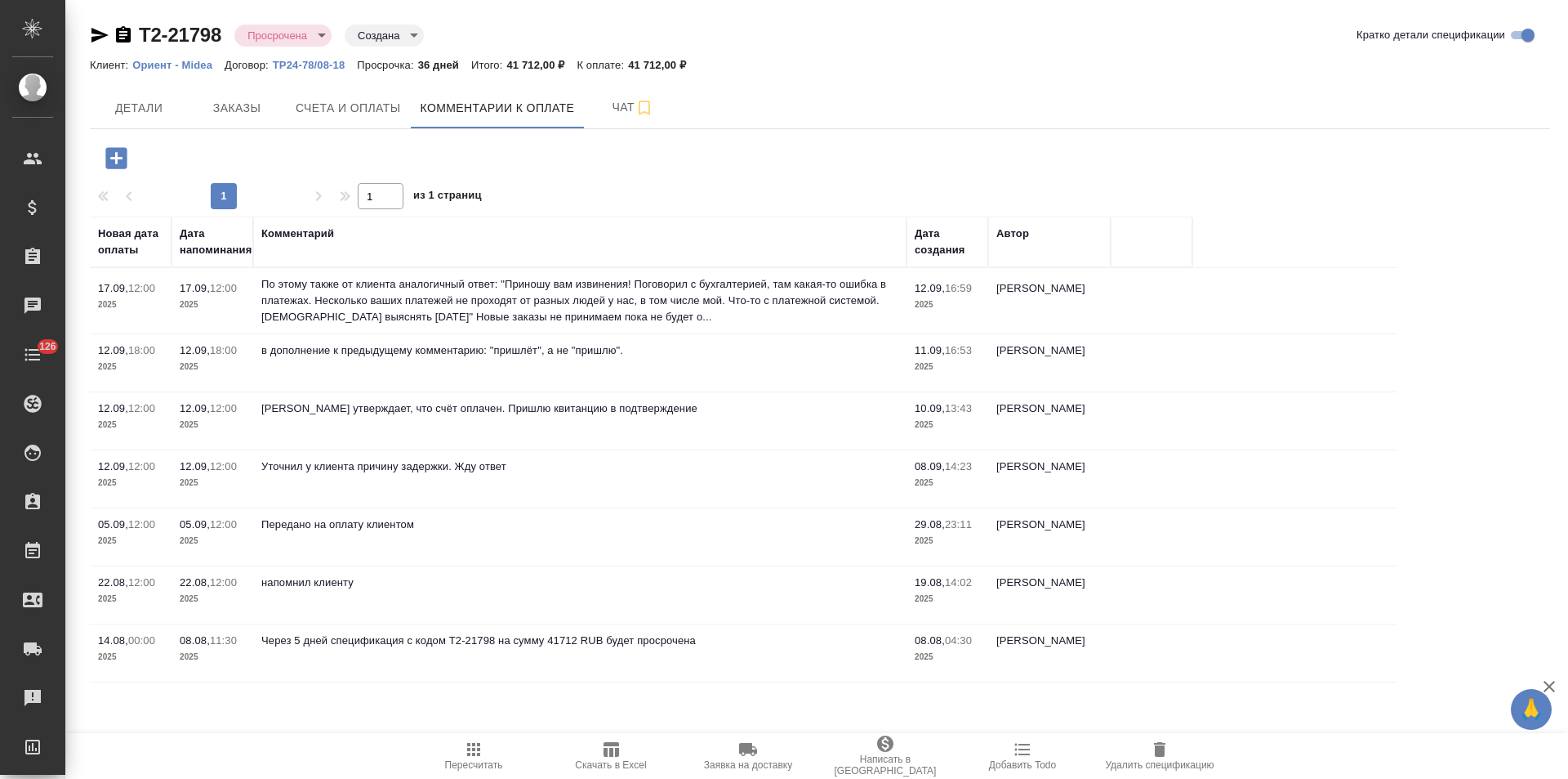
click at [99, 32] on icon "button" at bounding box center [100, 35] width 18 height 15
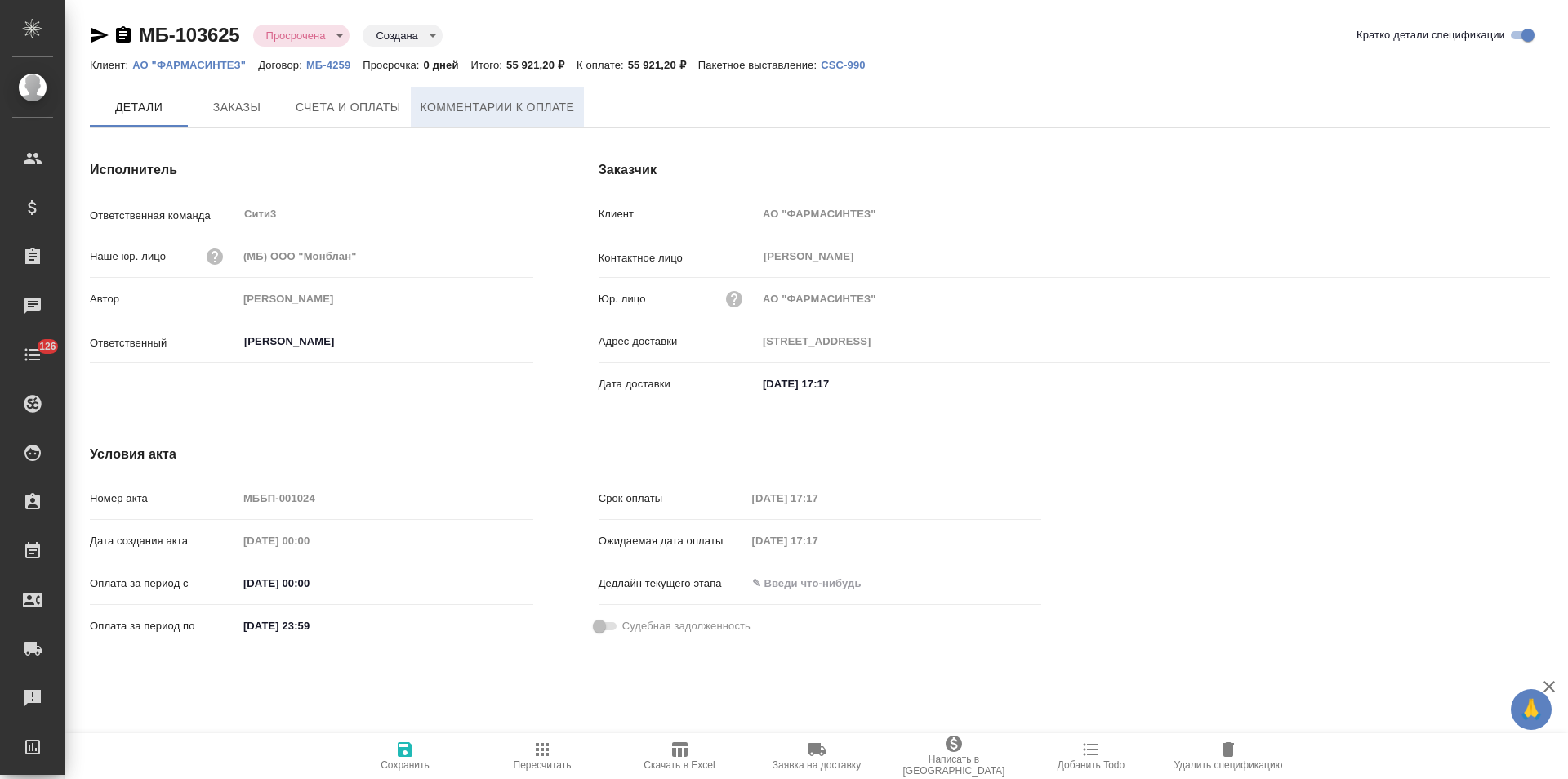
click at [441, 103] on span "Комментарии к оплате" at bounding box center [498, 107] width 154 height 20
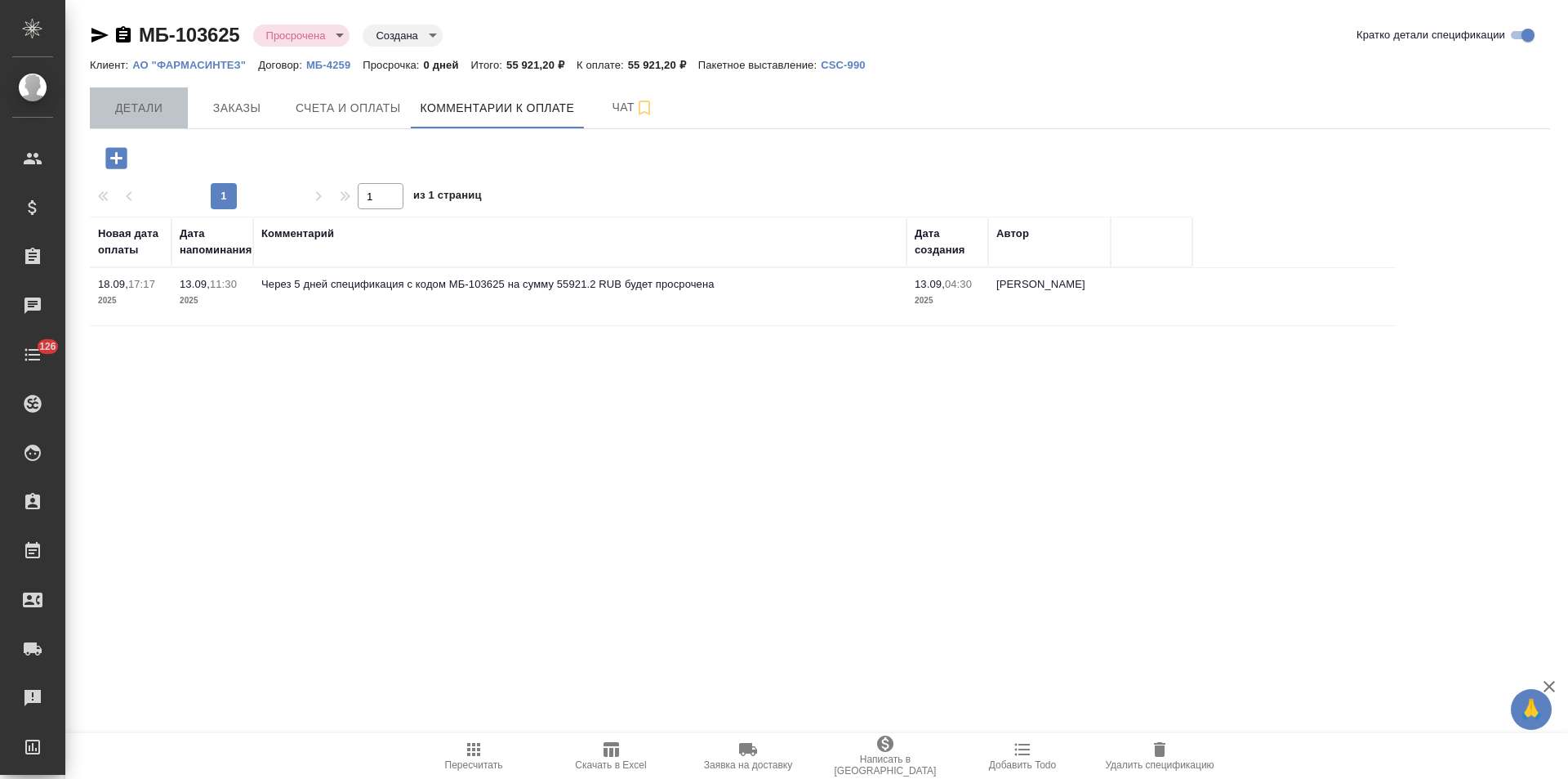
click at [128, 112] on span "Детали" at bounding box center [139, 108] width 79 height 20
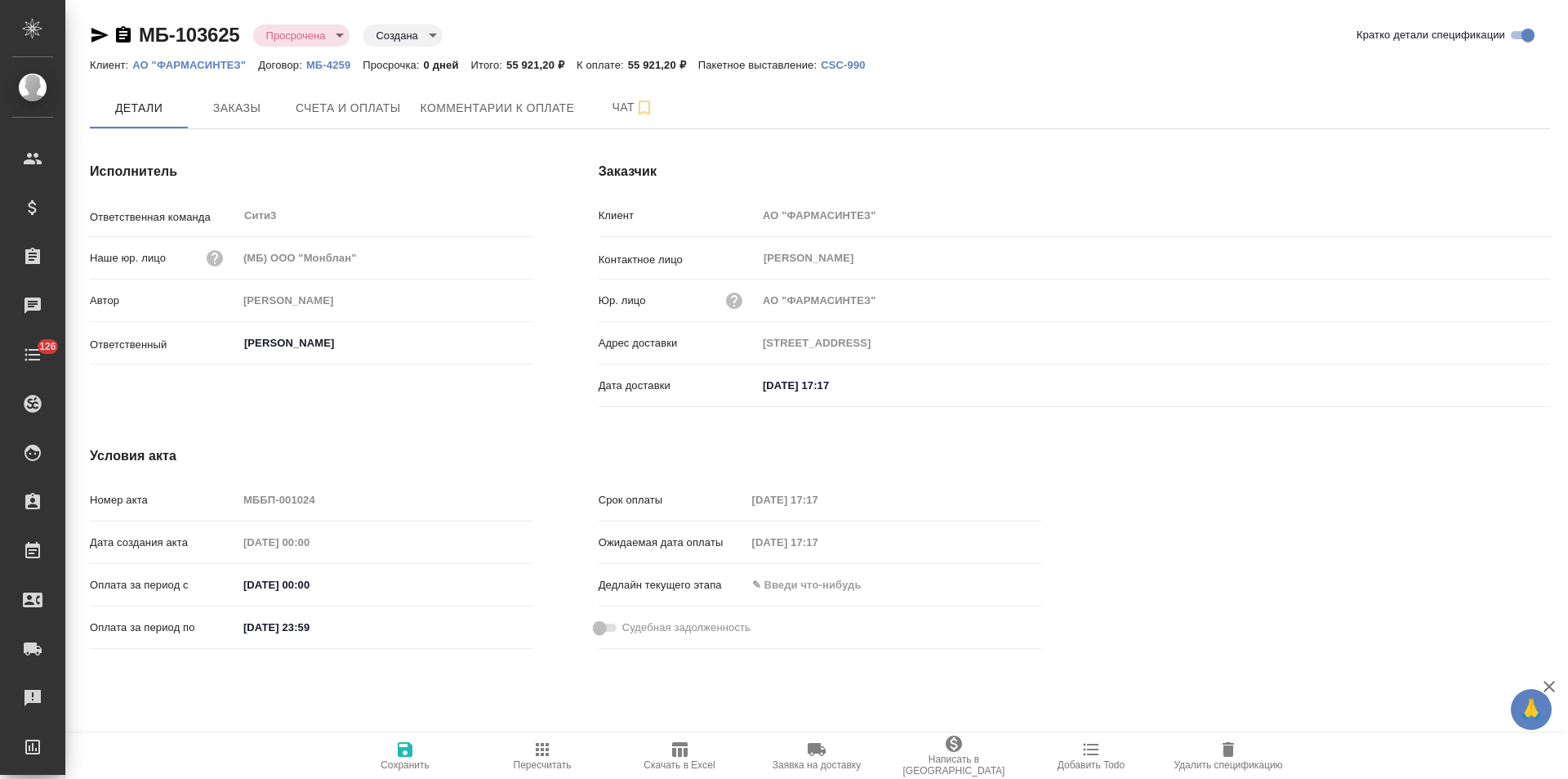
click at [100, 39] on icon "button" at bounding box center [100, 35] width 18 height 15
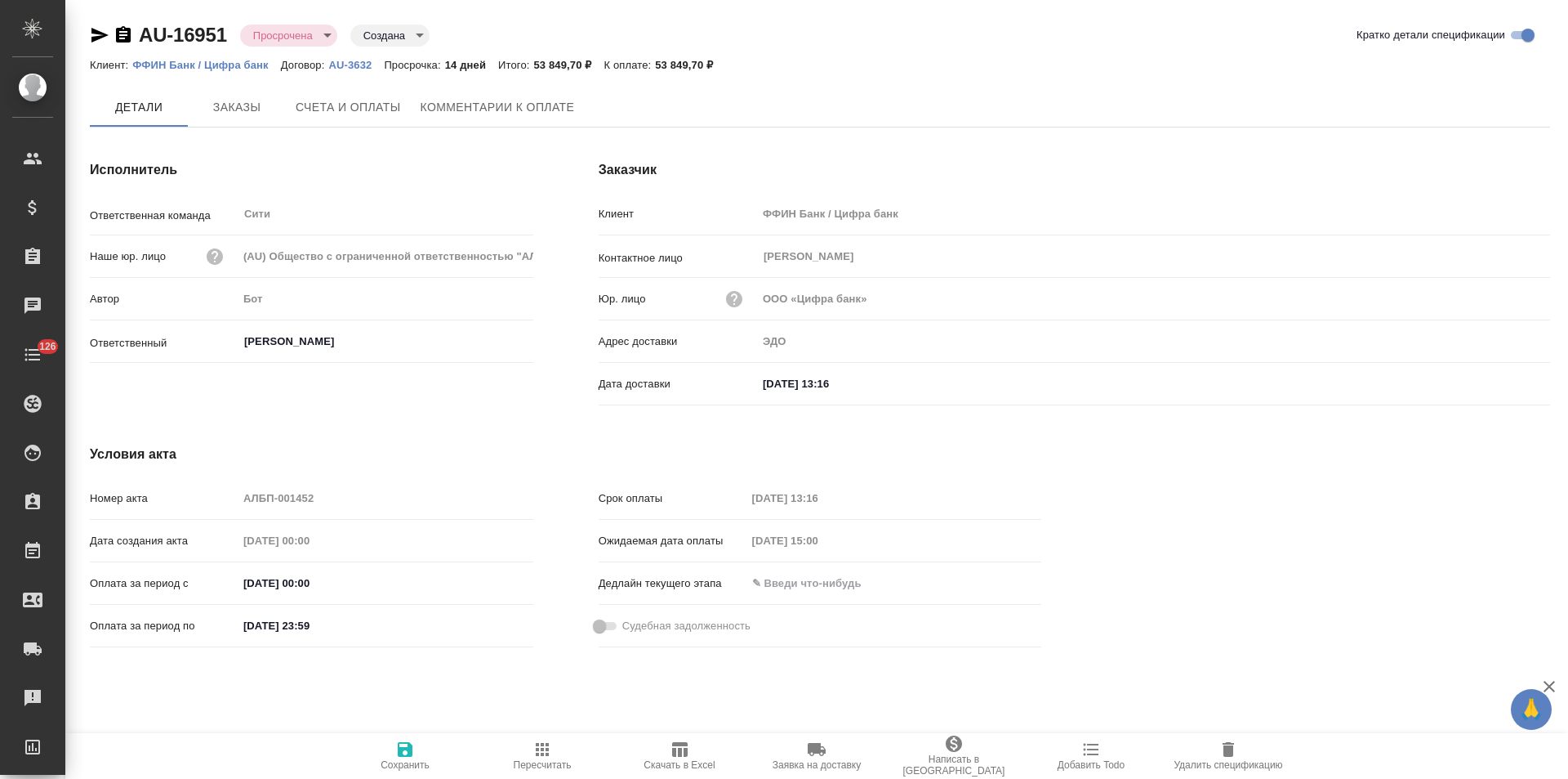
click at [457, 108] on span "Комментарии к оплате" at bounding box center [498, 107] width 154 height 20
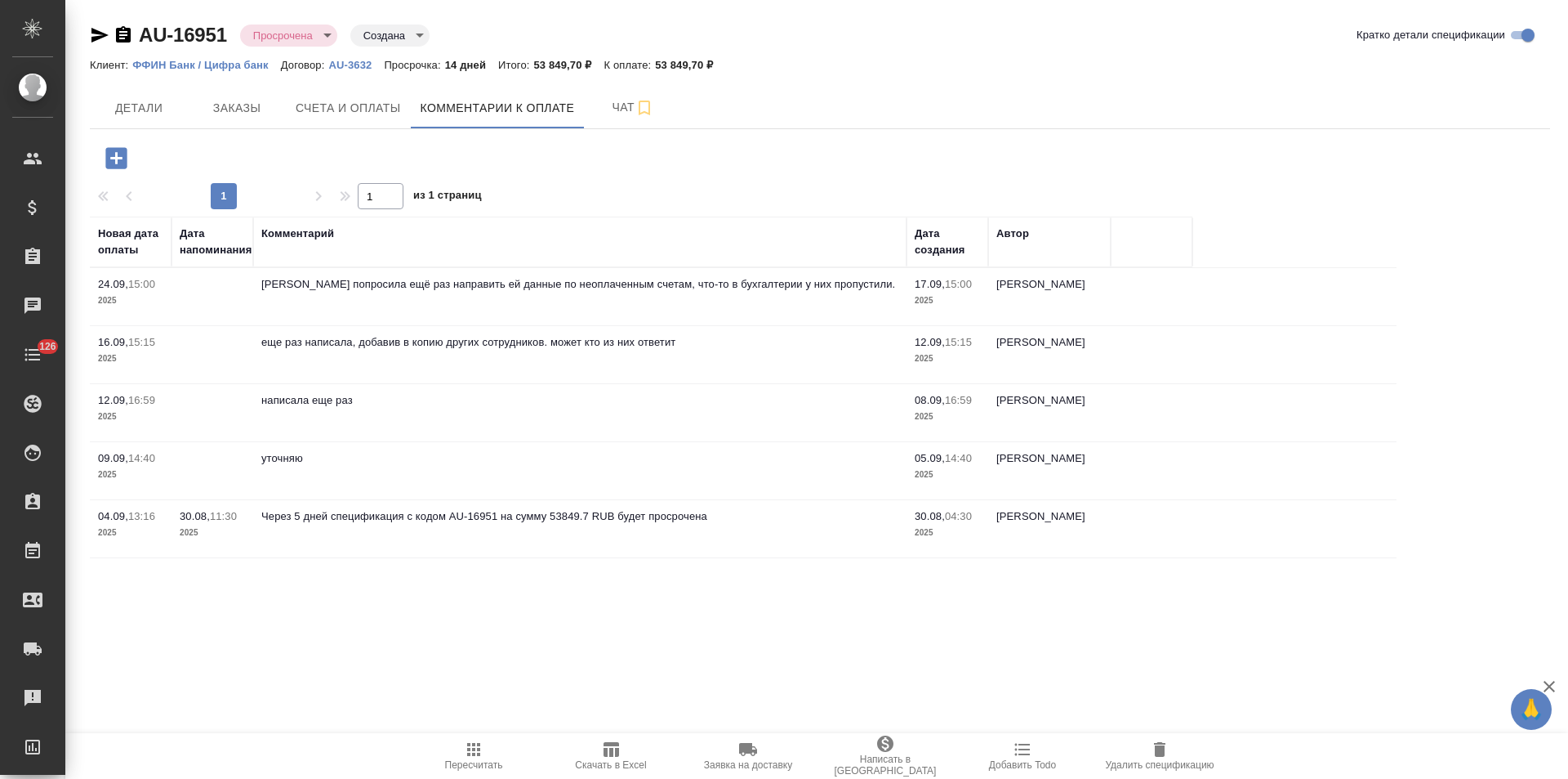
click at [91, 36] on icon "button" at bounding box center [100, 35] width 19 height 19
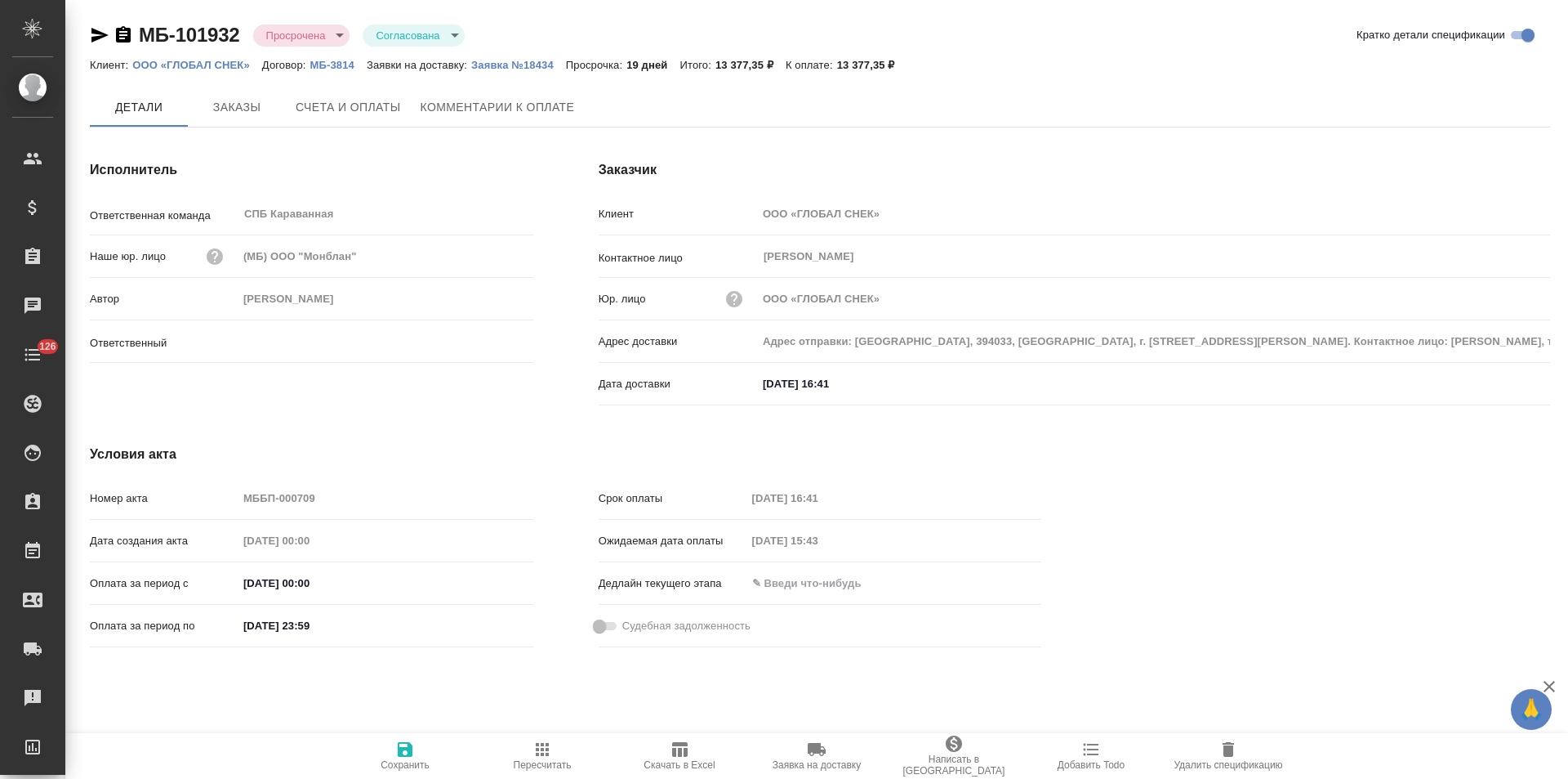
type input "[PERSON_NAME]"
click at [322, 64] on p "МБ-3814" at bounding box center [338, 65] width 56 height 12
click at [497, 105] on span "Комментарии к оплате" at bounding box center [498, 108] width 154 height 20
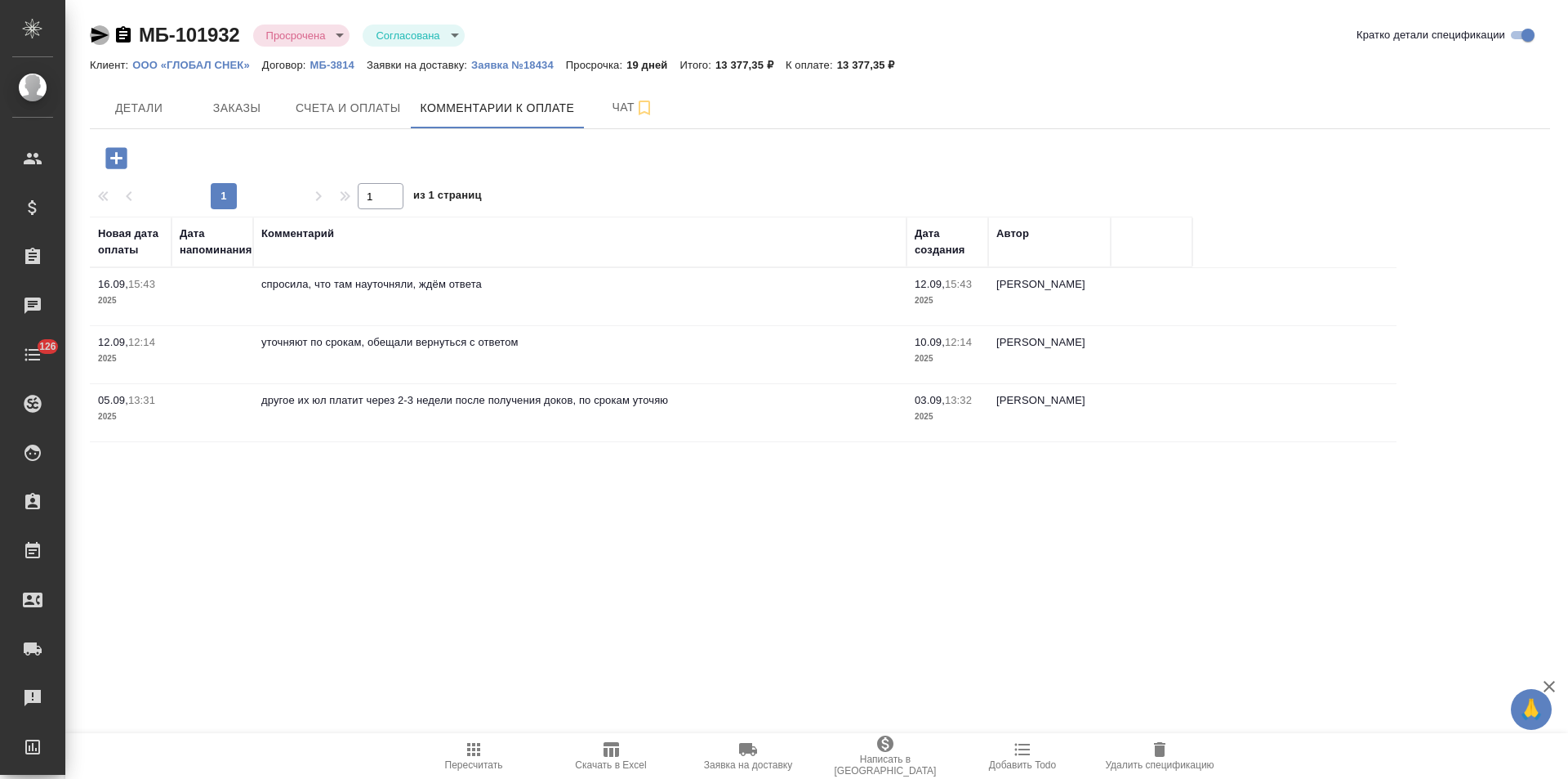
click at [100, 34] on icon "button" at bounding box center [100, 35] width 18 height 15
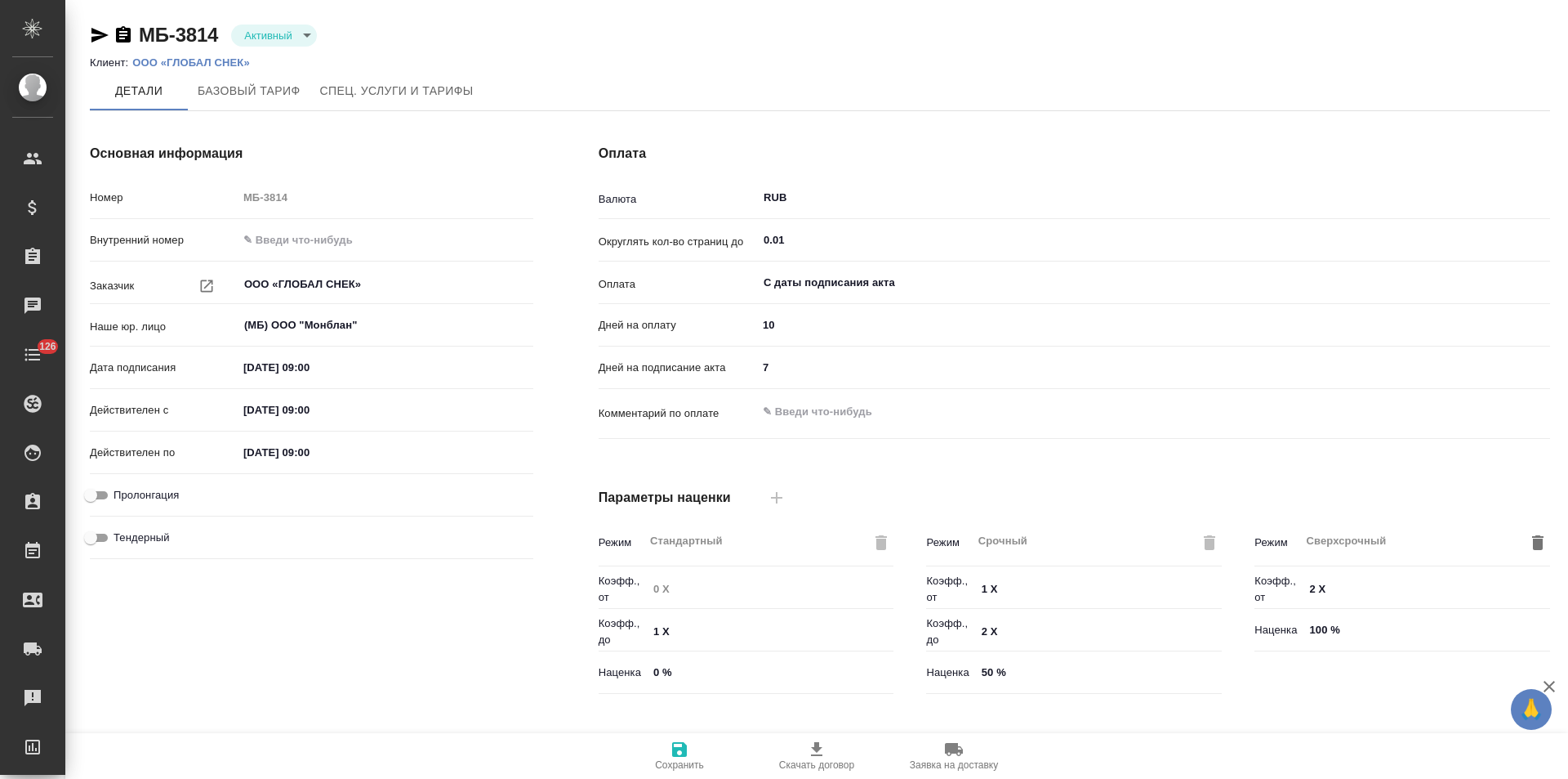
type input "Новый, 2022 (руб.)"
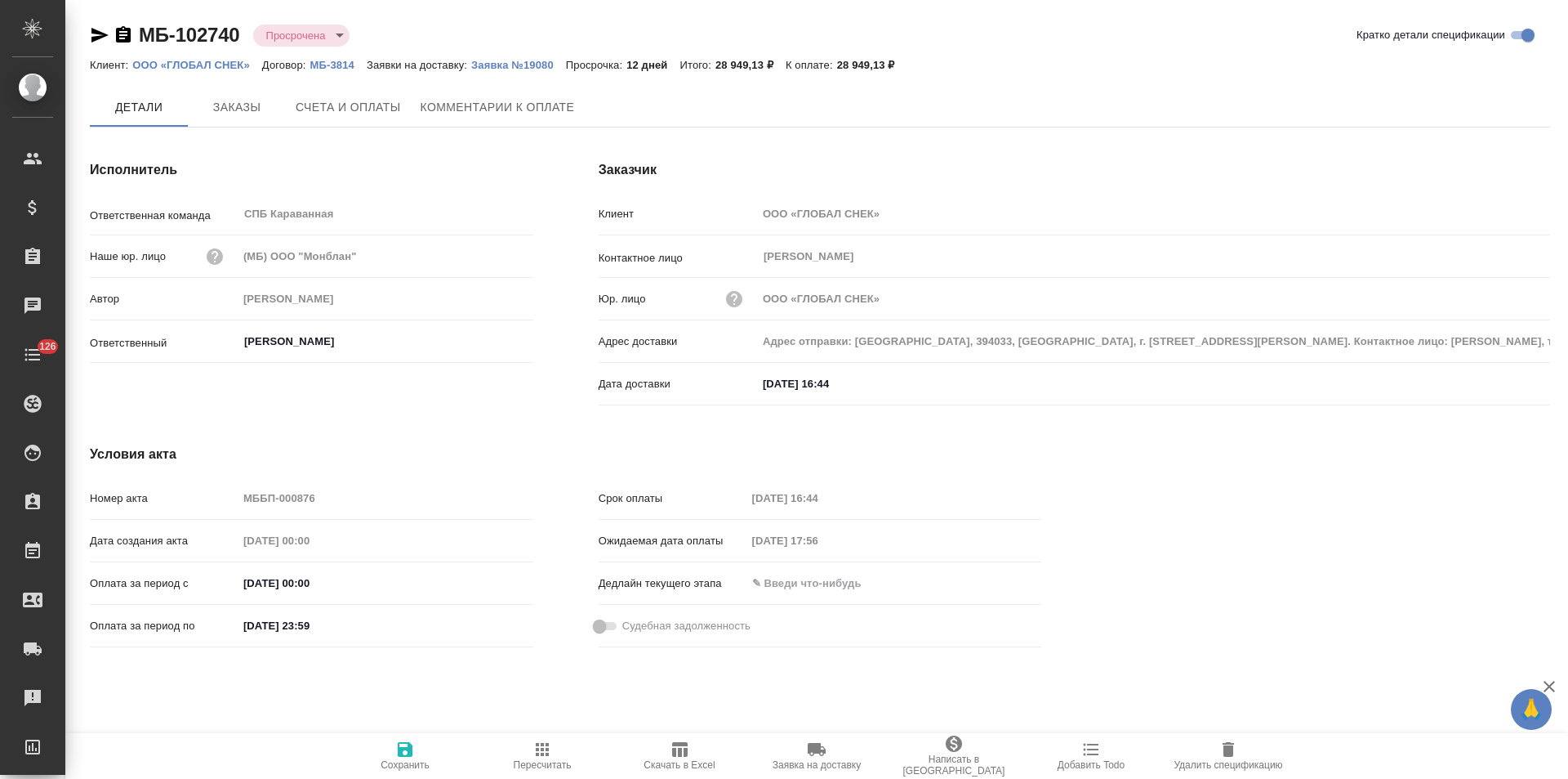
click at [497, 113] on span "Комментарии к оплате" at bounding box center [498, 107] width 154 height 20
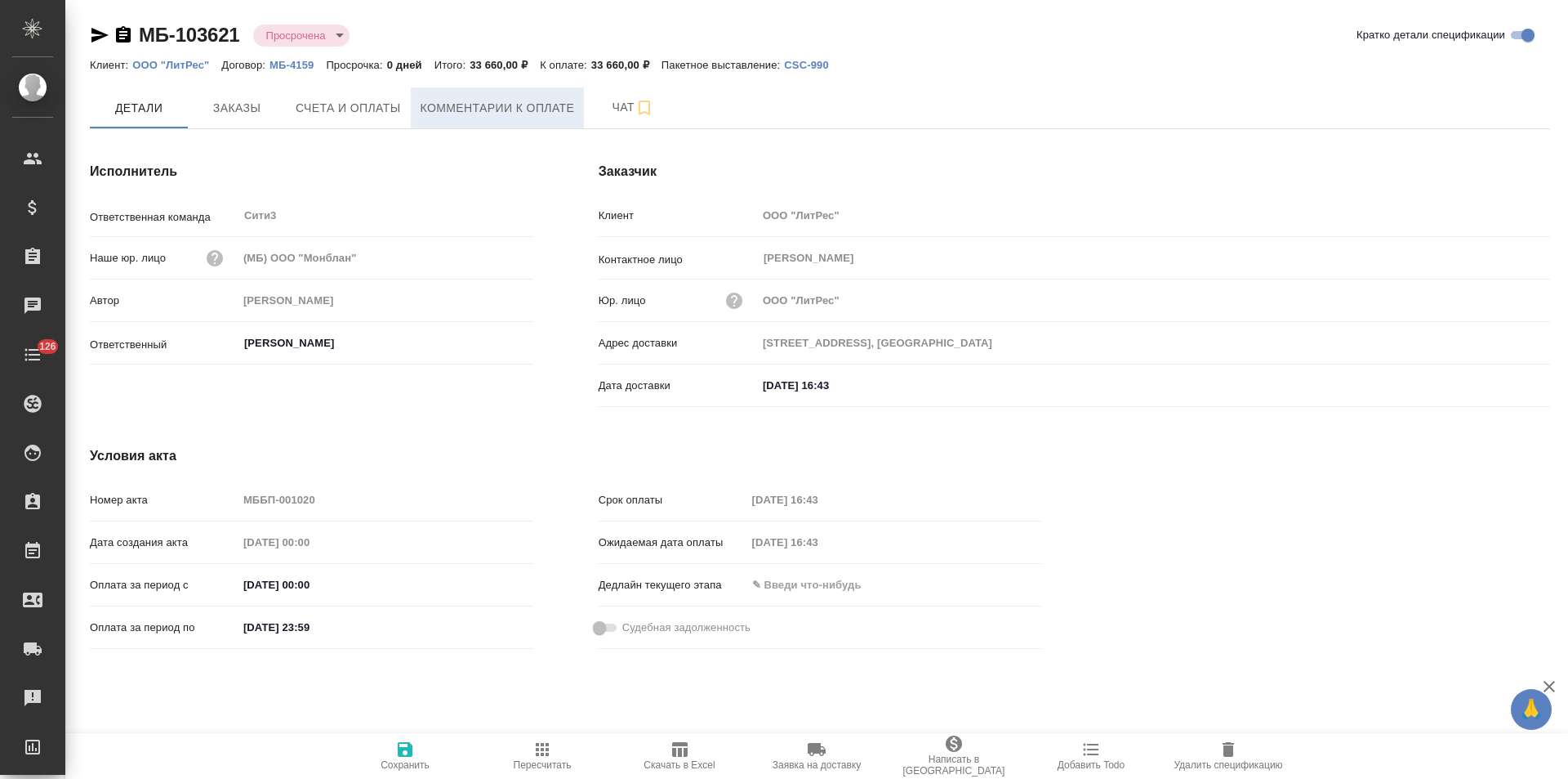
click at [476, 118] on button "Комментарии к оплате" at bounding box center [498, 108] width 174 height 41
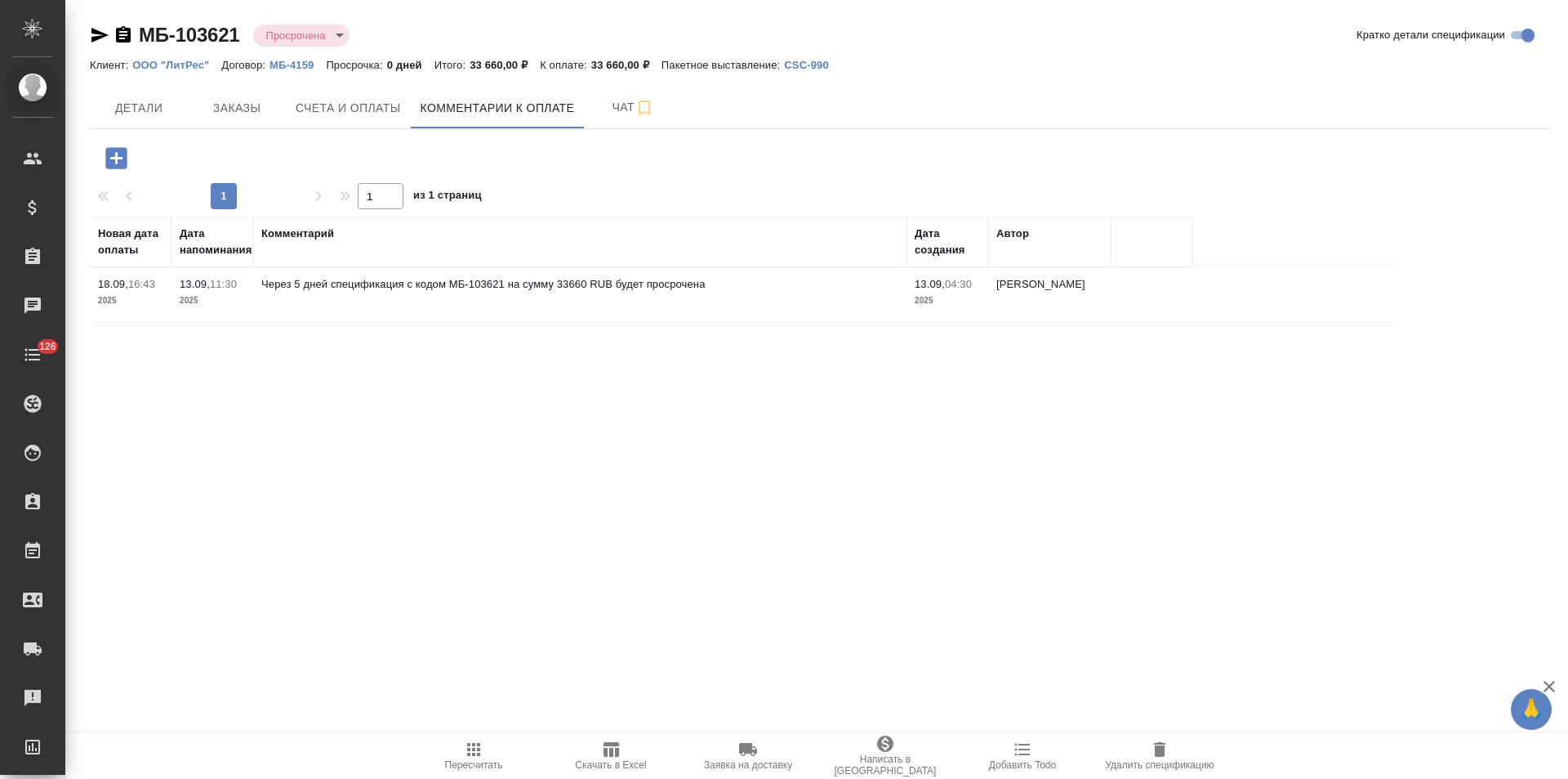
drag, startPoint x: 95, startPoint y: 36, endPoint x: 121, endPoint y: 36, distance: 26.0
click at [95, 36] on icon "button" at bounding box center [100, 35] width 19 height 19
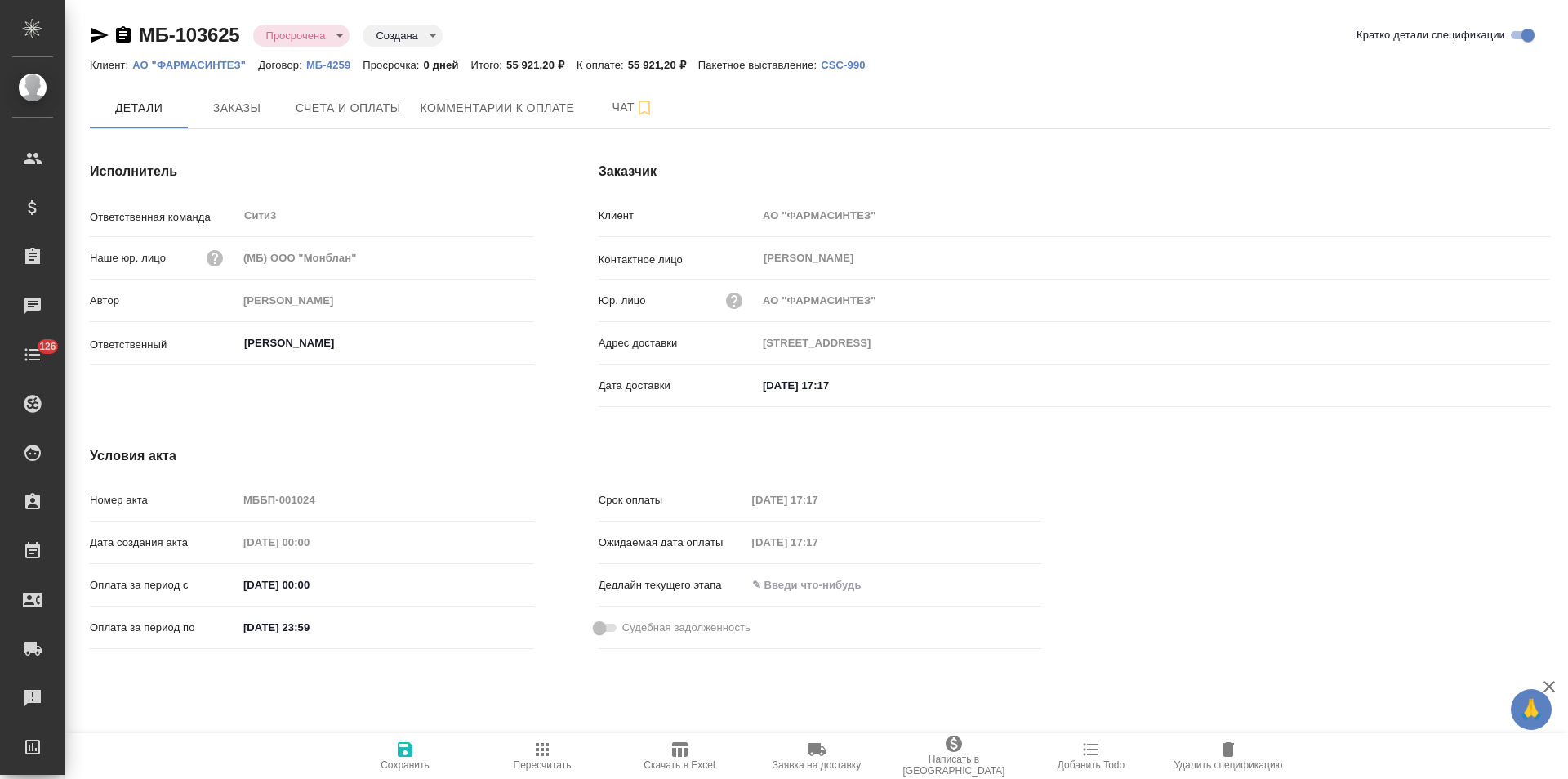
click at [128, 35] on icon "button" at bounding box center [123, 34] width 15 height 17
click at [344, 63] on p "МБ-4259" at bounding box center [335, 65] width 56 height 12
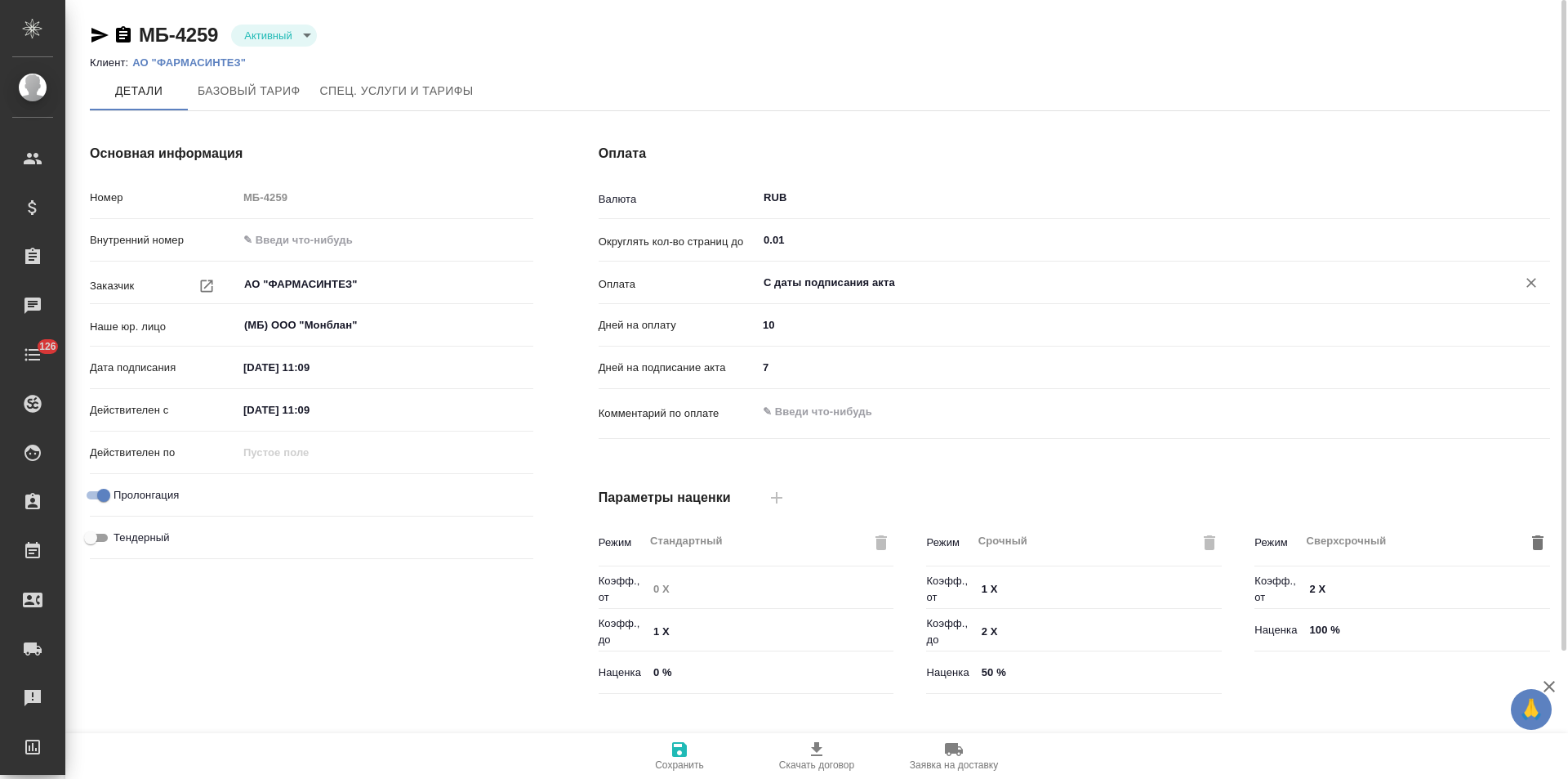
type input "Новый, 2022 (руб.)"
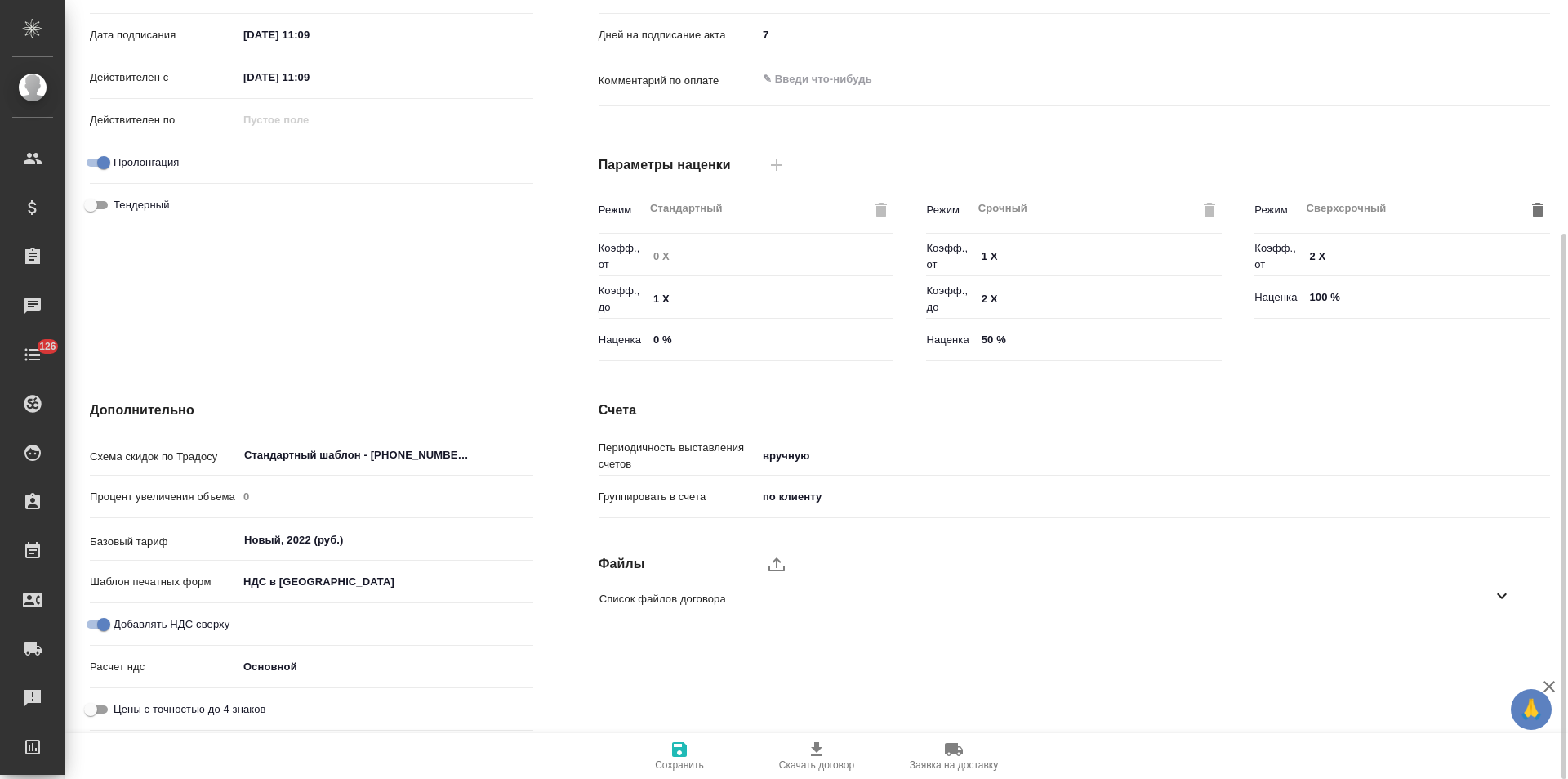
click at [1494, 598] on icon at bounding box center [1502, 596] width 19 height 19
click at [1487, 644] on icon "button" at bounding box center [1481, 642] width 19 height 19
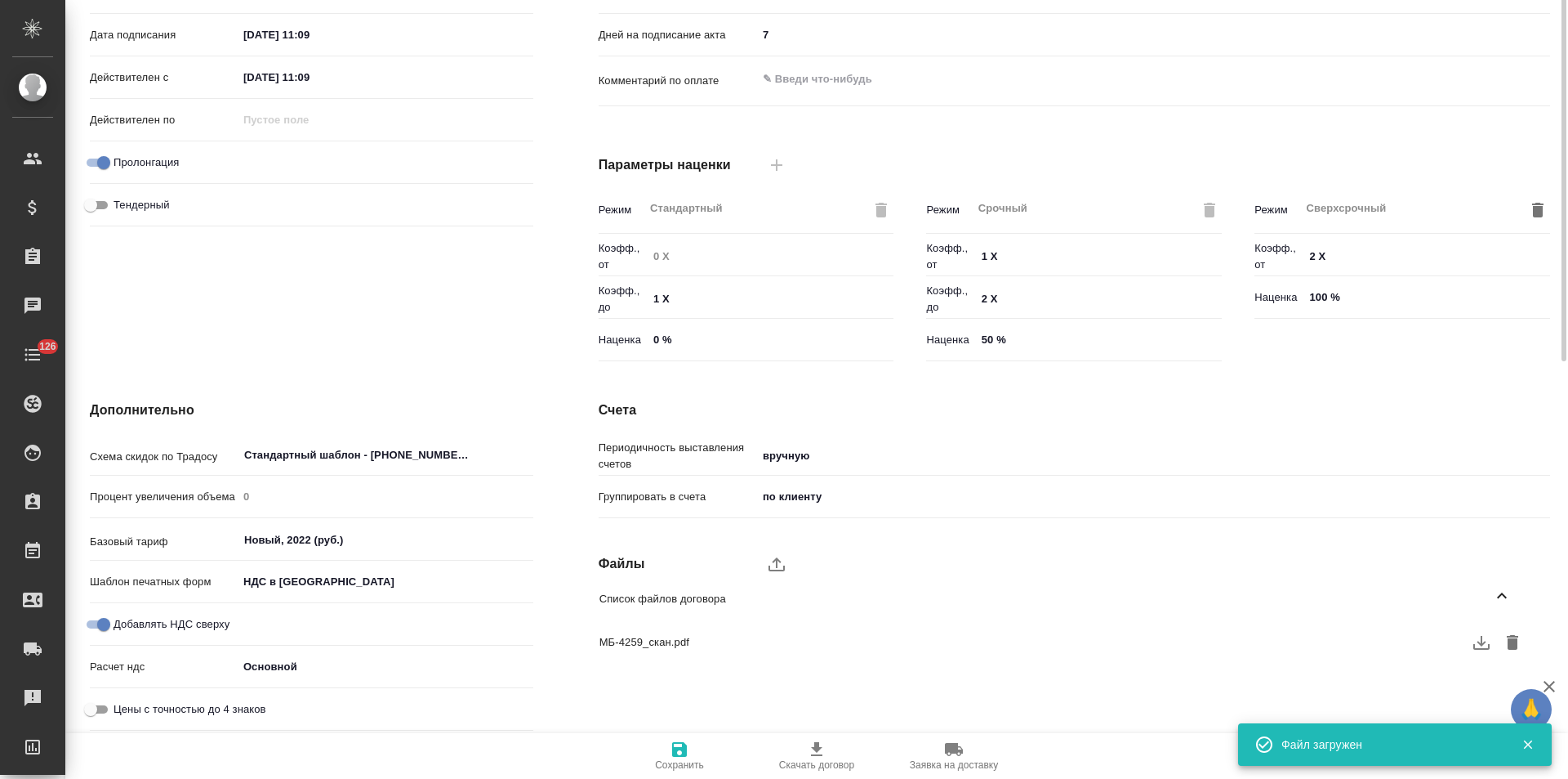
scroll to position [6, 0]
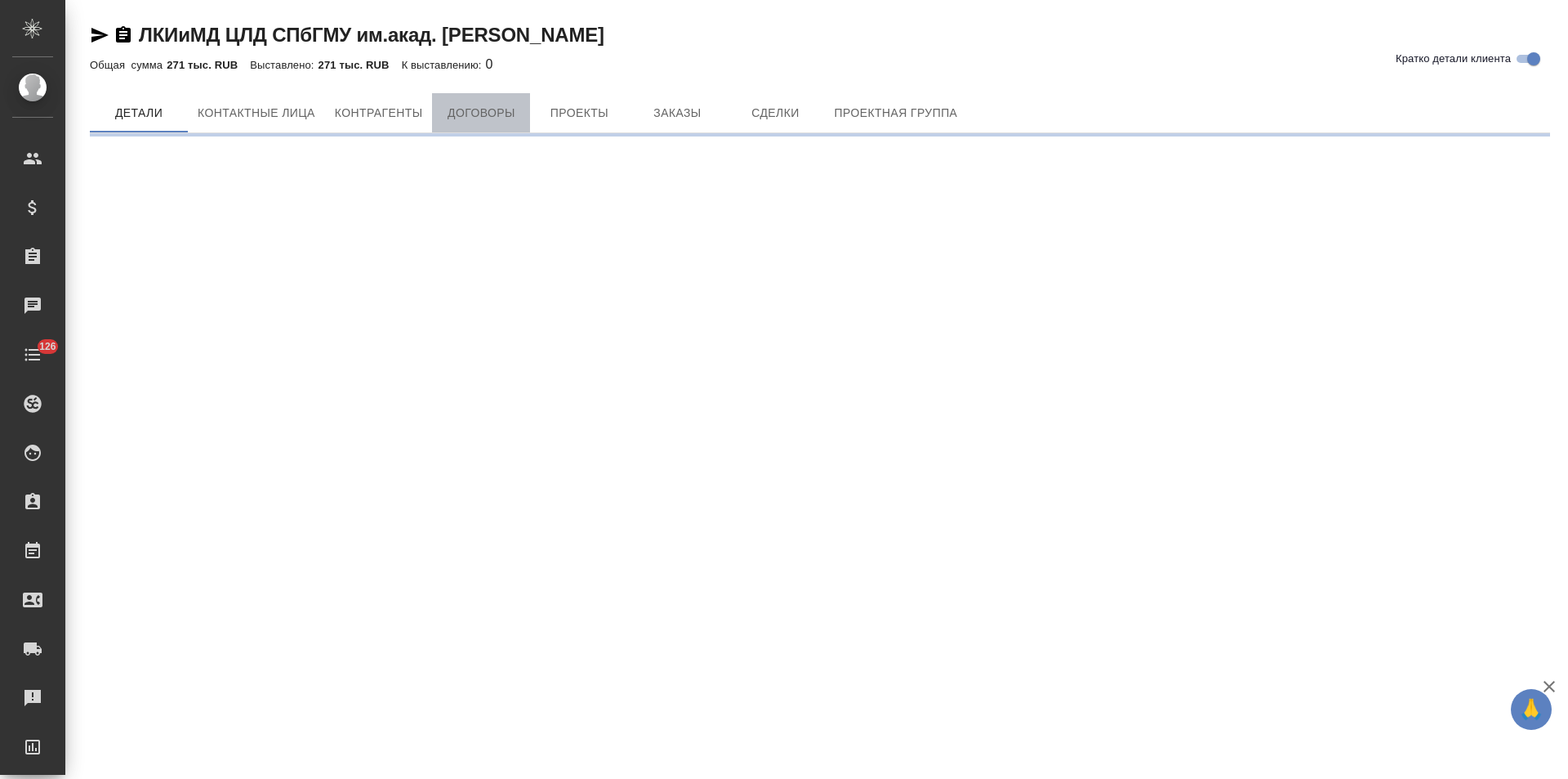
click at [463, 102] on button "Договоры" at bounding box center [481, 112] width 98 height 39
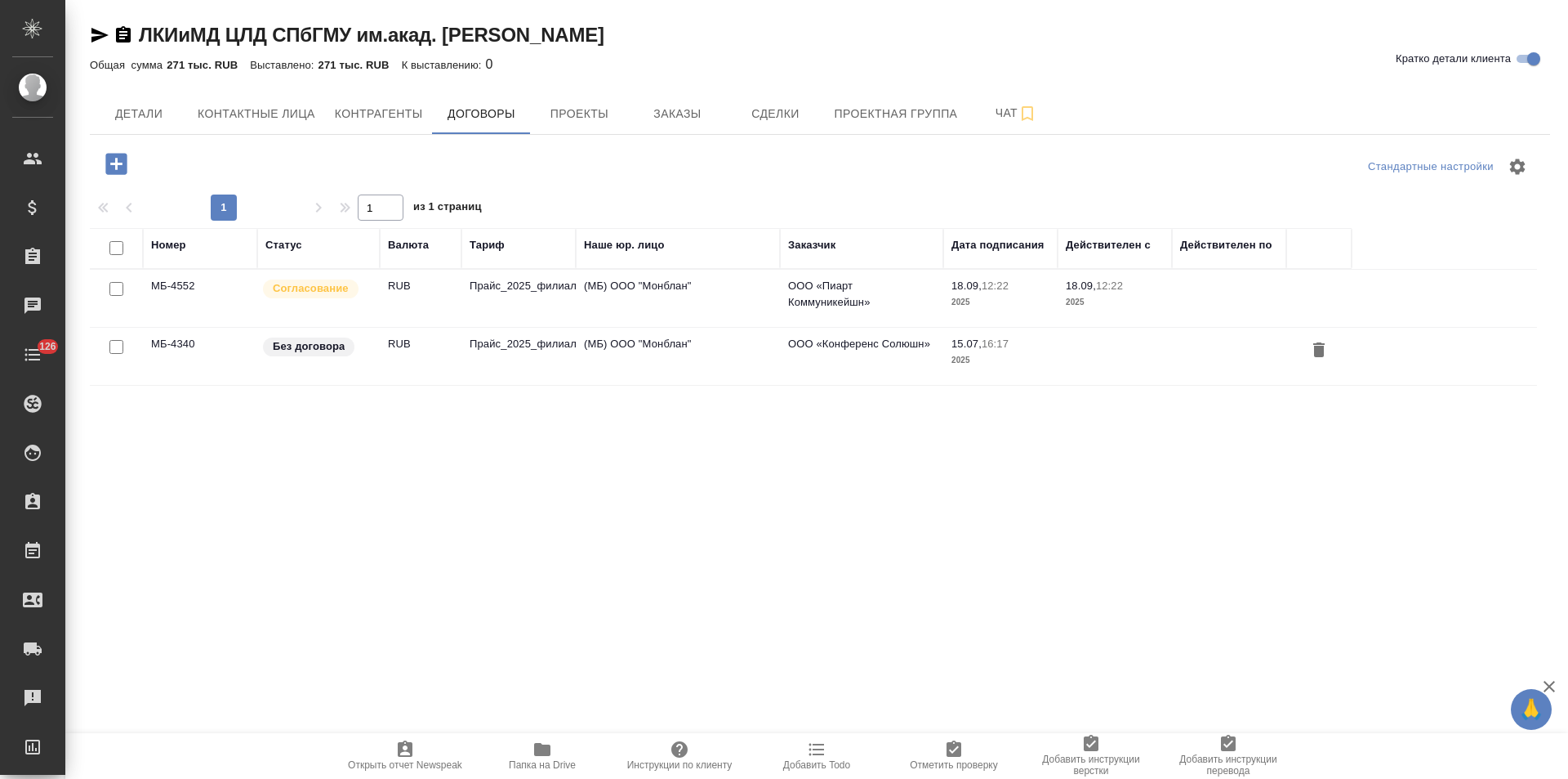
click at [537, 297] on td "Прайс_2025_филиалы" at bounding box center [519, 298] width 115 height 57
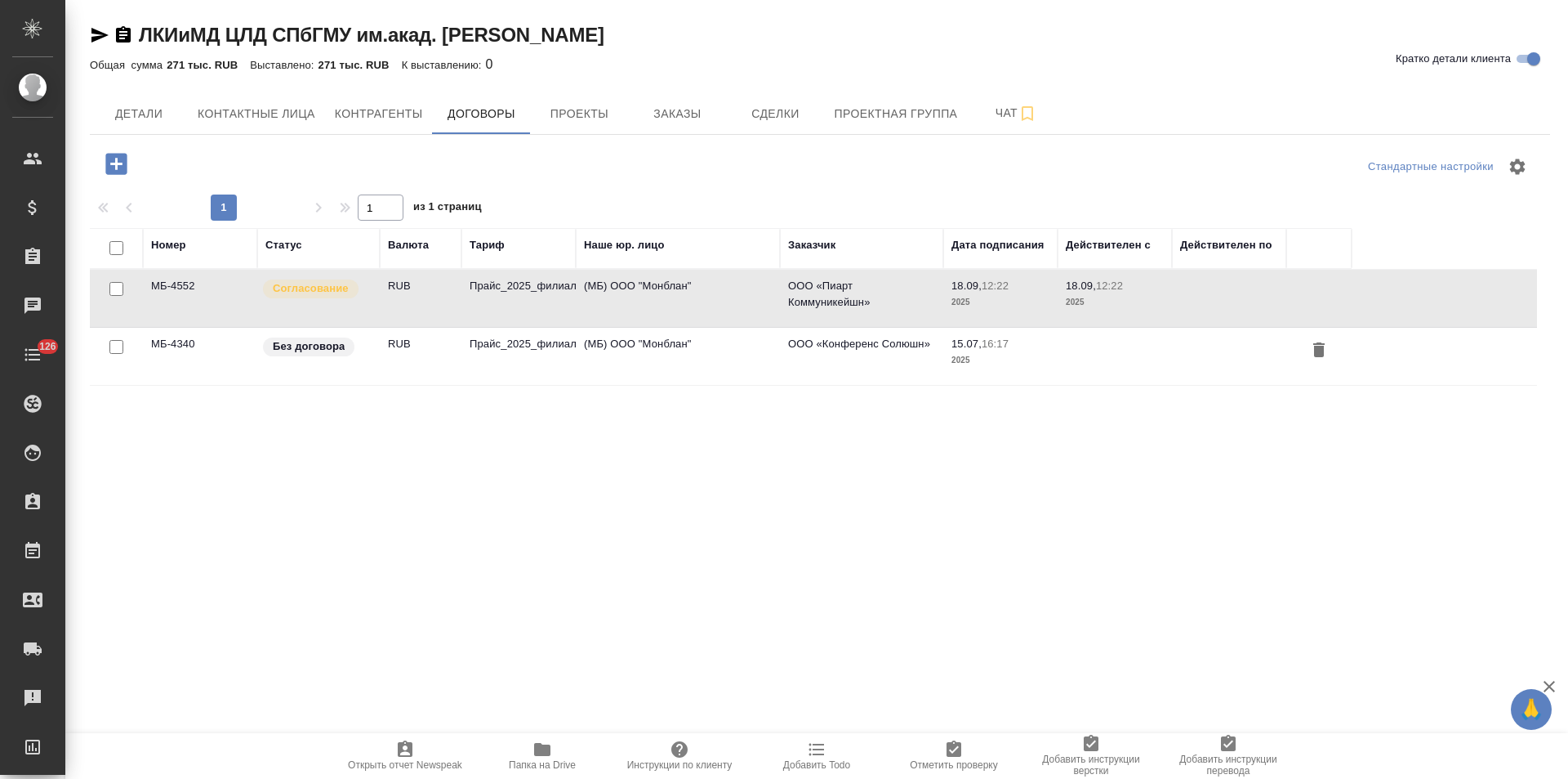
click at [537, 297] on td "Прайс_2025_филиалы" at bounding box center [519, 298] width 115 height 57
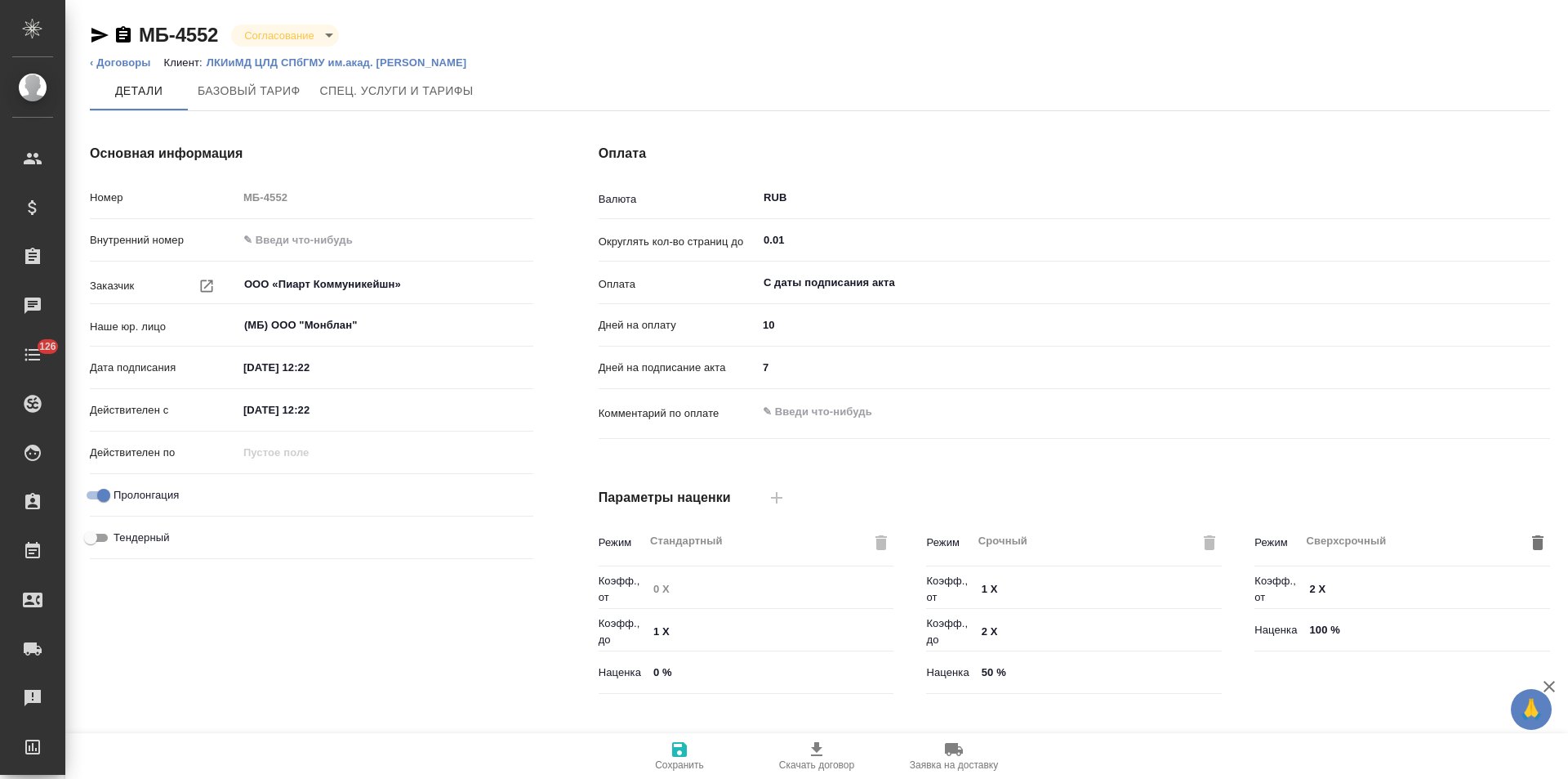
type input "Прайс_2025_филиалы"
click at [133, 67] on link "‹ Договоры" at bounding box center [121, 62] width 61 height 12
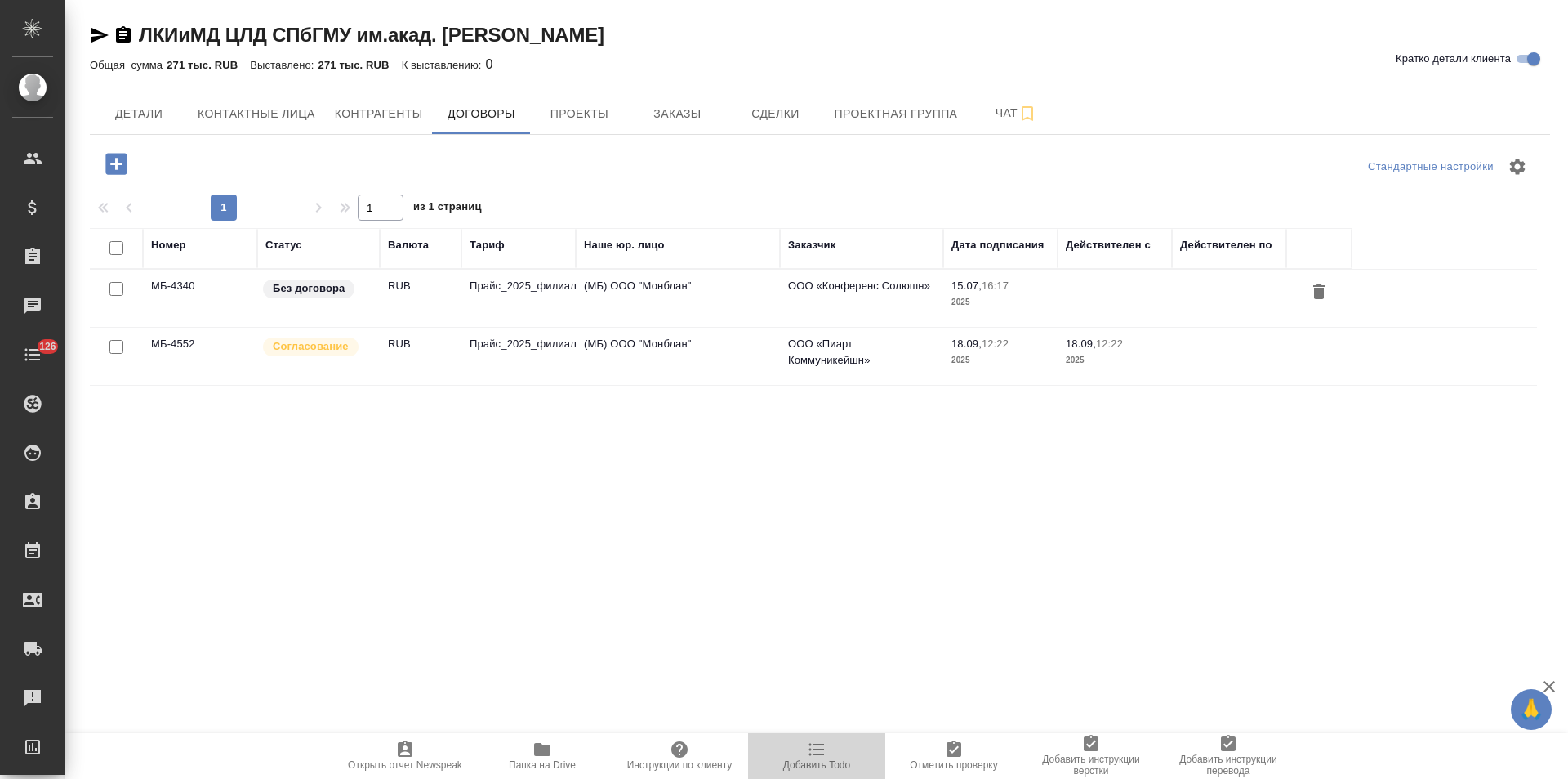
click at [824, 755] on icon "button" at bounding box center [817, 750] width 16 height 12
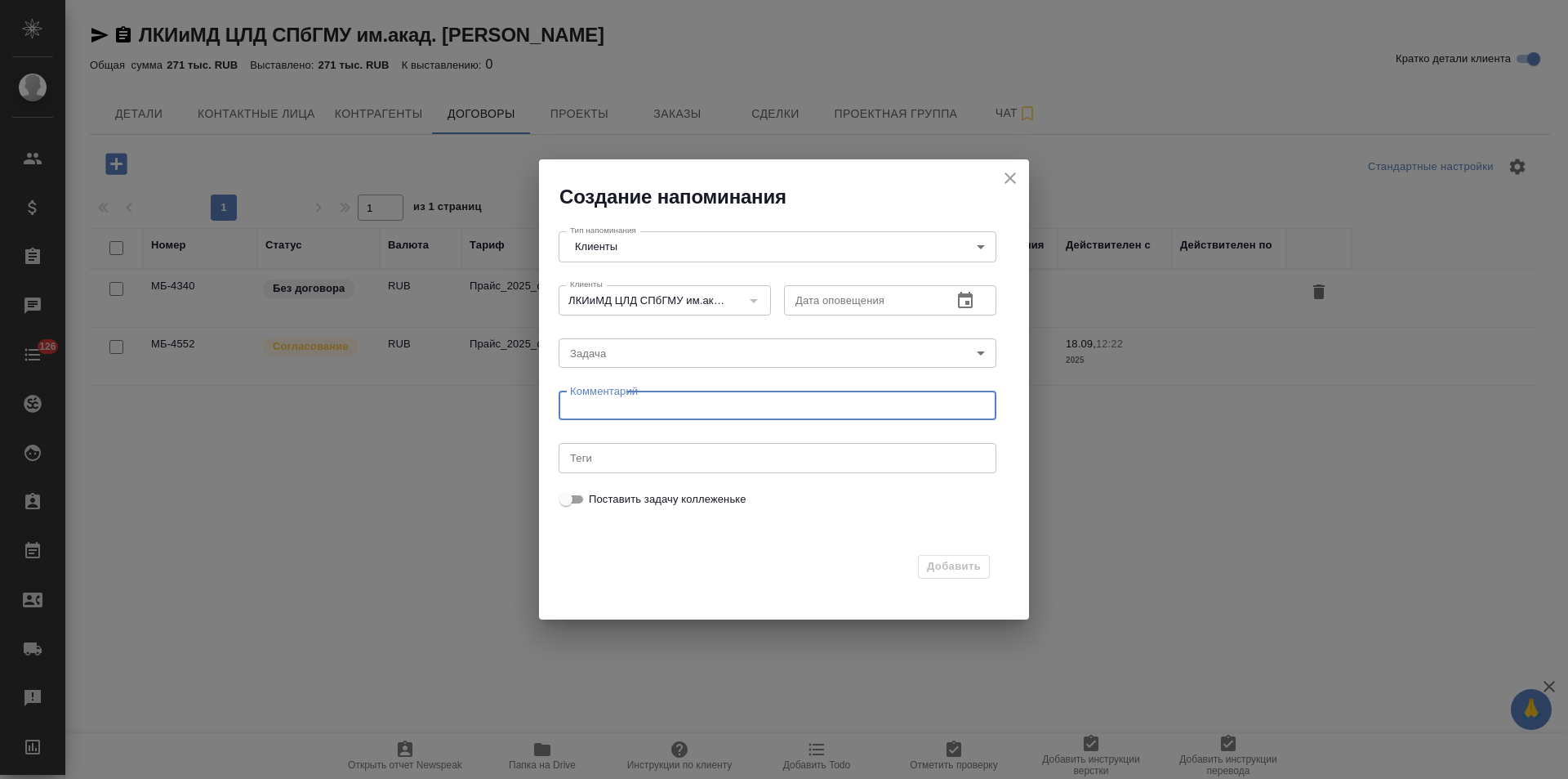
click at [652, 409] on textarea at bounding box center [778, 406] width 415 height 12
type textarea "как примут пригл отправить дог 4552 ПИАРТ"
click at [959, 299] on icon "button" at bounding box center [965, 300] width 15 height 17
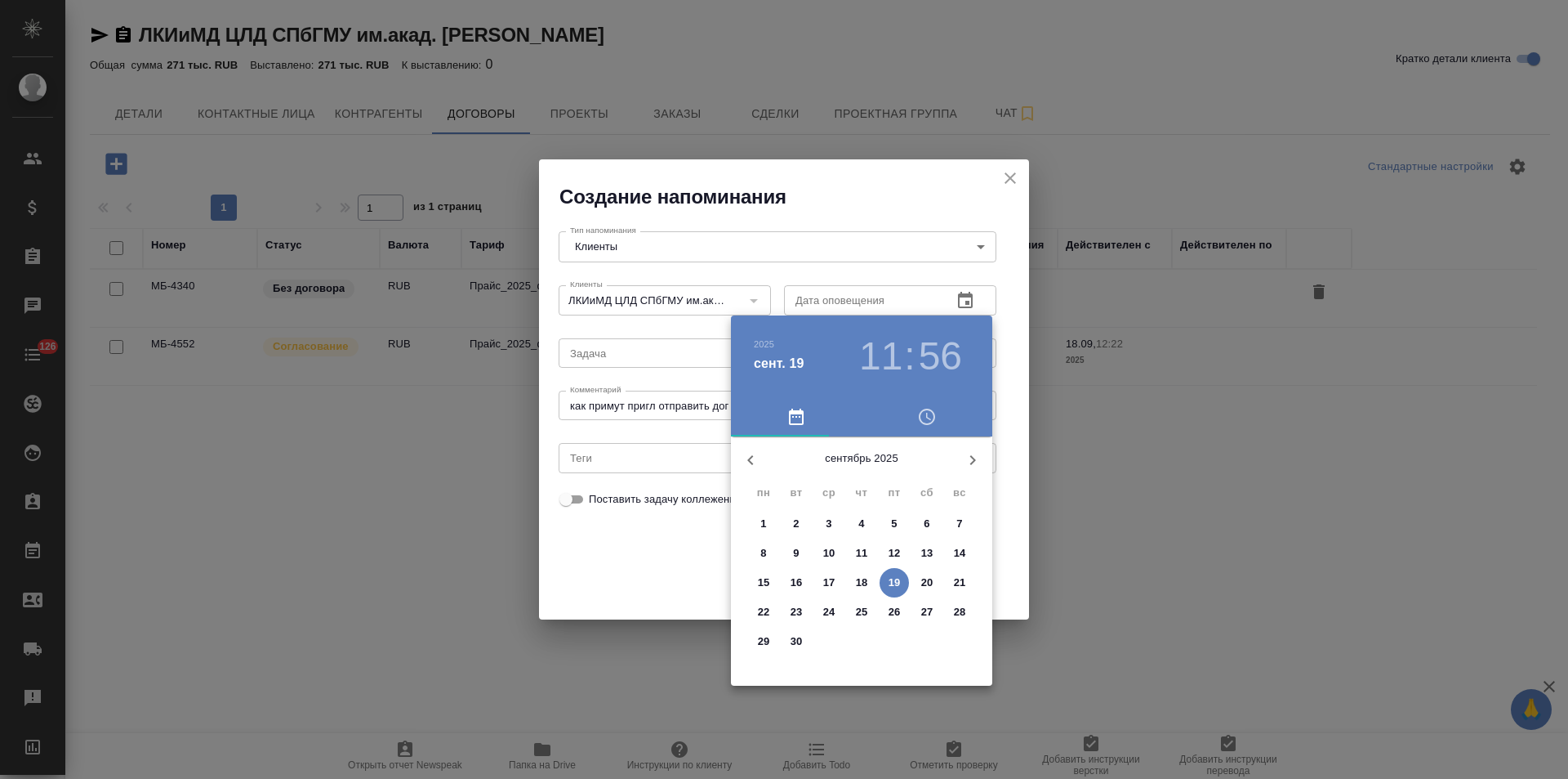
click at [767, 608] on p "22" at bounding box center [764, 612] width 12 height 17
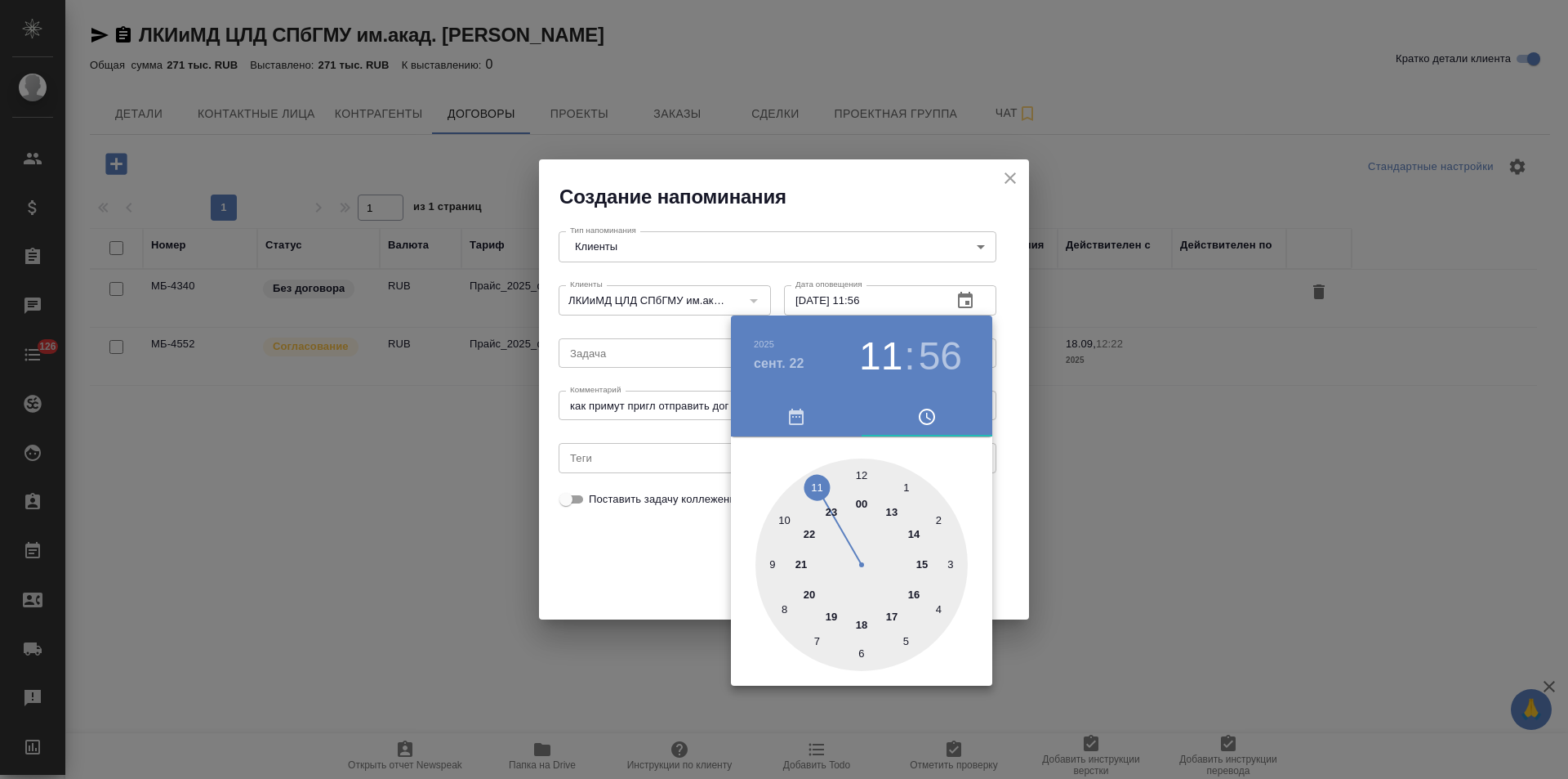
click at [821, 490] on div at bounding box center [862, 564] width 212 height 212
click at [863, 476] on div at bounding box center [862, 564] width 212 height 212
type input "22.09.2025 11:00"
click at [646, 570] on div at bounding box center [784, 389] width 1568 height 779
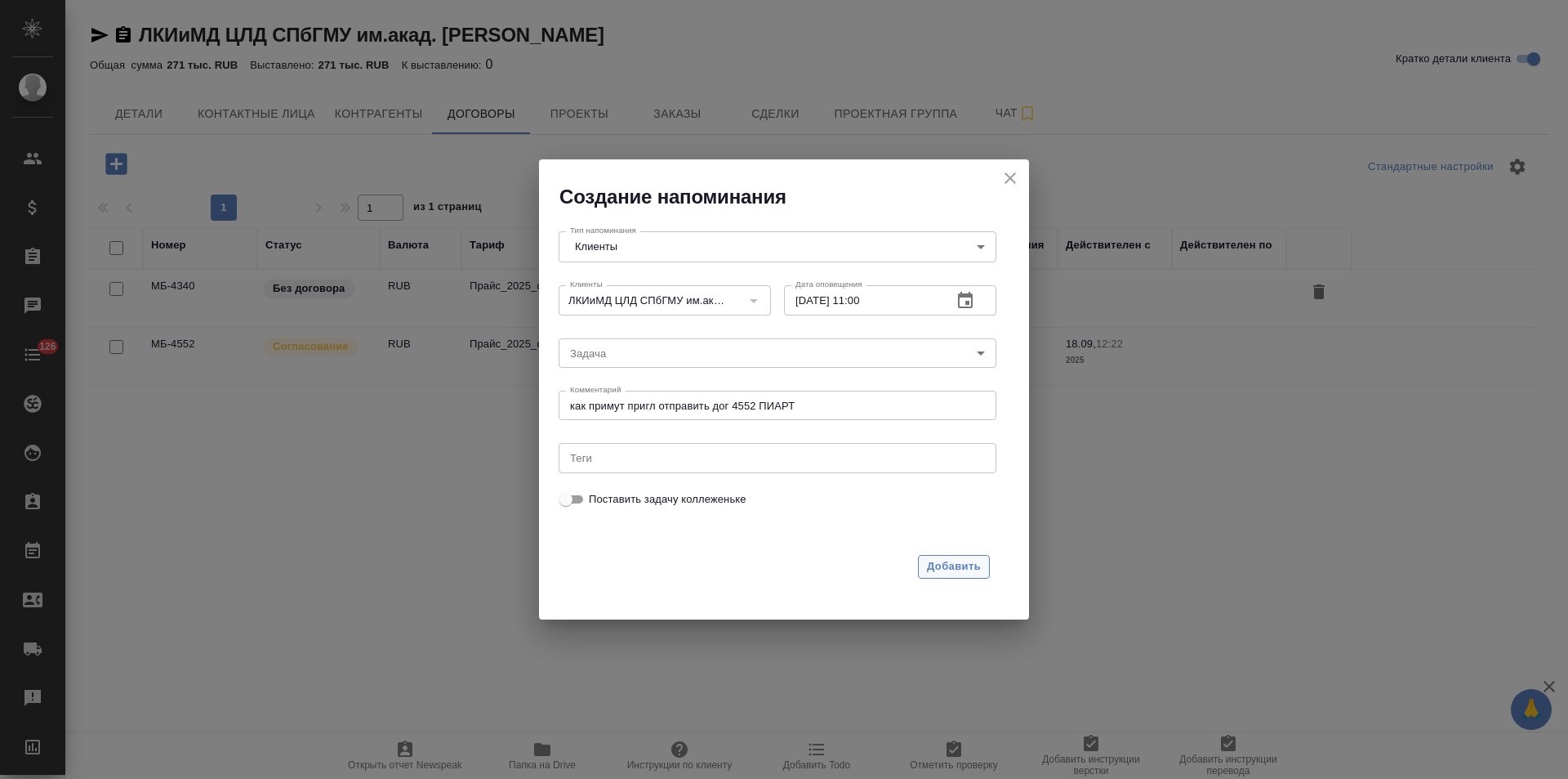
click at [971, 573] on span "Добавить" at bounding box center [954, 566] width 54 height 18
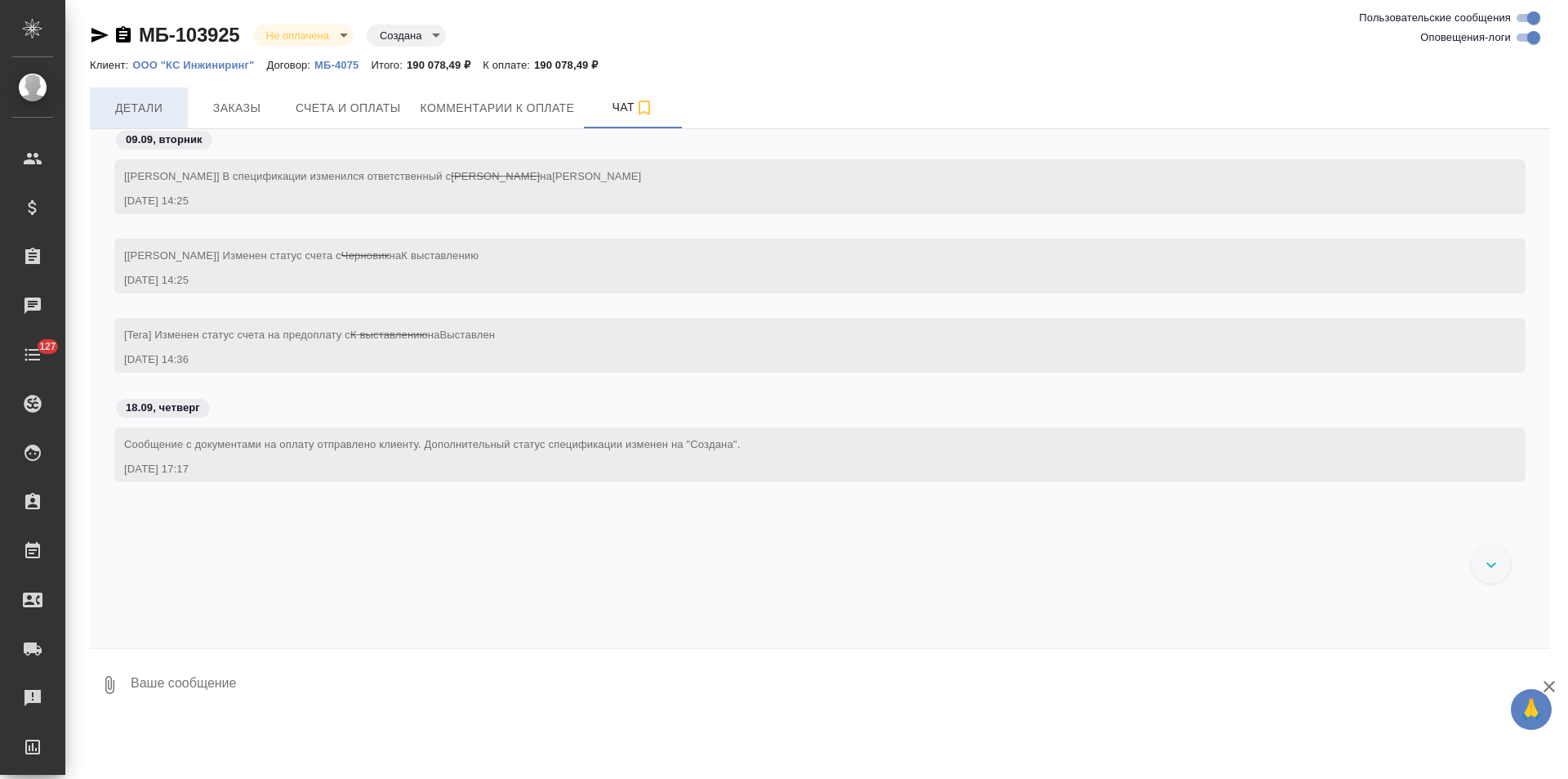
click at [135, 106] on span "Детали" at bounding box center [139, 108] width 79 height 20
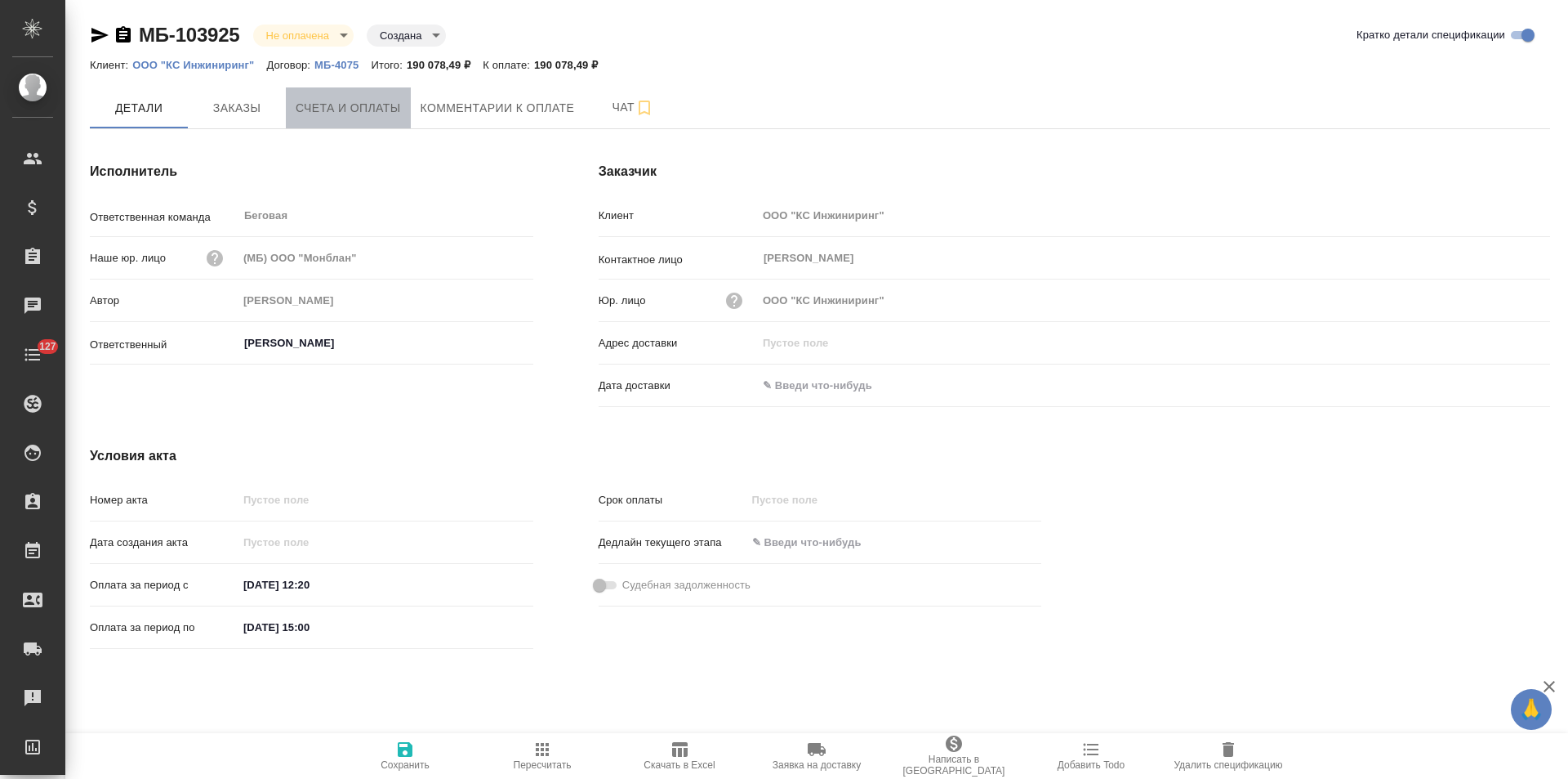
click at [382, 115] on span "Счета и оплаты" at bounding box center [349, 108] width 105 height 20
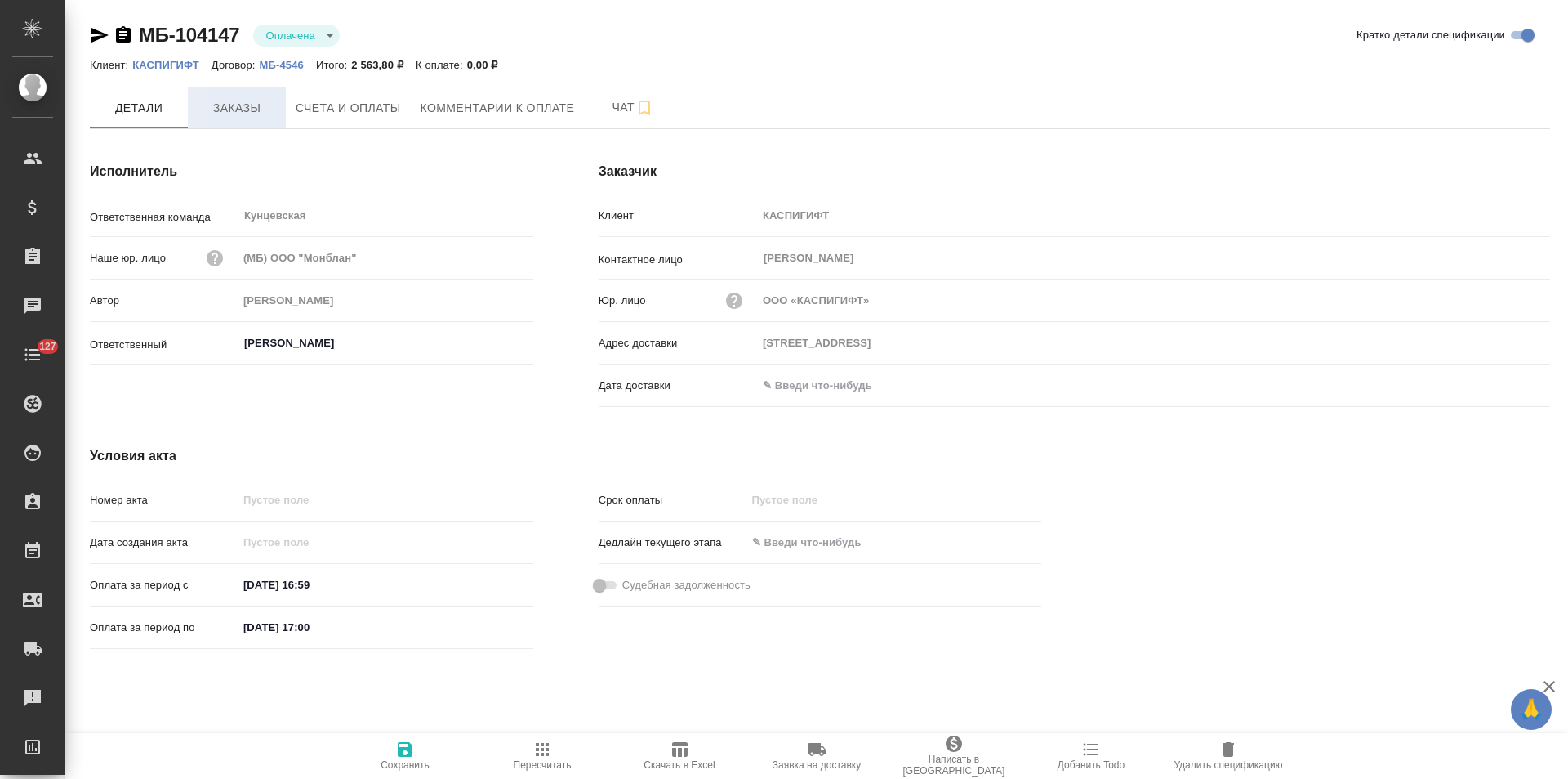
click at [240, 117] on span "Заказы" at bounding box center [237, 108] width 79 height 20
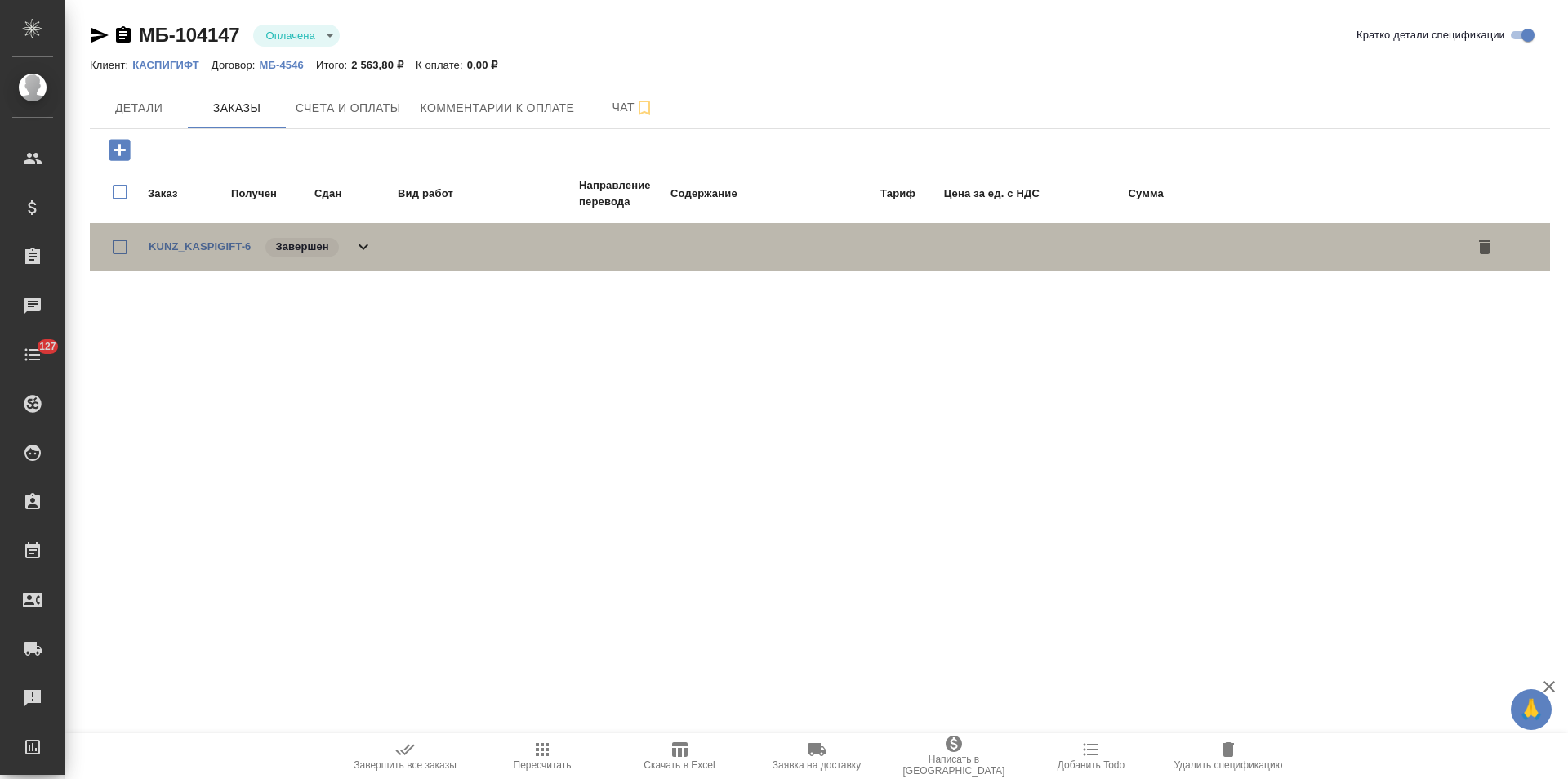
click at [368, 248] on icon at bounding box center [364, 246] width 19 height 19
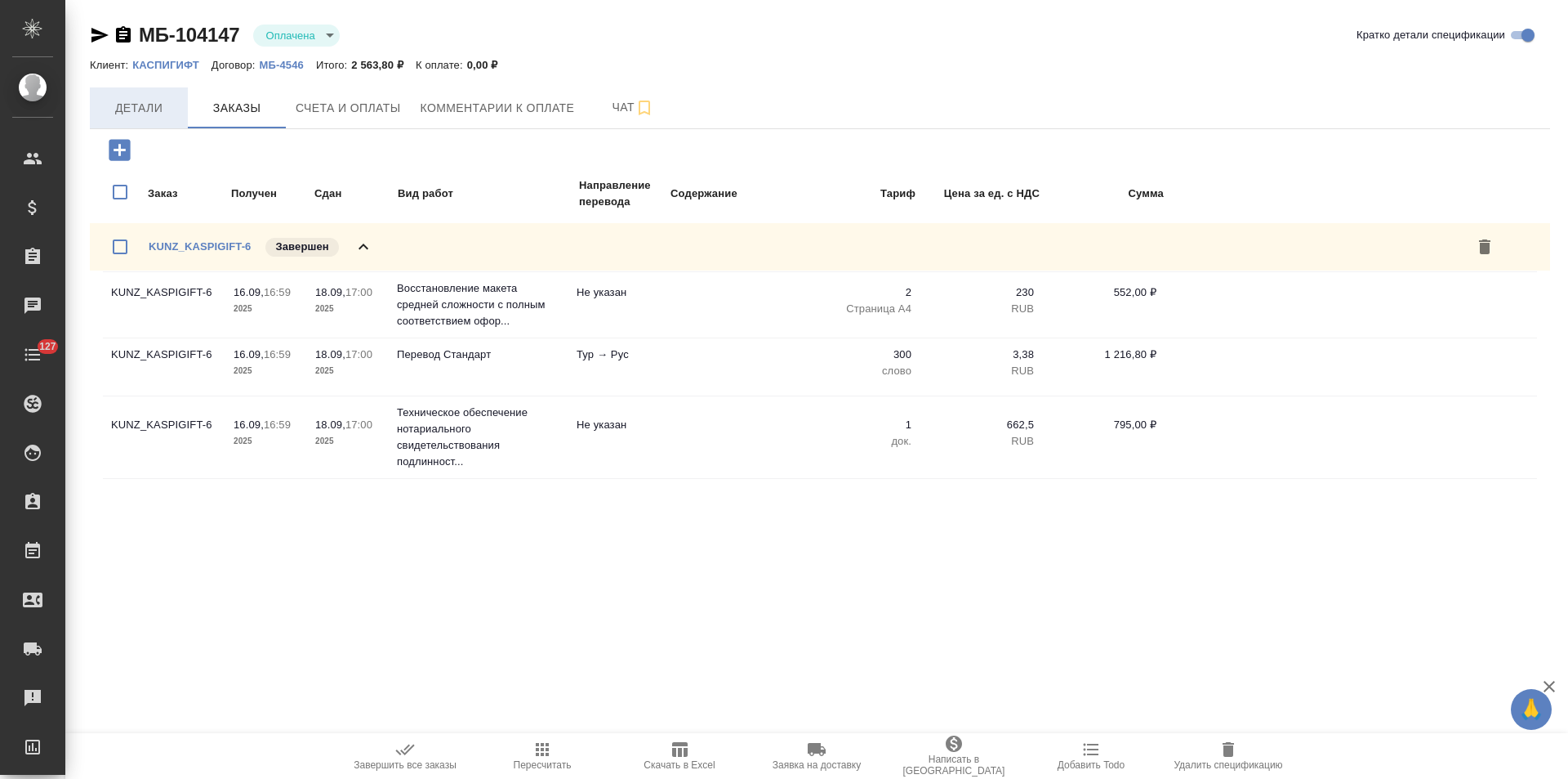
click at [163, 117] on span "Детали" at bounding box center [139, 108] width 79 height 20
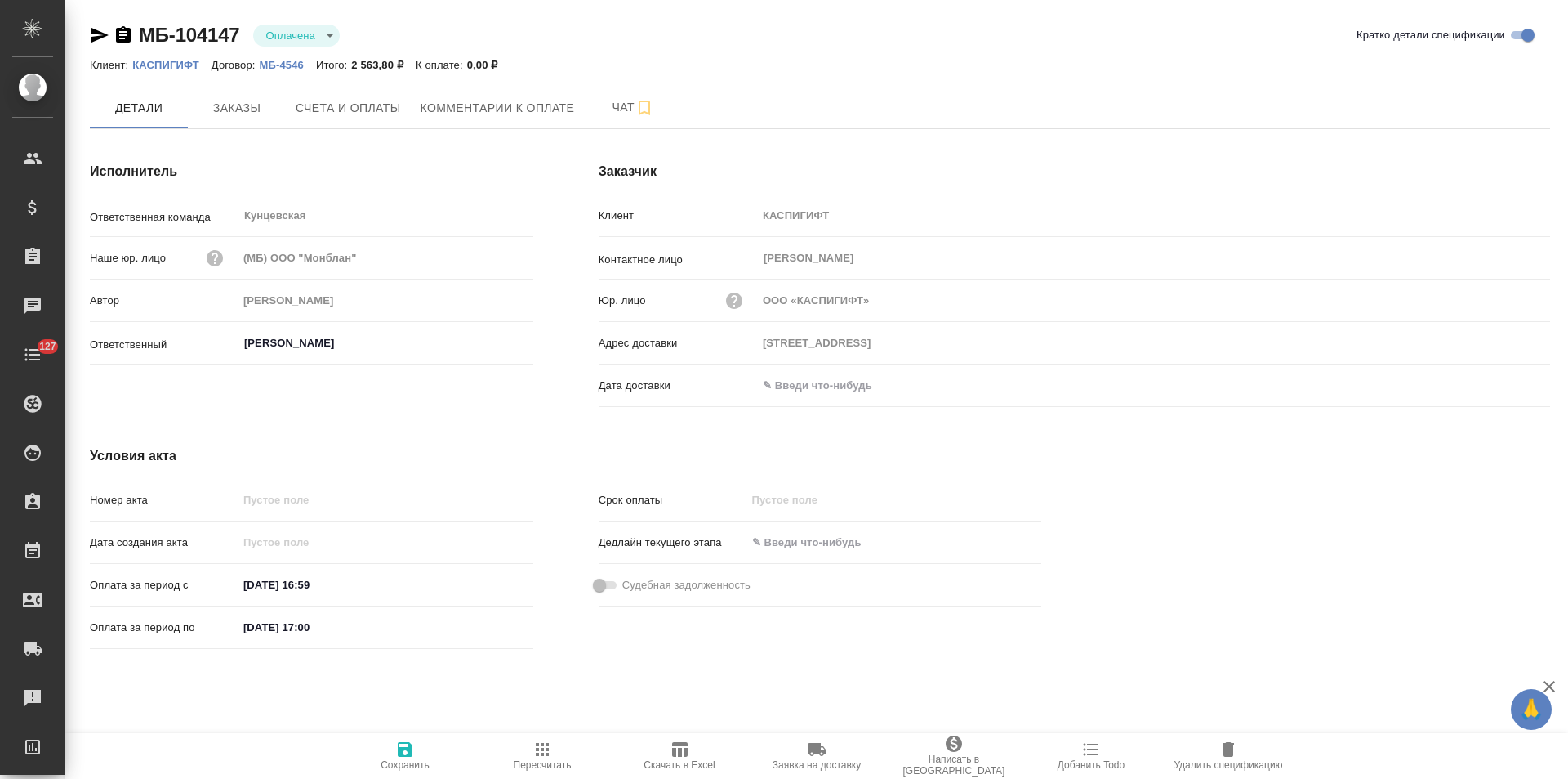
click at [124, 38] on icon "button" at bounding box center [123, 34] width 15 height 17
click at [124, 32] on icon "button" at bounding box center [123, 34] width 15 height 17
click at [389, 125] on button "Счета и оплаты" at bounding box center [348, 108] width 125 height 41
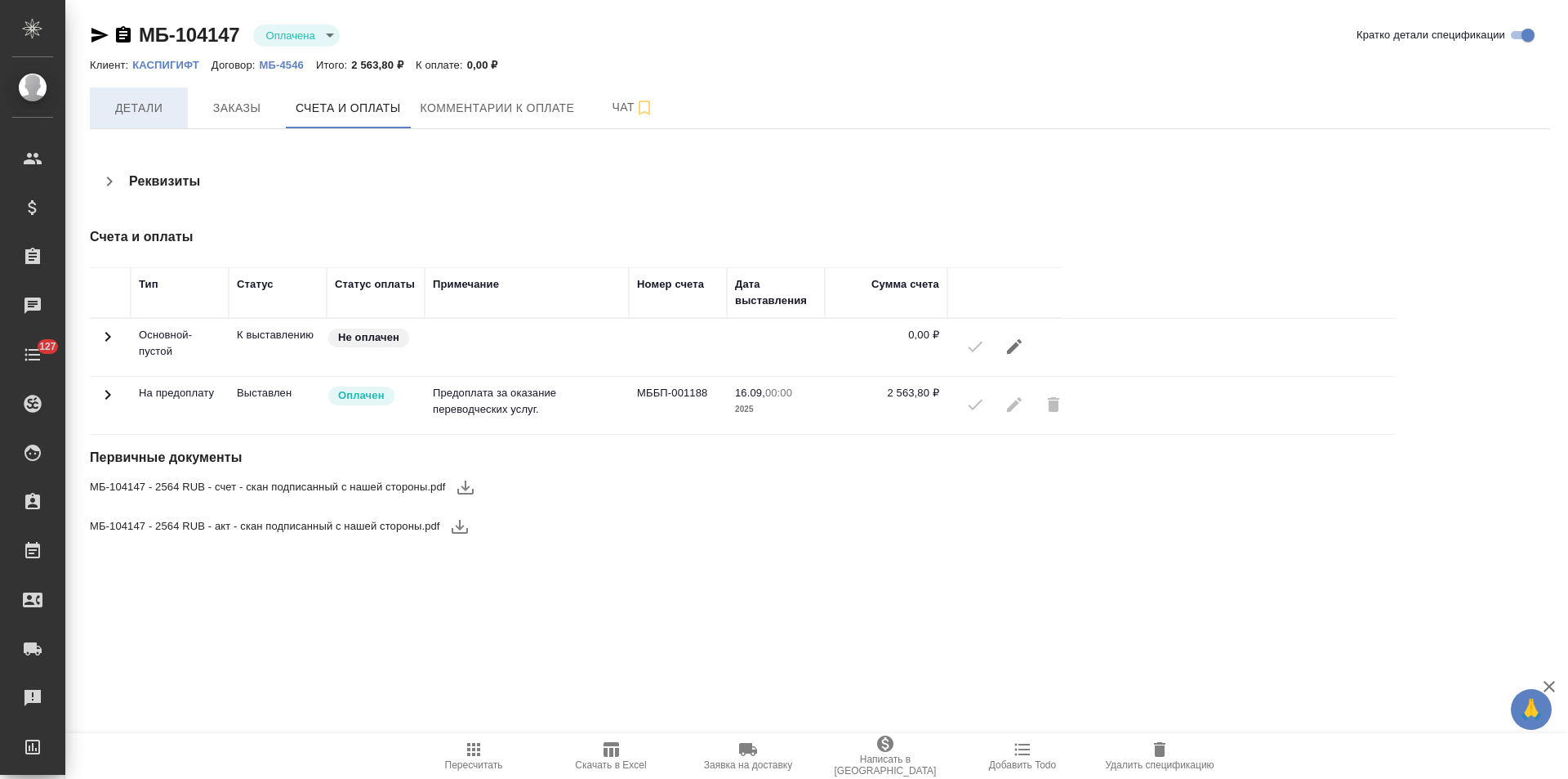
click at [158, 117] on span "Детали" at bounding box center [139, 108] width 79 height 20
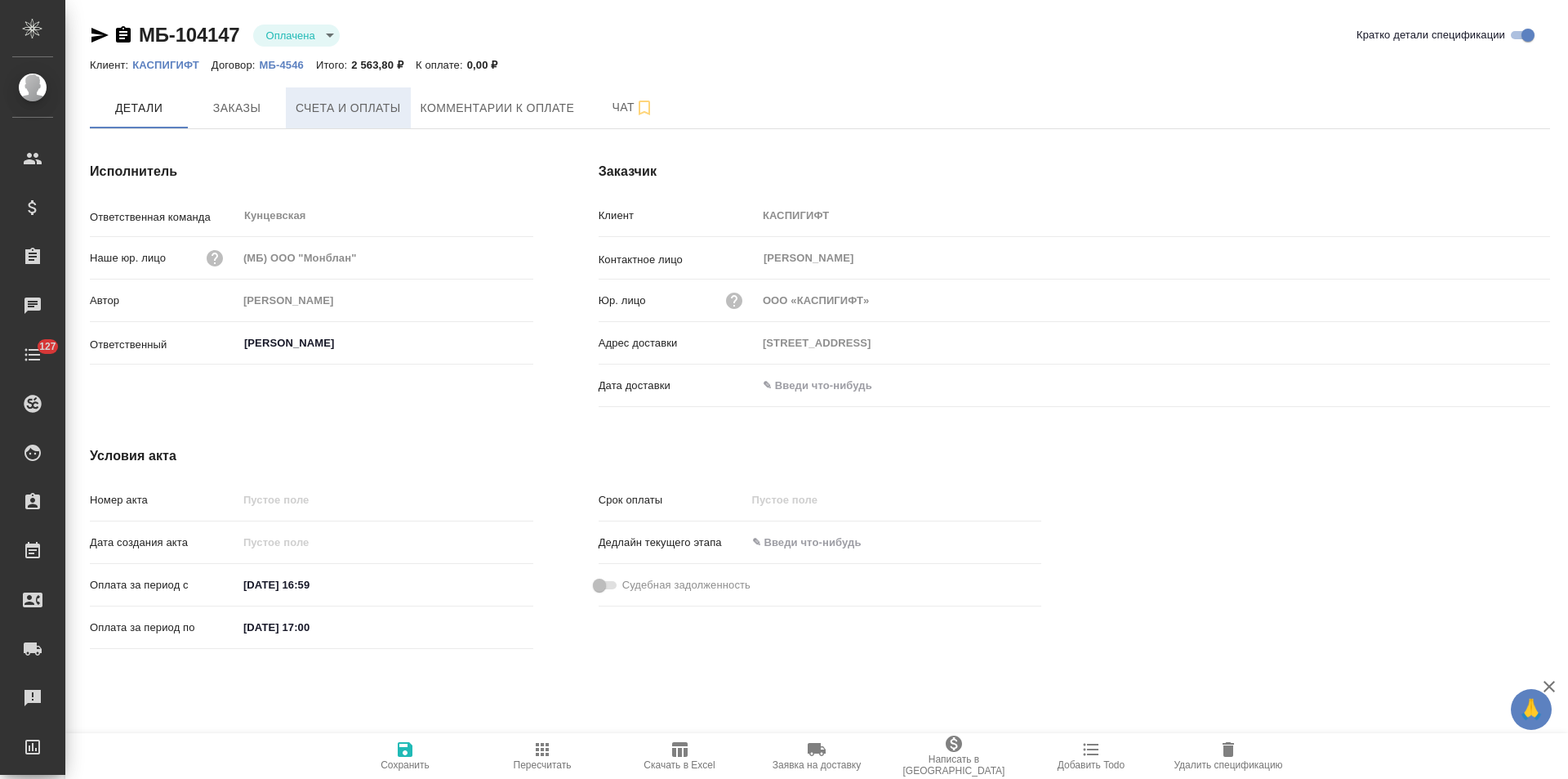
click at [344, 113] on span "Счета и оплаты" at bounding box center [349, 108] width 105 height 20
